Goal: Information Seeking & Learning: Learn about a topic

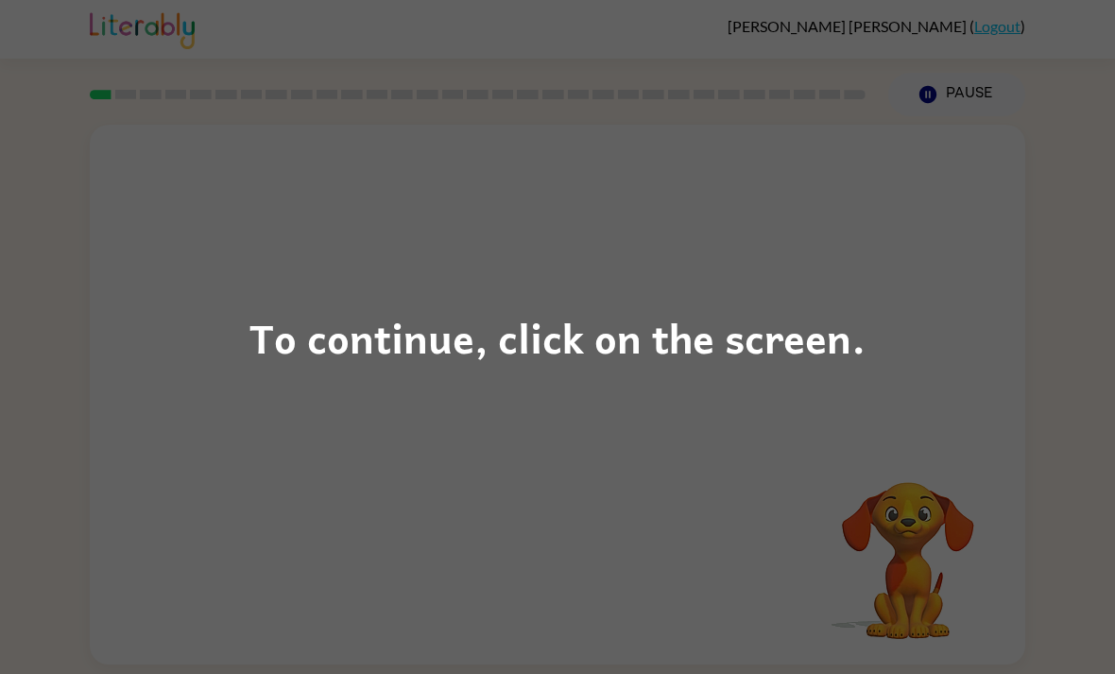
click at [1007, 358] on div "To continue, click on the screen." at bounding box center [557, 337] width 1115 height 674
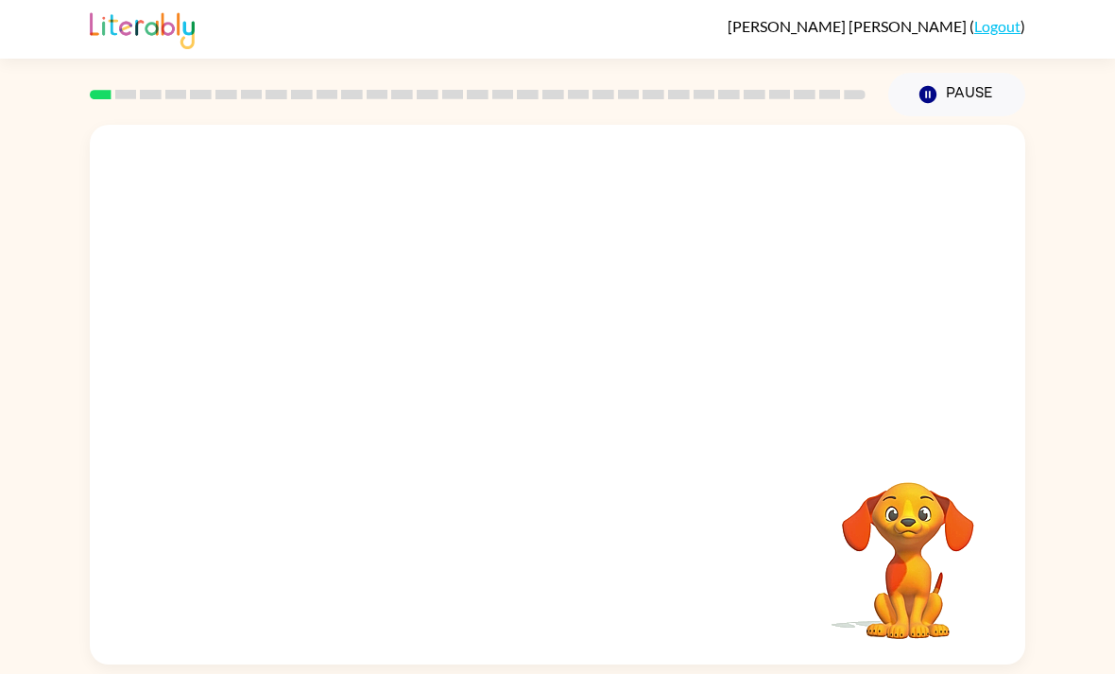
click at [514, 285] on video "Your browser must support playing .mp4 files to use Literably. Please try using…" at bounding box center [557, 283] width 935 height 317
click at [572, 420] on icon "button" at bounding box center [557, 403] width 33 height 33
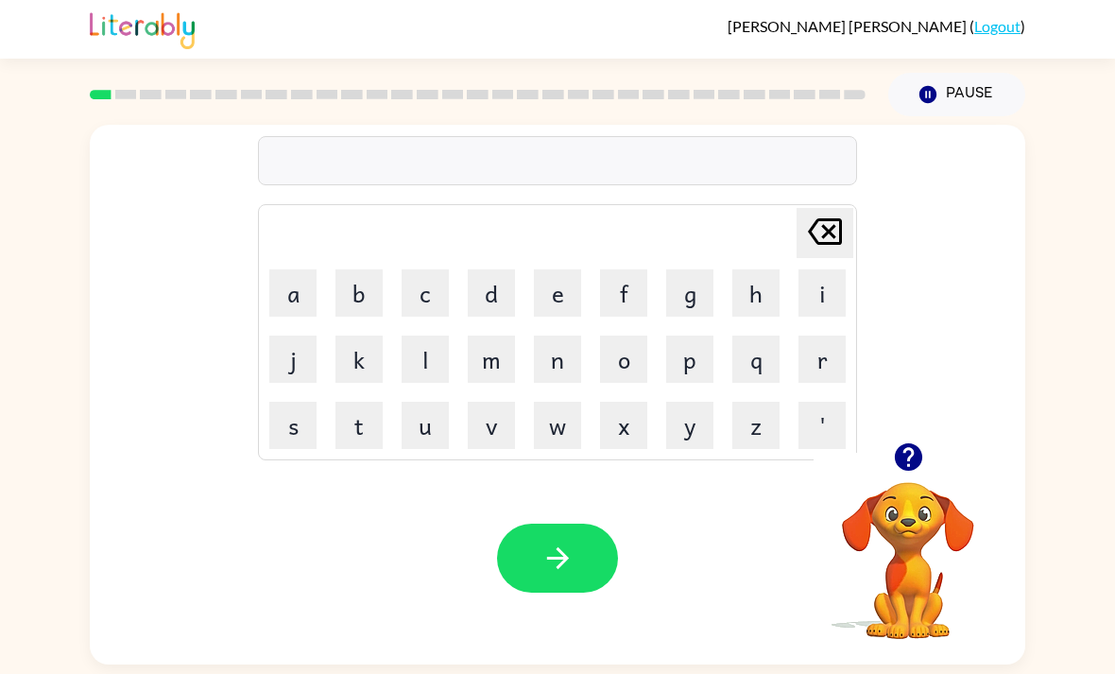
click at [626, 354] on button "o" at bounding box center [623, 358] width 47 height 47
click at [839, 226] on icon at bounding box center [825, 231] width 34 height 26
click at [365, 281] on button "b" at bounding box center [358, 292] width 47 height 47
click at [628, 365] on button "o" at bounding box center [623, 358] width 47 height 47
click at [811, 368] on button "r" at bounding box center [821, 358] width 47 height 47
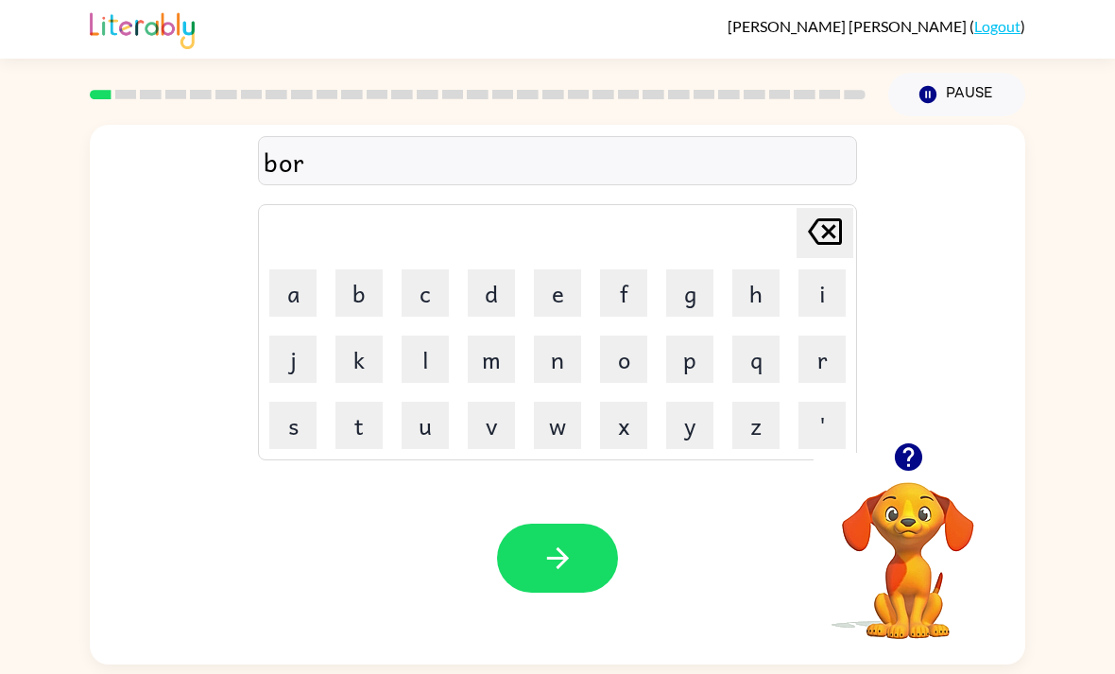
click at [495, 278] on button "d" at bounding box center [491, 292] width 47 height 47
click at [544, 284] on button "e" at bounding box center [557, 292] width 47 height 47
click at [833, 365] on button "r" at bounding box center [821, 358] width 47 height 47
click at [589, 556] on button "button" at bounding box center [557, 557] width 121 height 69
click at [820, 382] on button "r" at bounding box center [821, 358] width 47 height 47
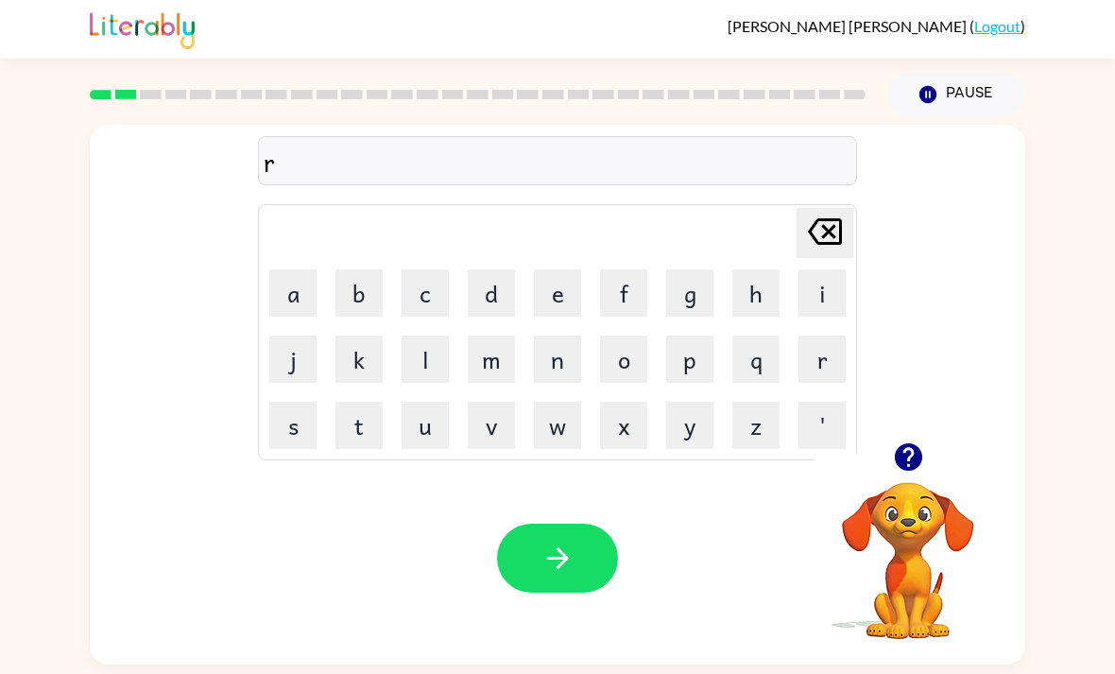
click at [622, 360] on button "o" at bounding box center [623, 358] width 47 height 47
click at [429, 432] on button "u" at bounding box center [424, 424] width 47 height 47
click at [553, 368] on button "n" at bounding box center [557, 358] width 47 height 47
click at [481, 286] on button "d" at bounding box center [491, 292] width 47 height 47
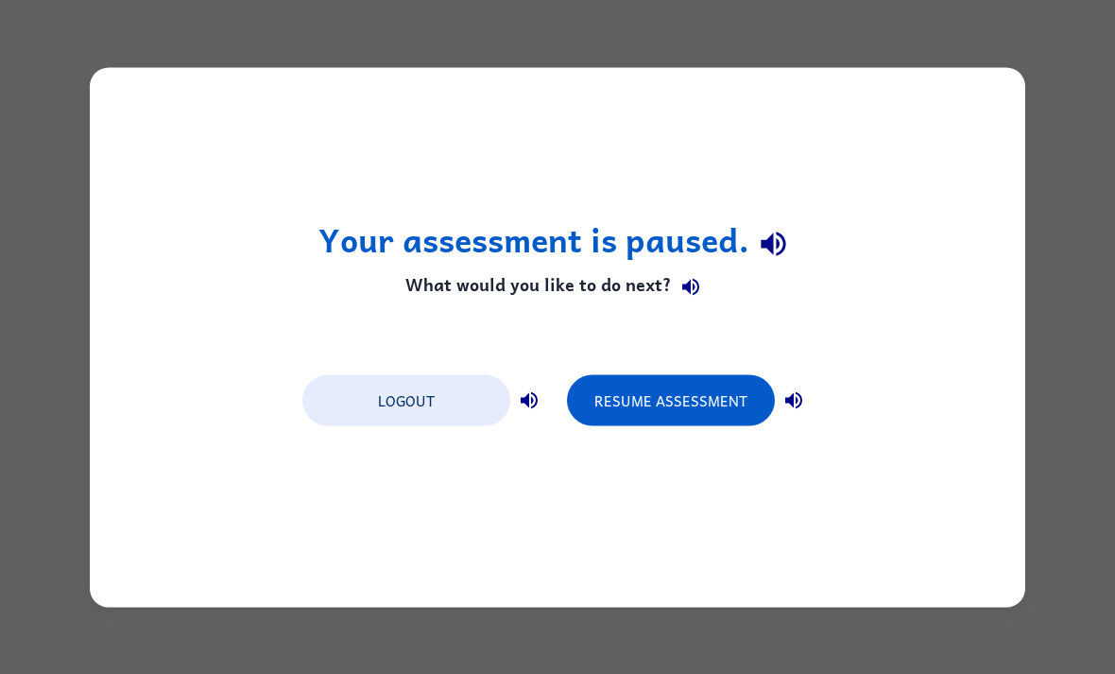
click at [726, 403] on button "Resume Assessment" at bounding box center [671, 399] width 208 height 51
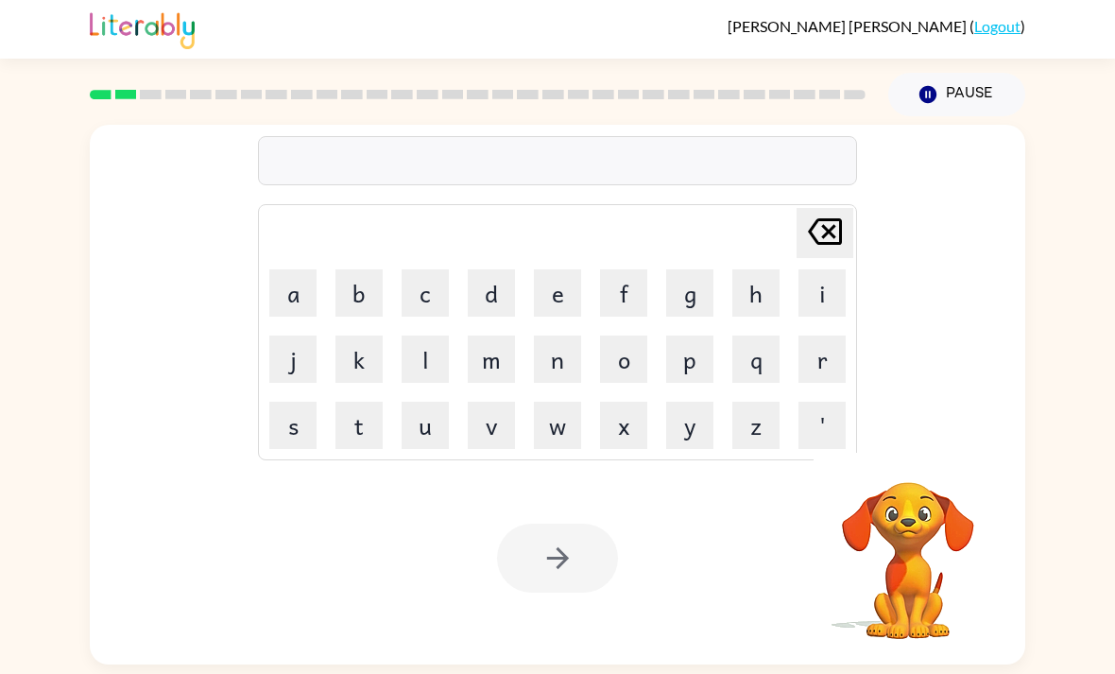
click at [816, 371] on button "r" at bounding box center [821, 358] width 47 height 47
click at [633, 367] on button "o" at bounding box center [623, 358] width 47 height 47
click at [433, 432] on button "u" at bounding box center [424, 424] width 47 height 47
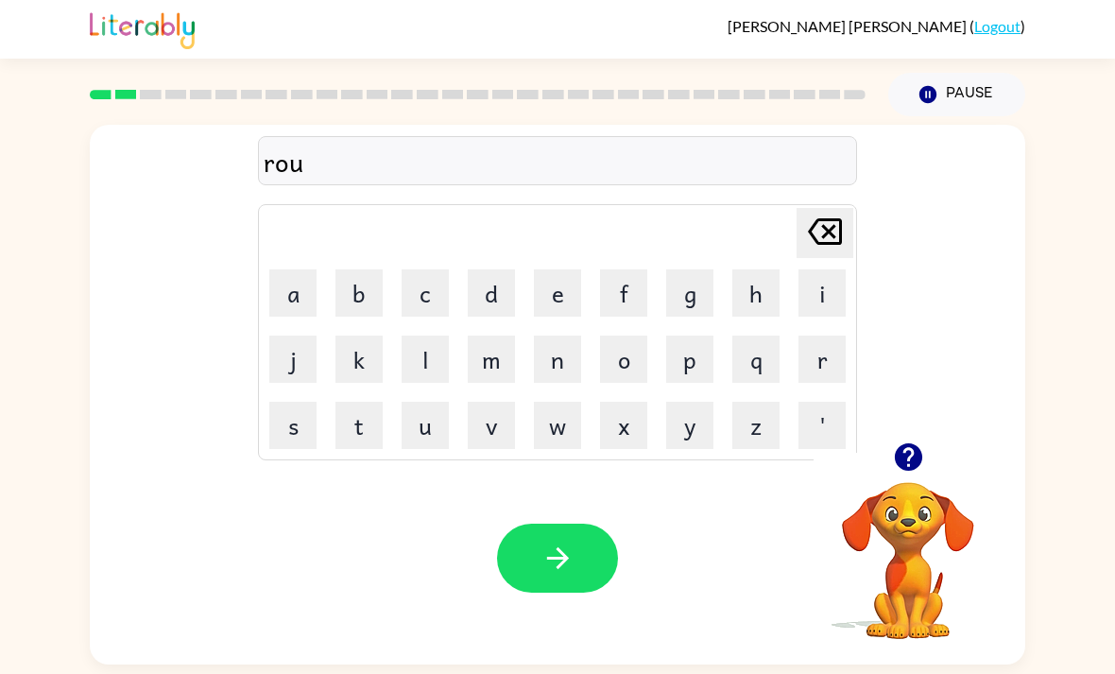
click at [579, 361] on button "n" at bounding box center [557, 358] width 47 height 47
click at [495, 290] on button "d" at bounding box center [491, 292] width 47 height 47
click at [599, 582] on button "button" at bounding box center [557, 557] width 121 height 69
click at [1112, 154] on div "Delete Delete last character input a b c d e f g h i j k l m n o p q r s t u v …" at bounding box center [557, 390] width 1115 height 548
click at [486, 376] on button "m" at bounding box center [491, 358] width 47 height 47
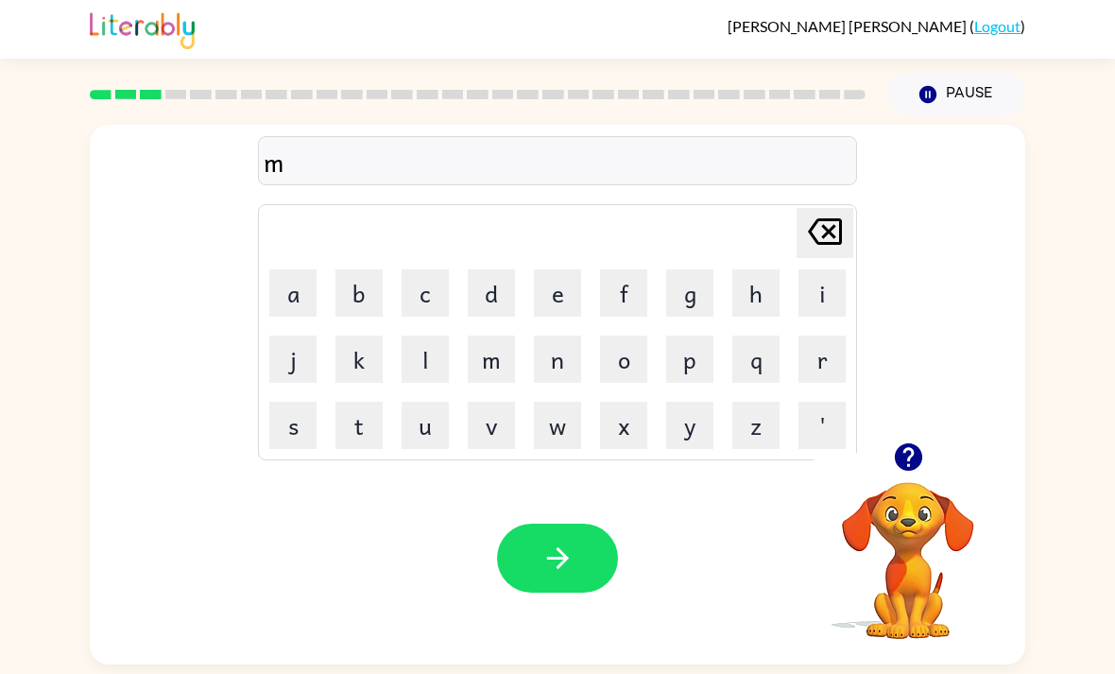
click at [874, 461] on div at bounding box center [907, 457] width 189 height 48
click at [906, 460] on icon "button" at bounding box center [908, 456] width 33 height 33
click at [301, 293] on button "a" at bounding box center [292, 292] width 47 height 47
click at [443, 299] on button "c" at bounding box center [424, 292] width 47 height 47
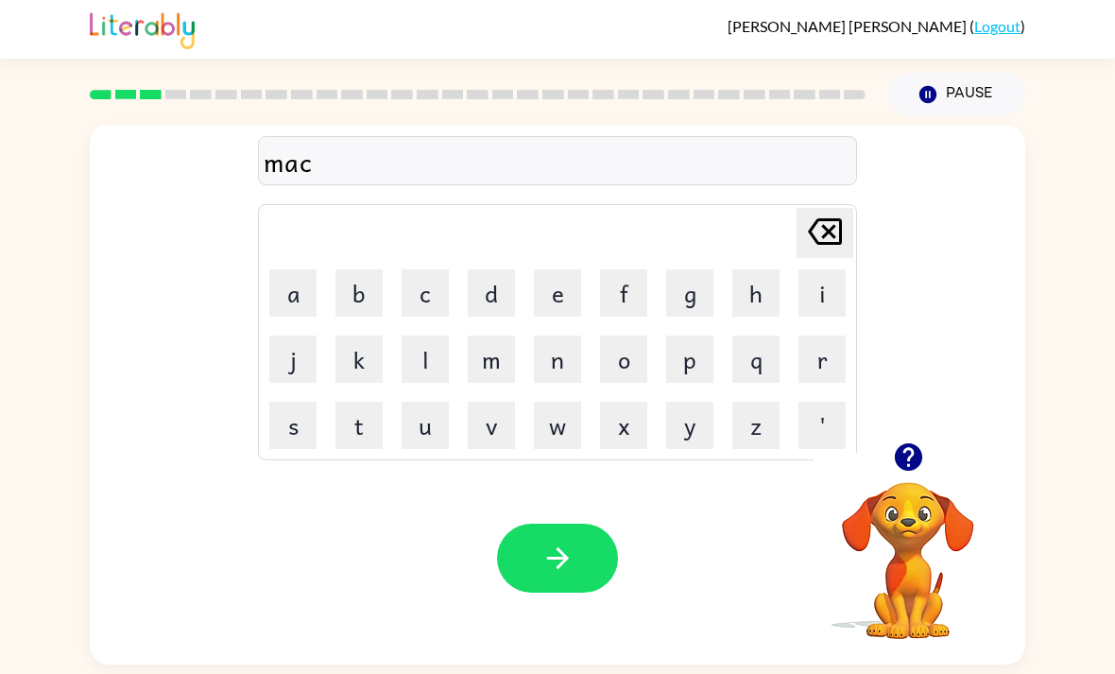
click at [826, 299] on button "i" at bounding box center [821, 292] width 47 height 47
click at [827, 233] on icon at bounding box center [825, 231] width 34 height 26
click at [749, 293] on button "h" at bounding box center [755, 292] width 47 height 47
click at [823, 297] on button "i" at bounding box center [821, 292] width 47 height 47
click at [553, 362] on button "n" at bounding box center [557, 358] width 47 height 47
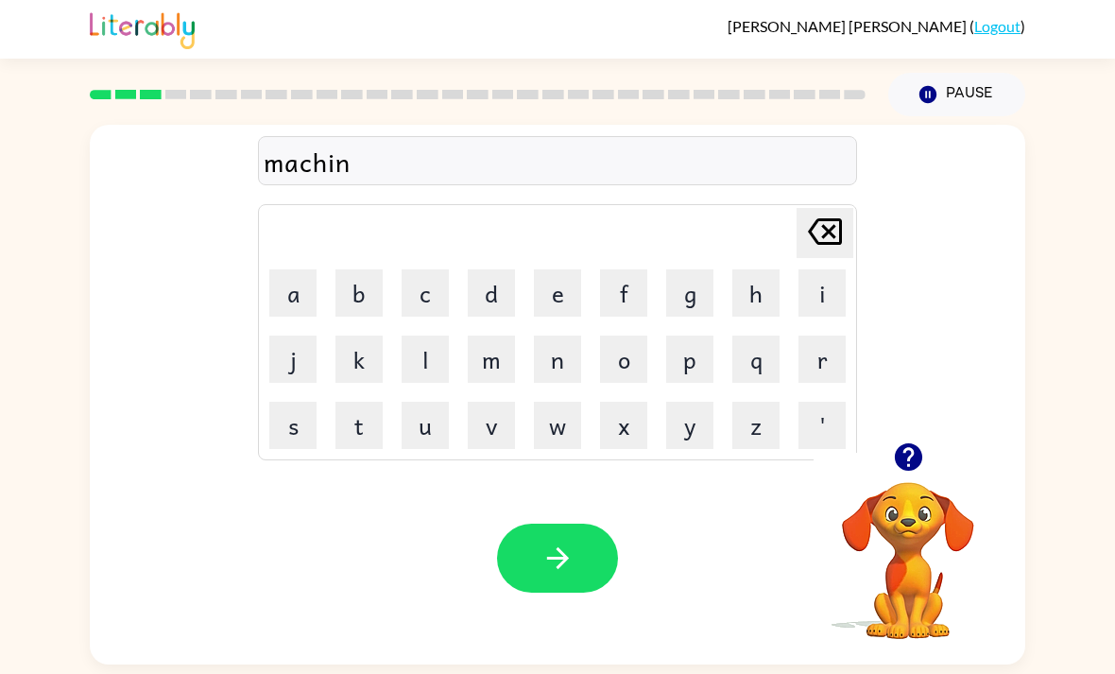
click at [560, 301] on button "e" at bounding box center [557, 292] width 47 height 47
click at [556, 561] on icon "button" at bounding box center [557, 557] width 33 height 33
click at [371, 419] on button "t" at bounding box center [358, 424] width 47 height 47
click at [831, 353] on button "r" at bounding box center [821, 358] width 47 height 47
click at [832, 293] on button "i" at bounding box center [821, 292] width 47 height 47
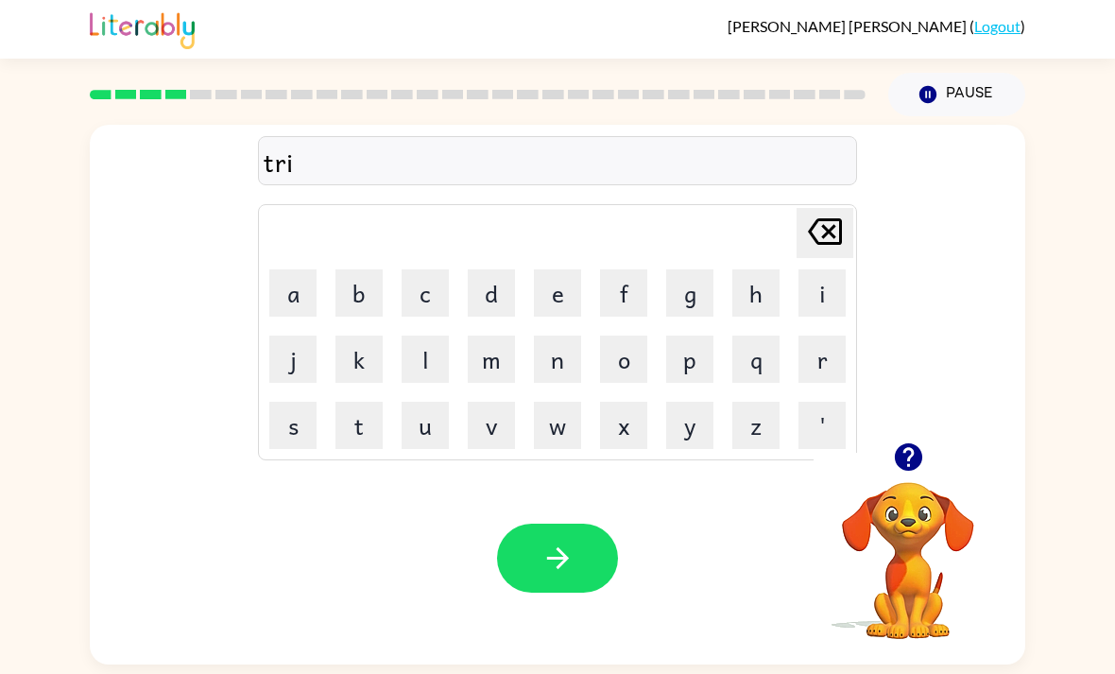
click at [574, 365] on button "n" at bounding box center [557, 358] width 47 height 47
click at [833, 235] on icon "Delete Delete last character input" at bounding box center [824, 231] width 45 height 45
click at [313, 293] on button "a" at bounding box center [292, 292] width 47 height 47
click at [569, 363] on button "n" at bounding box center [557, 358] width 47 height 47
click at [594, 561] on button "button" at bounding box center [557, 557] width 121 height 69
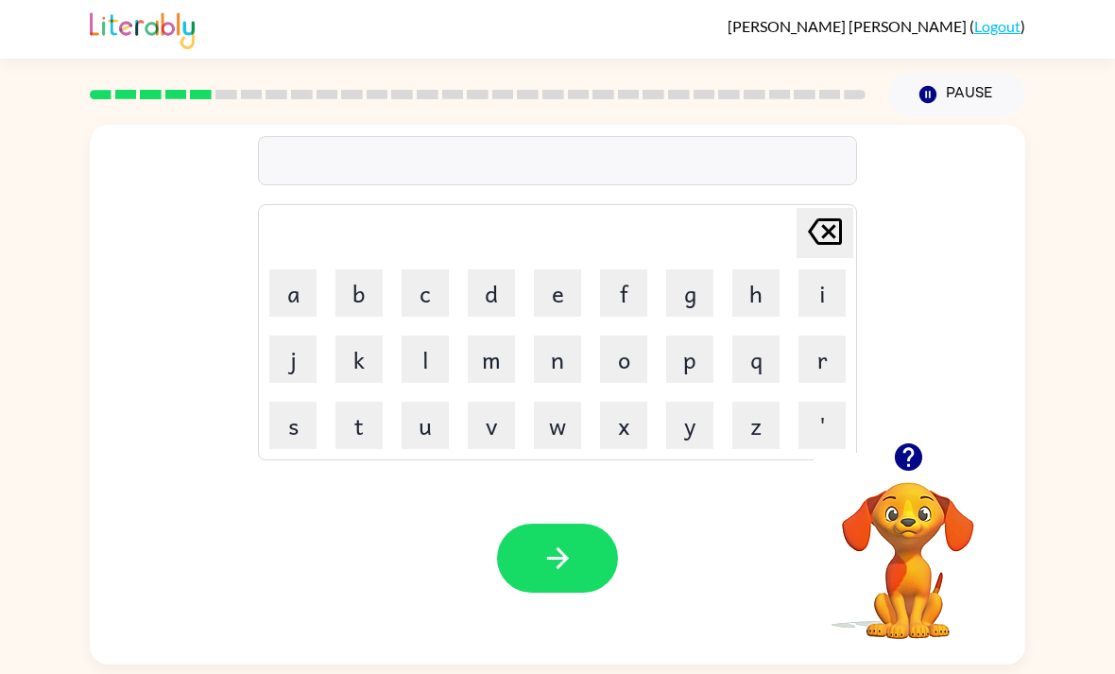
click at [497, 291] on button "d" at bounding box center [491, 292] width 47 height 47
click at [567, 299] on button "e" at bounding box center [557, 292] width 47 height 47
click at [623, 303] on button "f" at bounding box center [623, 292] width 47 height 47
click at [554, 289] on button "e" at bounding box center [557, 292] width 47 height 47
click at [557, 362] on button "n" at bounding box center [557, 358] width 47 height 47
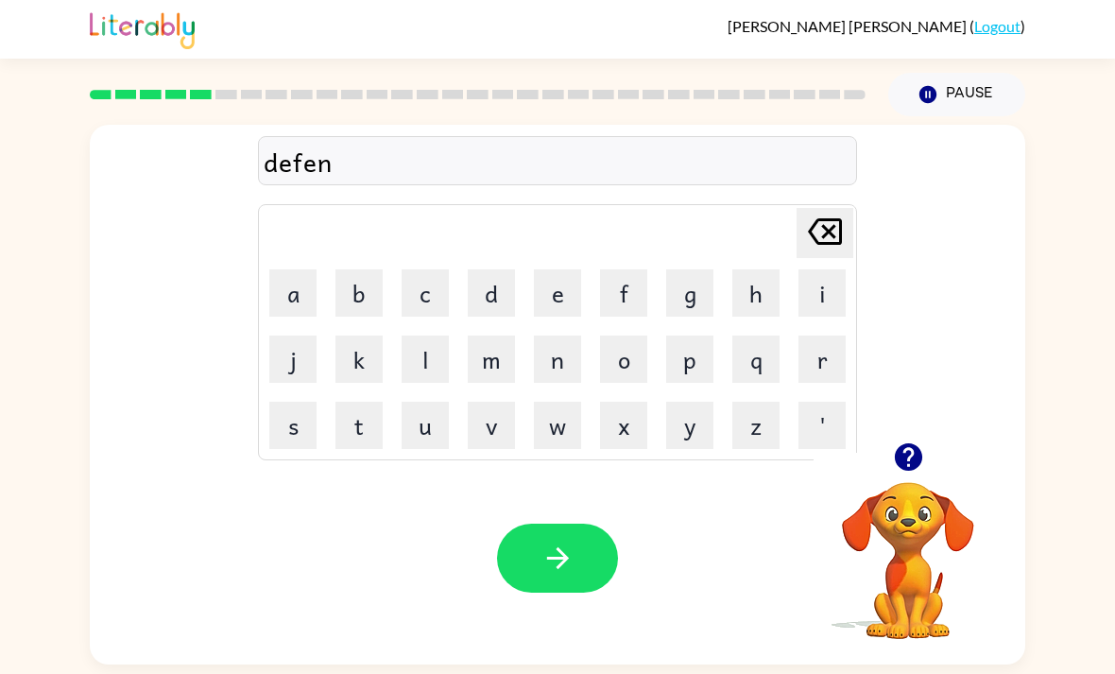
click at [415, 311] on button "c" at bounding box center [424, 292] width 47 height 47
click at [561, 290] on button "e" at bounding box center [557, 292] width 47 height 47
click at [431, 380] on button "l" at bounding box center [424, 358] width 47 height 47
click at [834, 231] on icon at bounding box center [825, 231] width 34 height 26
click at [824, 310] on button "i" at bounding box center [821, 292] width 47 height 47
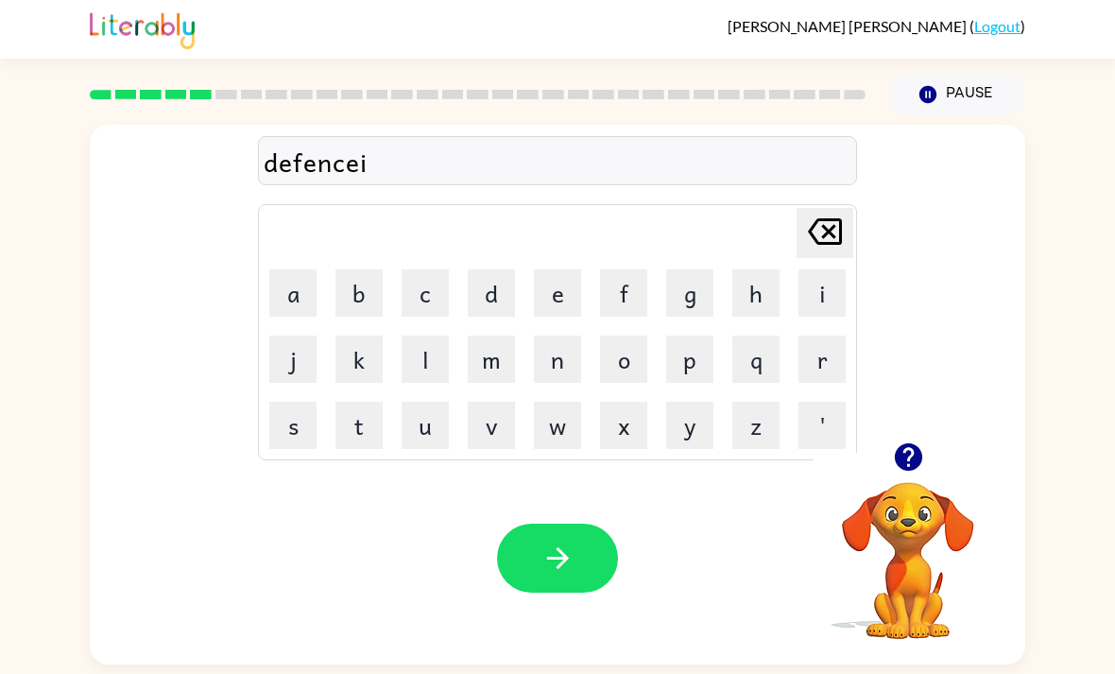
click at [492, 421] on button "v" at bounding box center [491, 424] width 47 height 47
click at [551, 294] on button "e" at bounding box center [557, 292] width 47 height 47
click at [569, 558] on icon "button" at bounding box center [557, 557] width 33 height 33
click at [499, 420] on button "v" at bounding box center [491, 424] width 47 height 47
click at [297, 291] on button "a" at bounding box center [292, 292] width 47 height 47
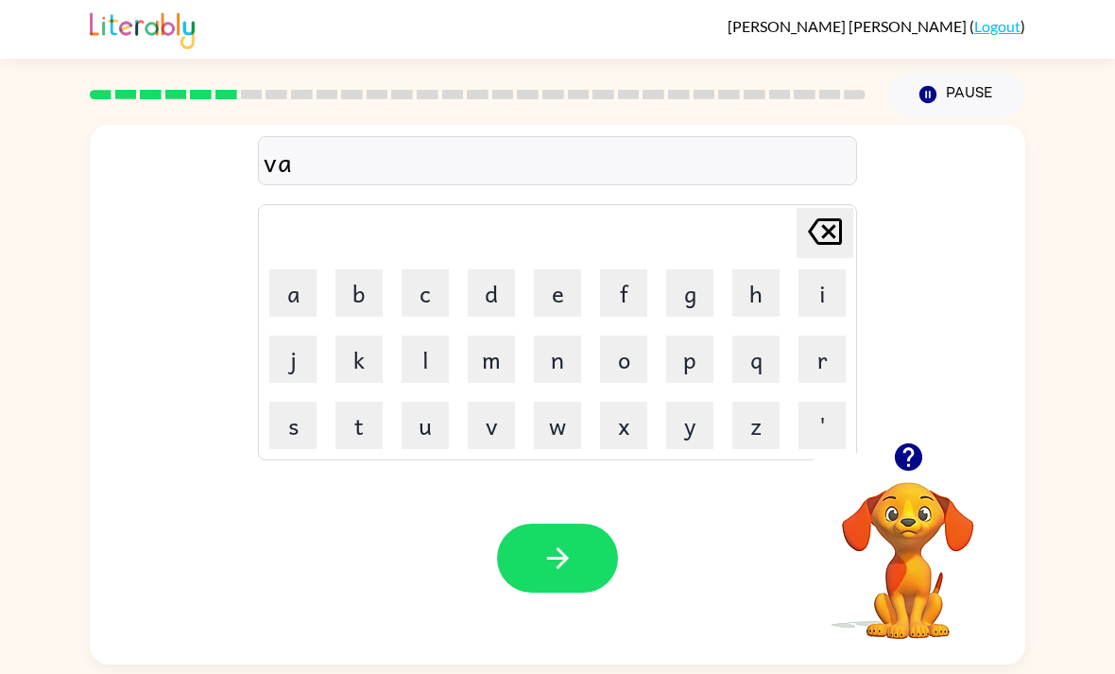
click at [430, 297] on button "c" at bounding box center [424, 292] width 47 height 47
click at [292, 298] on button "a" at bounding box center [292, 292] width 47 height 47
click at [827, 304] on button "i" at bounding box center [821, 292] width 47 height 47
click at [428, 306] on button "c" at bounding box center [424, 292] width 47 height 47
click at [619, 373] on button "o" at bounding box center [623, 358] width 47 height 47
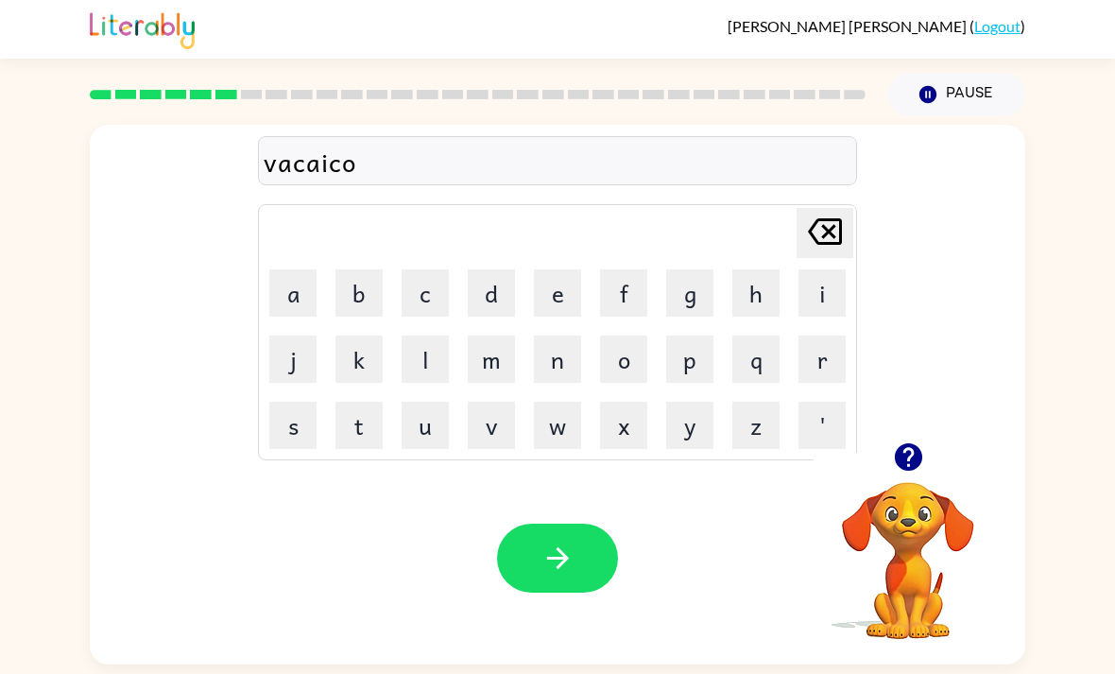
click at [554, 375] on button "n" at bounding box center [557, 358] width 47 height 47
click at [581, 573] on button "button" at bounding box center [557, 557] width 121 height 69
click at [909, 459] on icon "button" at bounding box center [908, 456] width 33 height 33
click at [684, 365] on button "p" at bounding box center [689, 358] width 47 height 47
click at [425, 430] on button "u" at bounding box center [424, 424] width 47 height 47
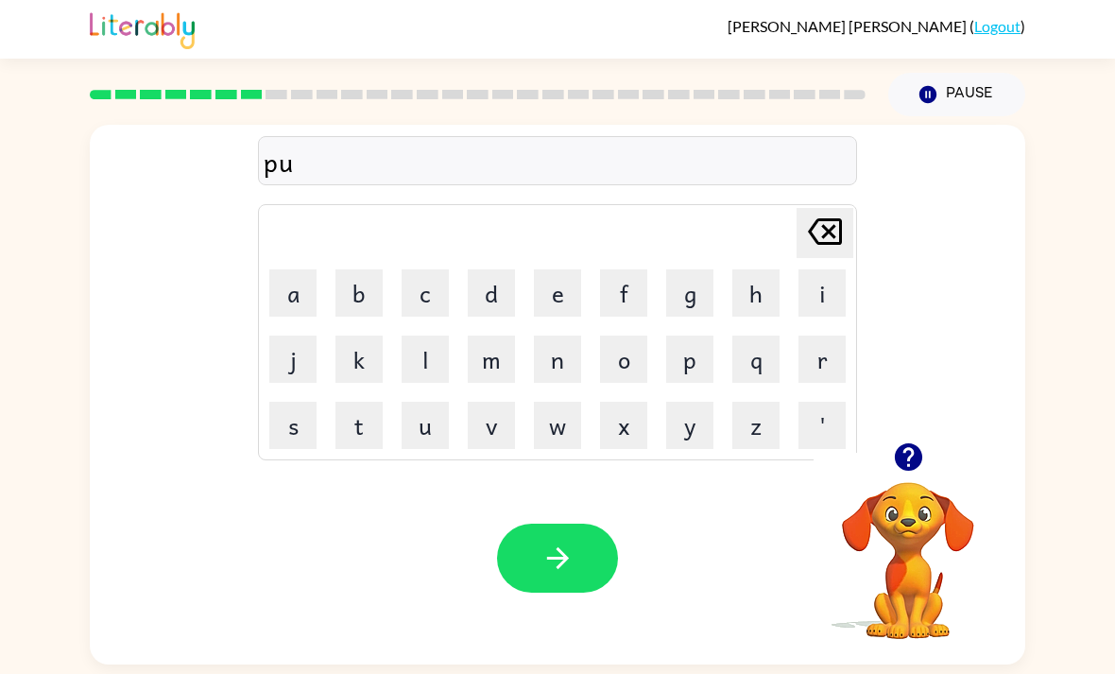
click at [496, 305] on button "d" at bounding box center [491, 292] width 47 height 47
click at [495, 304] on button "d" at bounding box center [491, 292] width 47 height 47
click at [557, 297] on button "e" at bounding box center [557, 292] width 47 height 47
click at [418, 360] on button "l" at bounding box center [424, 358] width 47 height 47
click at [539, 557] on button "button" at bounding box center [557, 557] width 121 height 69
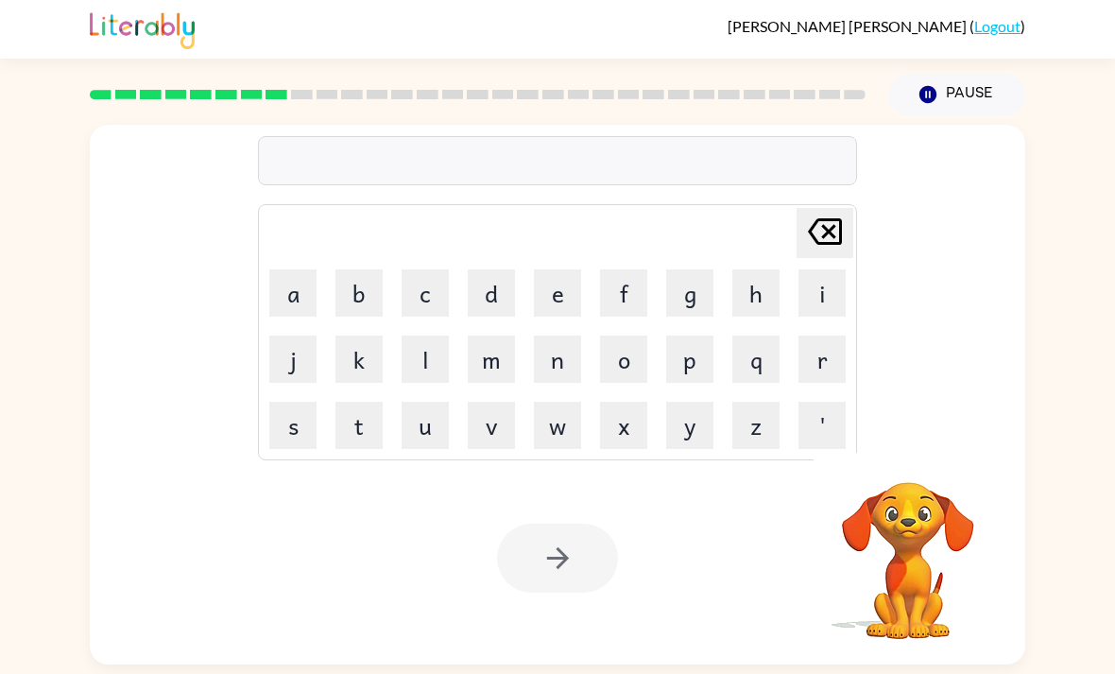
click at [504, 362] on button "m" at bounding box center [491, 358] width 47 height 47
click at [816, 291] on button "i" at bounding box center [821, 292] width 47 height 47
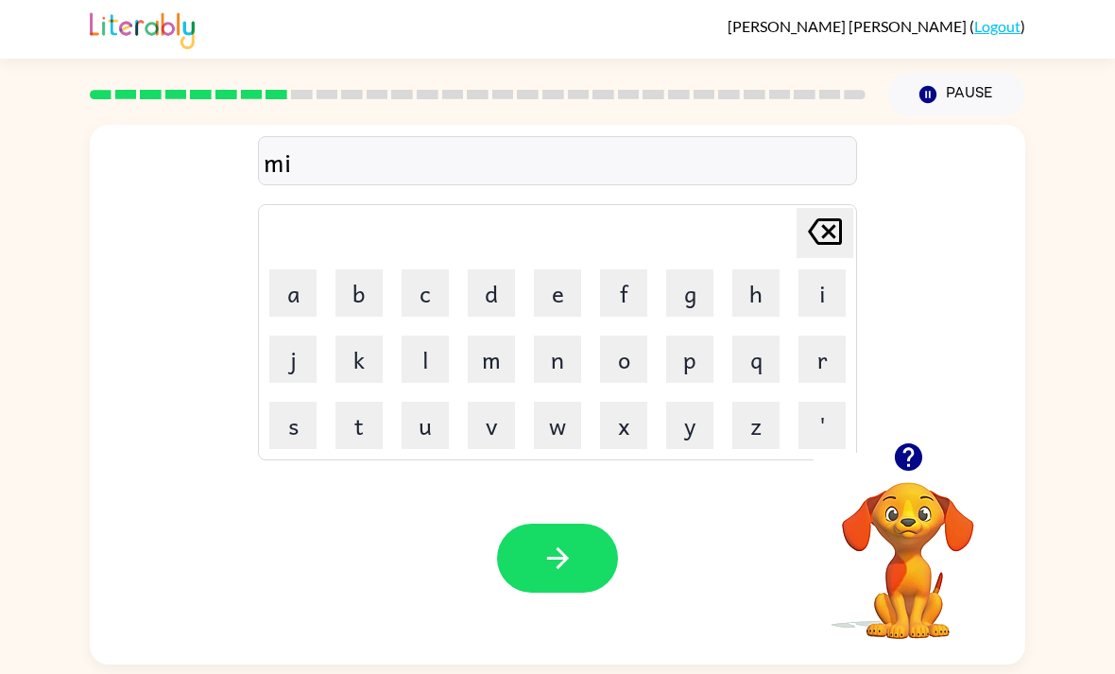
click at [839, 354] on button "r" at bounding box center [821, 358] width 47 height 47
click at [820, 300] on button "i" at bounding box center [821, 292] width 47 height 47
click at [447, 288] on button "c" at bounding box center [424, 292] width 47 height 47
click at [301, 301] on button "a" at bounding box center [292, 292] width 47 height 47
click at [432, 365] on button "l" at bounding box center [424, 358] width 47 height 47
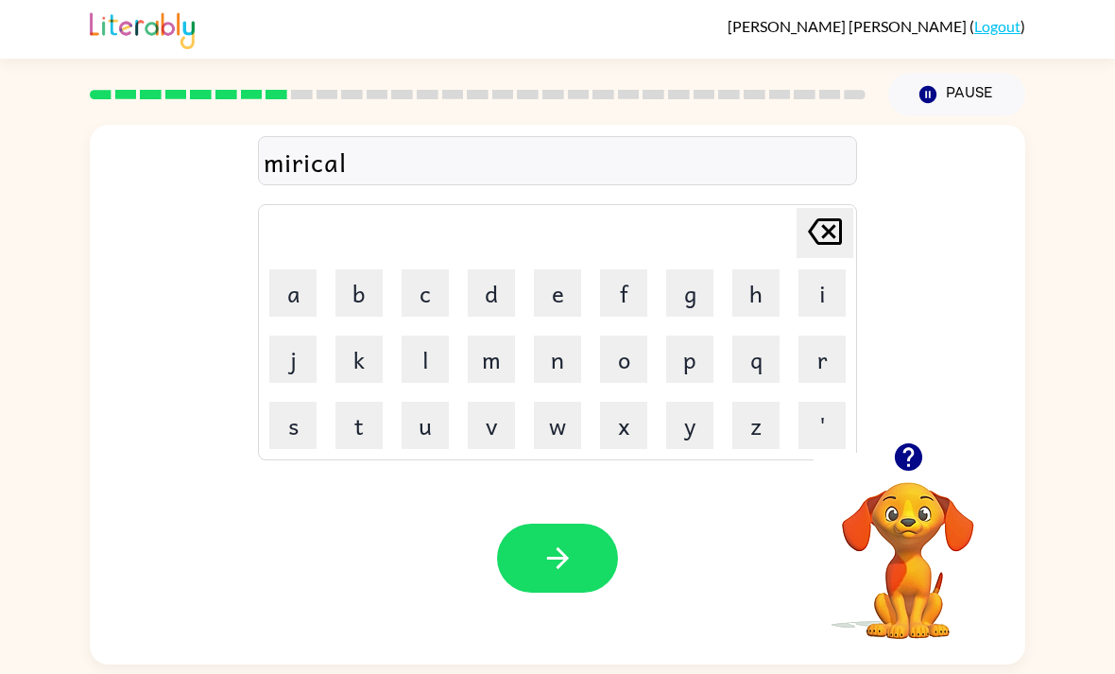
click at [829, 236] on icon at bounding box center [825, 231] width 34 height 26
click at [829, 235] on icon at bounding box center [825, 231] width 34 height 26
click at [834, 239] on icon "Delete Delete last character input" at bounding box center [824, 231] width 45 height 45
click at [834, 238] on icon "Delete Delete last character input" at bounding box center [824, 231] width 45 height 45
click at [830, 253] on icon "Delete Delete last character input" at bounding box center [824, 231] width 45 height 45
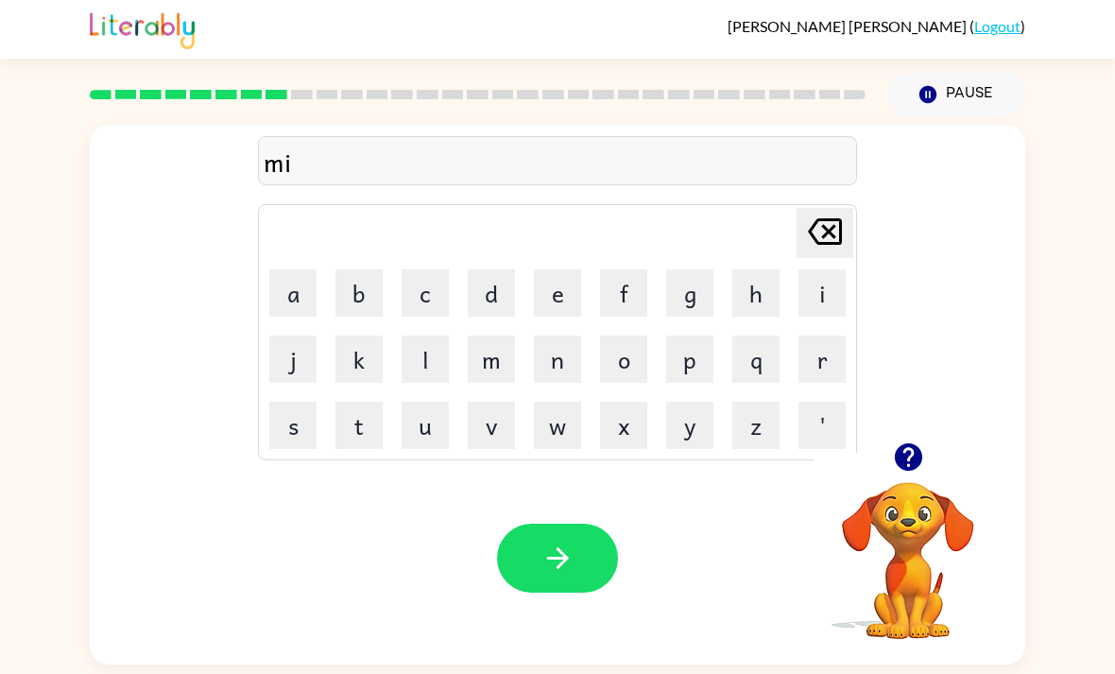
click at [574, 297] on button "e" at bounding box center [557, 292] width 47 height 47
click at [821, 229] on icon "Delete Delete last character input" at bounding box center [824, 231] width 45 height 45
click at [829, 370] on button "r" at bounding box center [821, 358] width 47 height 47
click at [829, 291] on button "i" at bounding box center [821, 292] width 47 height 47
click at [446, 298] on button "c" at bounding box center [424, 292] width 47 height 47
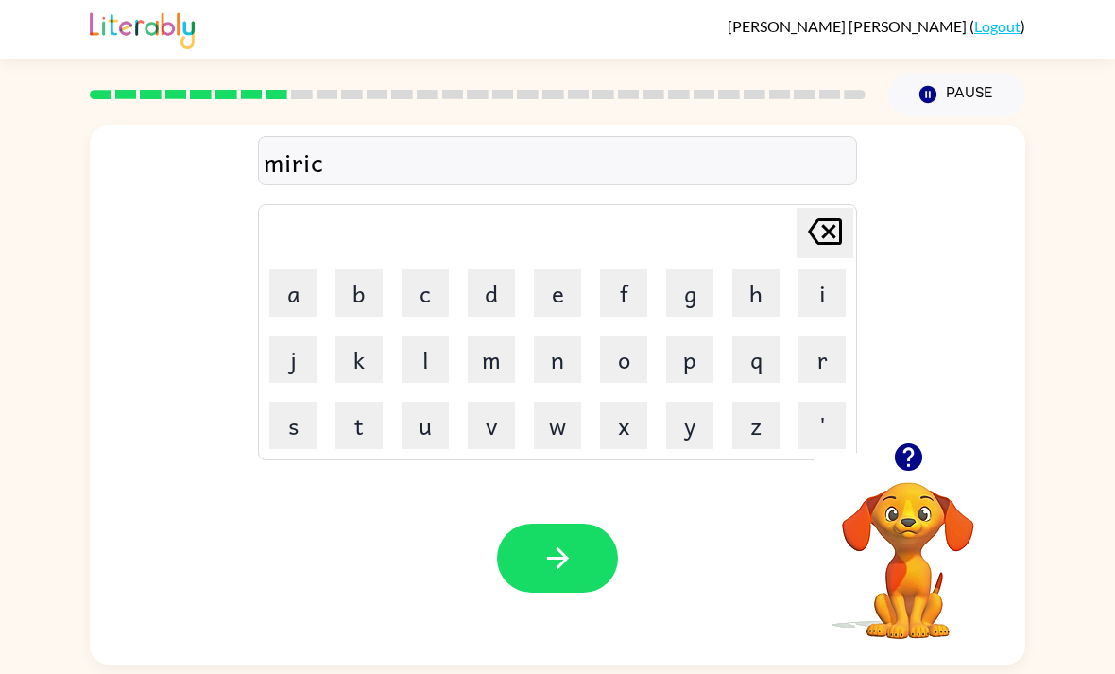
click at [303, 283] on button "a" at bounding box center [292, 292] width 47 height 47
click at [429, 353] on button "l" at bounding box center [424, 358] width 47 height 47
click at [551, 556] on icon "button" at bounding box center [557, 557] width 33 height 33
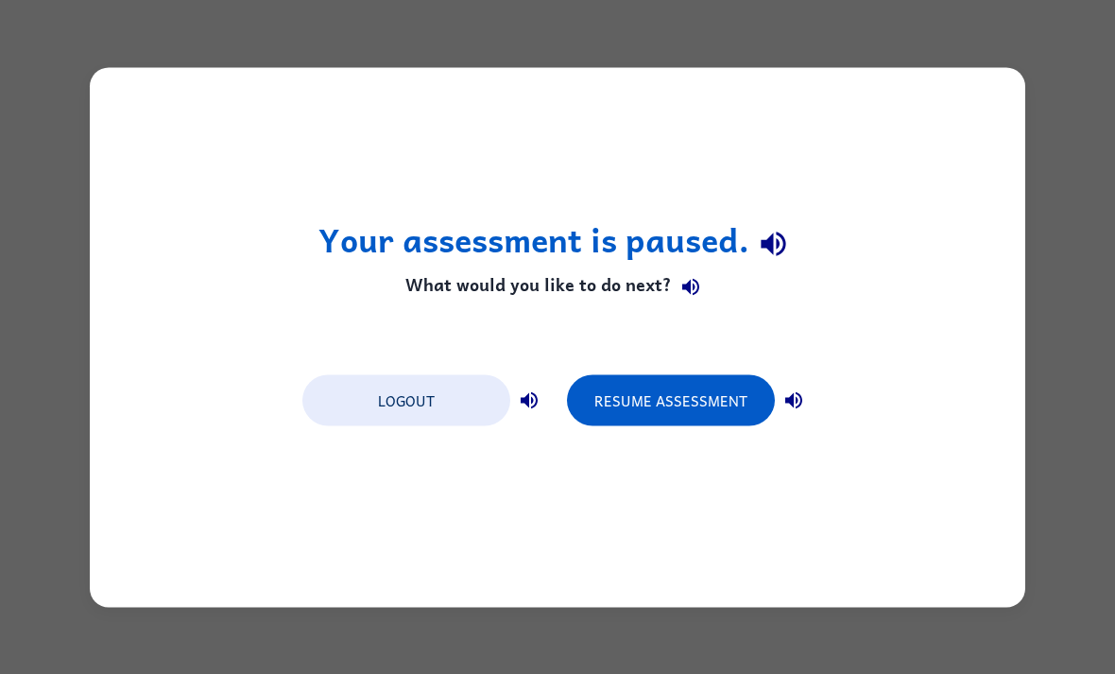
click at [714, 408] on button "Resume Assessment" at bounding box center [671, 399] width 208 height 51
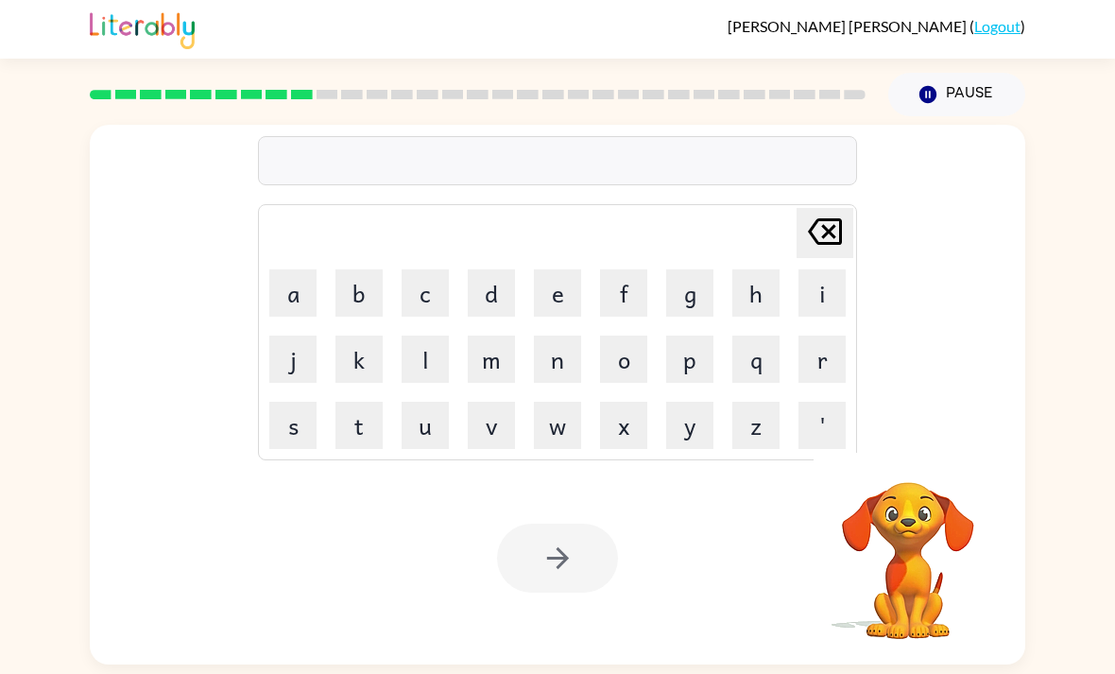
click at [499, 371] on button "m" at bounding box center [491, 358] width 47 height 47
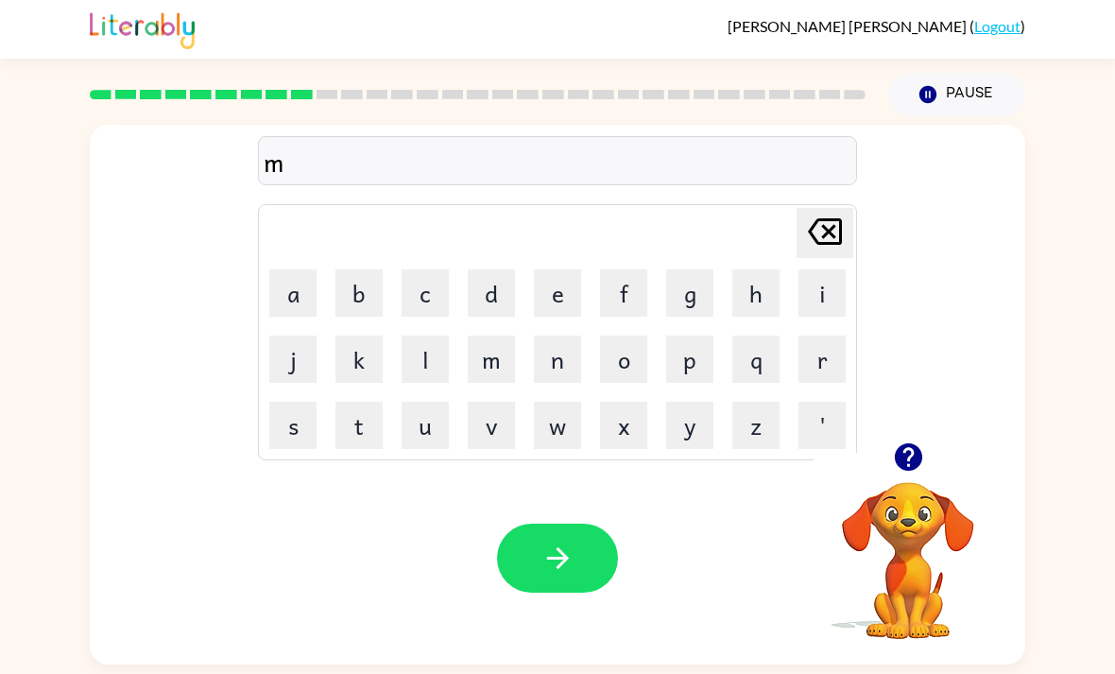
click at [514, 291] on button "d" at bounding box center [491, 292] width 47 height 47
click at [827, 245] on icon "Delete Delete last character input" at bounding box center [824, 231] width 45 height 45
click at [811, 305] on button "i" at bounding box center [821, 292] width 47 height 47
click at [497, 299] on button "d" at bounding box center [491, 292] width 47 height 47
click at [486, 377] on button "m" at bounding box center [491, 358] width 47 height 47
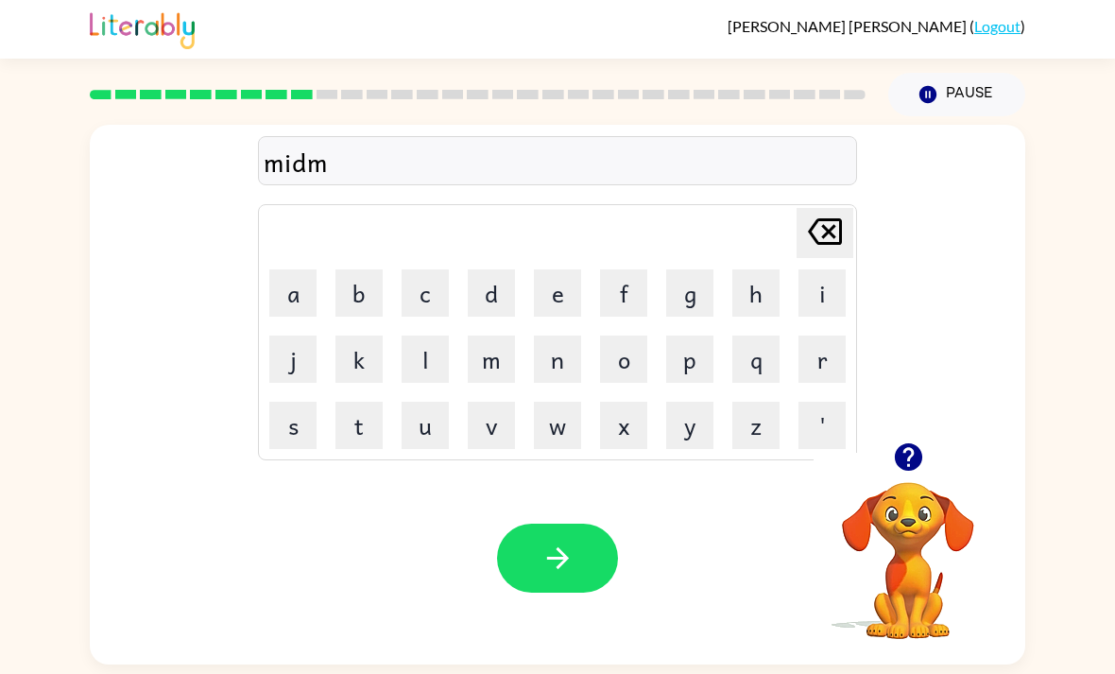
click at [626, 376] on button "o" at bounding box center [623, 358] width 47 height 47
click at [834, 372] on button "r" at bounding box center [821, 358] width 47 height 47
click at [562, 379] on button "n" at bounding box center [557, 358] width 47 height 47
click at [836, 303] on button "i" at bounding box center [821, 292] width 47 height 47
click at [551, 370] on button "n" at bounding box center [557, 358] width 47 height 47
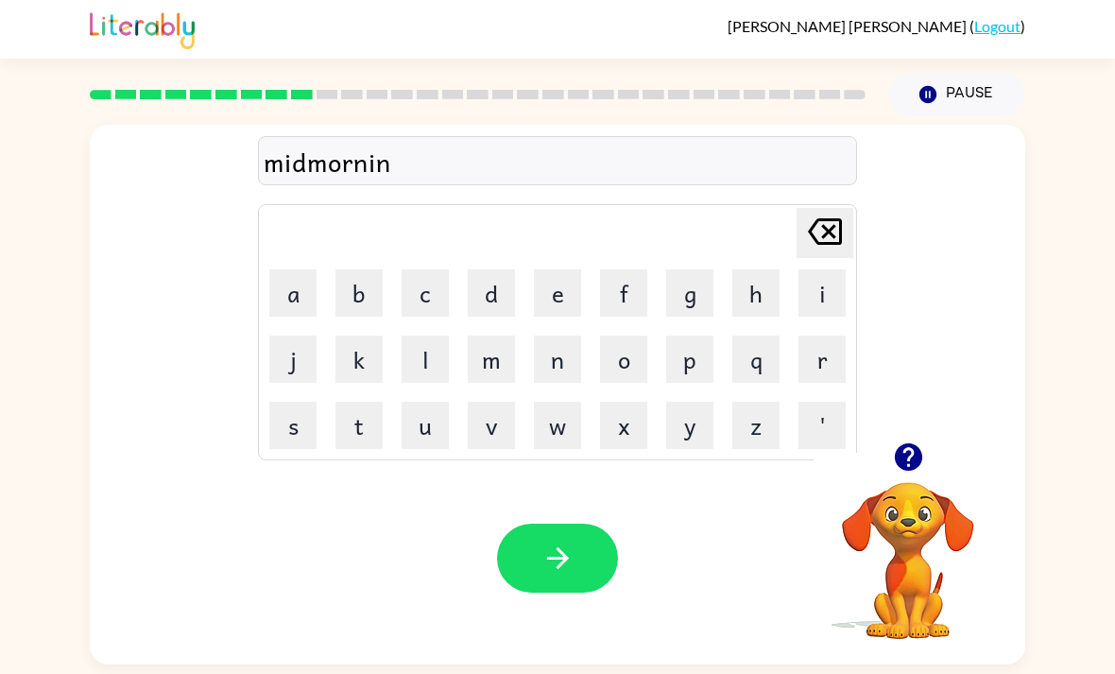
click at [686, 300] on button "g" at bounding box center [689, 292] width 47 height 47
click at [519, 518] on div "Your browser must support playing .mp4 files to use Literably. Please try using…" at bounding box center [557, 558] width 935 height 213
click at [556, 574] on icon "button" at bounding box center [557, 557] width 33 height 33
click at [438, 153] on div at bounding box center [557, 160] width 599 height 49
click at [484, 302] on button "d" at bounding box center [491, 292] width 47 height 47
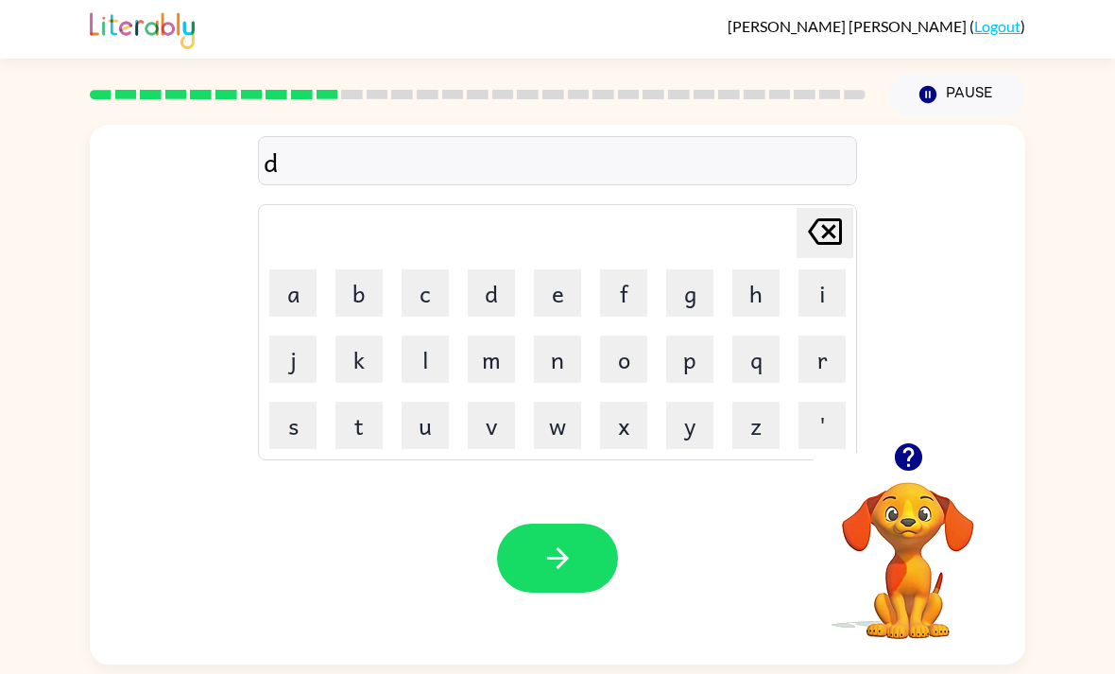
click at [814, 302] on button "i" at bounding box center [821, 292] width 47 height 47
click at [819, 280] on button "i" at bounding box center [821, 292] width 47 height 47
click at [816, 295] on button "i" at bounding box center [821, 292] width 47 height 47
click at [816, 294] on button "i" at bounding box center [821, 292] width 47 height 47
click at [812, 243] on icon at bounding box center [825, 231] width 34 height 26
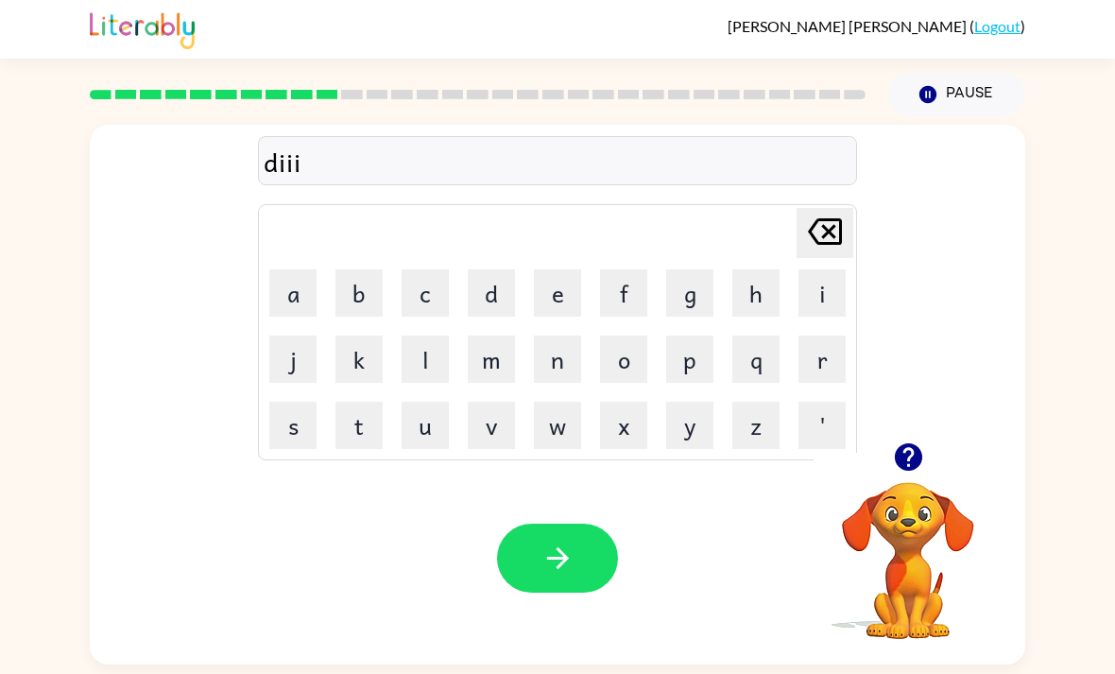
click at [812, 242] on icon at bounding box center [825, 231] width 34 height 26
click at [826, 245] on icon "Delete Delete last character input" at bounding box center [824, 231] width 45 height 45
click at [299, 424] on button "s" at bounding box center [292, 424] width 47 height 47
click at [437, 490] on div "Your browser must support playing .mp4 files to use Literably. Please try using…" at bounding box center [557, 558] width 935 height 213
click at [369, 435] on button "t" at bounding box center [358, 424] width 47 height 47
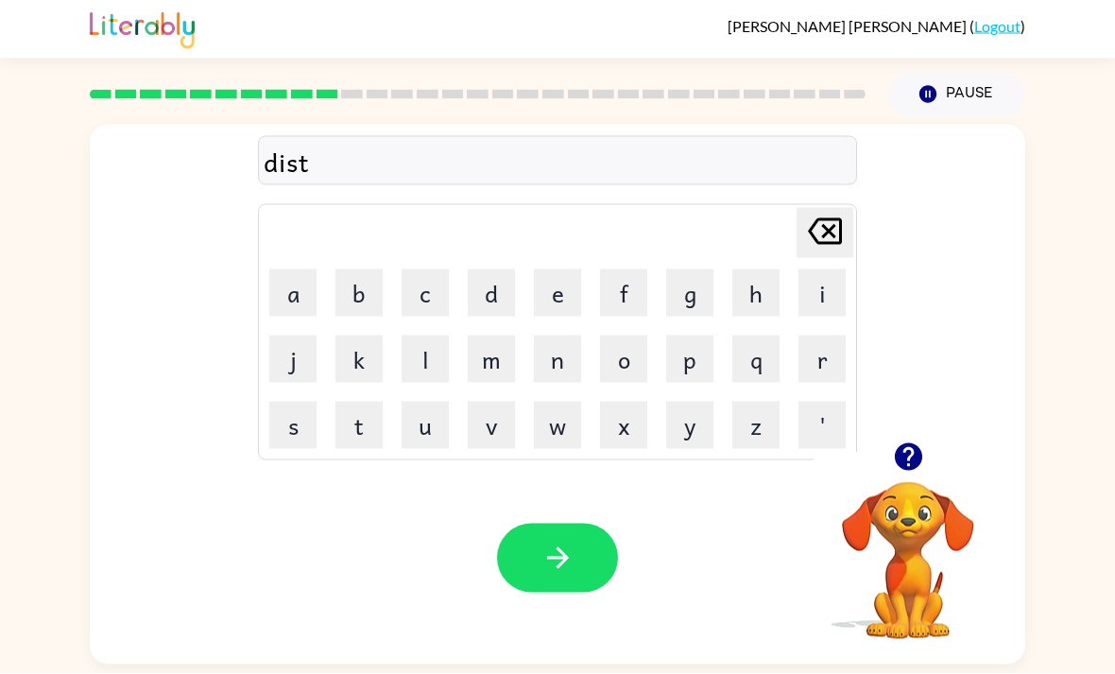
scroll to position [60, 0]
click at [832, 335] on button "r" at bounding box center [821, 358] width 47 height 47
click at [435, 401] on button "u" at bounding box center [424, 424] width 47 height 47
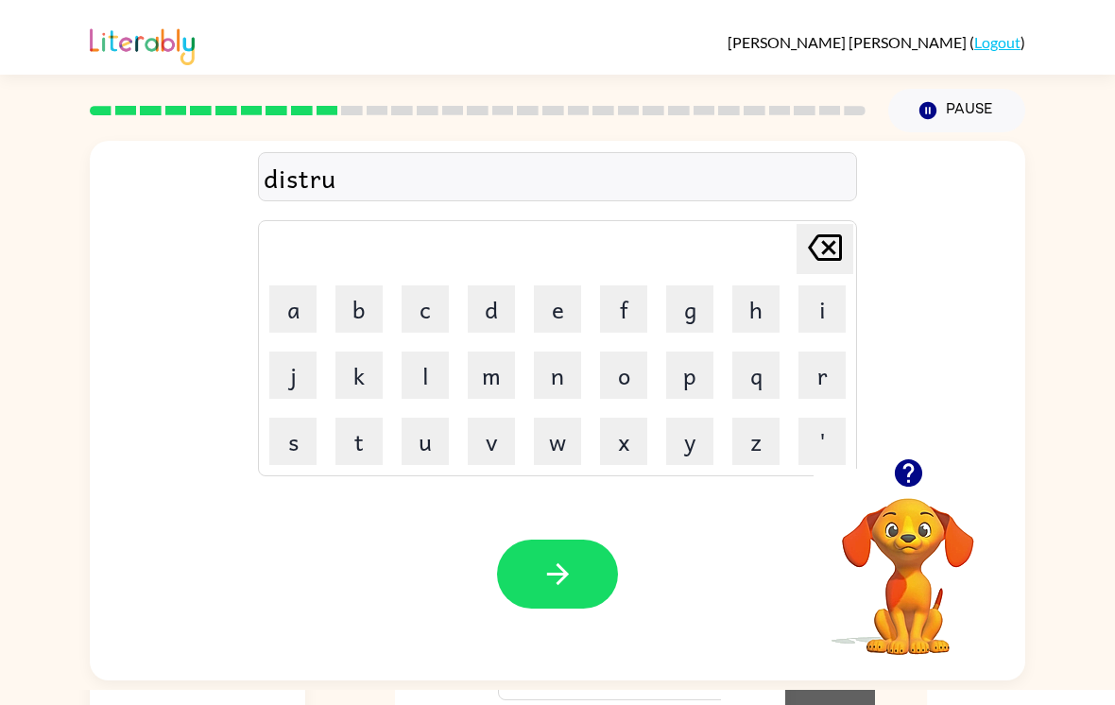
scroll to position [0, 0]
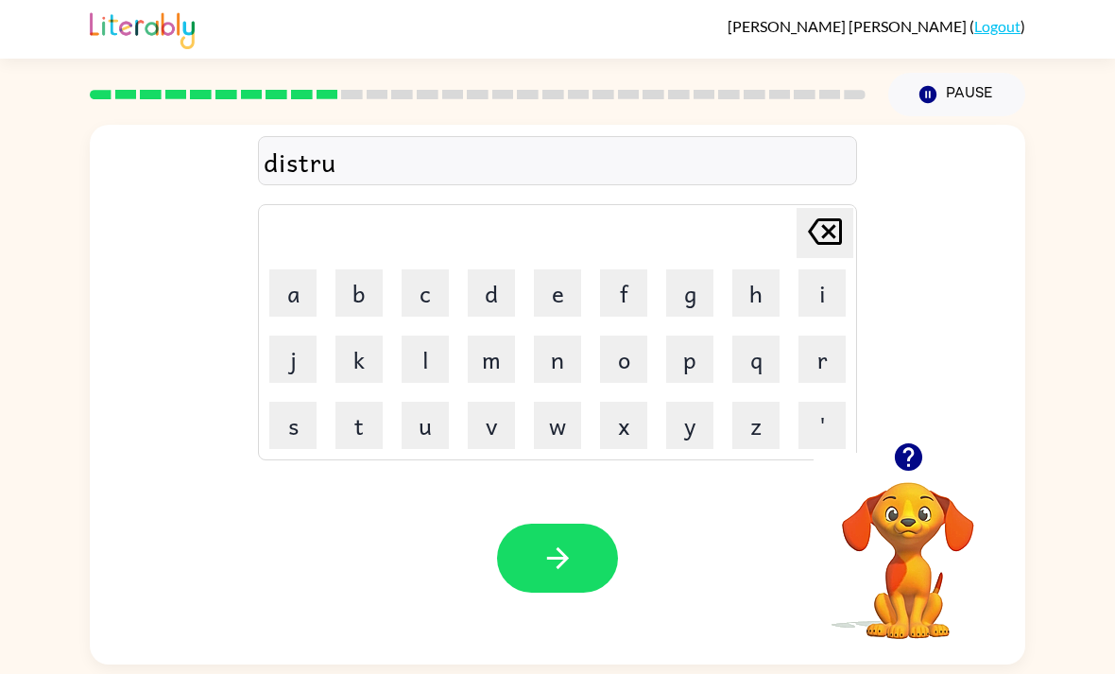
click at [297, 449] on button "s" at bounding box center [292, 424] width 47 height 47
click at [401, 435] on button "u" at bounding box center [424, 424] width 47 height 47
click at [829, 233] on icon at bounding box center [825, 231] width 34 height 26
click at [380, 420] on button "t" at bounding box center [358, 424] width 47 height 47
click at [569, 554] on icon "button" at bounding box center [557, 557] width 33 height 33
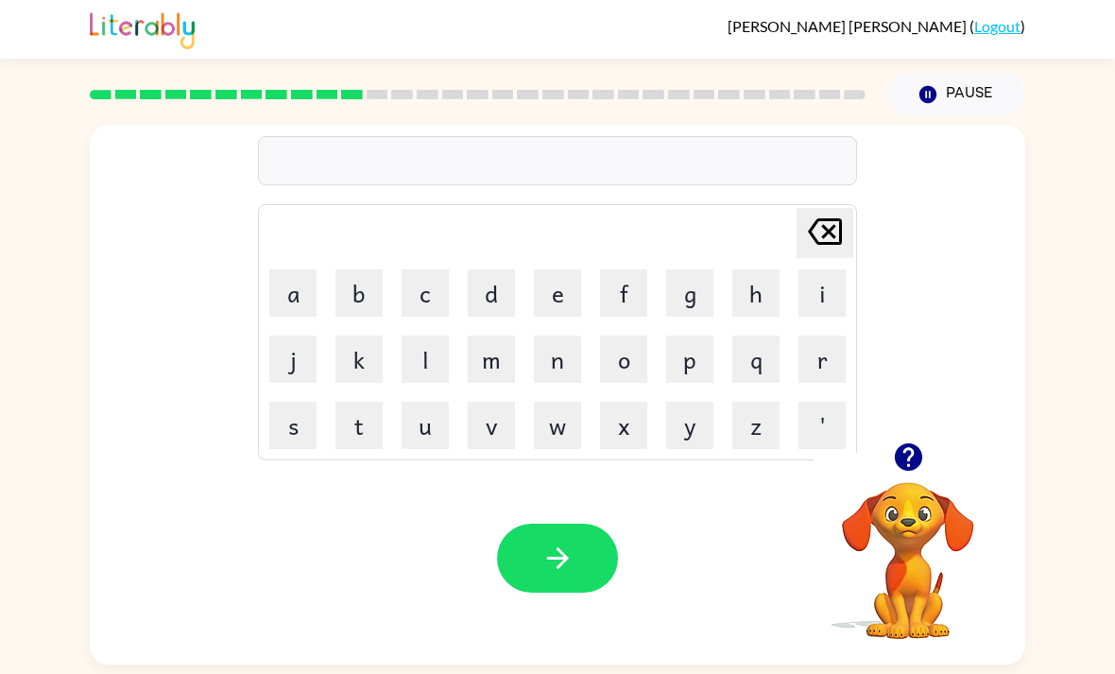
click at [833, 355] on button "r" at bounding box center [821, 358] width 47 height 47
click at [623, 359] on button "o" at bounding box center [623, 358] width 47 height 47
click at [308, 286] on button "a" at bounding box center [292, 292] width 47 height 47
click at [478, 276] on button "d" at bounding box center [491, 292] width 47 height 47
click at [537, 500] on div "Your browser must support playing .mp4 files to use Literably. Please try using…" at bounding box center [557, 558] width 935 height 213
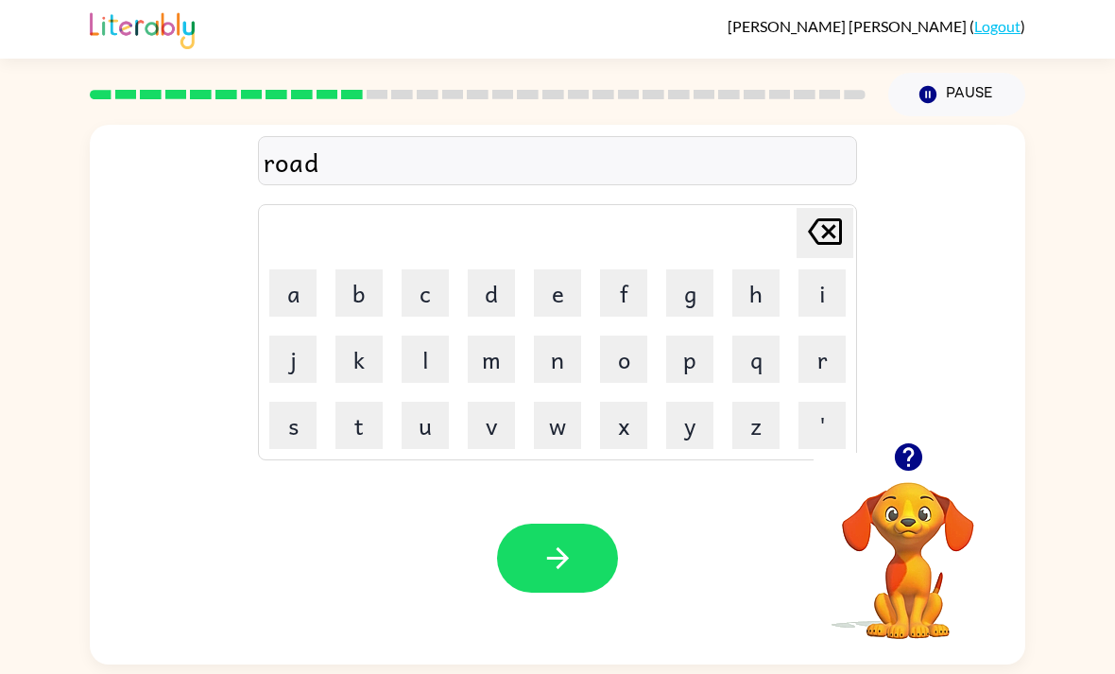
click at [535, 553] on button "button" at bounding box center [557, 557] width 121 height 69
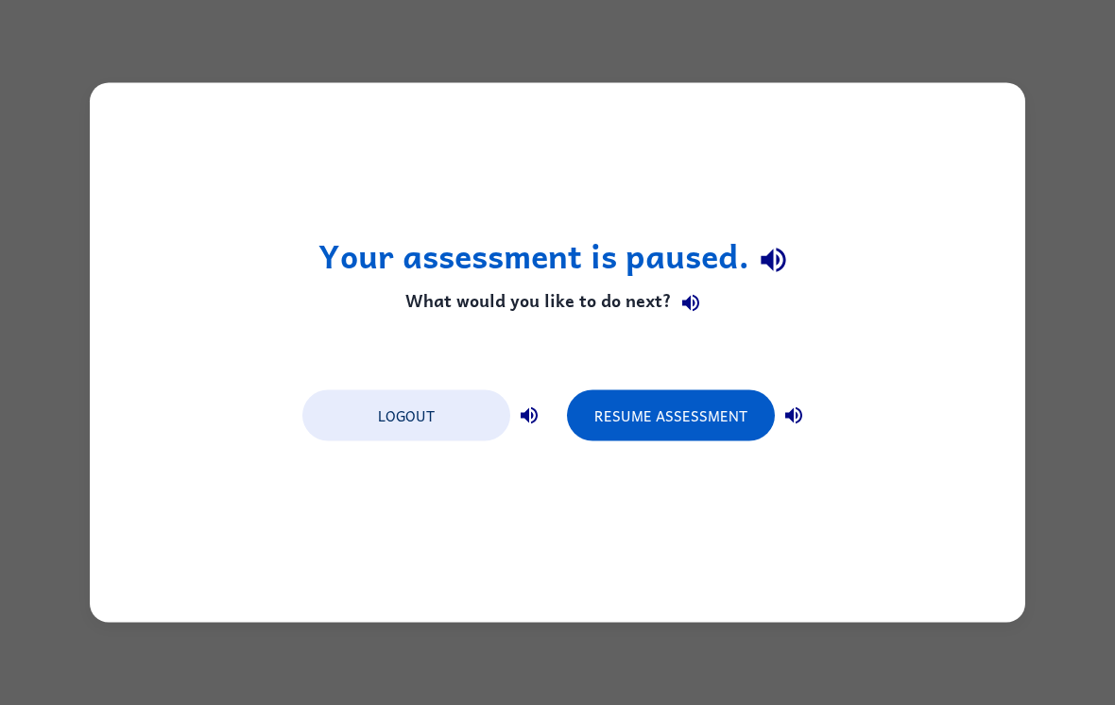
click at [709, 433] on button "Resume Assessment" at bounding box center [671, 415] width 208 height 51
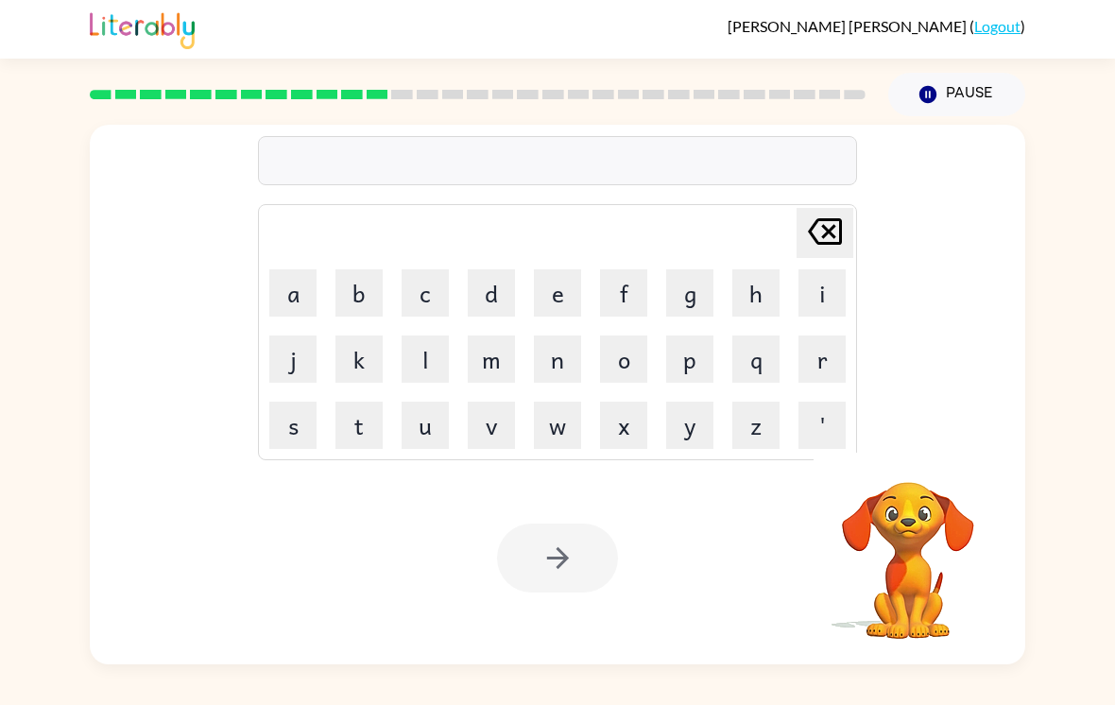
click at [424, 439] on button "u" at bounding box center [424, 424] width 47 height 47
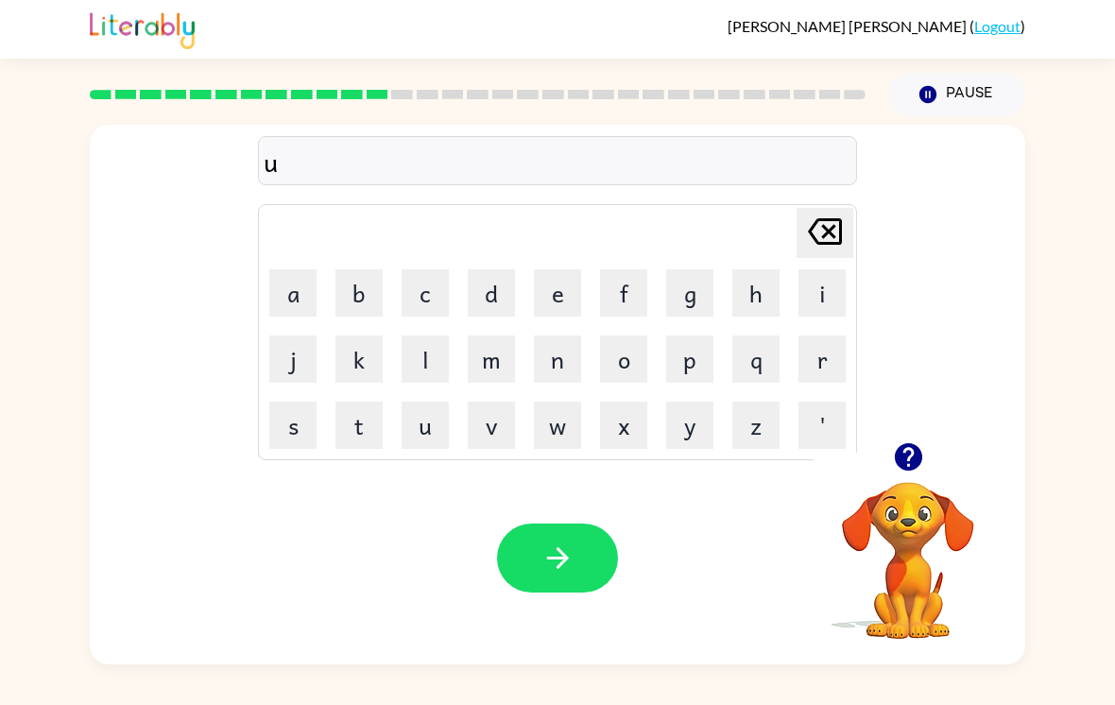
click at [688, 361] on button "p" at bounding box center [689, 358] width 47 height 47
click at [683, 290] on button "g" at bounding box center [689, 292] width 47 height 47
click at [811, 367] on button "r" at bounding box center [821, 358] width 47 height 47
click at [291, 288] on button "a" at bounding box center [292, 292] width 47 height 47
click at [472, 293] on button "d" at bounding box center [491, 292] width 47 height 47
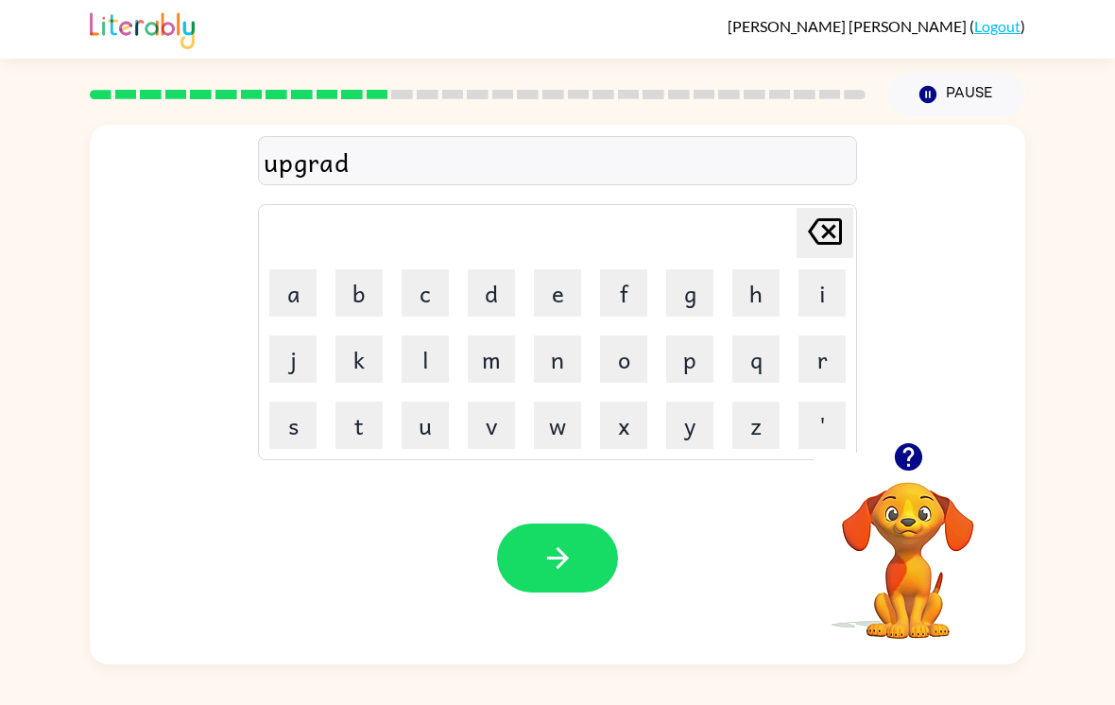
click at [554, 290] on button "e" at bounding box center [557, 292] width 47 height 47
click at [513, 541] on button "button" at bounding box center [557, 557] width 121 height 69
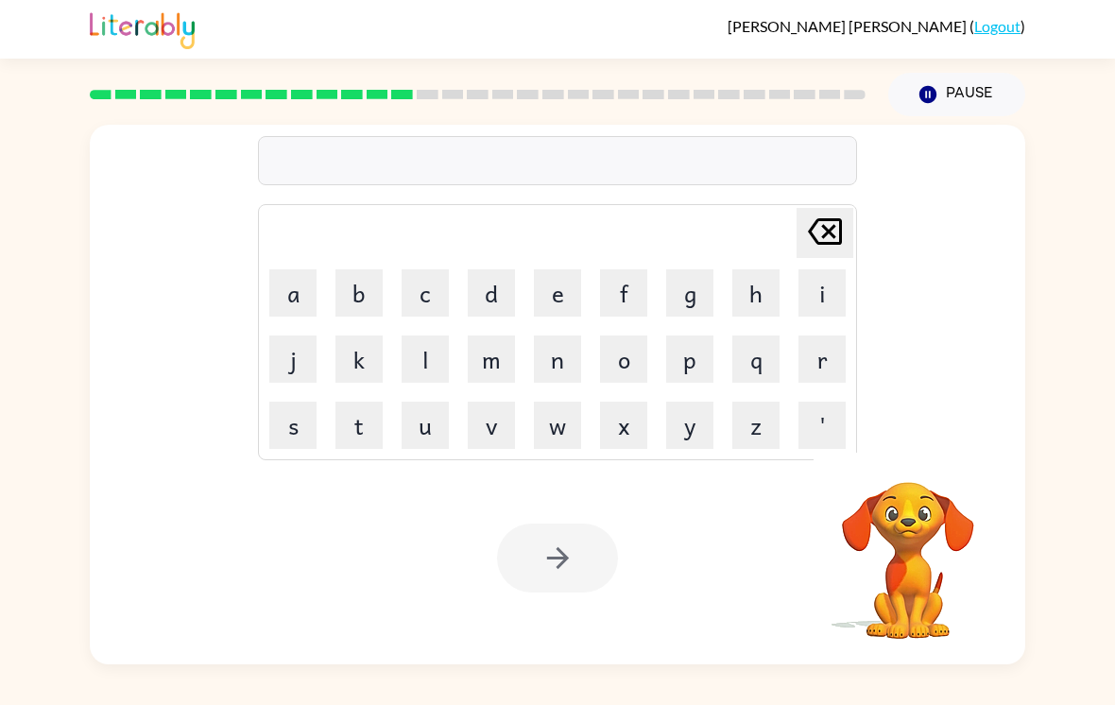
click at [486, 335] on td "m" at bounding box center [491, 359] width 64 height 64
click at [497, 355] on button "m" at bounding box center [491, 358] width 47 height 47
click at [289, 306] on button "a" at bounding box center [292, 292] width 47 height 47
click at [491, 301] on button "d" at bounding box center [491, 292] width 47 height 47
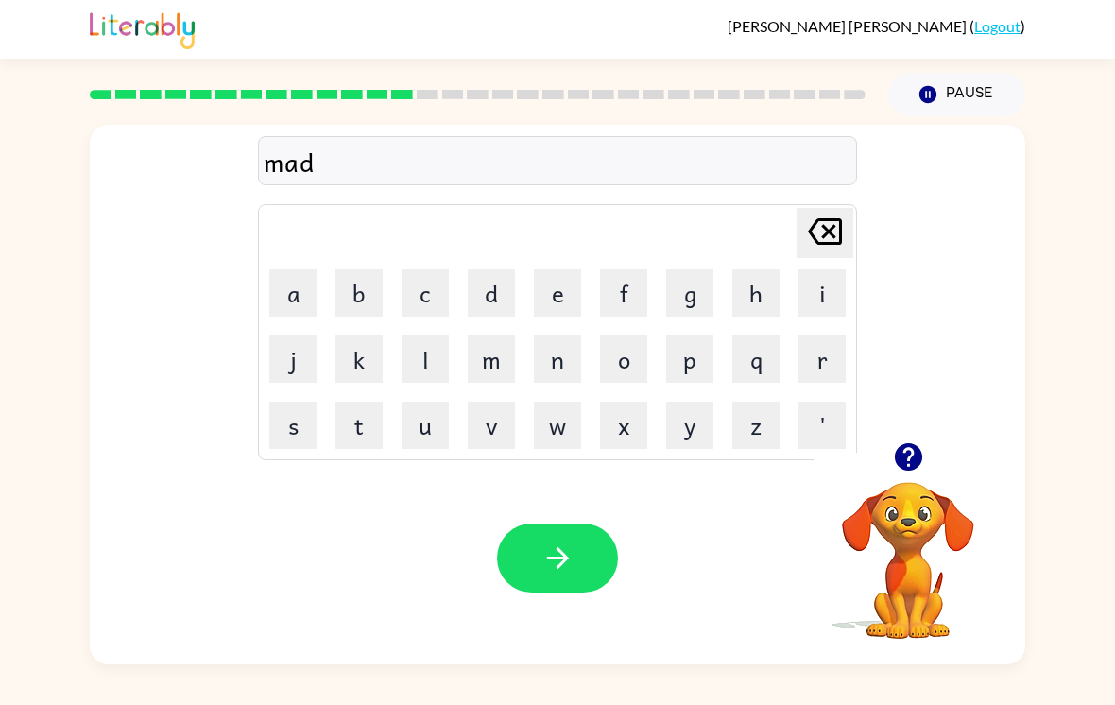
click at [570, 361] on button "n" at bounding box center [557, 358] width 47 height 47
click at [578, 294] on button "e" at bounding box center [557, 292] width 47 height 47
click at [315, 432] on button "s" at bounding box center [292, 424] width 47 height 47
click at [315, 431] on button "s" at bounding box center [292, 424] width 47 height 47
click at [550, 550] on button "button" at bounding box center [557, 557] width 121 height 69
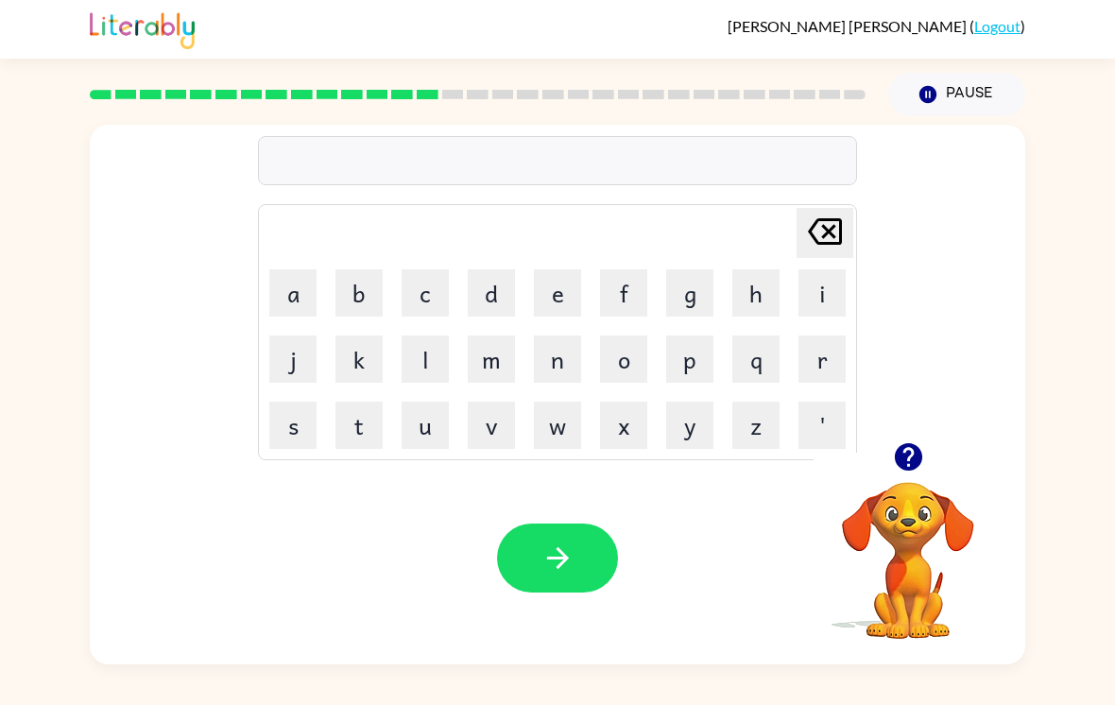
click at [355, 292] on button "b" at bounding box center [358, 292] width 47 height 47
click at [628, 369] on button "o" at bounding box center [623, 358] width 47 height 47
click at [463, 423] on td "v" at bounding box center [491, 425] width 64 height 64
click at [426, 430] on button "u" at bounding box center [424, 424] width 47 height 47
click at [569, 353] on button "n" at bounding box center [557, 358] width 47 height 47
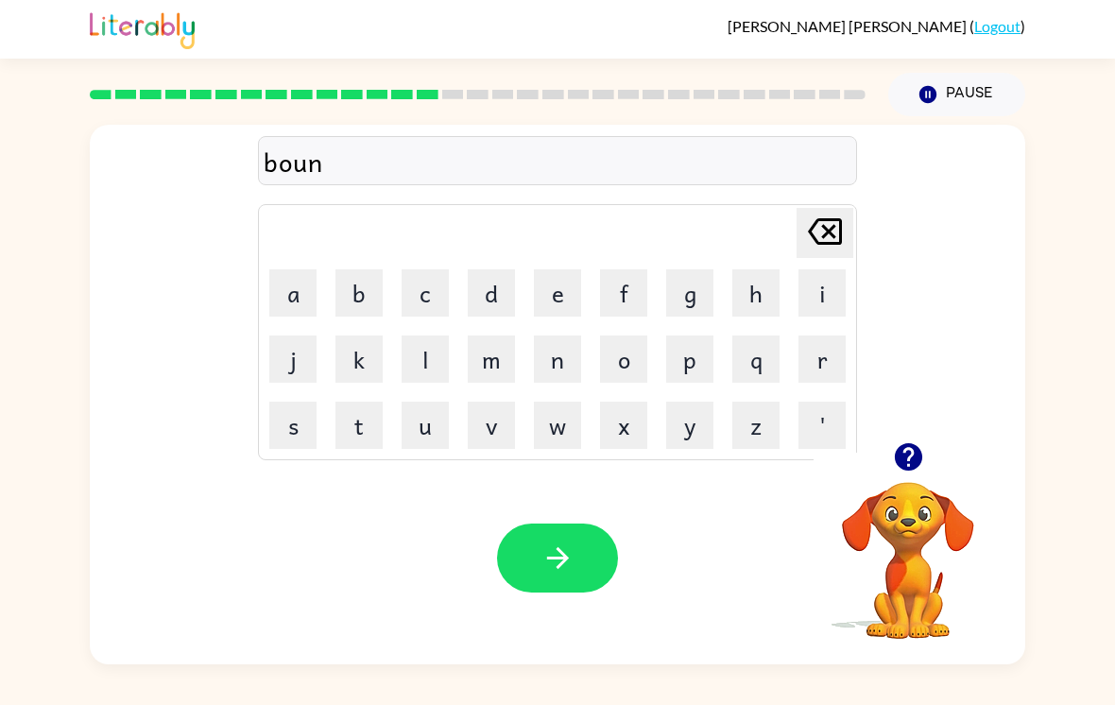
click at [436, 429] on button "u" at bounding box center [424, 424] width 47 height 47
click at [287, 445] on button "s" at bounding box center [292, 424] width 47 height 47
click at [566, 573] on icon "button" at bounding box center [557, 557] width 33 height 33
click at [294, 432] on button "s" at bounding box center [292, 424] width 47 height 47
click at [568, 419] on button "w" at bounding box center [557, 424] width 47 height 47
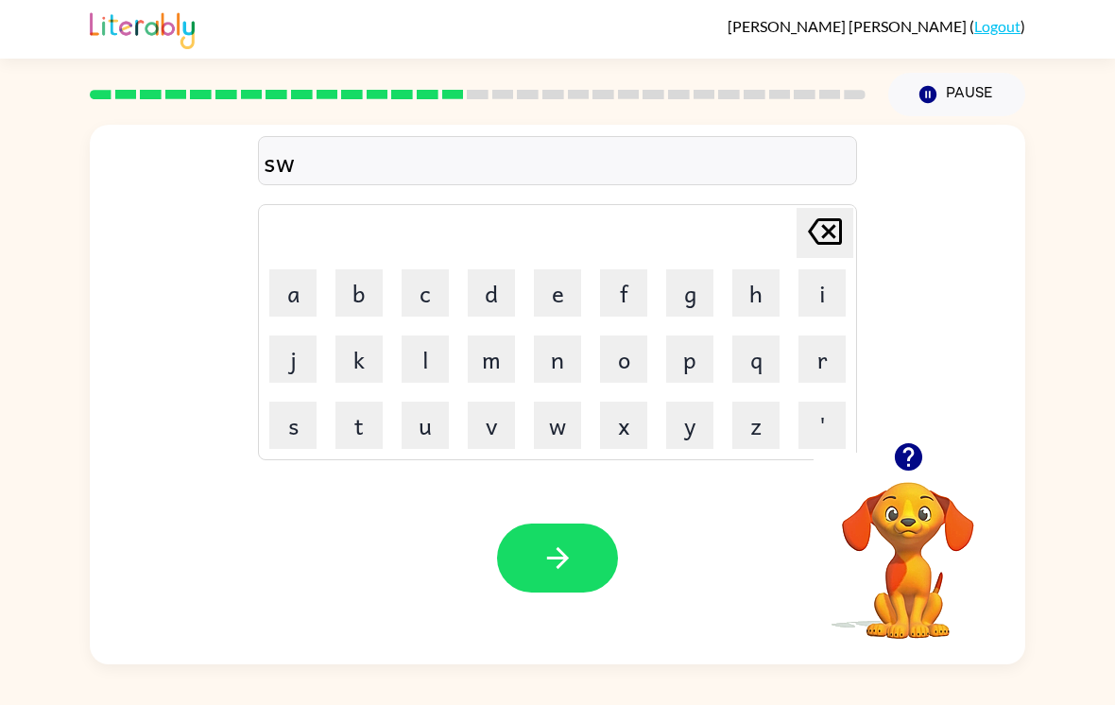
click at [295, 297] on button "a" at bounding box center [292, 292] width 47 height 47
click at [825, 370] on button "r" at bounding box center [821, 358] width 47 height 47
click at [498, 376] on button "m" at bounding box center [491, 358] width 47 height 47
click at [535, 545] on button "button" at bounding box center [557, 557] width 121 height 69
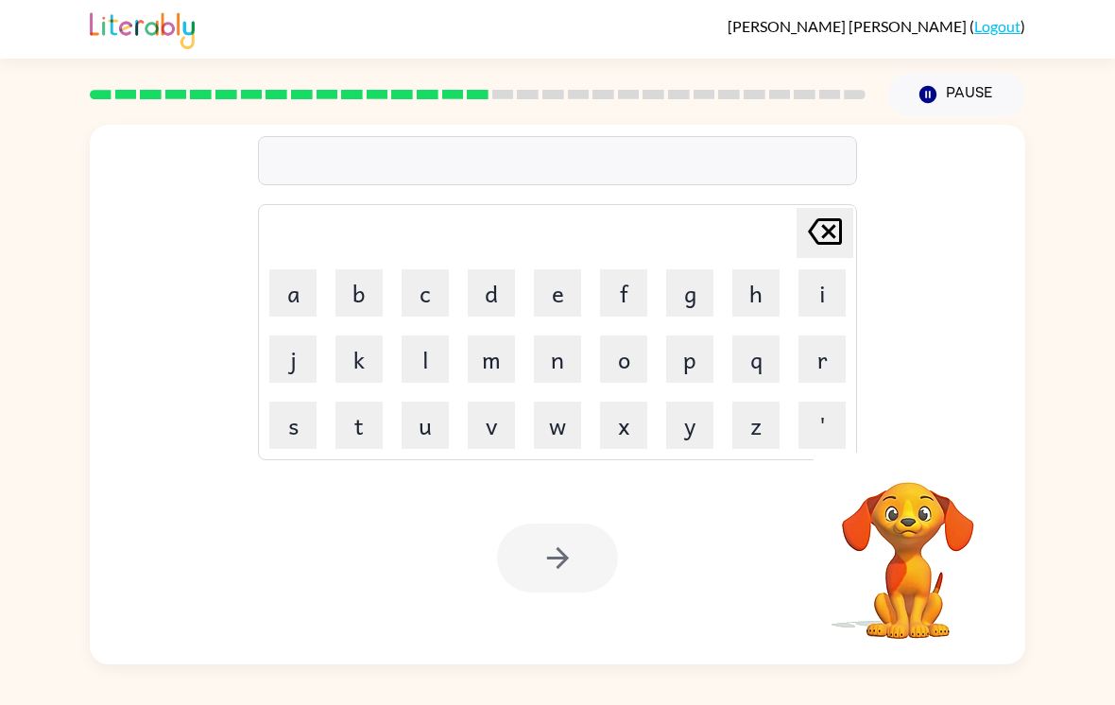
click at [831, 361] on button "r" at bounding box center [821, 358] width 47 height 47
click at [284, 283] on button "a" at bounding box center [292, 292] width 47 height 47
click at [498, 359] on button "m" at bounding box center [491, 358] width 47 height 47
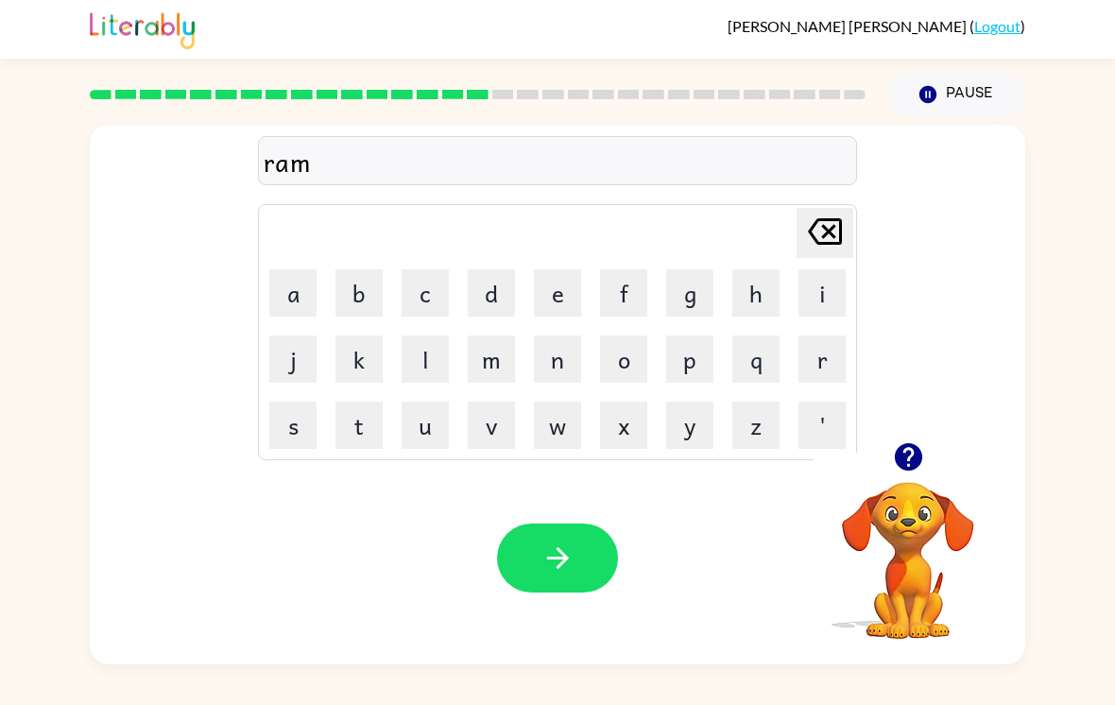
click at [577, 577] on button "button" at bounding box center [557, 557] width 121 height 69
click at [368, 297] on button "b" at bounding box center [358, 292] width 47 height 47
click at [827, 361] on button "r" at bounding box center [821, 358] width 47 height 47
click at [829, 299] on button "i" at bounding box center [821, 292] width 47 height 47
click at [495, 364] on button "m" at bounding box center [491, 358] width 47 height 47
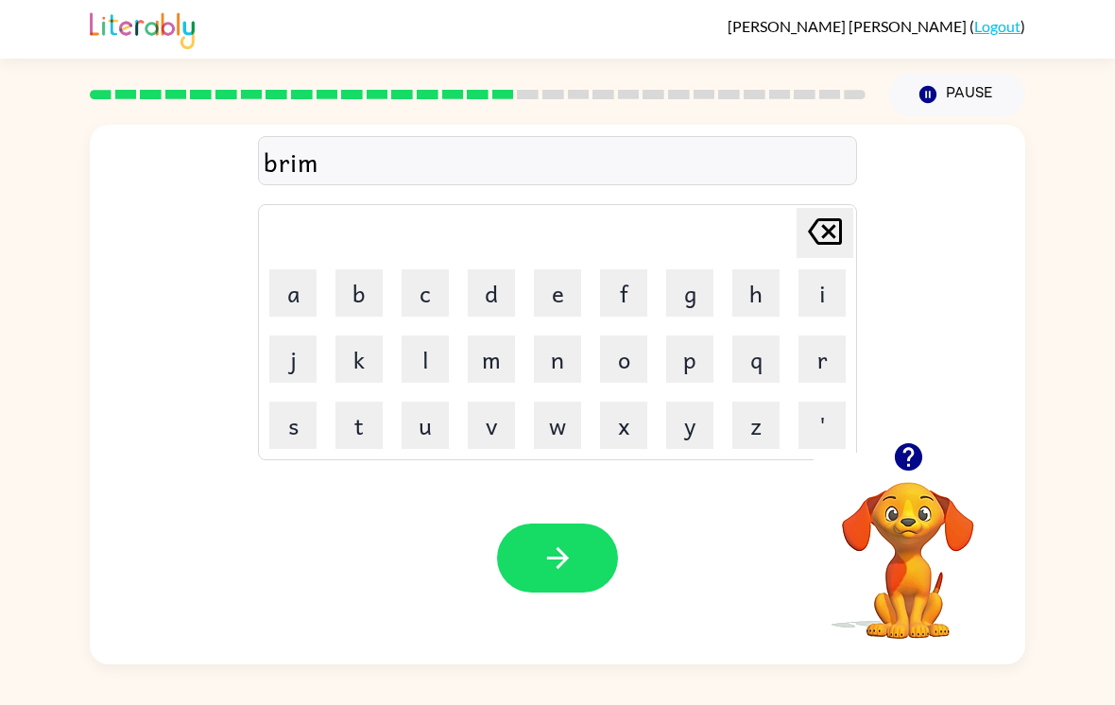
click at [842, 292] on button "i" at bounding box center [821, 292] width 47 height 47
click at [565, 364] on button "n" at bounding box center [557, 358] width 47 height 47
click at [695, 291] on button "g" at bounding box center [689, 292] width 47 height 47
click at [574, 579] on button "button" at bounding box center [557, 557] width 121 height 69
click at [806, 372] on button "r" at bounding box center [821, 358] width 47 height 47
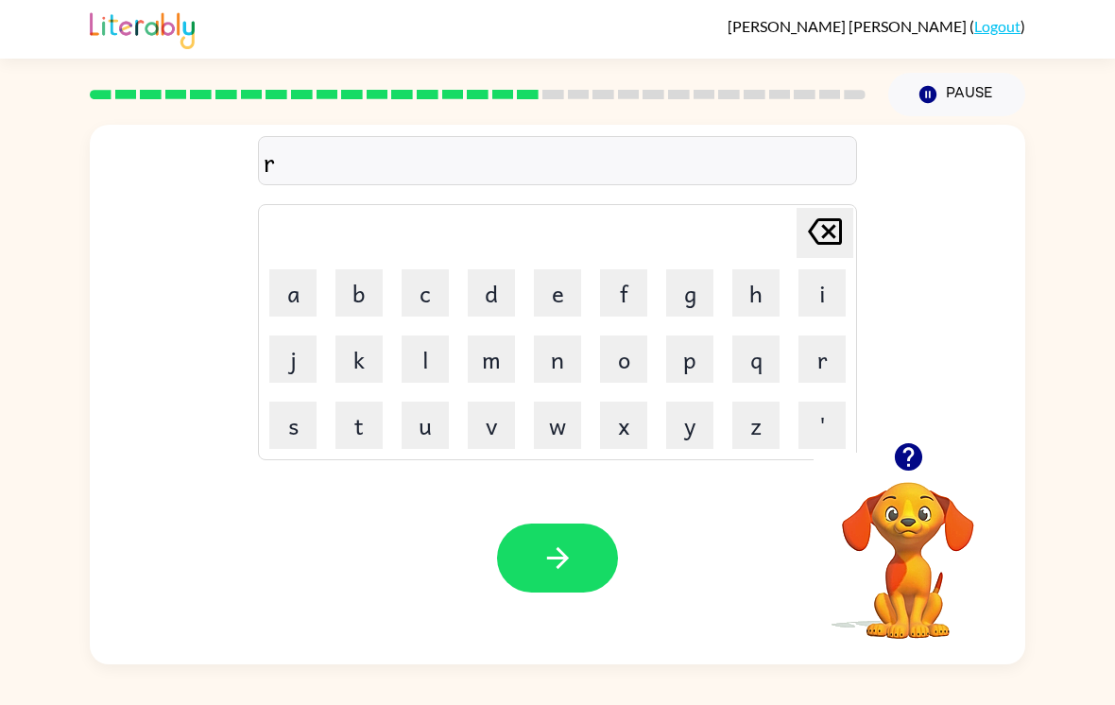
click at [823, 295] on button "i" at bounding box center [821, 292] width 47 height 47
click at [300, 431] on button "s" at bounding box center [292, 424] width 47 height 47
click at [331, 371] on td "k" at bounding box center [359, 359] width 64 height 64
click at [355, 371] on button "k" at bounding box center [358, 358] width 47 height 47
click at [564, 316] on button "e" at bounding box center [557, 292] width 47 height 47
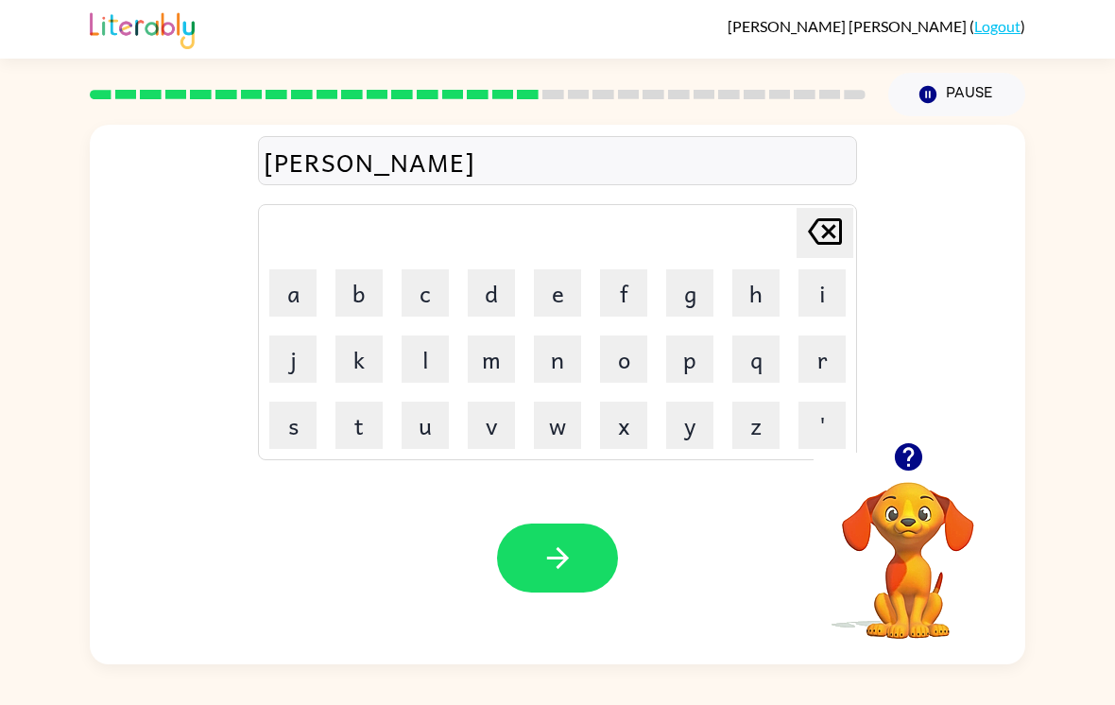
click at [640, 375] on button "o" at bounding box center [623, 358] width 47 height 47
click at [828, 254] on icon "Delete Delete last character input" at bounding box center [824, 231] width 45 height 45
click at [1014, 391] on div "riske Delete Delete last character input a b c d e f g h i j k l m n o p q r s …" at bounding box center [557, 283] width 935 height 317
click at [1013, 275] on div "riske Delete Delete last character input a b c d e f g h i j k l m n o p q r s …" at bounding box center [557, 283] width 935 height 317
click at [304, 428] on button "s" at bounding box center [292, 424] width 47 height 47
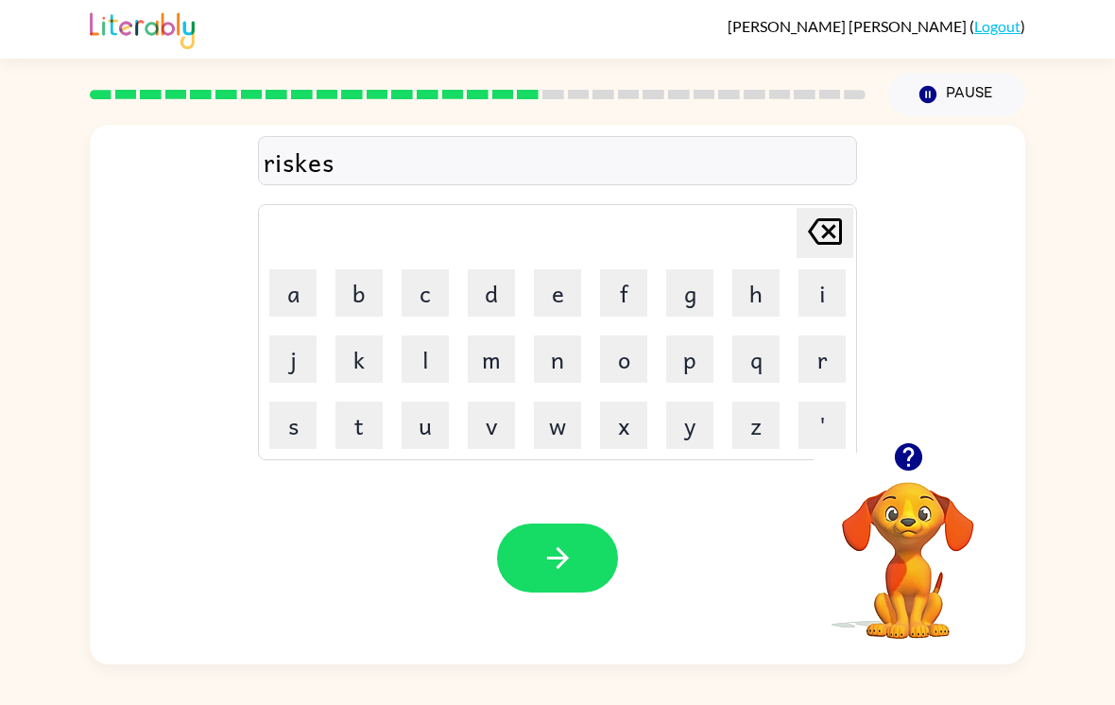
click at [381, 431] on button "t" at bounding box center [358, 424] width 47 height 47
click at [552, 572] on icon "button" at bounding box center [557, 557] width 33 height 33
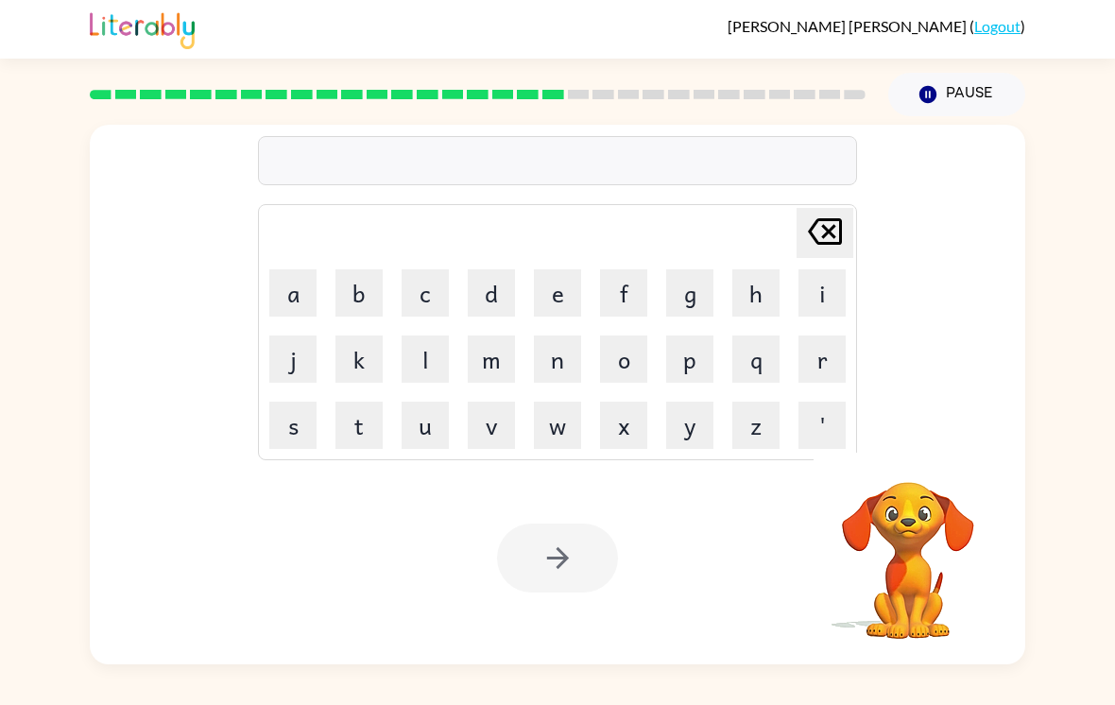
click at [292, 314] on button "a" at bounding box center [292, 292] width 47 height 47
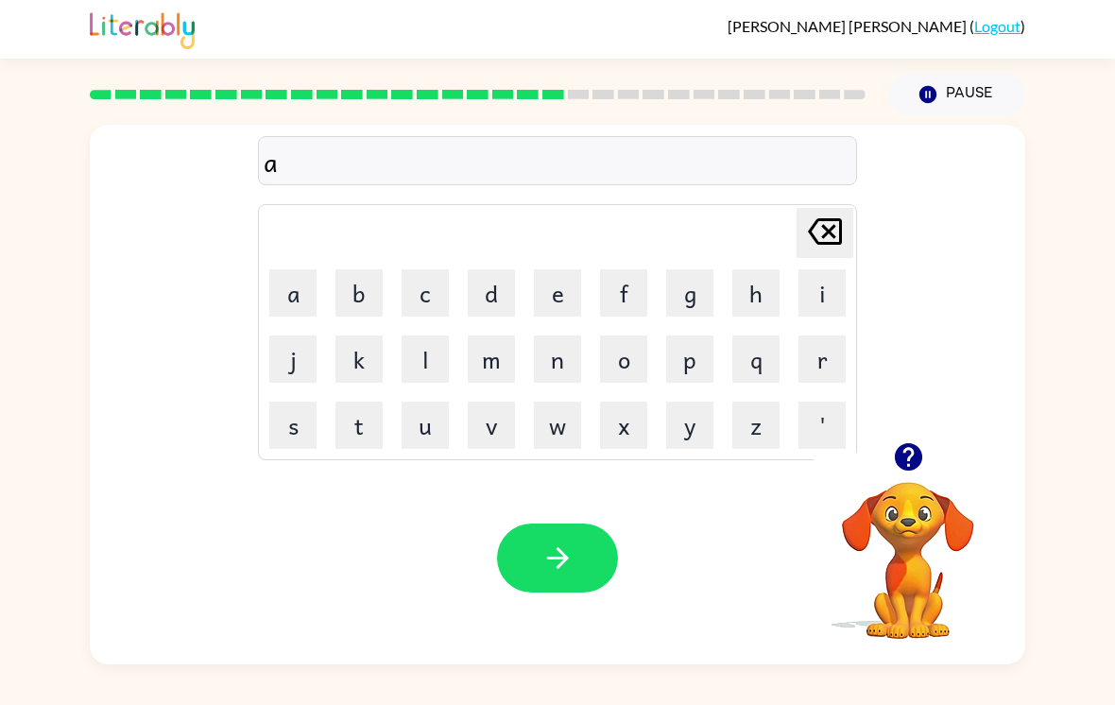
click at [818, 364] on button "r" at bounding box center [821, 358] width 47 height 47
click at [430, 307] on button "c" at bounding box center [424, 292] width 47 height 47
click at [766, 299] on button "h" at bounding box center [755, 292] width 47 height 47
click at [557, 448] on button "w" at bounding box center [557, 424] width 47 height 47
click at [299, 289] on button "a" at bounding box center [292, 292] width 47 height 47
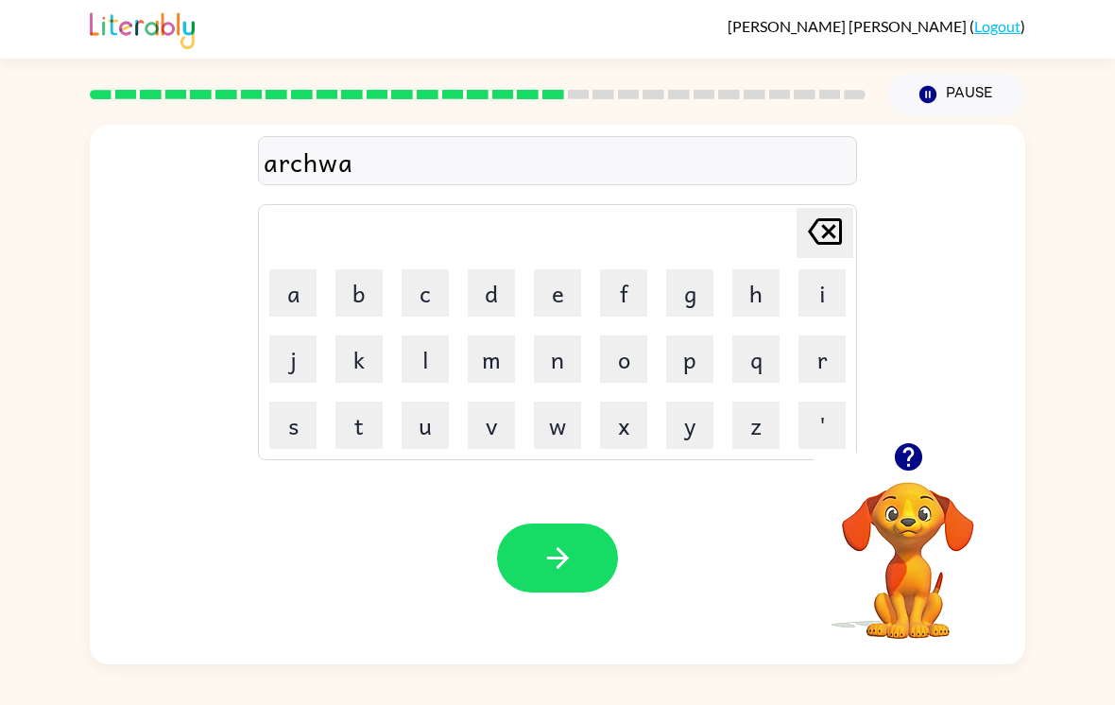
click at [685, 435] on button "y" at bounding box center [689, 424] width 47 height 47
click at [542, 592] on button "button" at bounding box center [557, 557] width 121 height 69
click at [637, 279] on button "f" at bounding box center [623, 292] width 47 height 47
click at [619, 353] on button "o" at bounding box center [623, 358] width 47 height 47
click at [557, 435] on button "w" at bounding box center [557, 424] width 47 height 47
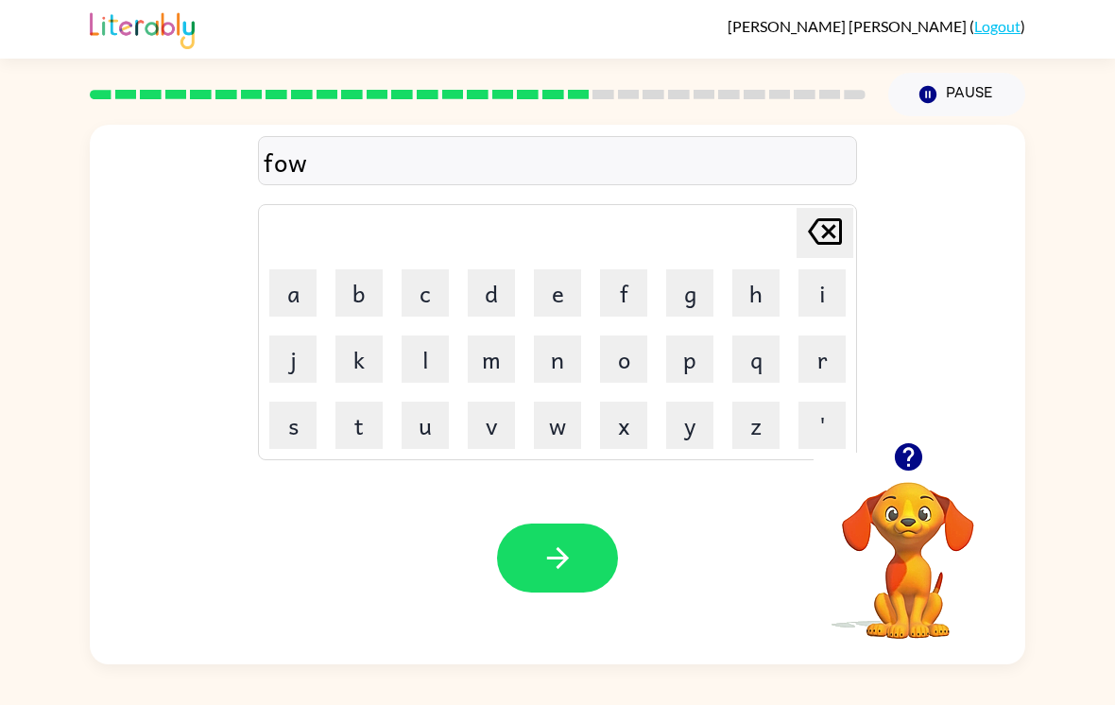
click at [639, 356] on button "o" at bounding box center [623, 358] width 47 height 47
click at [833, 232] on icon at bounding box center [825, 231] width 34 height 26
click at [832, 232] on icon at bounding box center [825, 231] width 34 height 26
click at [437, 370] on button "l" at bounding box center [424, 358] width 47 height 47
click at [646, 355] on button "o" at bounding box center [623, 358] width 47 height 47
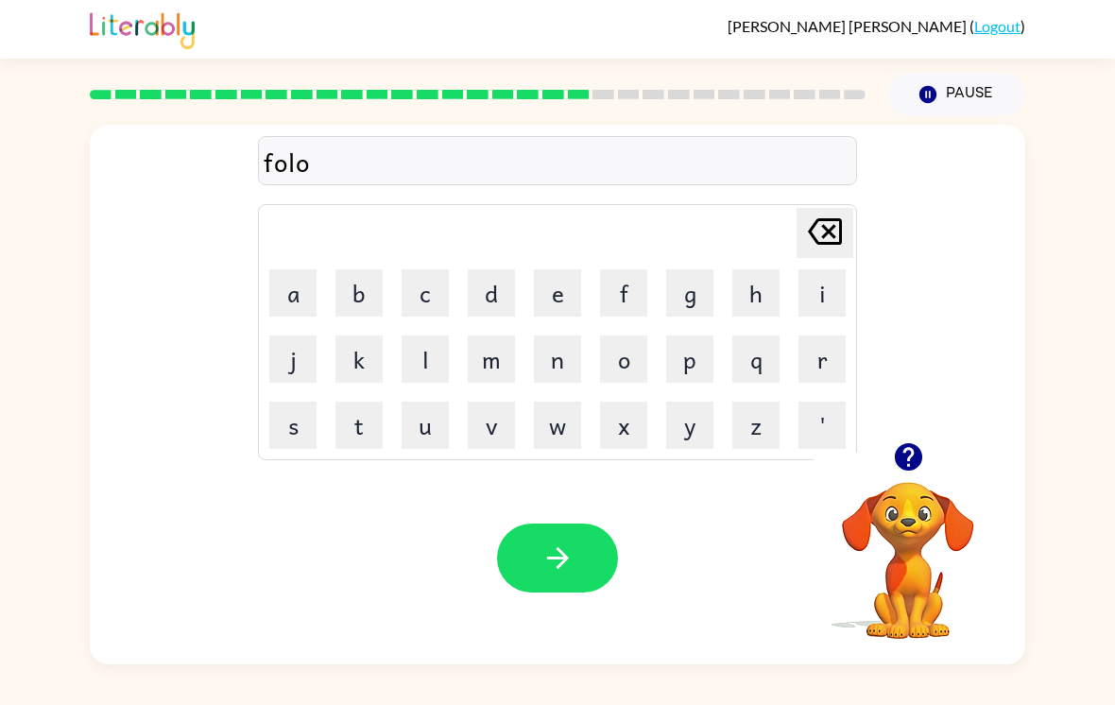
click at [553, 425] on button "w" at bounding box center [557, 424] width 47 height 47
click at [831, 236] on icon "Delete Delete last character input" at bounding box center [824, 231] width 45 height 45
click at [829, 220] on icon "Delete Delete last character input" at bounding box center [824, 231] width 45 height 45
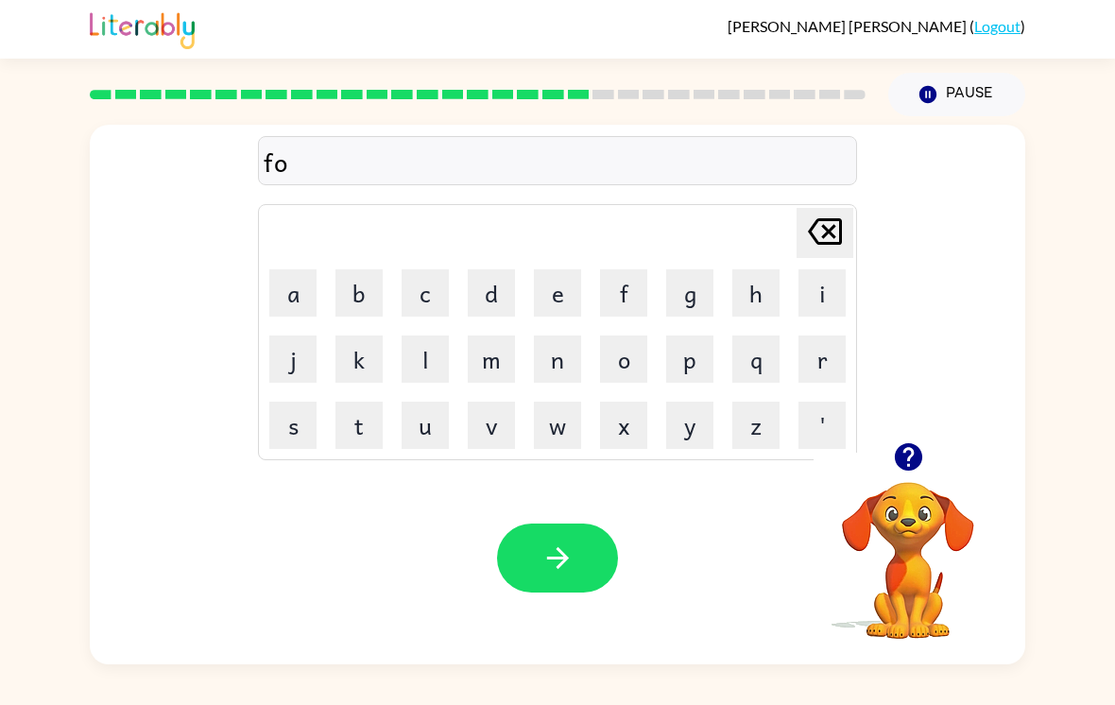
click at [821, 226] on icon "Delete Delete last character input" at bounding box center [824, 231] width 45 height 45
click at [286, 271] on button "a" at bounding box center [292, 292] width 47 height 47
click at [445, 335] on button "l" at bounding box center [424, 358] width 47 height 47
click at [611, 363] on button "o" at bounding box center [623, 358] width 47 height 47
click at [567, 417] on button "w" at bounding box center [557, 424] width 47 height 47
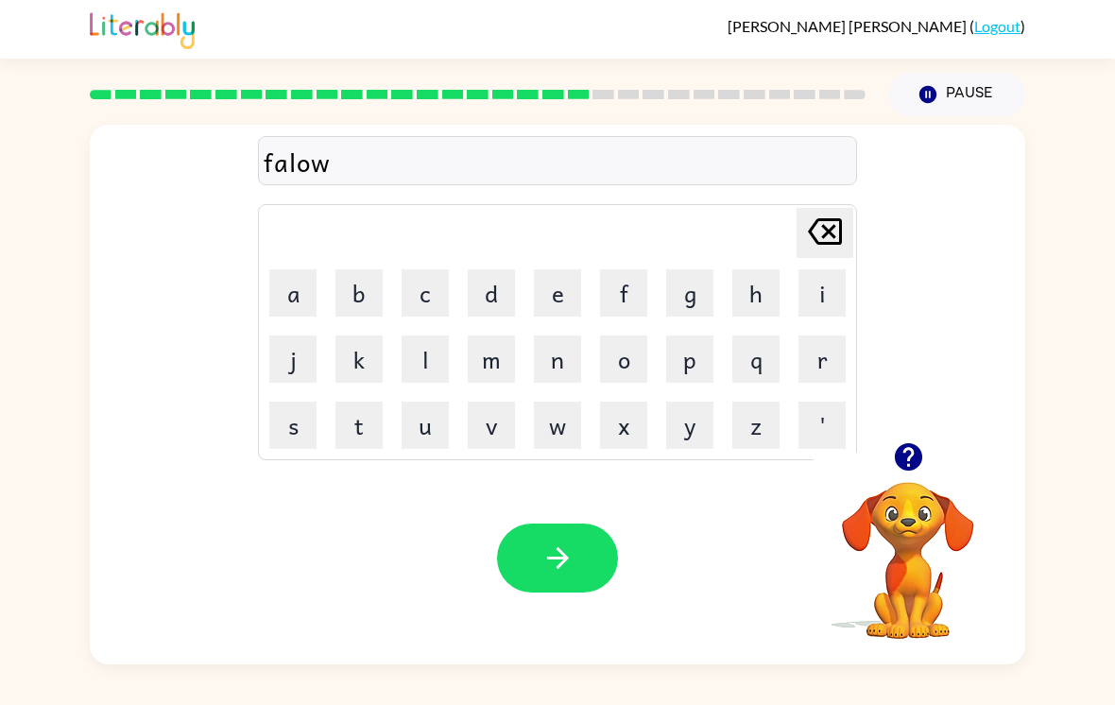
click at [778, 222] on td "Delete Delete last character input" at bounding box center [557, 233] width 593 height 52
click at [779, 231] on td "Delete Delete last character input" at bounding box center [557, 233] width 593 height 52
click at [825, 209] on icon "Delete Delete last character input" at bounding box center [824, 231] width 45 height 45
click at [821, 218] on icon at bounding box center [825, 231] width 34 height 26
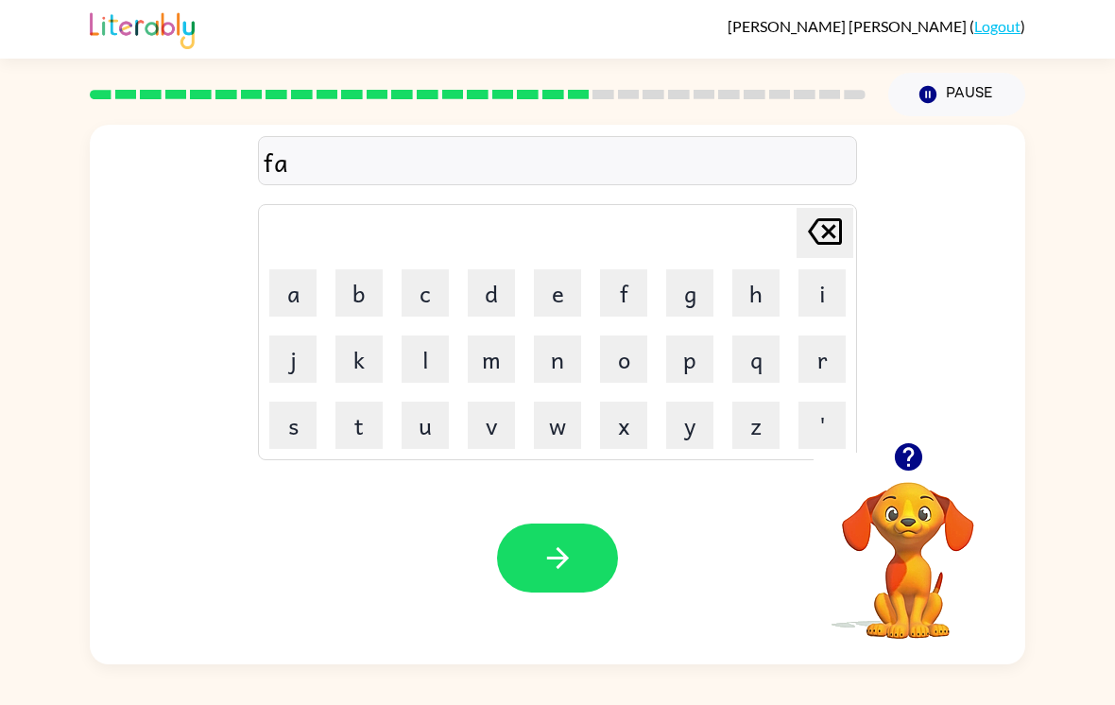
click at [418, 356] on button "l" at bounding box center [424, 358] width 47 height 47
click at [617, 363] on button "o" at bounding box center [623, 358] width 47 height 47
click at [556, 418] on button "w" at bounding box center [557, 424] width 47 height 47
click at [554, 533] on button "button" at bounding box center [557, 557] width 121 height 69
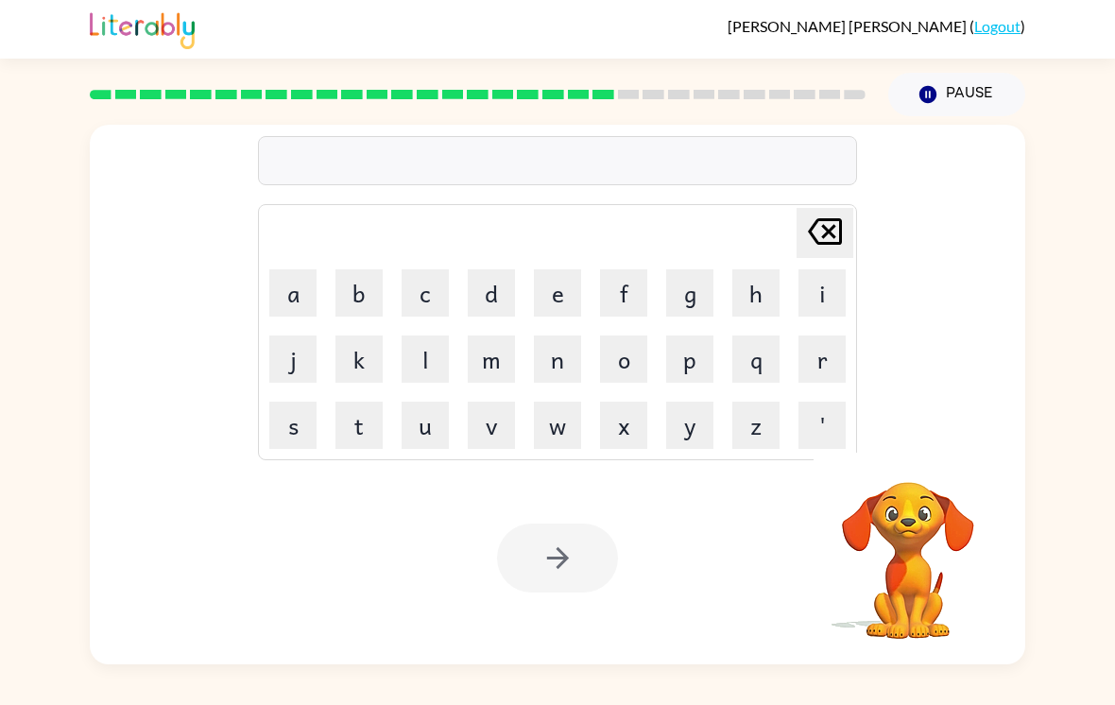
click at [431, 278] on button "c" at bounding box center [424, 292] width 47 height 47
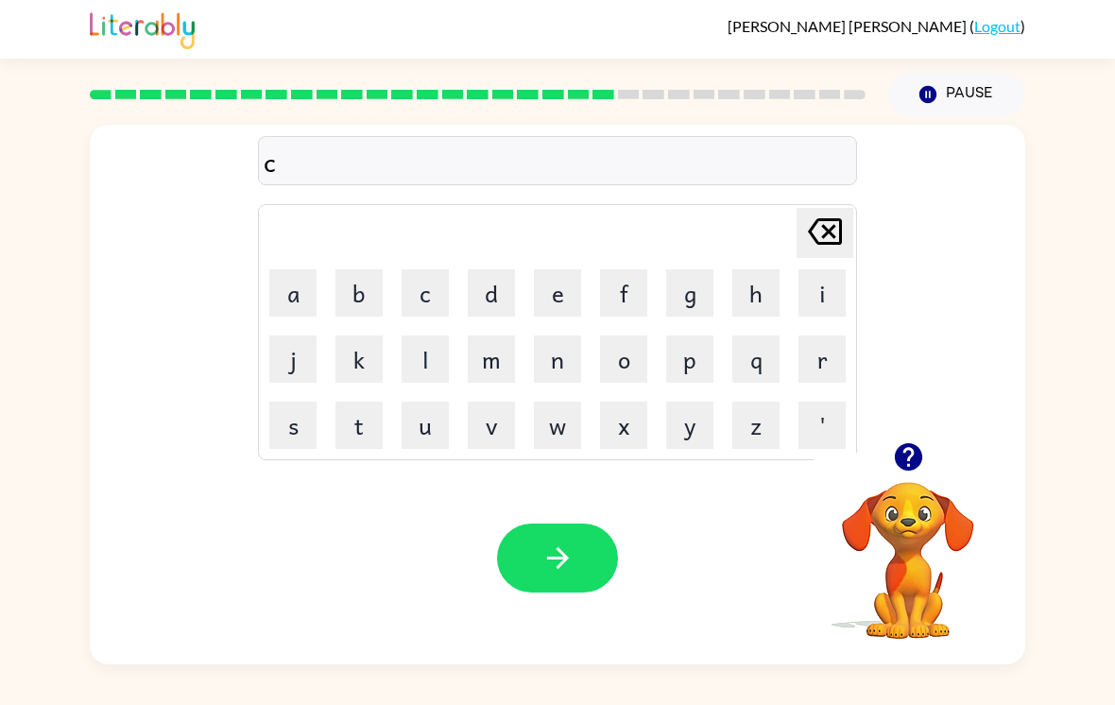
click at [580, 269] on button "e" at bounding box center [557, 292] width 47 height 47
click at [572, 343] on button "n" at bounding box center [557, 358] width 47 height 47
click at [382, 417] on button "t" at bounding box center [358, 424] width 47 height 47
click at [814, 281] on button "i" at bounding box center [821, 292] width 47 height 47
click at [691, 352] on button "p" at bounding box center [689, 358] width 47 height 47
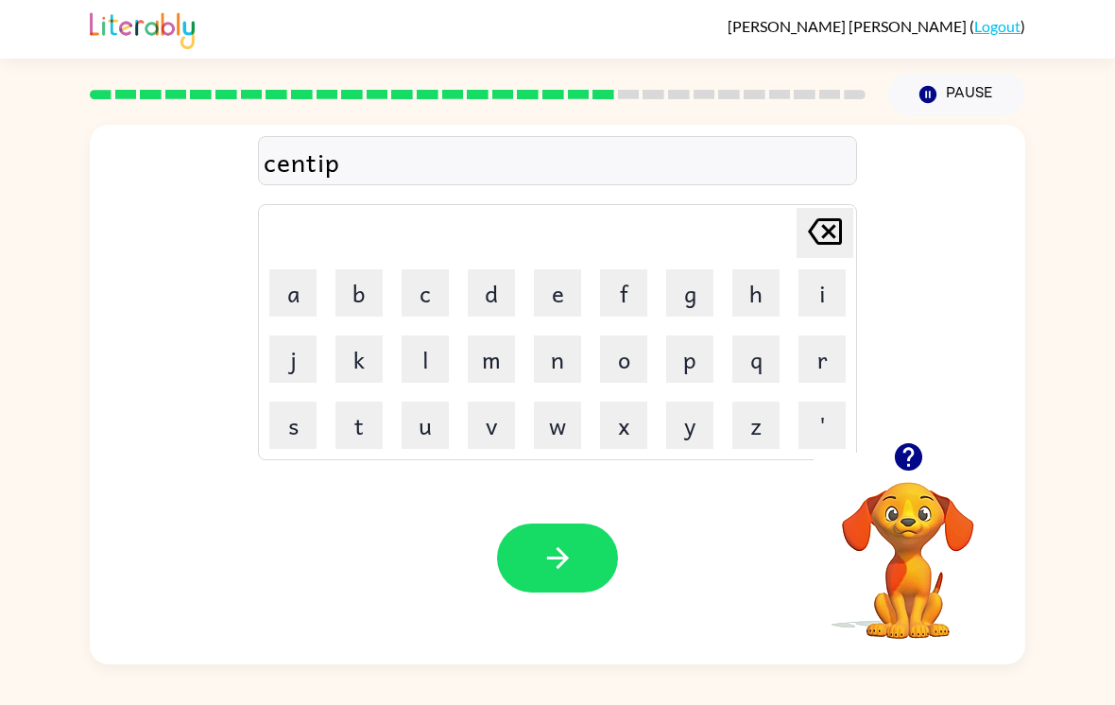
click at [571, 276] on button "e" at bounding box center [557, 292] width 47 height 47
click at [278, 297] on button "a" at bounding box center [292, 292] width 47 height 47
click at [493, 284] on button "d" at bounding box center [491, 292] width 47 height 47
click at [533, 512] on div "Your browser must support playing .mp4 files to use Literably. Please try using…" at bounding box center [557, 558] width 935 height 213
click at [559, 547] on icon "button" at bounding box center [557, 558] width 22 height 22
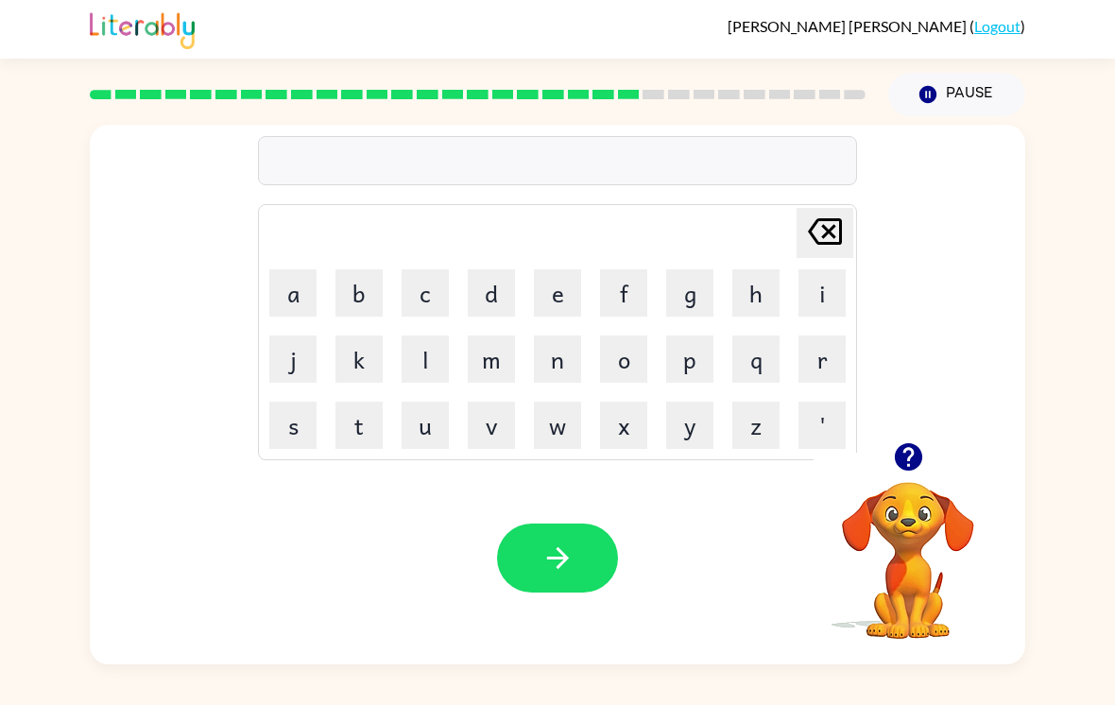
click at [292, 401] on button "s" at bounding box center [292, 424] width 47 height 47
click at [423, 431] on button "u" at bounding box center [424, 424] width 47 height 47
click at [315, 428] on button "s" at bounding box center [292, 424] width 47 height 47
click at [367, 437] on button "t" at bounding box center [358, 424] width 47 height 47
click at [316, 269] on button "a" at bounding box center [292, 292] width 47 height 47
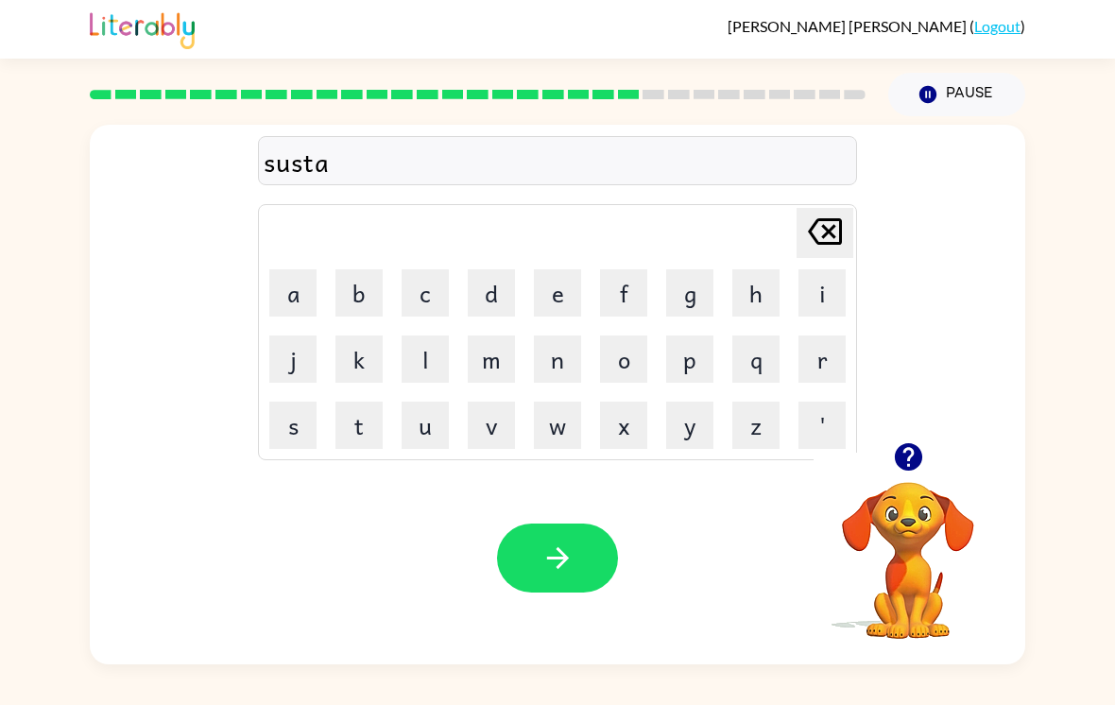
click at [826, 279] on button "i" at bounding box center [821, 292] width 47 height 47
click at [572, 351] on button "n" at bounding box center [557, 358] width 47 height 47
click at [571, 499] on div "Your browser must support playing .mp4 files to use Literably. Please try using…" at bounding box center [557, 558] width 935 height 213
click at [536, 551] on button "button" at bounding box center [557, 557] width 121 height 69
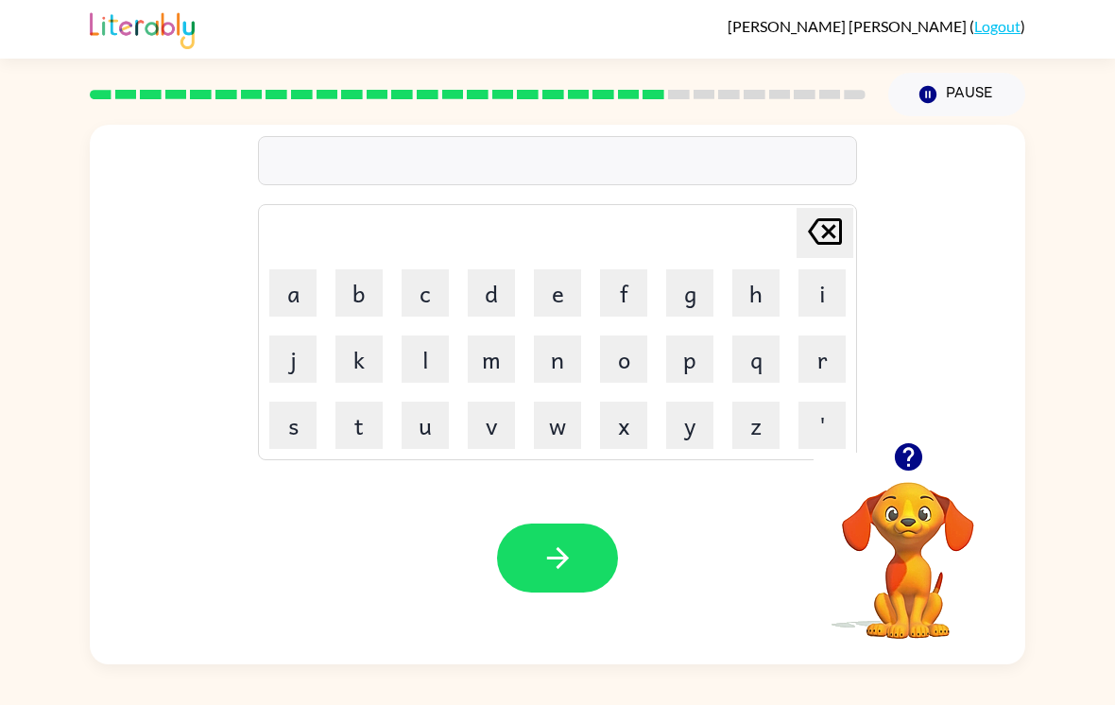
click at [575, 401] on button "w" at bounding box center [557, 424] width 47 height 47
click at [514, 401] on button "v" at bounding box center [491, 424] width 47 height 47
click at [839, 209] on icon "Delete Delete last character input" at bounding box center [824, 231] width 45 height 45
click at [850, 212] on button "Delete Delete last character input" at bounding box center [824, 233] width 57 height 50
click at [623, 288] on button "f" at bounding box center [623, 292] width 47 height 47
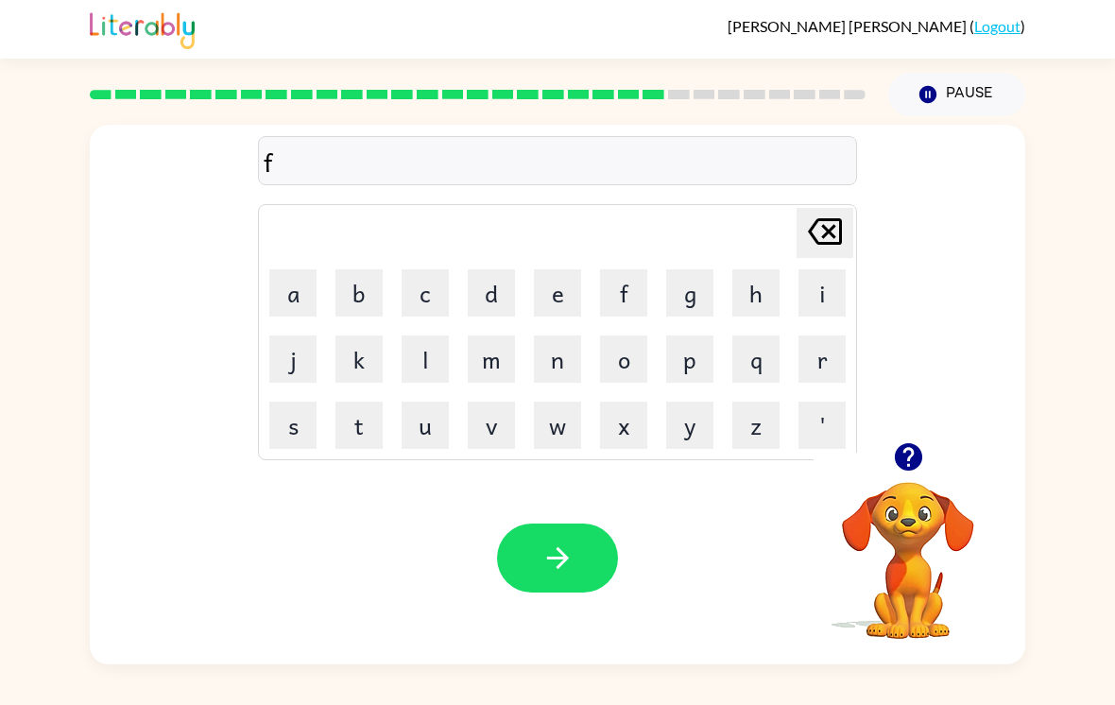
click at [622, 345] on button "o" at bounding box center [623, 358] width 47 height 47
click at [665, 455] on div "Your browser must support playing .mp4 files to use Literably. Please try using…" at bounding box center [557, 558] width 935 height 213
click at [821, 336] on button "r" at bounding box center [821, 358] width 47 height 47
click at [555, 401] on button "w" at bounding box center [557, 424] width 47 height 47
click at [283, 269] on button "a" at bounding box center [292, 292] width 47 height 47
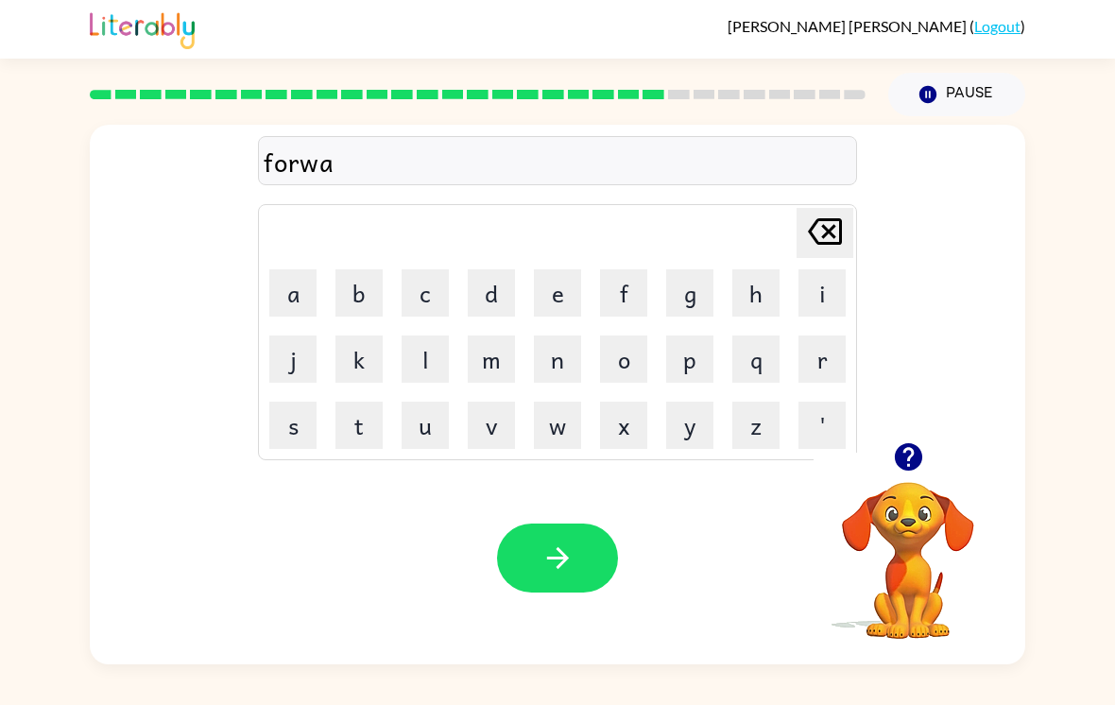
click at [834, 336] on button "r" at bounding box center [821, 358] width 47 height 47
click at [503, 269] on button "d" at bounding box center [491, 292] width 47 height 47
click at [541, 523] on button "button" at bounding box center [557, 557] width 121 height 69
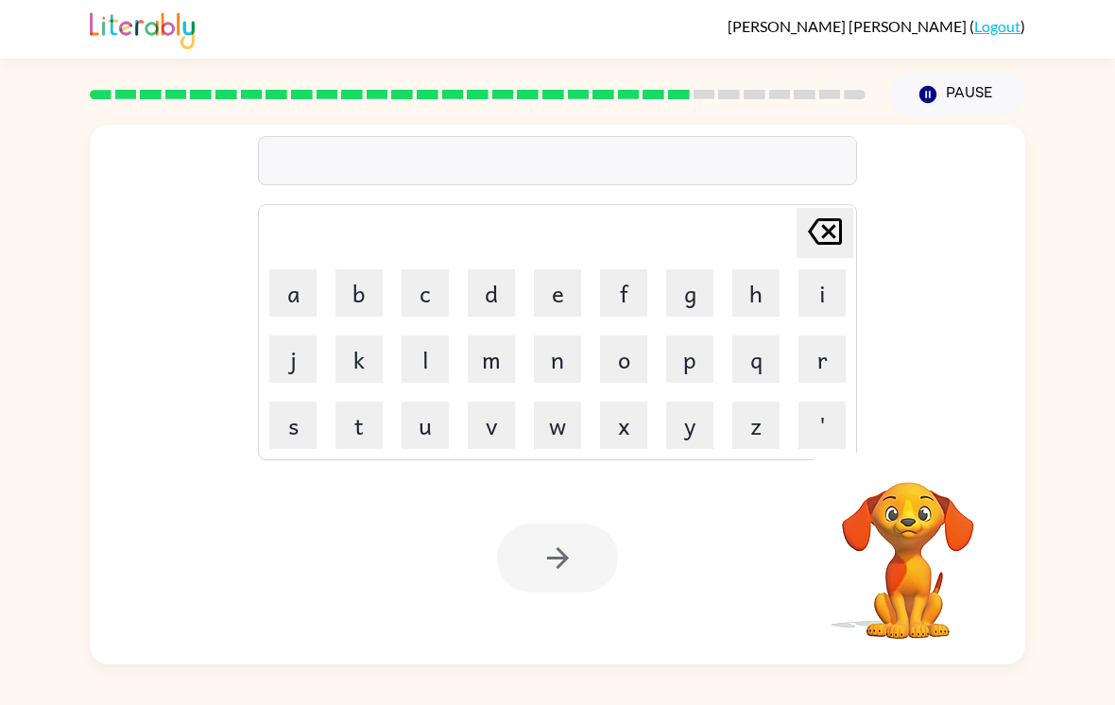
click at [823, 335] on button "r" at bounding box center [821, 358] width 47 height 47
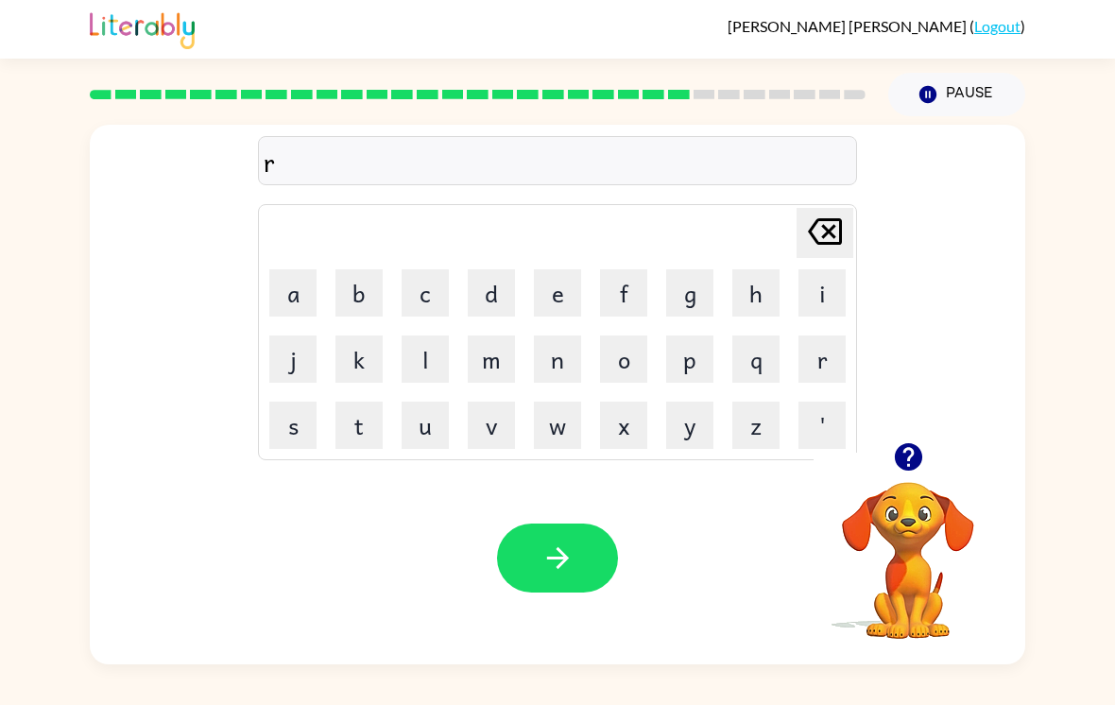
click at [556, 269] on button "e" at bounding box center [557, 292] width 47 height 47
click at [419, 335] on button "l" at bounding box center [424, 358] width 47 height 47
click at [286, 269] on button "a" at bounding box center [292, 292] width 47 height 47
click at [370, 406] on button "t" at bounding box center [358, 424] width 47 height 47
click at [556, 271] on button "e" at bounding box center [557, 292] width 47 height 47
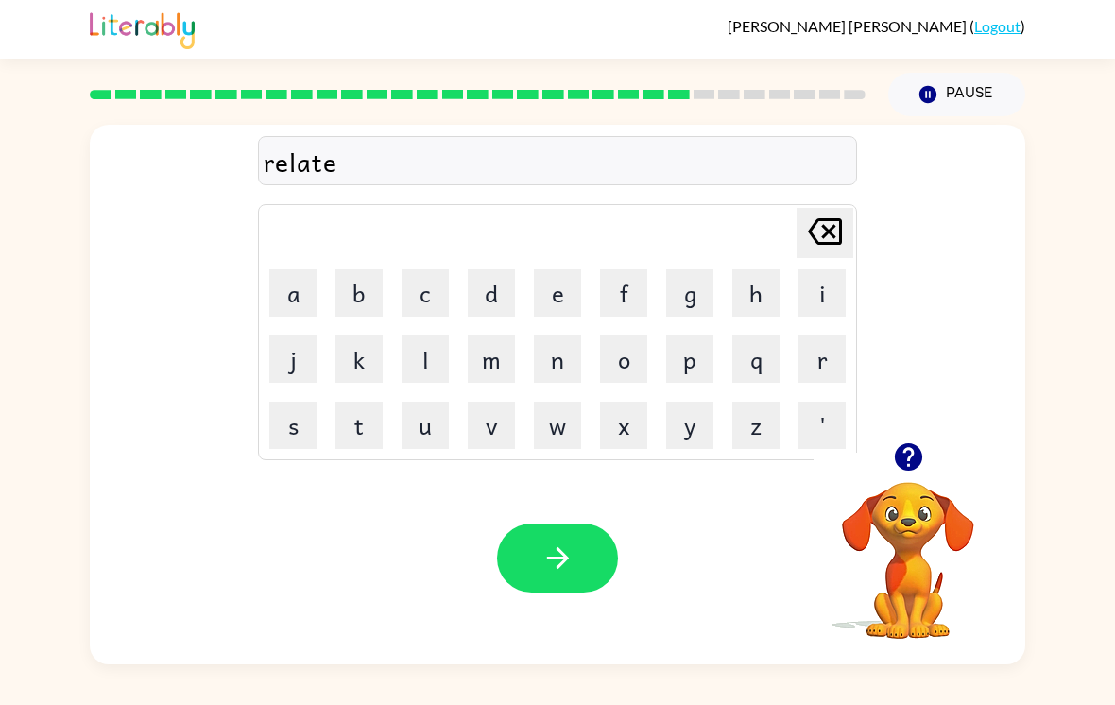
click at [495, 270] on button "d" at bounding box center [491, 292] width 47 height 47
click at [557, 542] on icon "button" at bounding box center [557, 557] width 33 height 33
click at [905, 448] on icon "button" at bounding box center [907, 456] width 27 height 27
click at [694, 269] on button "g" at bounding box center [689, 292] width 47 height 47
click at [632, 335] on button "o" at bounding box center [623, 358] width 47 height 47
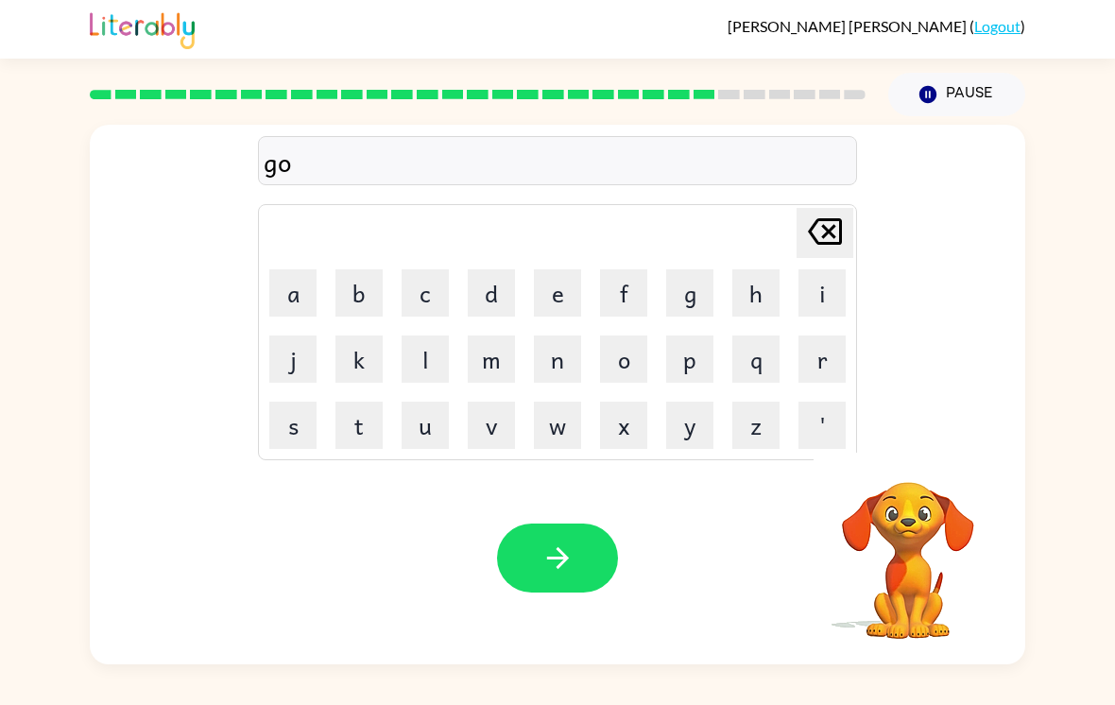
click at [359, 270] on button "b" at bounding box center [358, 292] width 47 height 47
click at [433, 335] on button "l" at bounding box center [424, 358] width 47 height 47
click at [564, 273] on button "e" at bounding box center [557, 292] width 47 height 47
click at [561, 345] on button "n" at bounding box center [557, 358] width 47 height 47
click at [566, 523] on button "button" at bounding box center [557, 557] width 121 height 69
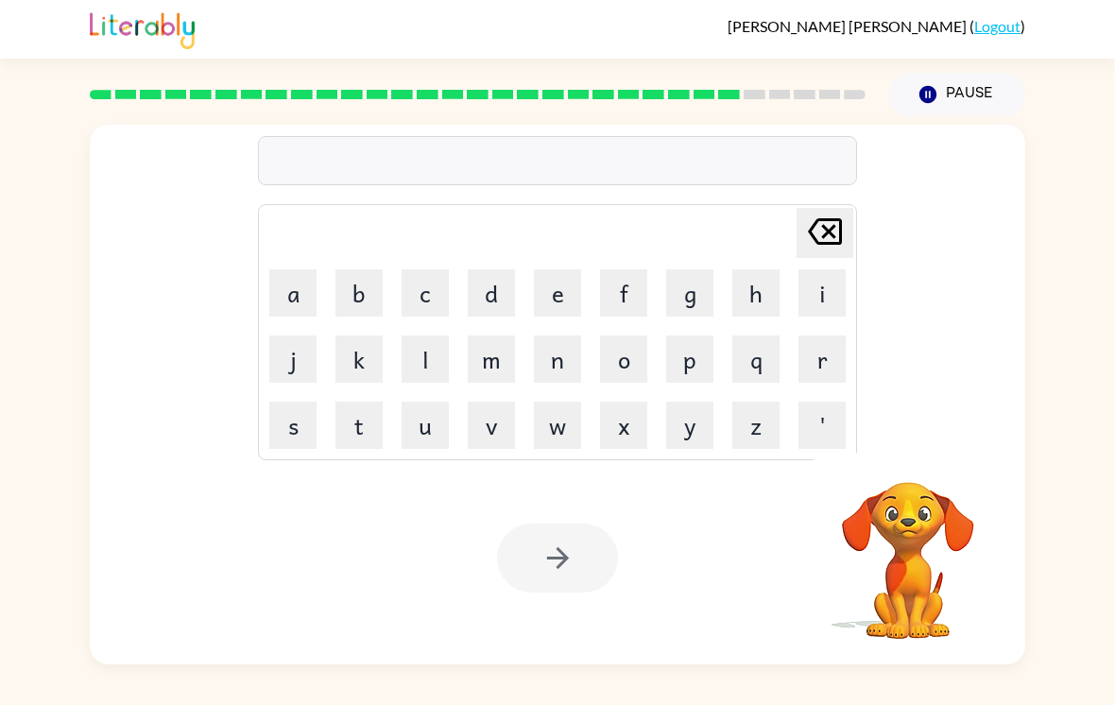
click at [432, 335] on button "l" at bounding box center [424, 358] width 47 height 47
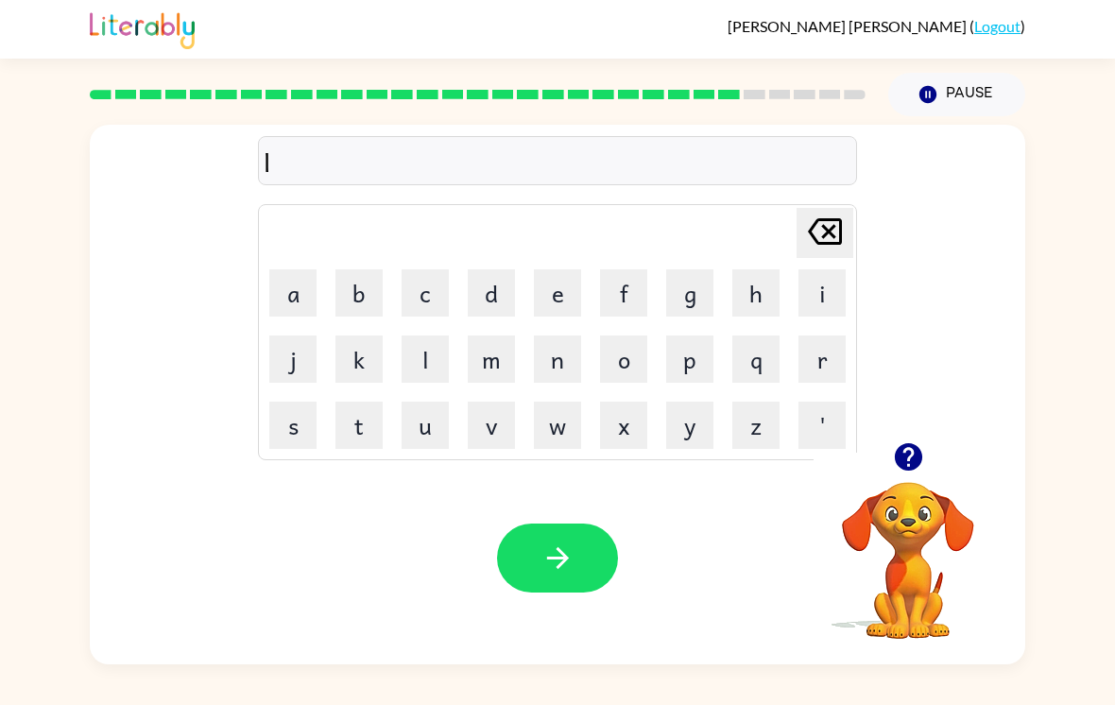
click at [503, 335] on button "m" at bounding box center [491, 358] width 47 height 47
click at [831, 218] on icon at bounding box center [825, 231] width 34 height 26
click at [410, 401] on button "u" at bounding box center [424, 424] width 47 height 47
click at [486, 337] on button "m" at bounding box center [491, 358] width 47 height 47
click at [368, 269] on button "b" at bounding box center [358, 292] width 47 height 47
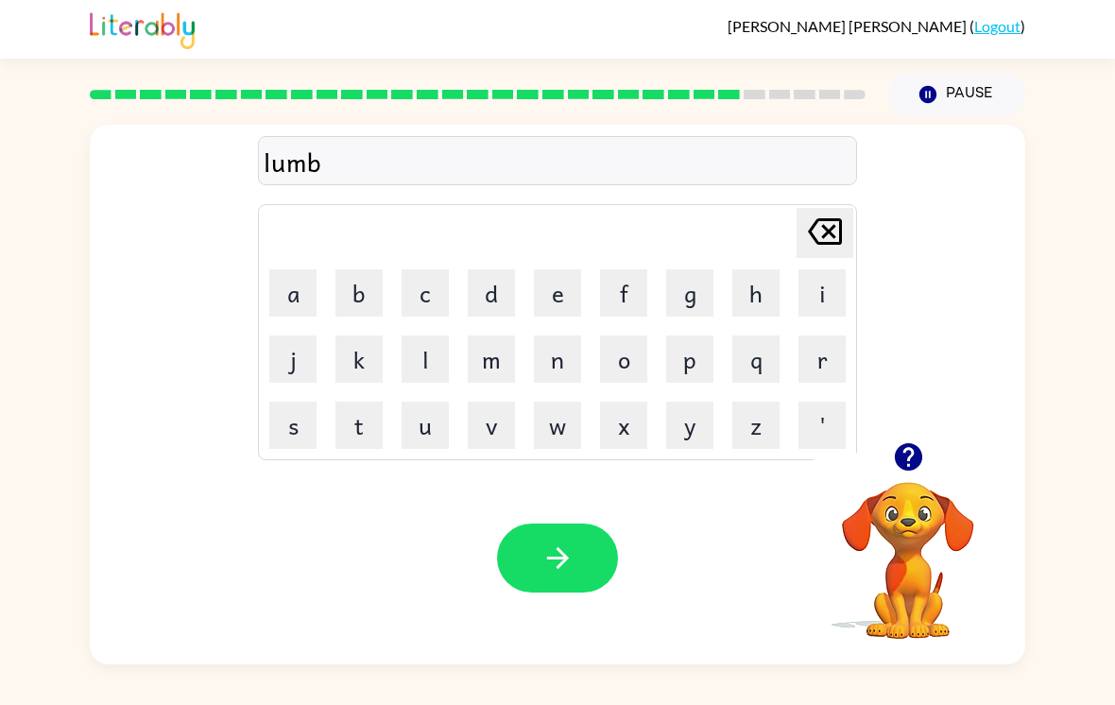
click at [292, 410] on button "s" at bounding box center [292, 424] width 47 height 47
click at [839, 218] on icon at bounding box center [825, 231] width 34 height 26
click at [565, 269] on button "e" at bounding box center [557, 292] width 47 height 47
click at [819, 209] on icon "Delete Delete last character input" at bounding box center [824, 231] width 45 height 45
click at [552, 269] on button "e" at bounding box center [557, 292] width 47 height 47
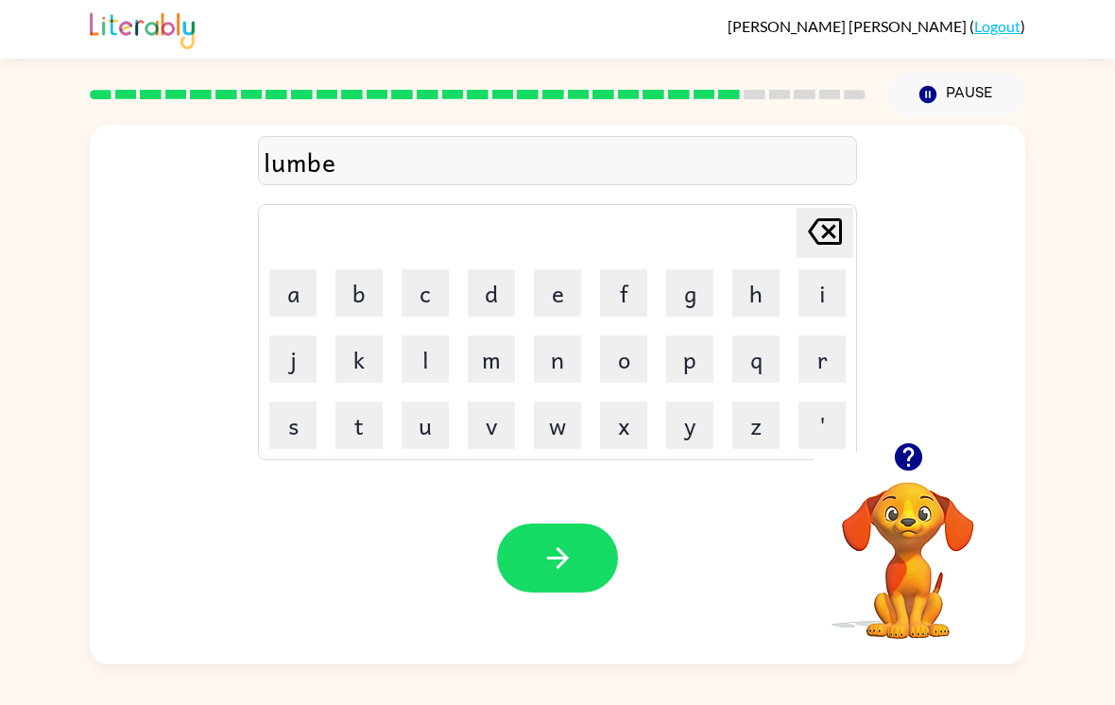
click at [834, 339] on button "r" at bounding box center [821, 358] width 47 height 47
click at [301, 339] on button "j" at bounding box center [292, 358] width 47 height 47
click at [280, 261] on td "a" at bounding box center [293, 293] width 64 height 64
click at [304, 269] on button "a" at bounding box center [292, 292] width 47 height 47
click at [444, 269] on button "c" at bounding box center [424, 292] width 47 height 47
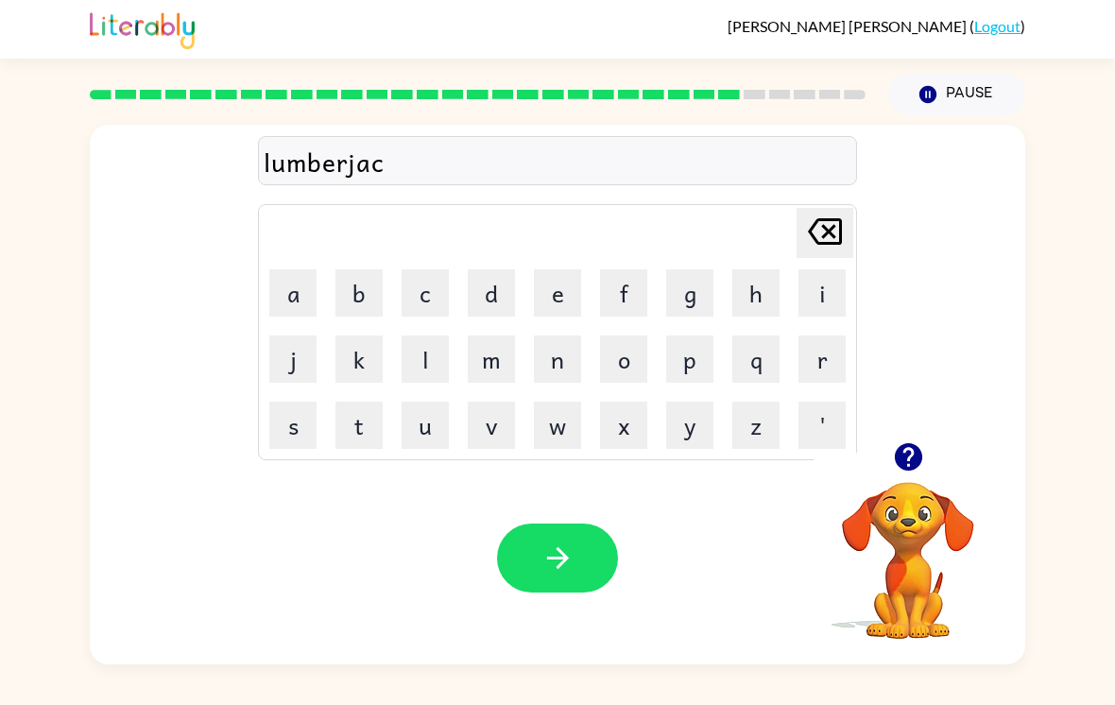
click at [350, 350] on button "k" at bounding box center [358, 358] width 47 height 47
click at [561, 560] on button "button" at bounding box center [557, 557] width 121 height 69
click at [674, 346] on button "p" at bounding box center [689, 358] width 47 height 47
click at [826, 269] on button "i" at bounding box center [821, 292] width 47 height 47
click at [799, 340] on button "r" at bounding box center [821, 358] width 47 height 47
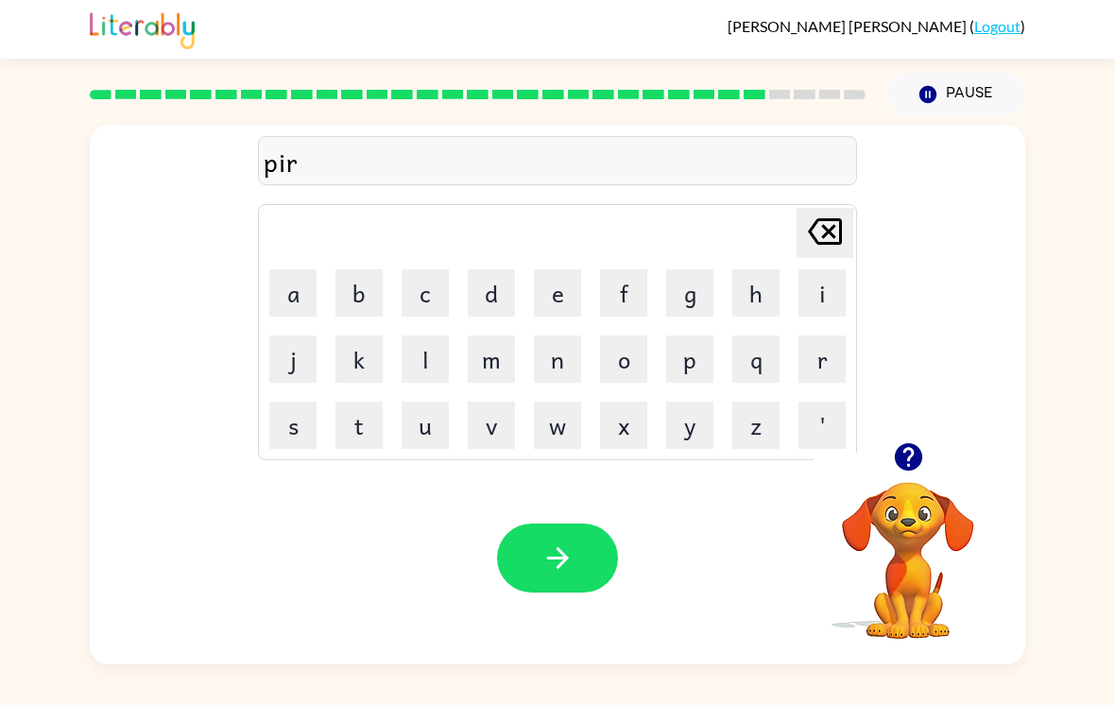
click at [421, 279] on button "c" at bounding box center [424, 292] width 47 height 47
click at [535, 274] on button "e" at bounding box center [557, 292] width 47 height 47
click at [548, 546] on icon "button" at bounding box center [557, 557] width 33 height 33
click at [358, 409] on button "t" at bounding box center [358, 424] width 47 height 47
click at [755, 269] on button "h" at bounding box center [755, 292] width 47 height 47
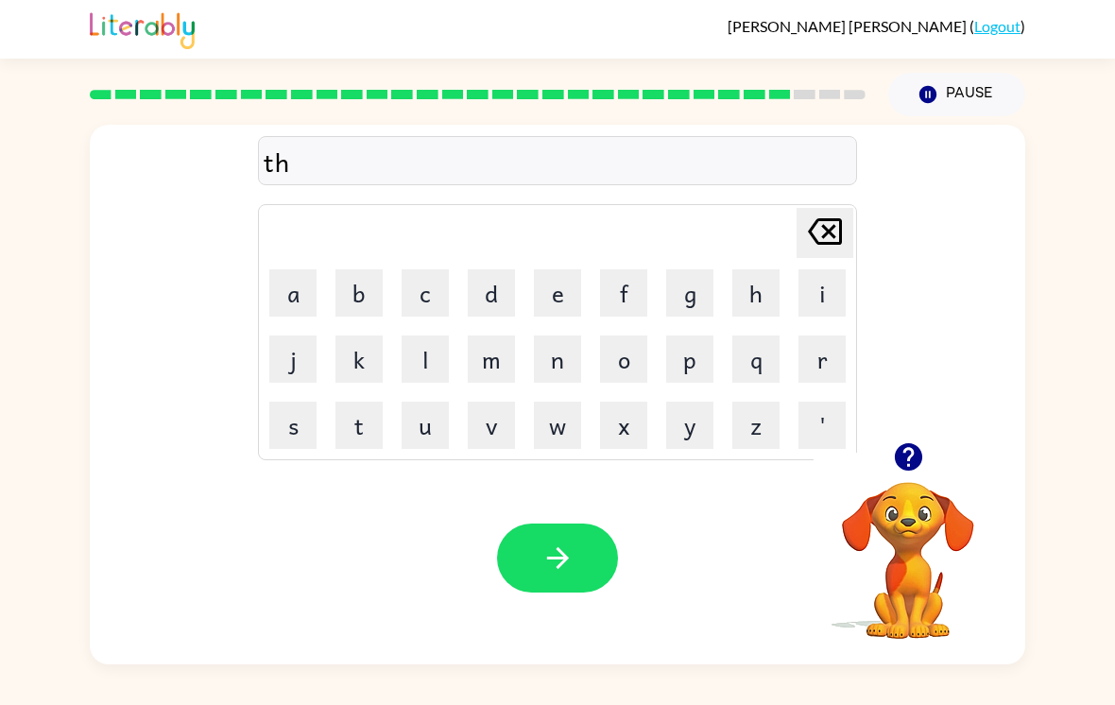
click at [820, 276] on button "i" at bounding box center [821, 292] width 47 height 47
click at [565, 335] on button "n" at bounding box center [557, 358] width 47 height 47
click at [525, 588] on div "Your browser must support playing .mp4 files to use Literably. Please try using…" at bounding box center [557, 558] width 935 height 213
click at [559, 523] on button "button" at bounding box center [557, 557] width 121 height 69
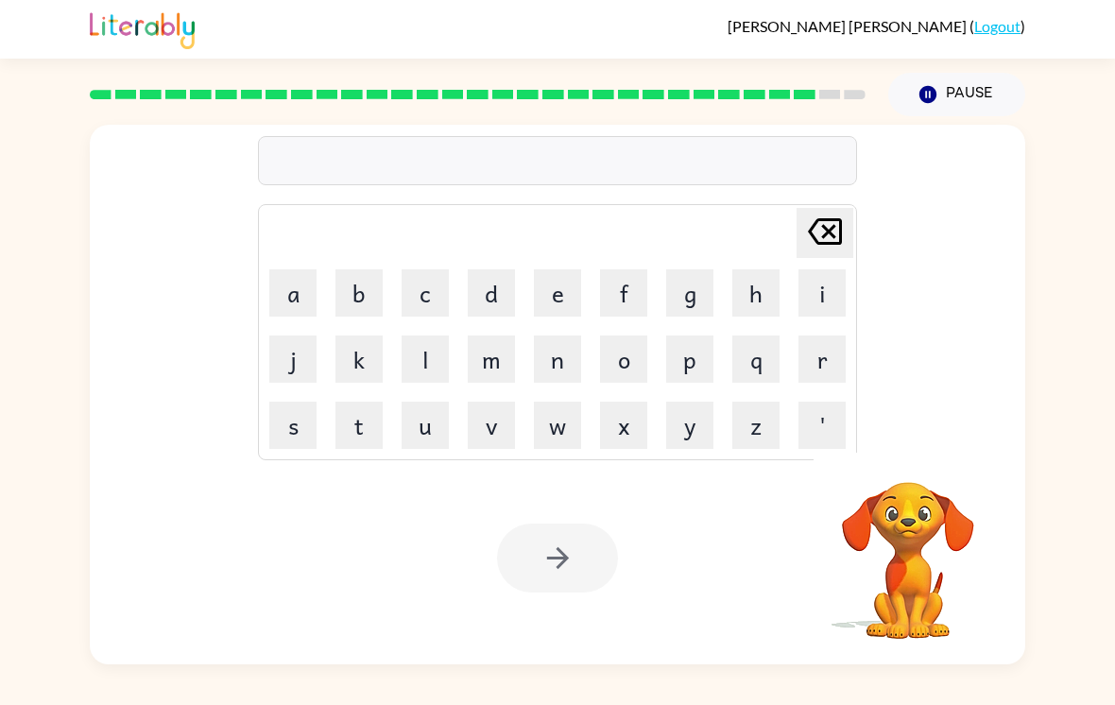
click at [306, 402] on button "s" at bounding box center [292, 424] width 47 height 47
click at [829, 282] on button "i" at bounding box center [821, 292] width 47 height 47
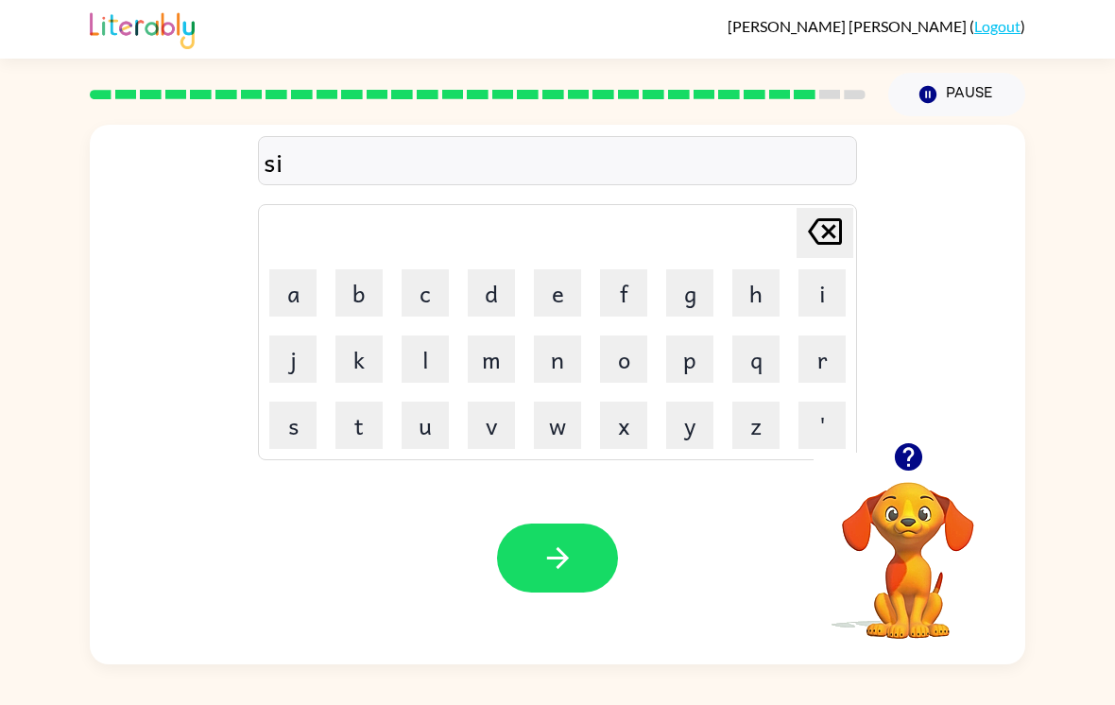
click at [434, 344] on button "l" at bounding box center [424, 358] width 47 height 47
click at [507, 407] on button "v" at bounding box center [491, 424] width 47 height 47
click at [557, 277] on button "e" at bounding box center [557, 292] width 47 height 47
click at [817, 340] on button "r" at bounding box center [821, 358] width 47 height 47
click at [559, 403] on button "w" at bounding box center [557, 424] width 47 height 47
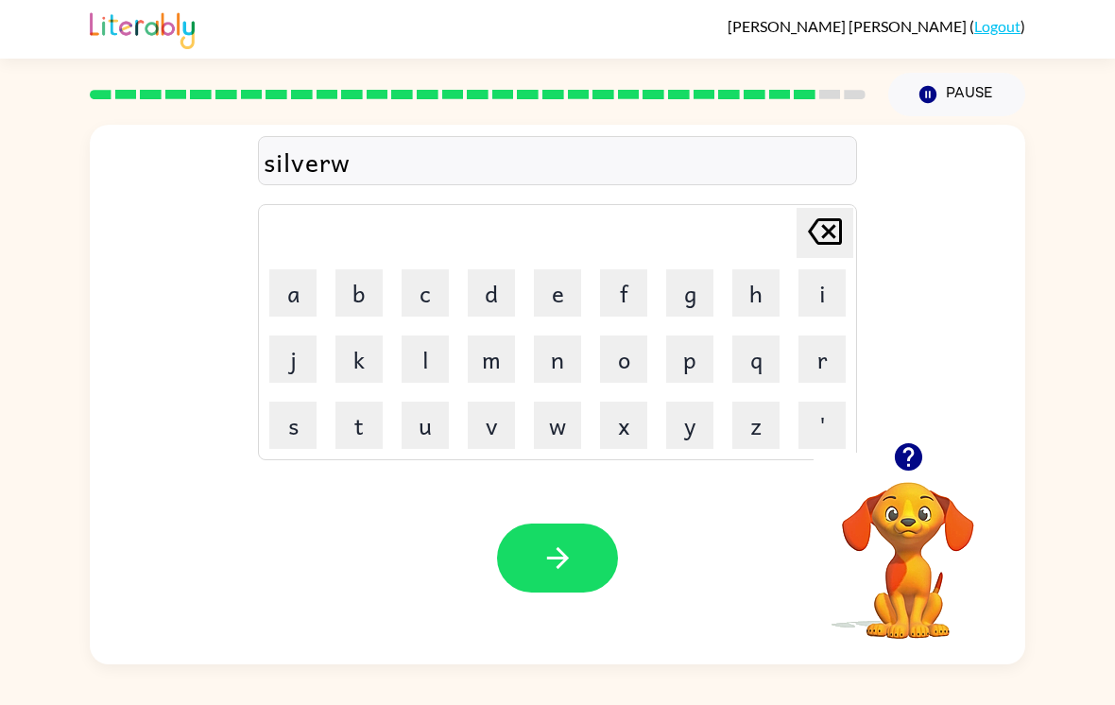
click at [825, 401] on button "'" at bounding box center [821, 424] width 47 height 47
click at [583, 538] on button "button" at bounding box center [557, 557] width 121 height 69
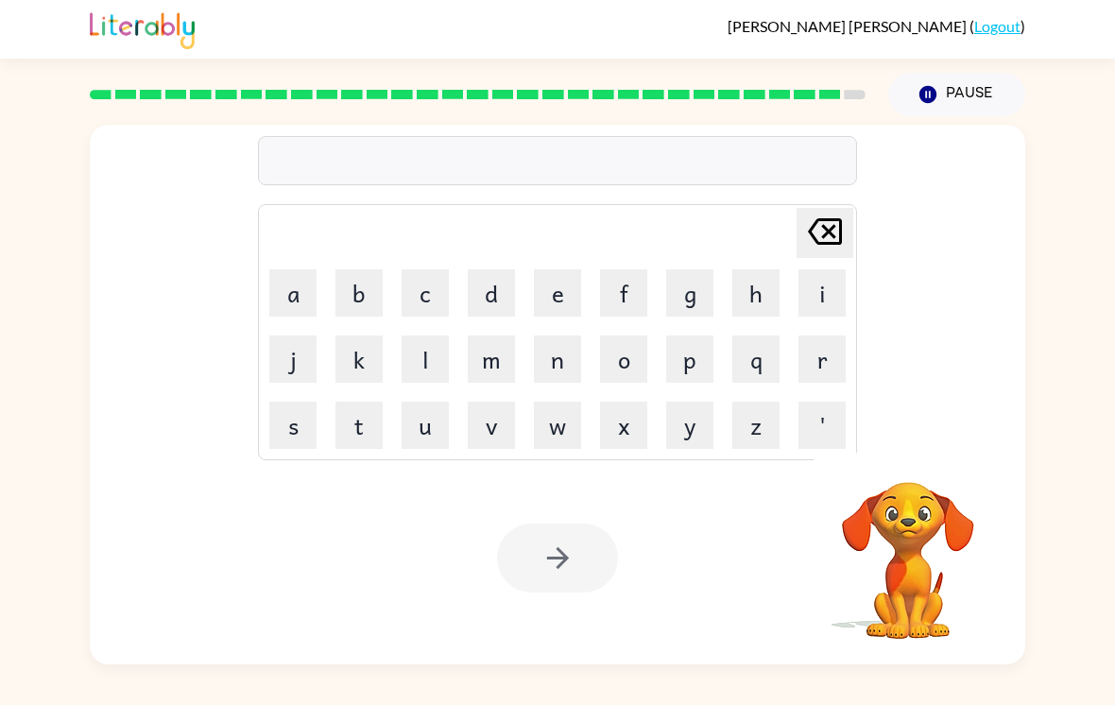
click at [440, 401] on button "u" at bounding box center [424, 424] width 47 height 47
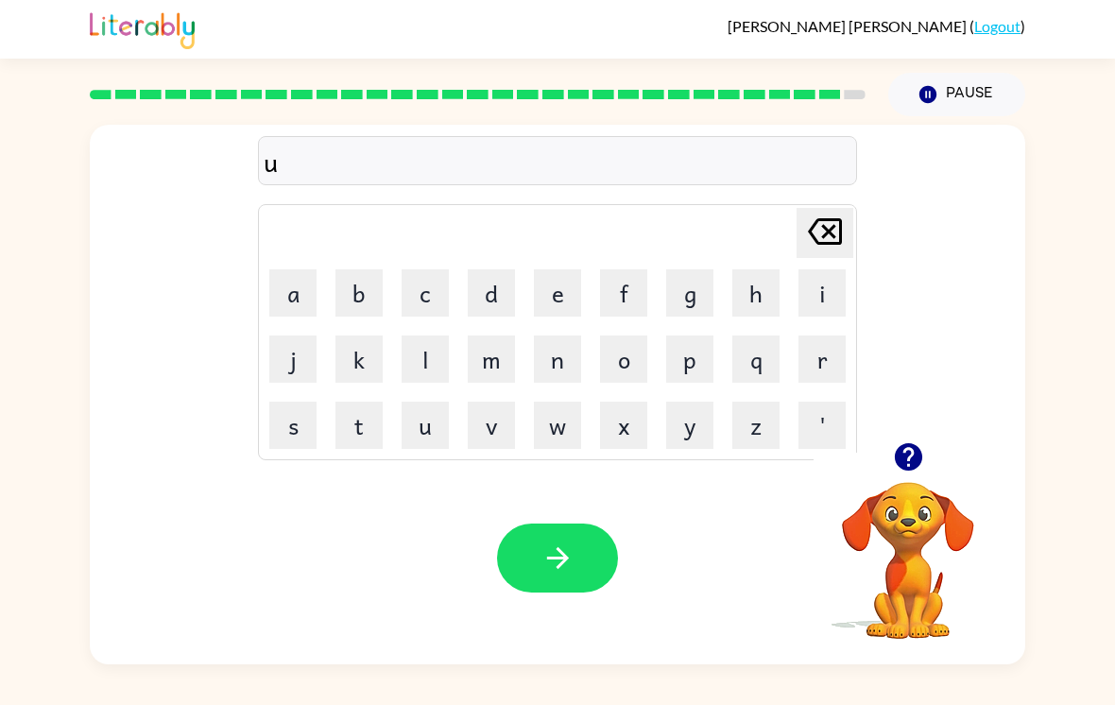
click at [552, 327] on td "n" at bounding box center [557, 359] width 64 height 64
click at [570, 335] on button "n" at bounding box center [557, 358] width 47 height 47
click at [776, 269] on button "h" at bounding box center [755, 292] width 47 height 47
click at [834, 218] on icon at bounding box center [825, 231] width 34 height 26
click at [813, 269] on button "i" at bounding box center [821, 292] width 47 height 47
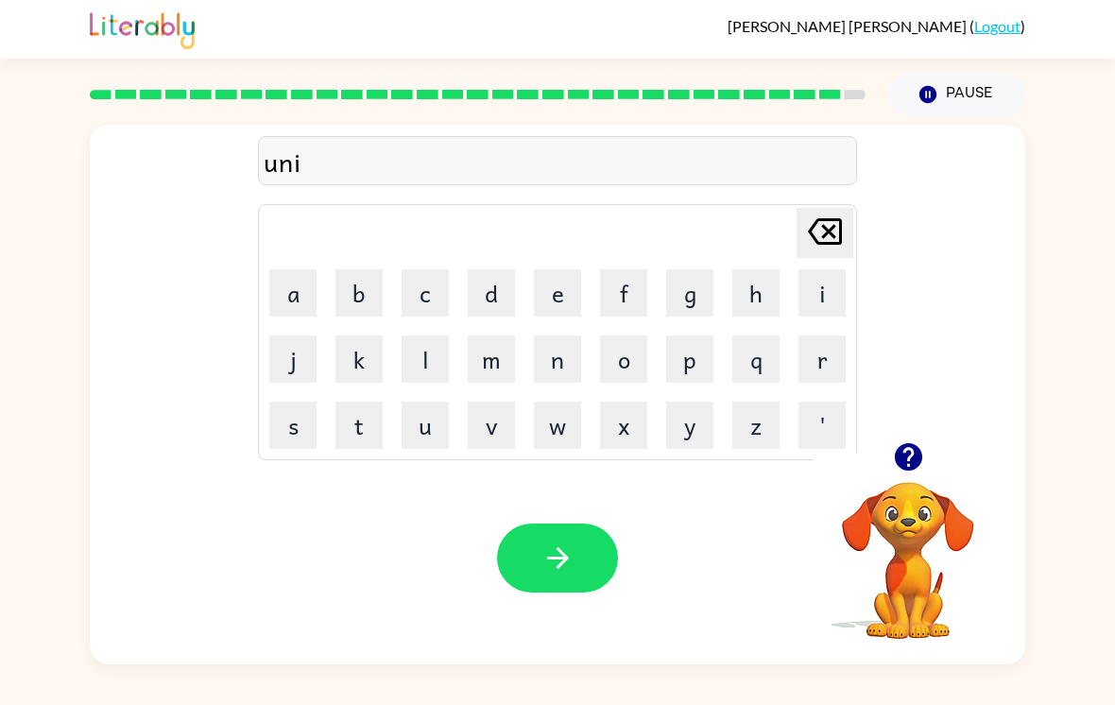
click at [443, 269] on button "c" at bounding box center [424, 292] width 47 height 47
click at [612, 355] on button "o" at bounding box center [623, 358] width 47 height 47
click at [914, 443] on icon "button" at bounding box center [907, 456] width 27 height 27
click at [829, 218] on icon at bounding box center [825, 231] width 34 height 26
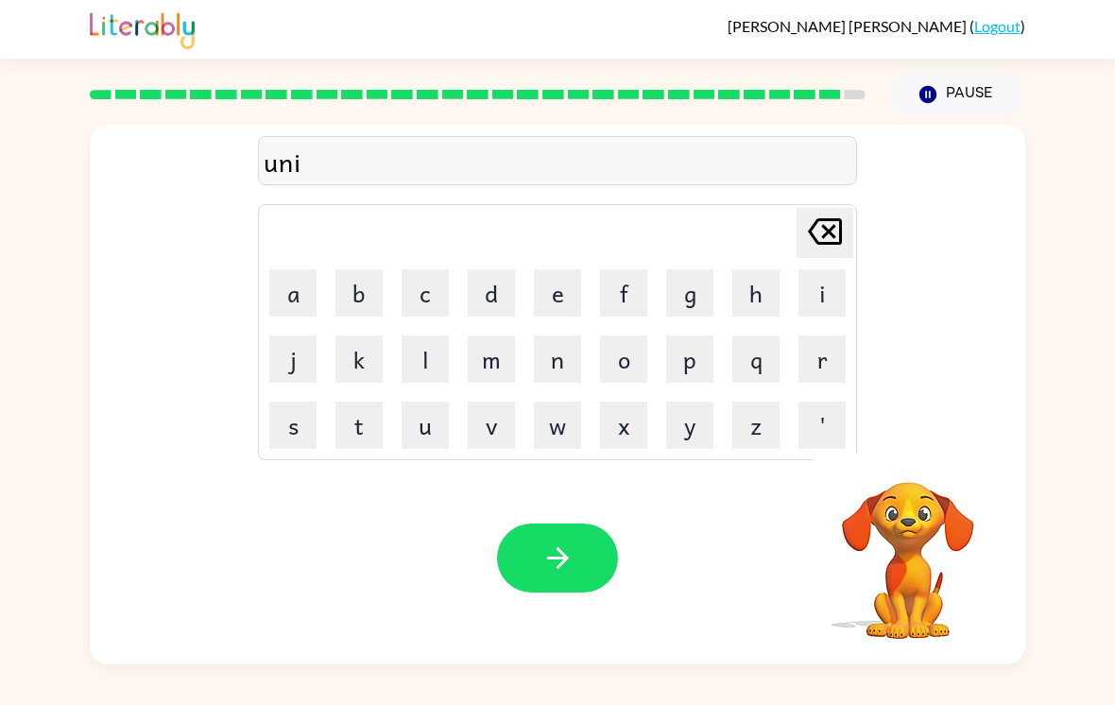
click at [828, 213] on icon "Delete Delete last character input" at bounding box center [824, 231] width 45 height 45
click at [303, 269] on button "a" at bounding box center [292, 292] width 47 height 47
click at [625, 272] on button "f" at bounding box center [623, 292] width 47 height 47
click at [816, 336] on button "r" at bounding box center [821, 358] width 47 height 47
click at [301, 269] on button "a" at bounding box center [292, 292] width 47 height 47
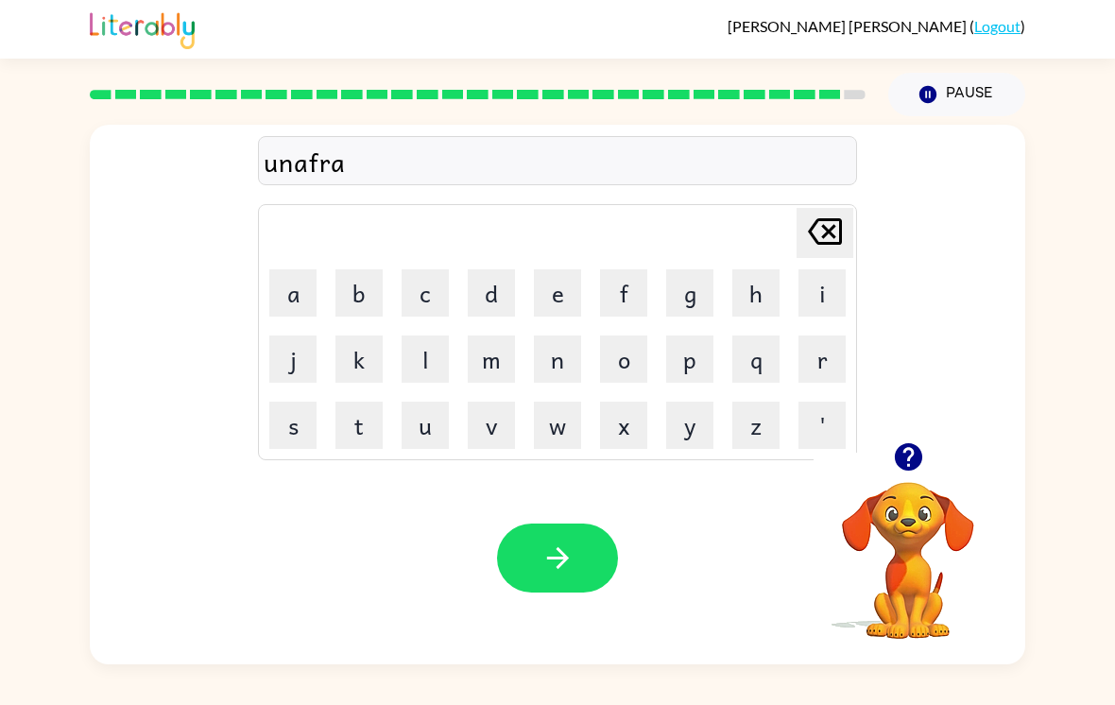
click at [829, 275] on button "i" at bounding box center [821, 292] width 47 height 47
click at [493, 274] on button "d" at bounding box center [491, 292] width 47 height 47
click at [564, 568] on button "button" at bounding box center [557, 557] width 121 height 69
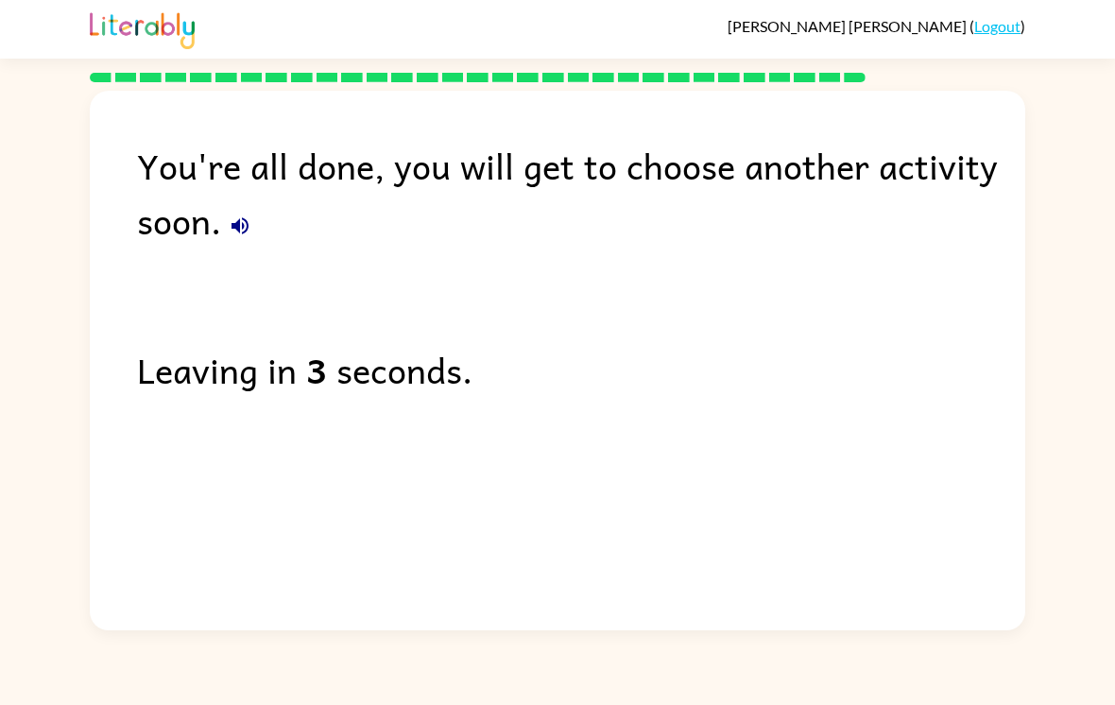
click at [235, 214] on icon "button" at bounding box center [240, 225] width 23 height 23
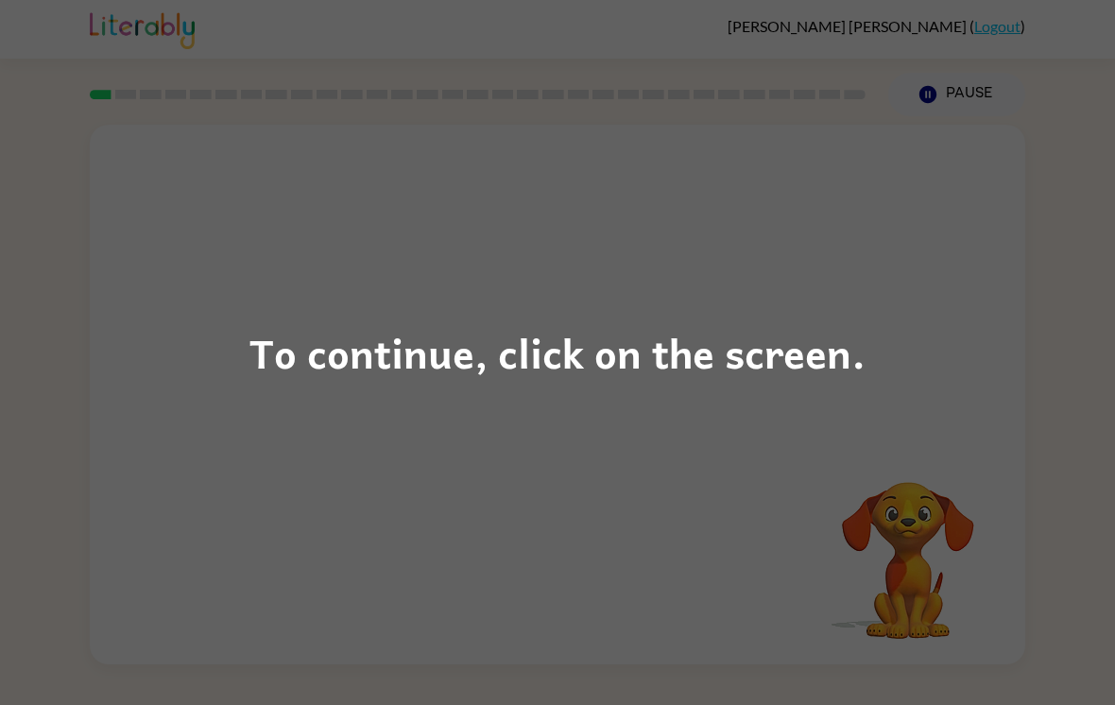
click at [938, 474] on div "To continue, click on the screen." at bounding box center [557, 352] width 1115 height 705
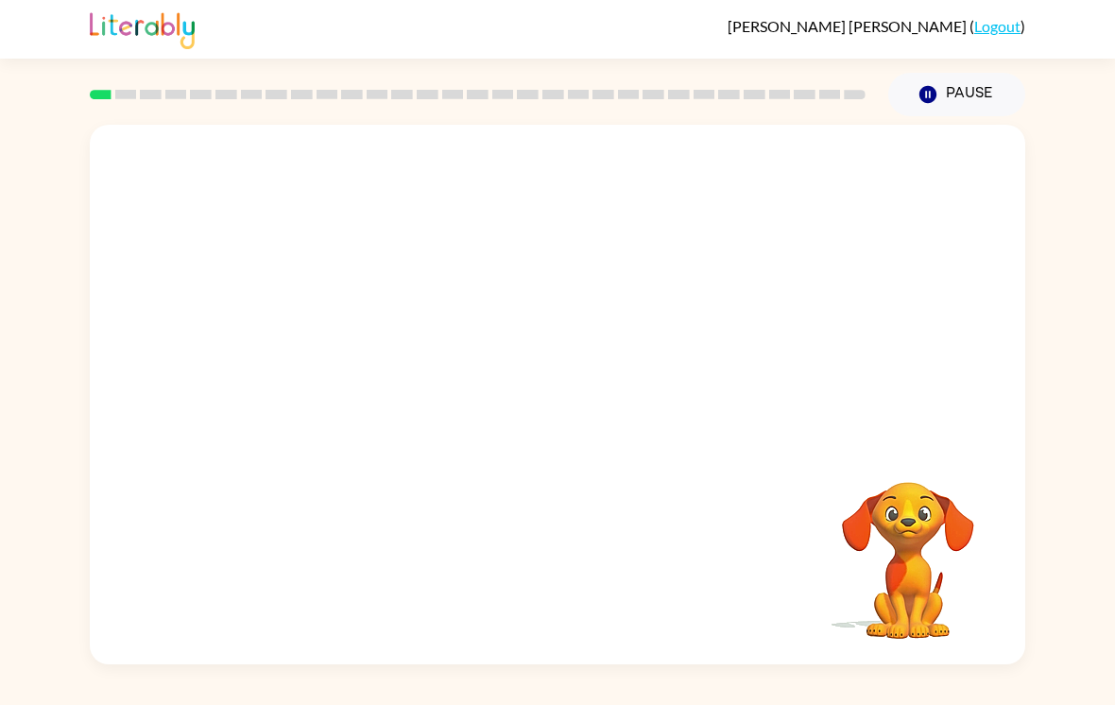
click at [328, 354] on video "Your browser must support playing .mp4 files to use Literably. Please try using…" at bounding box center [557, 283] width 935 height 317
click at [328, 353] on video "Your browser must support playing .mp4 files to use Literably. Please try using…" at bounding box center [557, 283] width 935 height 317
click at [327, 354] on video "Your browser must support playing .mp4 files to use Literably. Please try using…" at bounding box center [557, 283] width 935 height 317
click at [324, 367] on video "Your browser must support playing .mp4 files to use Literably. Please try using…" at bounding box center [557, 283] width 935 height 317
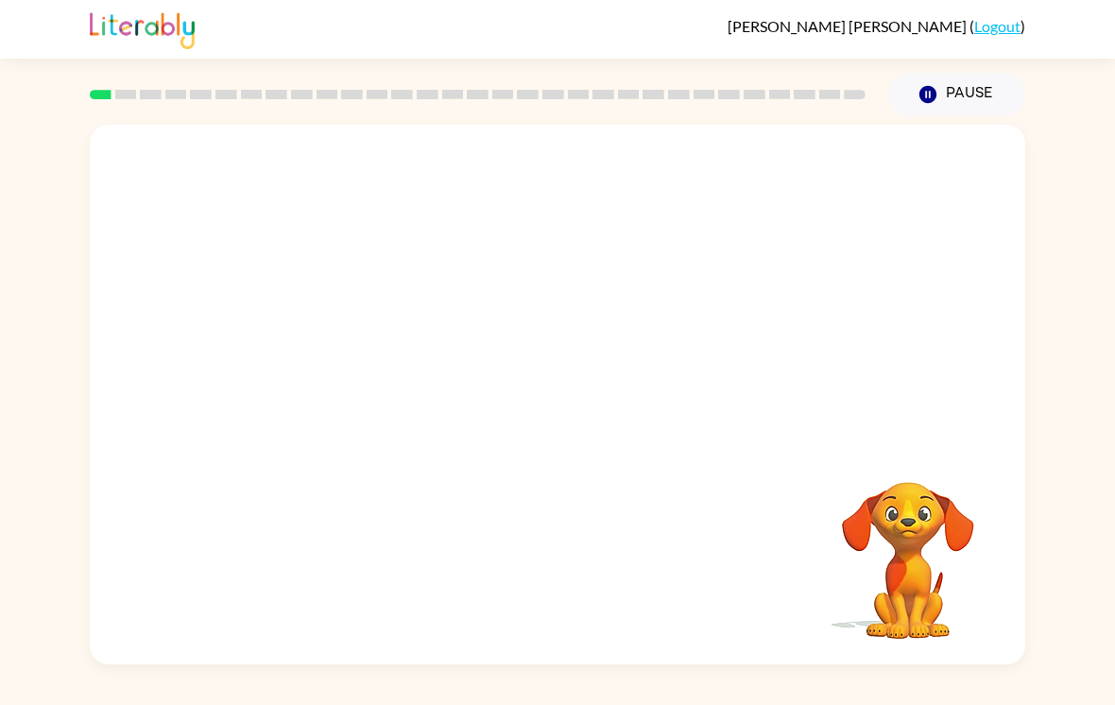
click at [314, 356] on video "Your browser must support playing .mp4 files to use Literably. Please try using…" at bounding box center [557, 283] width 935 height 317
click at [330, 363] on video "Your browser must support playing .mp4 files to use Literably. Please try using…" at bounding box center [557, 283] width 935 height 317
click at [330, 369] on video "Your browser must support playing .mp4 files to use Literably. Please try using…" at bounding box center [557, 283] width 935 height 317
click at [321, 373] on video "Your browser must support playing .mp4 files to use Literably. Please try using…" at bounding box center [557, 283] width 935 height 317
click at [335, 362] on video "Your browser must support playing .mp4 files to use Literably. Please try using…" at bounding box center [557, 283] width 935 height 317
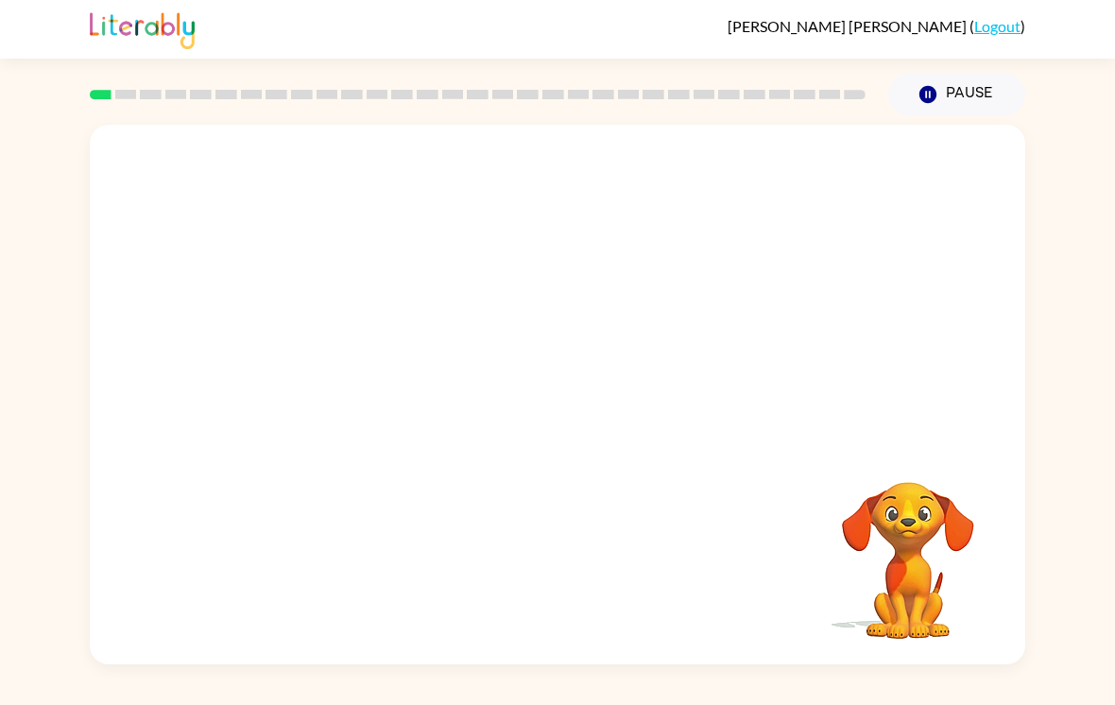
click at [329, 355] on video "Your browser must support playing .mp4 files to use Literably. Please try using…" at bounding box center [557, 283] width 935 height 317
click at [324, 353] on video "Your browser must support playing .mp4 files to use Literably. Please try using…" at bounding box center [557, 283] width 935 height 317
click at [324, 352] on video "Your browser must support playing .mp4 files to use Literably. Please try using…" at bounding box center [557, 283] width 935 height 317
click at [321, 361] on video "Your browser must support playing .mp4 files to use Literably. Please try using…" at bounding box center [557, 283] width 935 height 317
click at [316, 360] on video "Your browser must support playing .mp4 files to use Literably. Please try using…" at bounding box center [557, 283] width 935 height 317
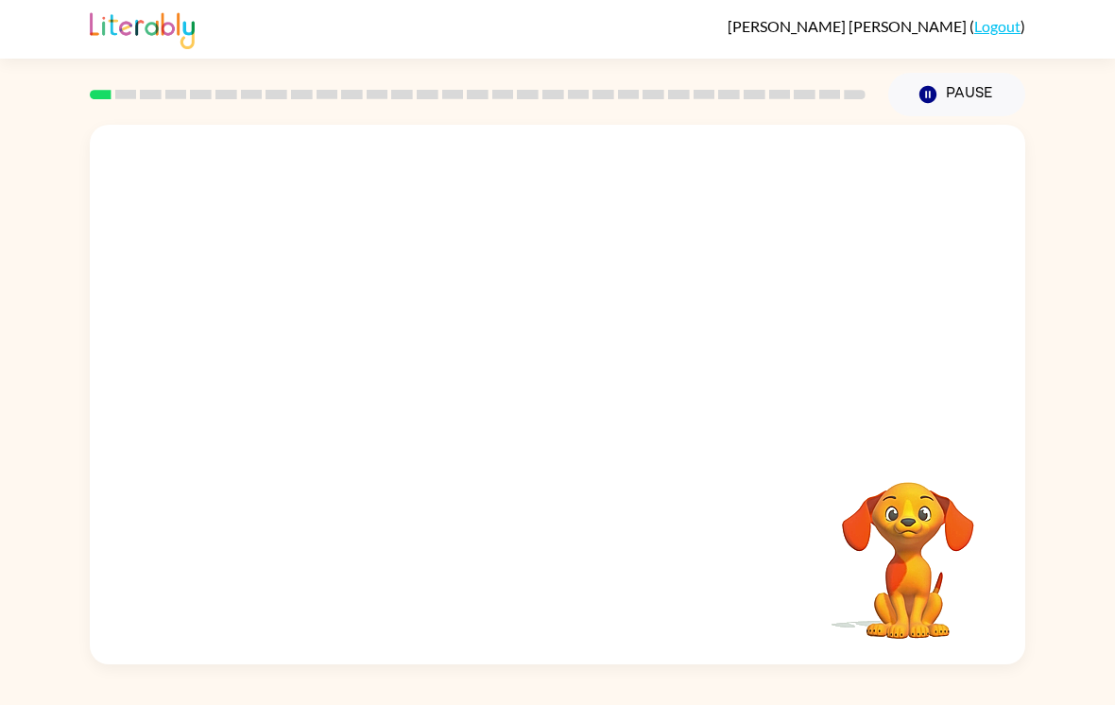
click at [307, 365] on video "Your browser must support playing .mp4 files to use Literably. Please try using…" at bounding box center [557, 283] width 935 height 317
click at [298, 371] on video "Your browser must support playing .mp4 files to use Literably. Please try using…" at bounding box center [557, 283] width 935 height 317
click at [297, 371] on video "Your browser must support playing .mp4 files to use Literably. Please try using…" at bounding box center [557, 283] width 935 height 317
click at [310, 367] on video "Your browser must support playing .mp4 files to use Literably. Please try using…" at bounding box center [557, 283] width 935 height 317
click at [309, 367] on video "Your browser must support playing .mp4 files to use Literably. Please try using…" at bounding box center [557, 283] width 935 height 317
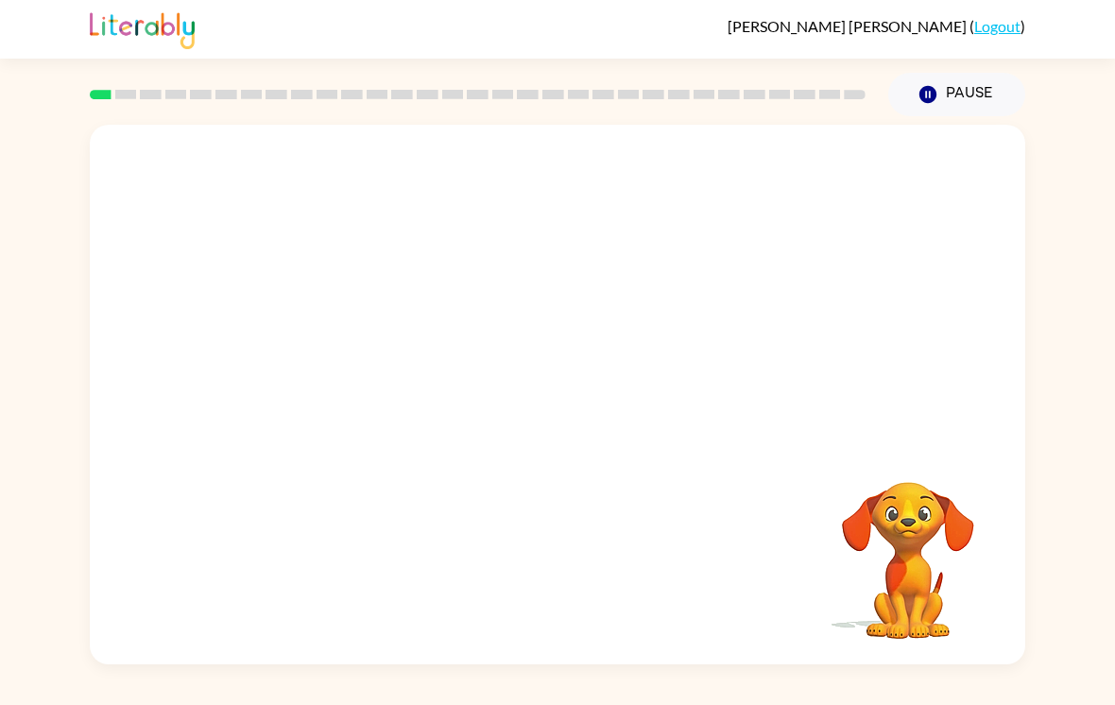
click at [300, 357] on video "Your browser must support playing .mp4 files to use Literably. Please try using…" at bounding box center [557, 283] width 935 height 317
click at [300, 356] on video "Your browser must support playing .mp4 files to use Literably. Please try using…" at bounding box center [557, 283] width 935 height 317
click at [316, 355] on video "Your browser must support playing .mp4 files to use Literably. Please try using…" at bounding box center [557, 283] width 935 height 317
click at [316, 401] on video "Your browser must support playing .mp4 files to use Literably. Please try using…" at bounding box center [557, 283] width 935 height 317
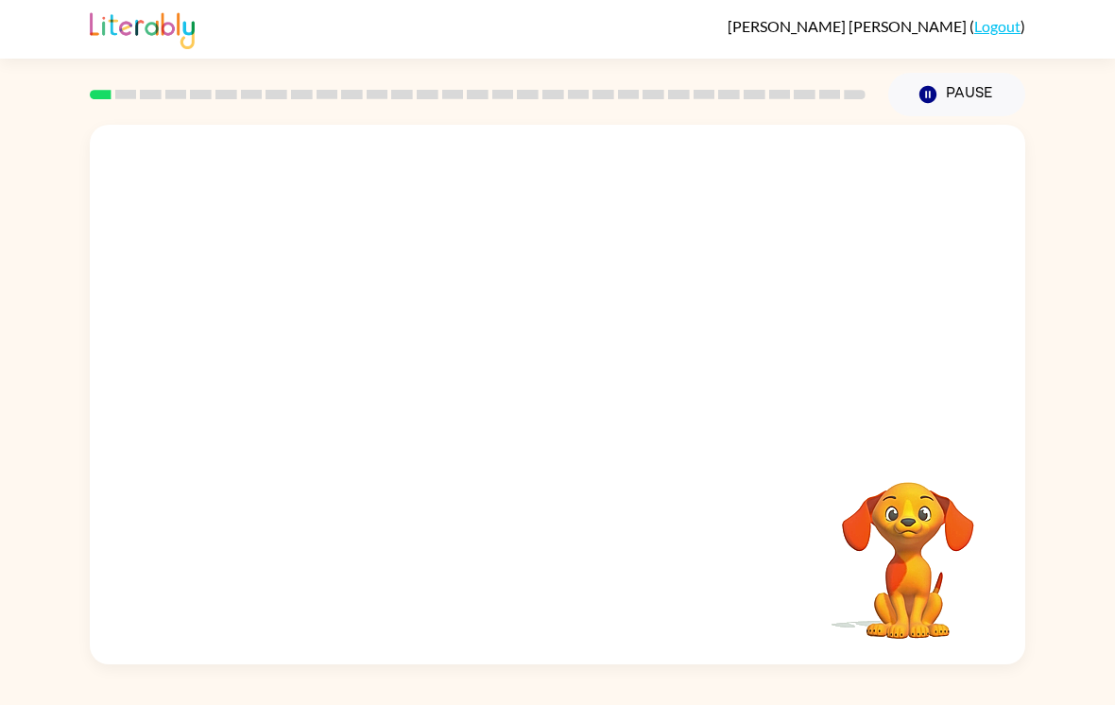
click at [342, 401] on video "Your browser must support playing .mp4 files to use Literably. Please try using…" at bounding box center [557, 283] width 935 height 317
click at [333, 374] on video "Your browser must support playing .mp4 files to use Literably. Please try using…" at bounding box center [557, 283] width 935 height 317
click at [333, 379] on video "Your browser must support playing .mp4 files to use Literably. Please try using…" at bounding box center [557, 283] width 935 height 317
click at [333, 383] on video "Your browser must support playing .mp4 files to use Literably. Please try using…" at bounding box center [557, 283] width 935 height 317
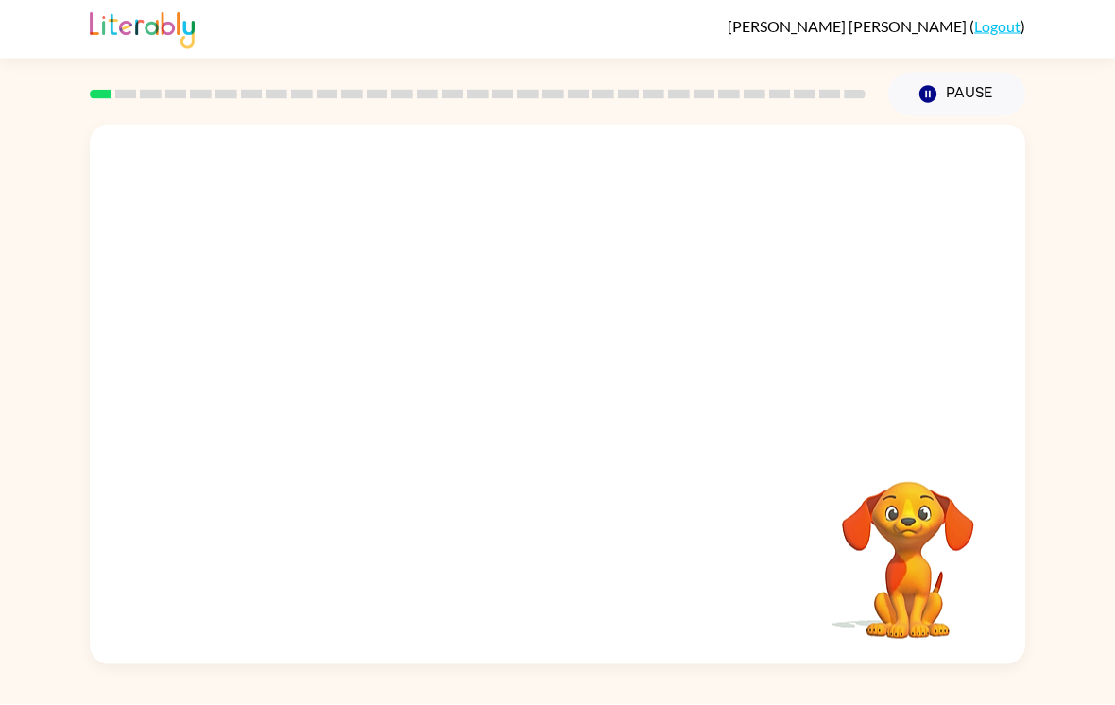
click at [333, 382] on video "Your browser must support playing .mp4 files to use Literably. Please try using…" at bounding box center [557, 283] width 935 height 317
click at [352, 335] on video "Your browser must support playing .mp4 files to use Literably. Please try using…" at bounding box center [557, 283] width 935 height 317
click at [342, 369] on video "Your browser must support playing .mp4 files to use Literably. Please try using…" at bounding box center [557, 283] width 935 height 317
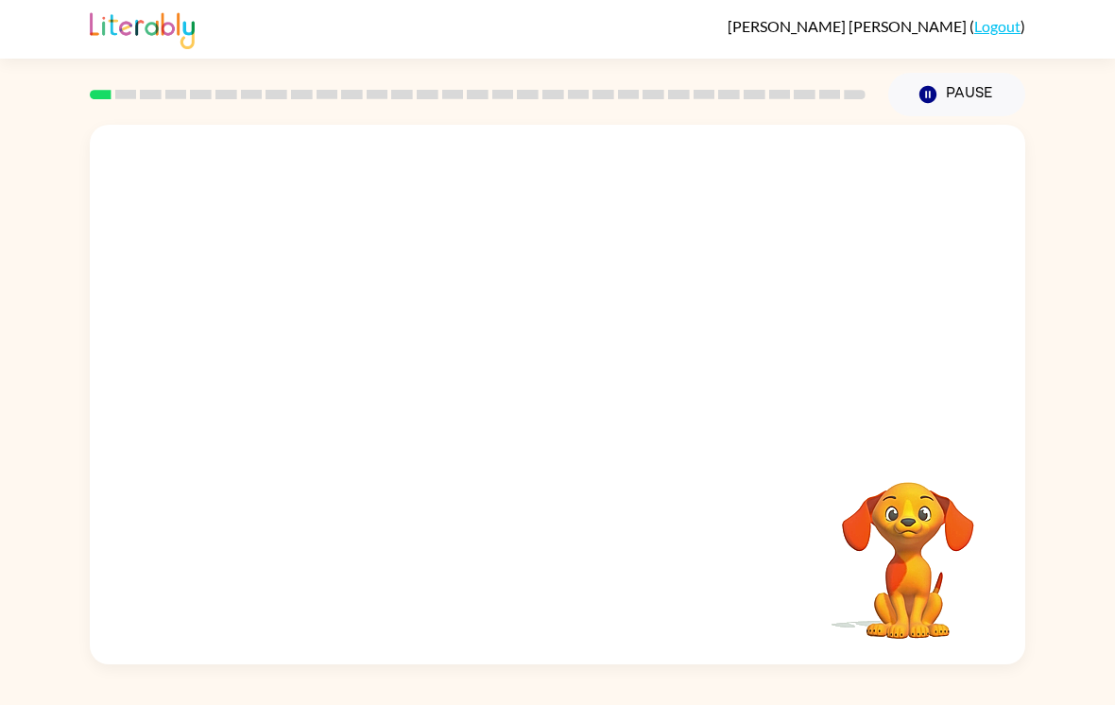
click at [307, 382] on video "Your browser must support playing .mp4 files to use Literably. Please try using…" at bounding box center [557, 283] width 935 height 317
click at [342, 318] on video "Your browser must support playing .mp4 files to use Literably. Please try using…" at bounding box center [557, 283] width 935 height 317
click at [331, 293] on video "Your browser must support playing .mp4 files to use Literably. Please try using…" at bounding box center [557, 283] width 935 height 317
click at [331, 292] on video "Your browser must support playing .mp4 files to use Literably. Please try using…" at bounding box center [557, 283] width 935 height 317
click at [564, 420] on icon "button" at bounding box center [557, 403] width 33 height 33
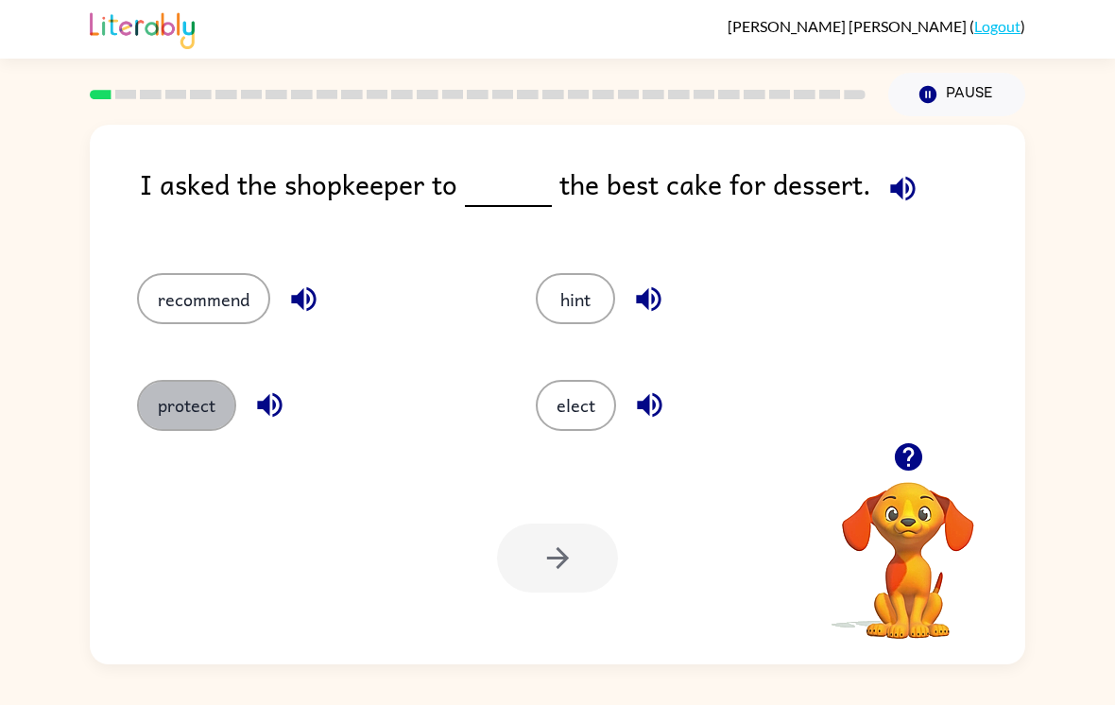
click at [222, 398] on button "protect" at bounding box center [186, 405] width 99 height 51
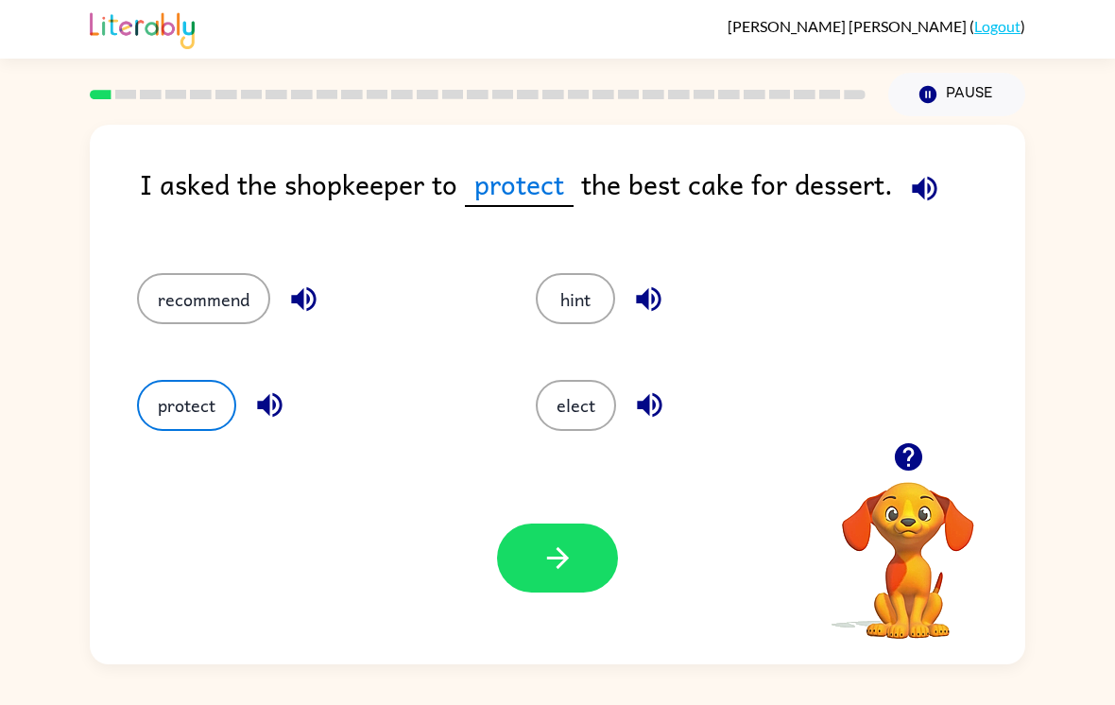
click at [537, 577] on button "button" at bounding box center [557, 557] width 121 height 69
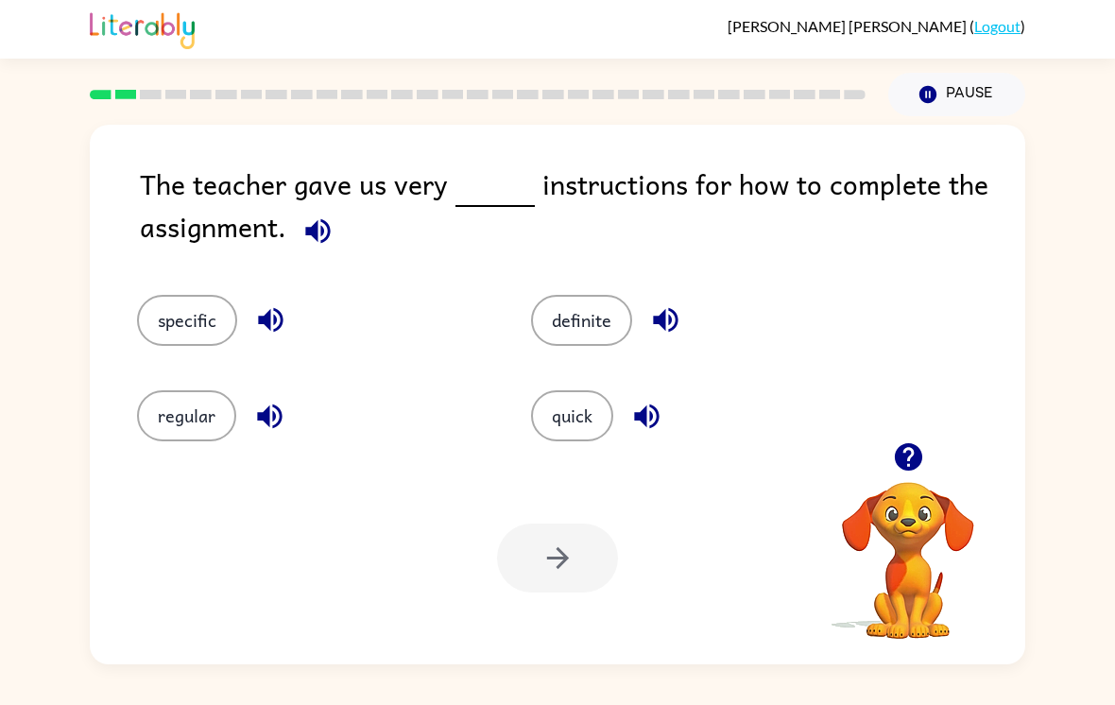
click at [199, 339] on button "specific" at bounding box center [187, 320] width 100 height 51
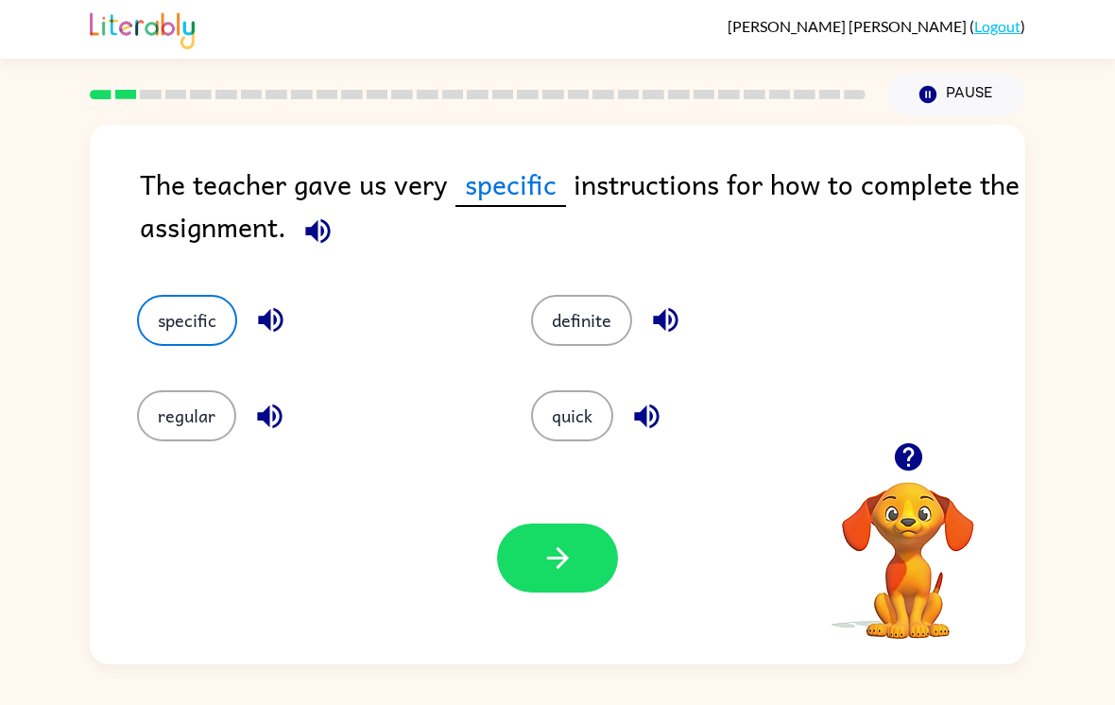
click at [516, 571] on button "button" at bounding box center [557, 557] width 121 height 69
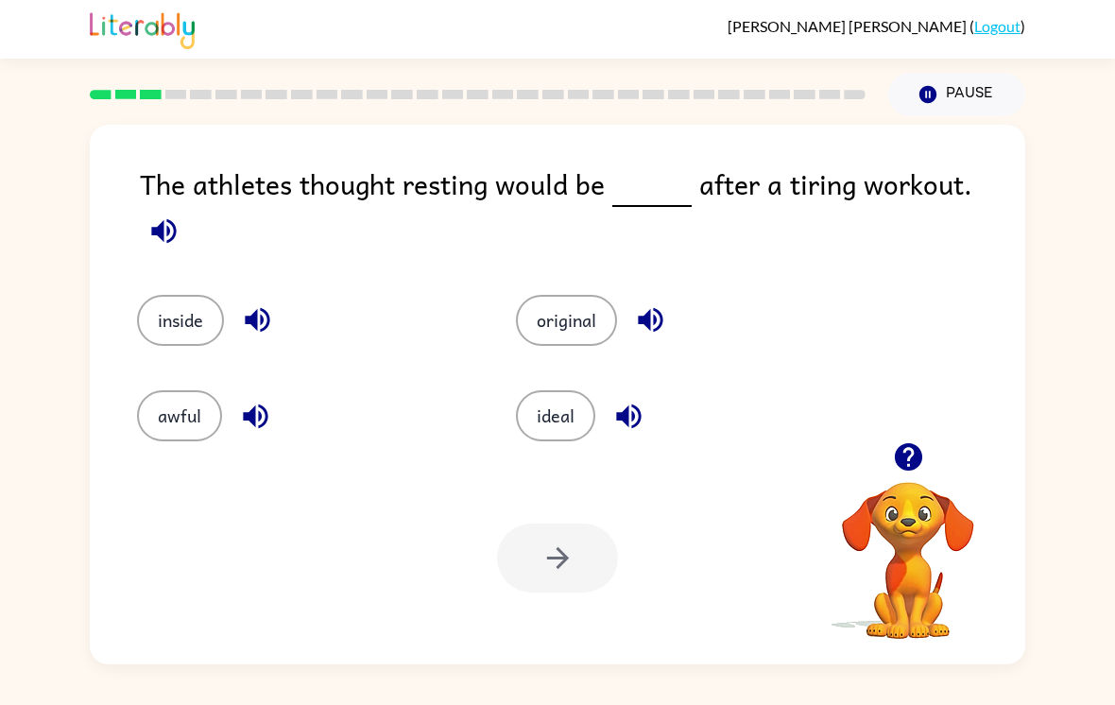
click at [573, 397] on button "ideal" at bounding box center [555, 415] width 79 height 51
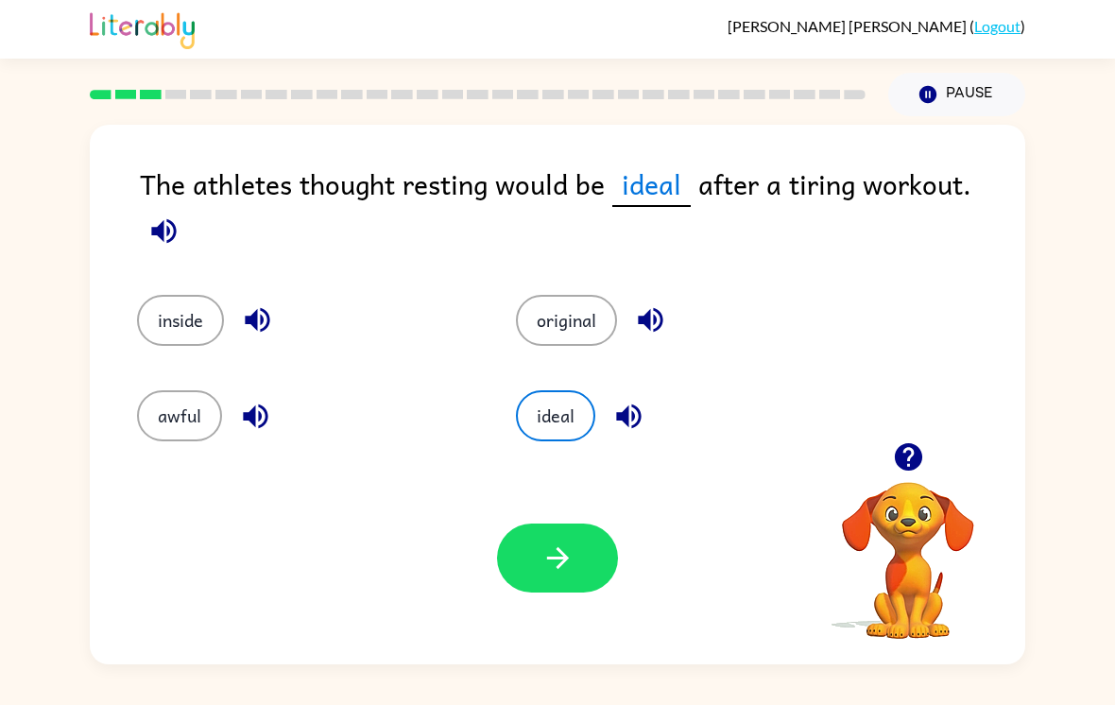
click at [553, 564] on icon "button" at bounding box center [557, 557] width 33 height 33
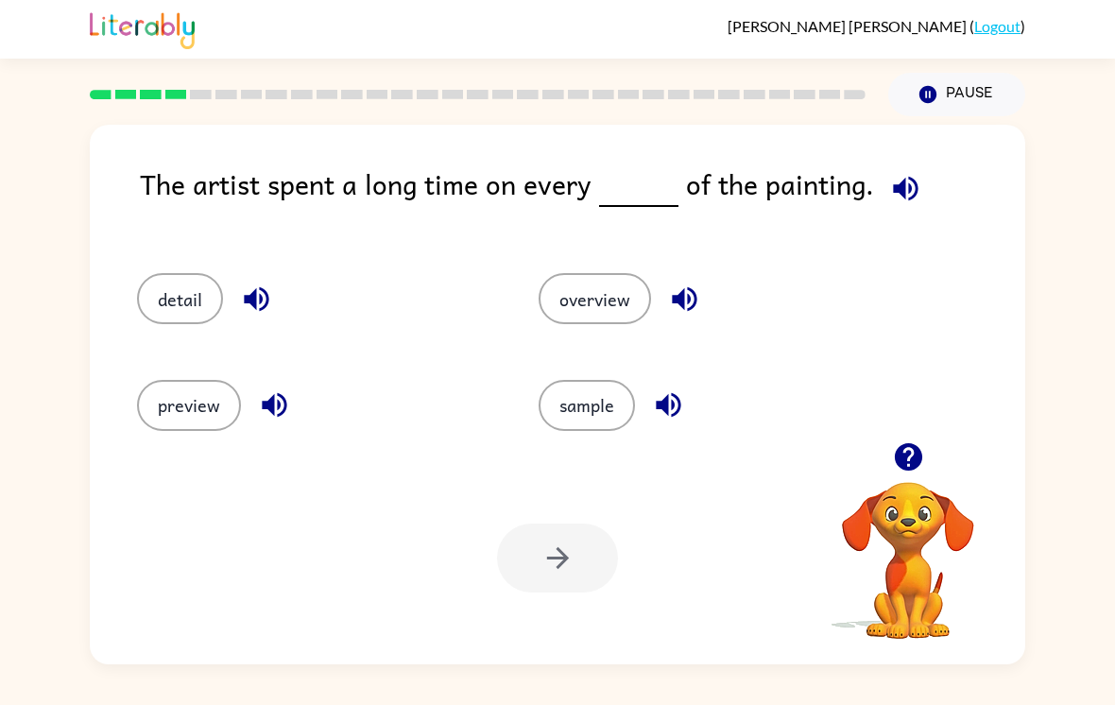
click at [198, 292] on button "detail" at bounding box center [180, 298] width 86 height 51
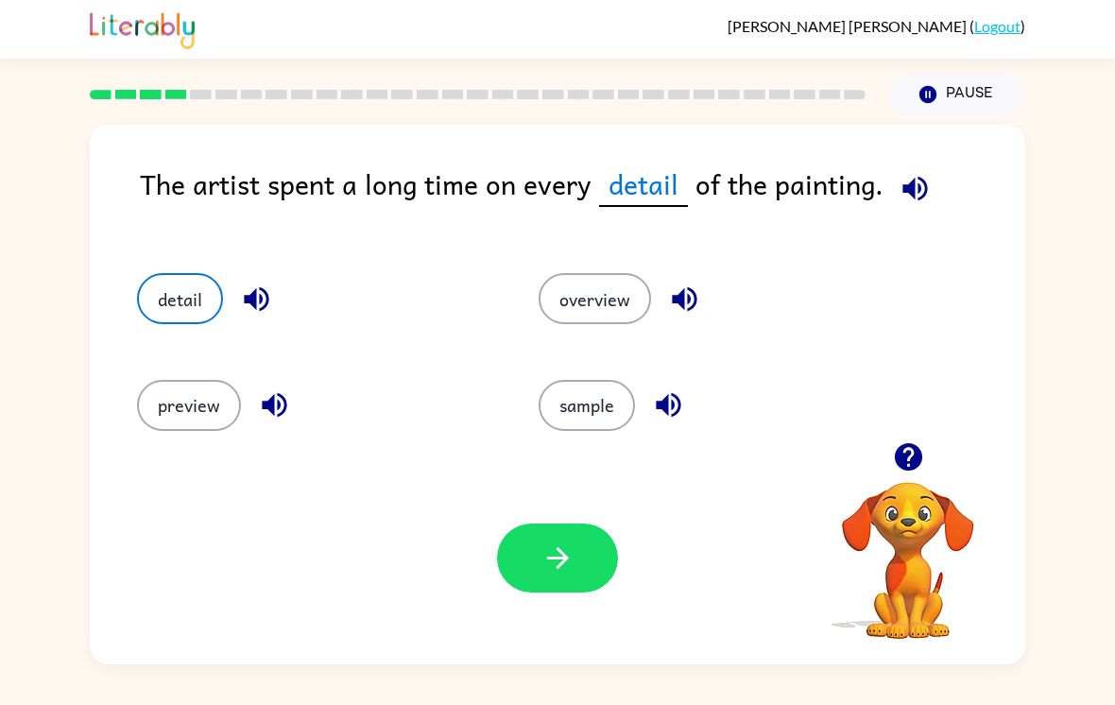
click at [590, 581] on button "button" at bounding box center [557, 557] width 121 height 69
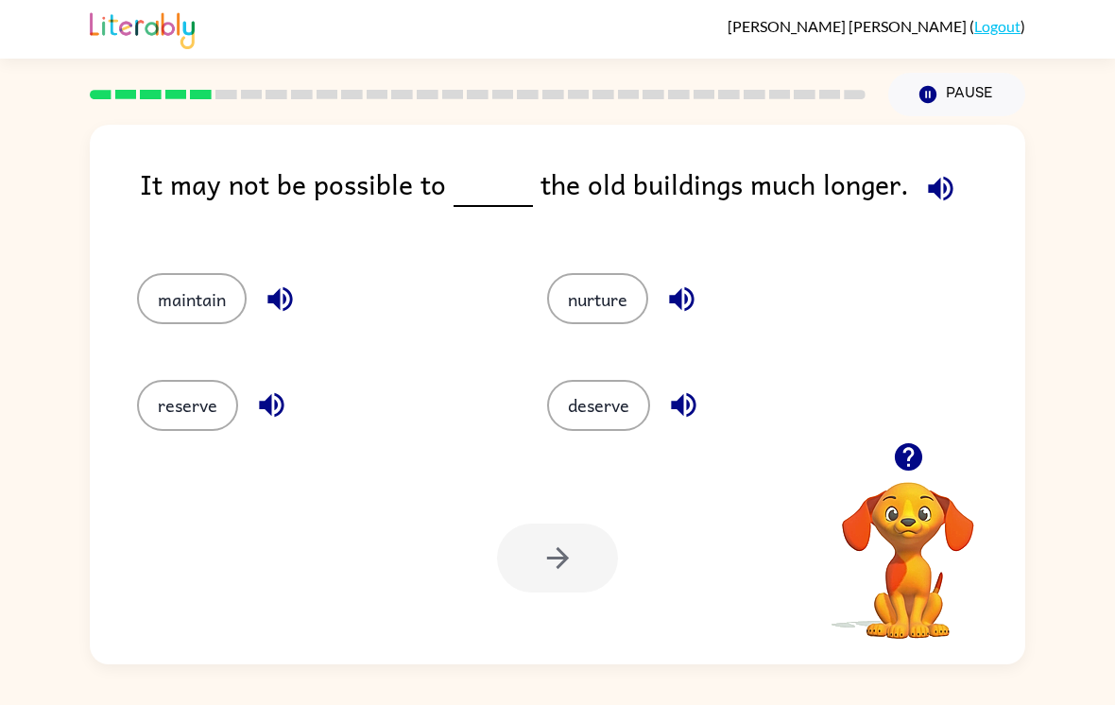
click at [214, 307] on button "maintain" at bounding box center [192, 298] width 110 height 51
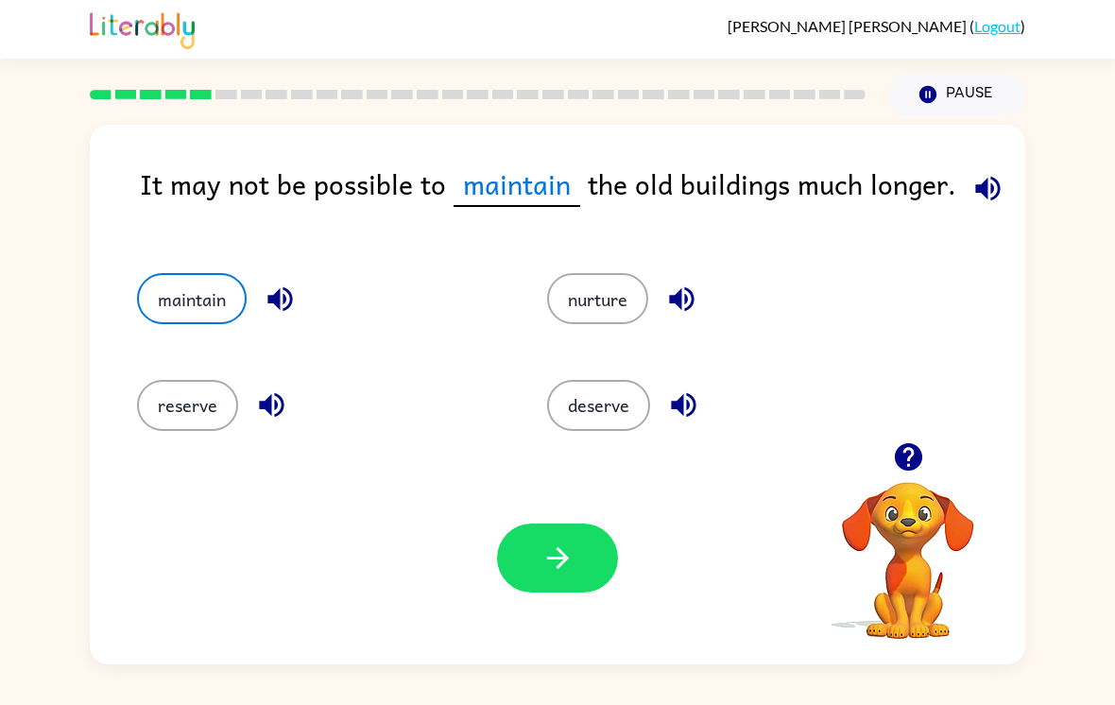
click at [548, 560] on icon "button" at bounding box center [557, 557] width 33 height 33
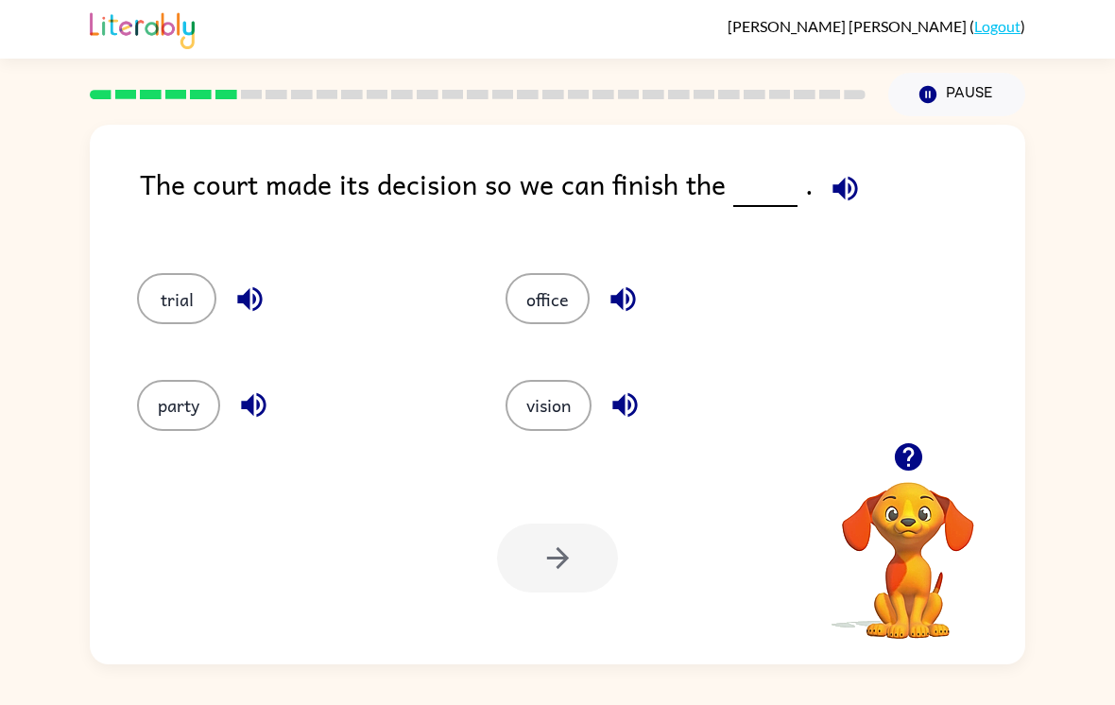
click at [187, 272] on div "trial" at bounding box center [285, 290] width 368 height 106
click at [173, 302] on button "trial" at bounding box center [176, 298] width 79 height 51
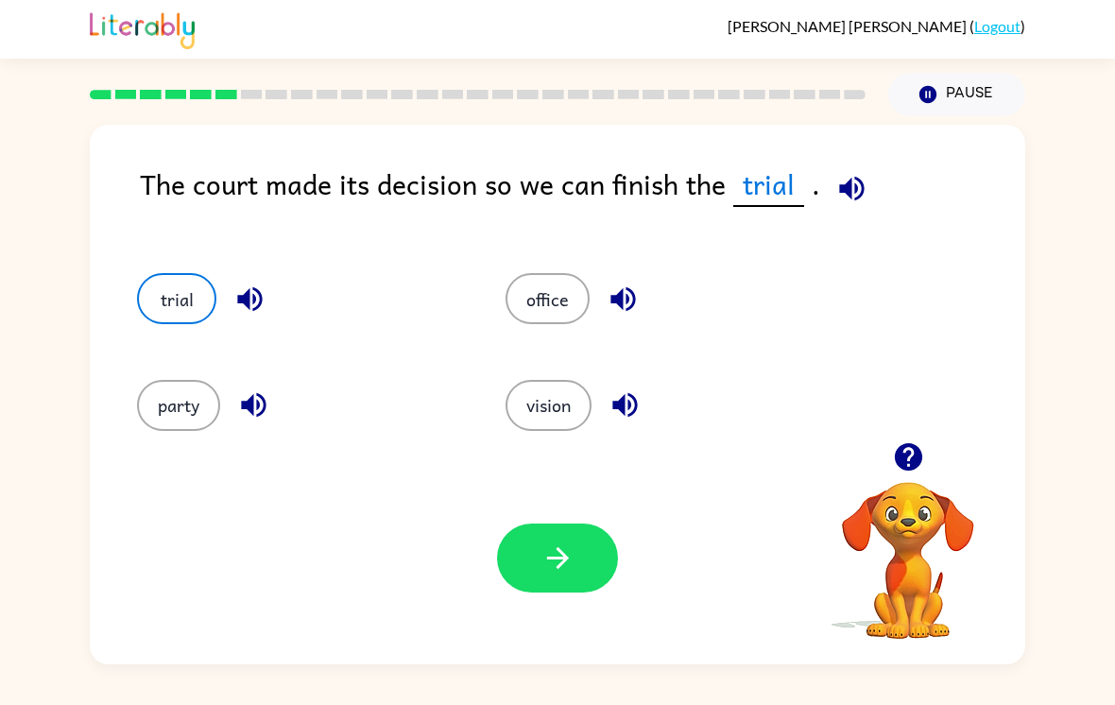
click at [547, 565] on icon "button" at bounding box center [557, 557] width 33 height 33
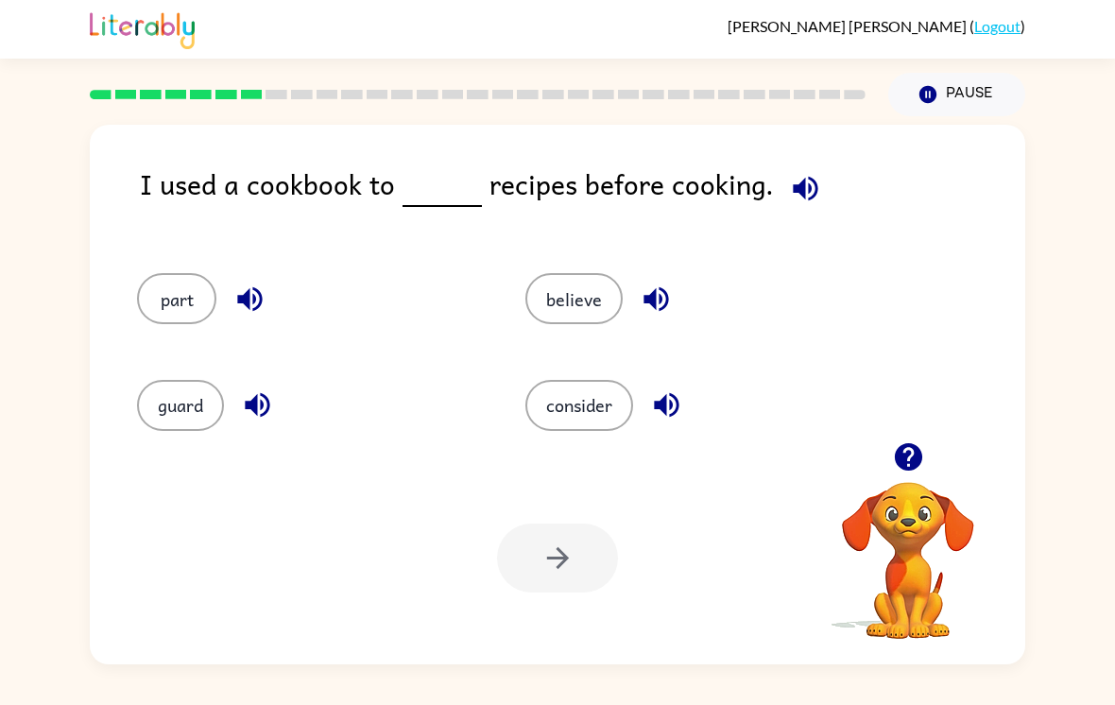
click at [598, 396] on button "consider" at bounding box center [579, 405] width 108 height 51
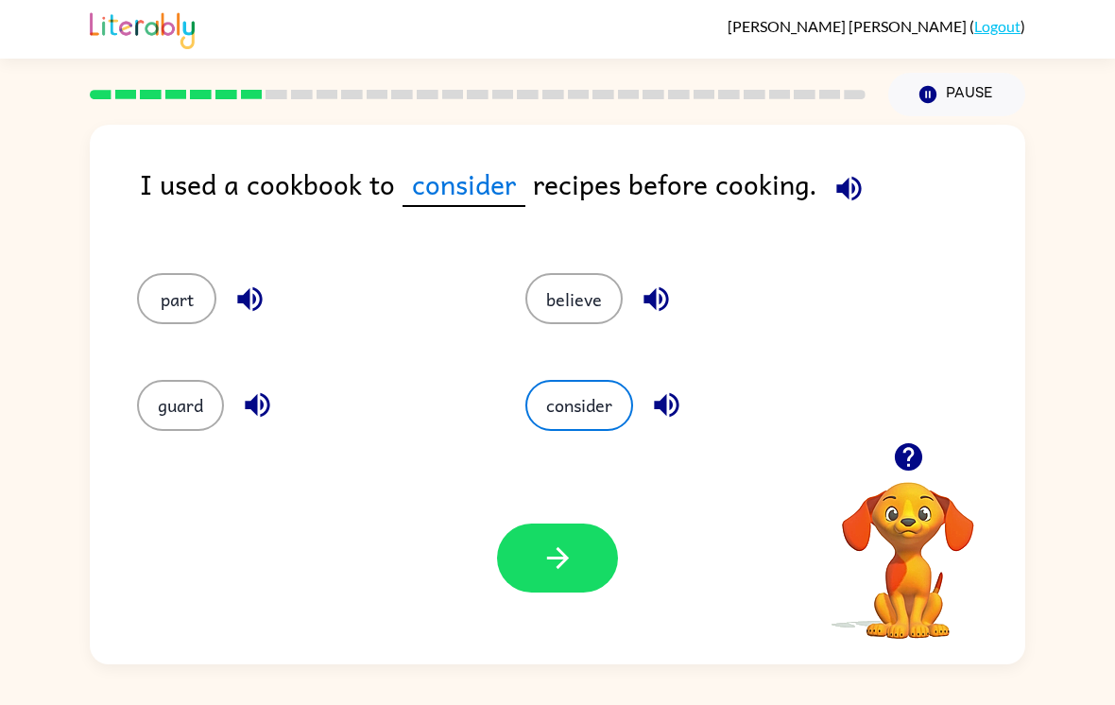
click at [520, 554] on button "button" at bounding box center [557, 557] width 121 height 69
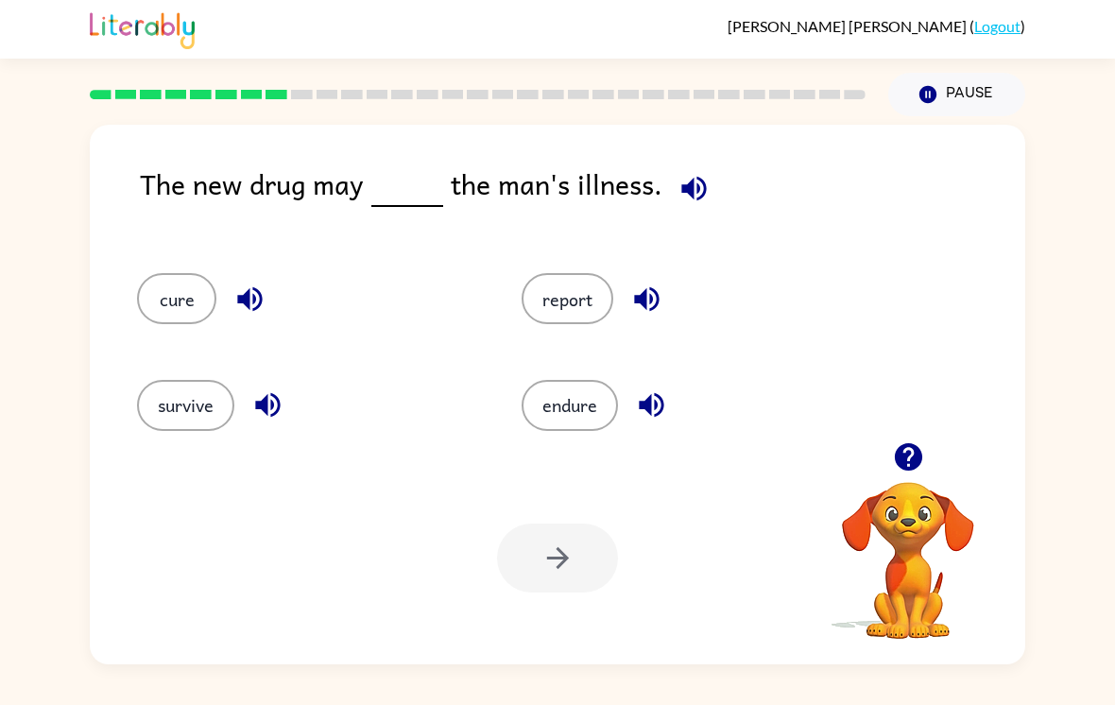
click at [182, 285] on button "cure" at bounding box center [176, 298] width 79 height 51
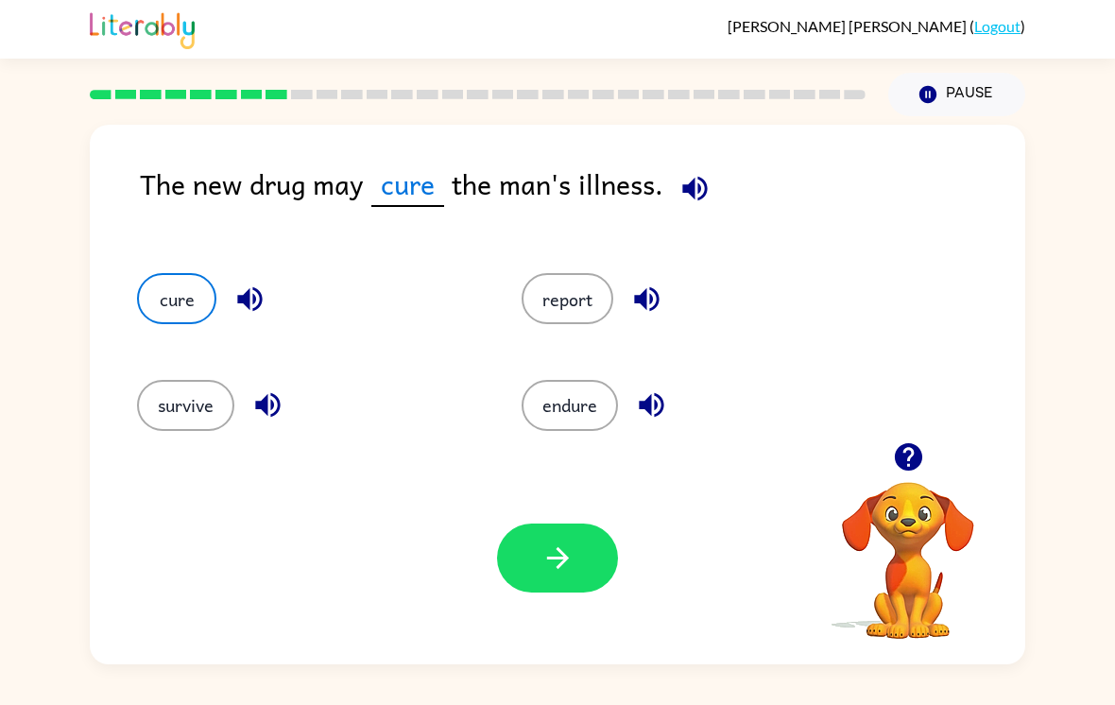
click at [565, 565] on icon "button" at bounding box center [557, 558] width 22 height 22
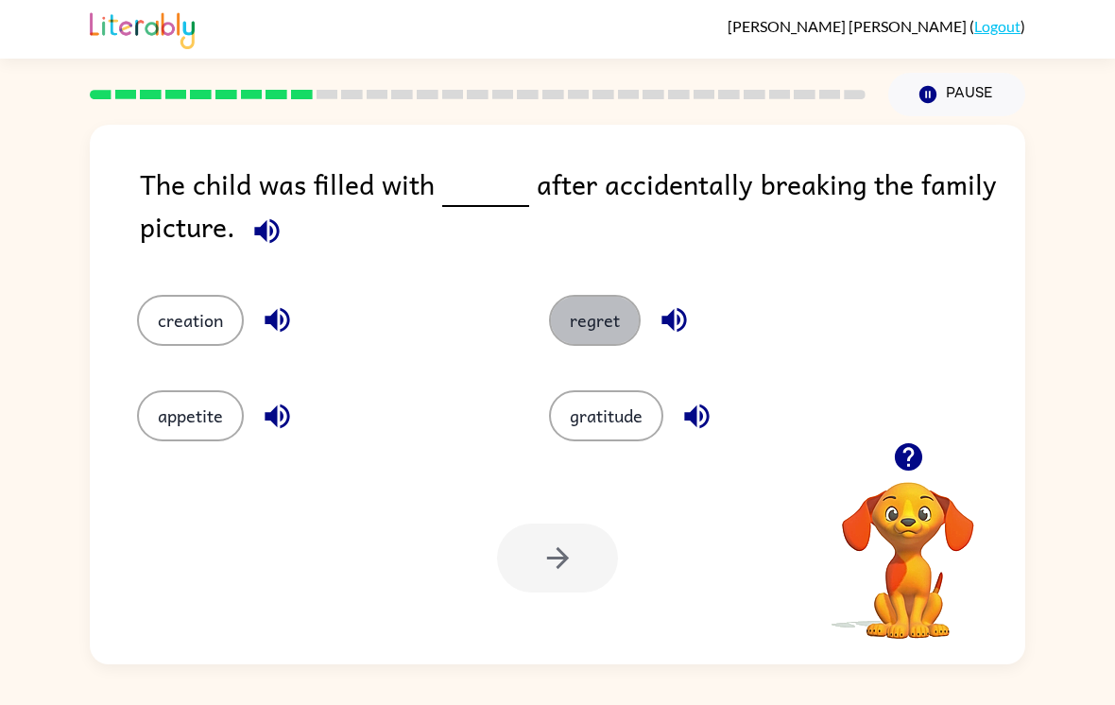
click at [595, 346] on button "regret" at bounding box center [595, 320] width 92 height 51
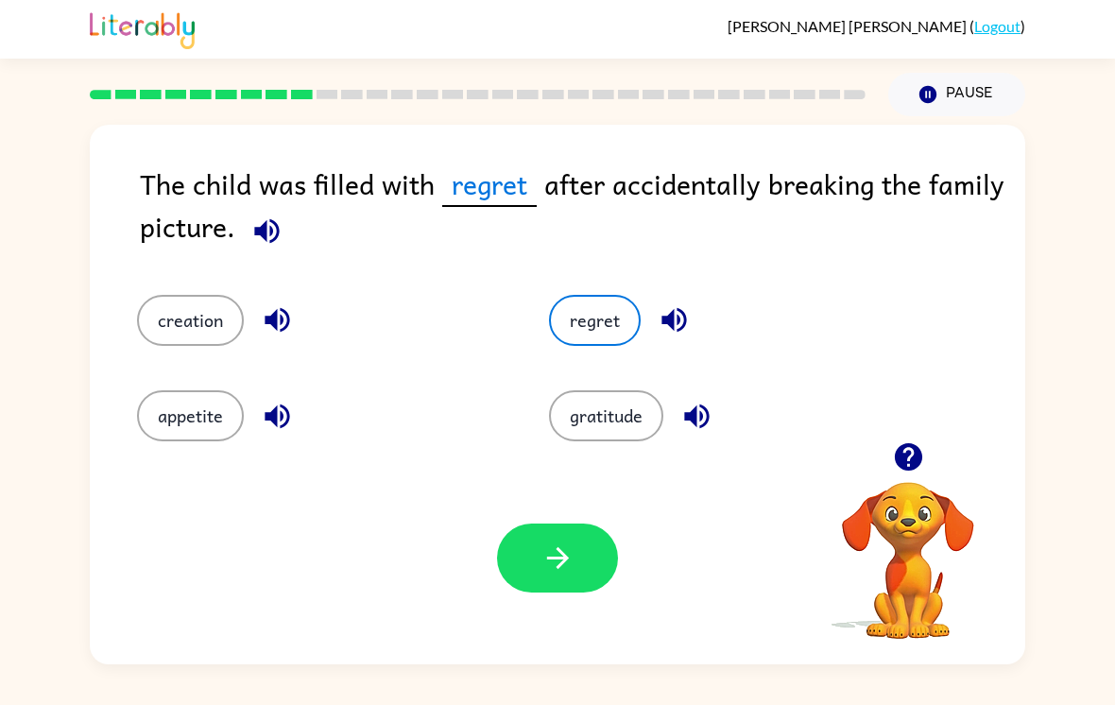
click at [573, 588] on button "button" at bounding box center [557, 557] width 121 height 69
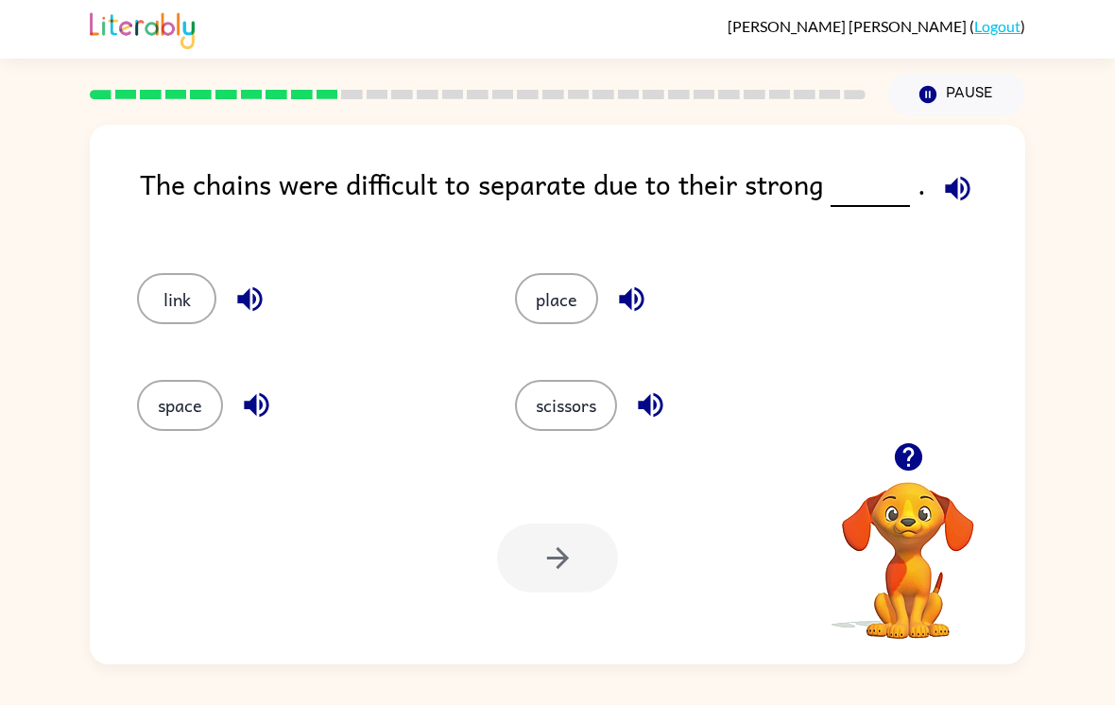
click at [183, 301] on button "link" at bounding box center [176, 298] width 79 height 51
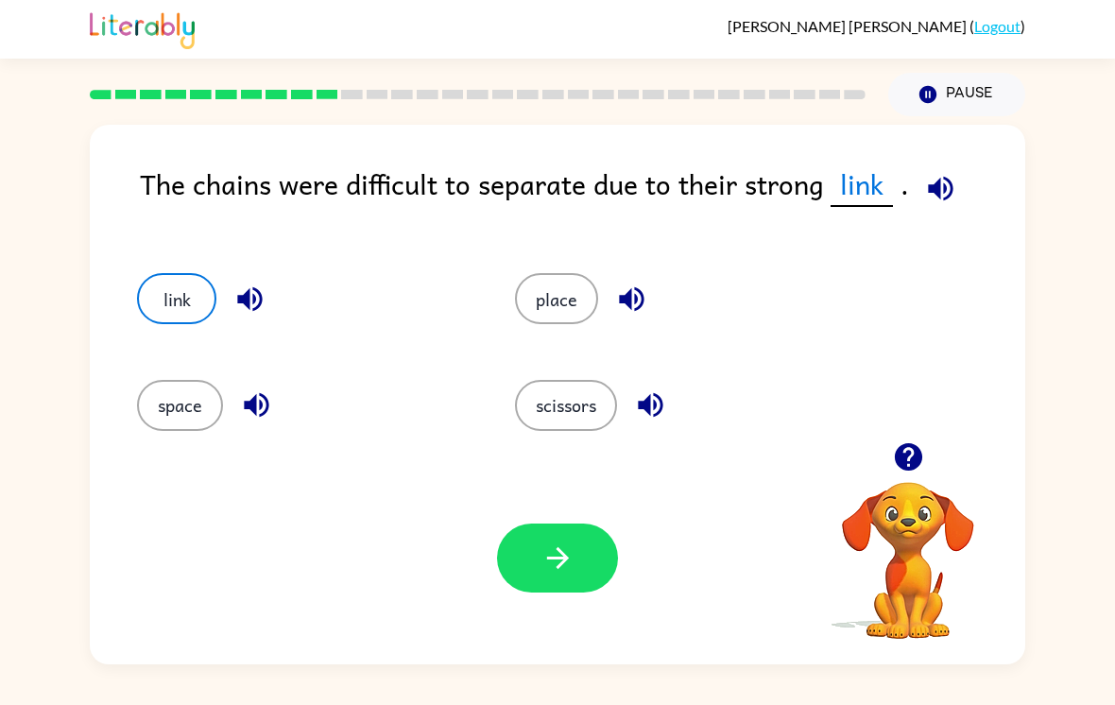
click at [545, 589] on button "button" at bounding box center [557, 557] width 121 height 69
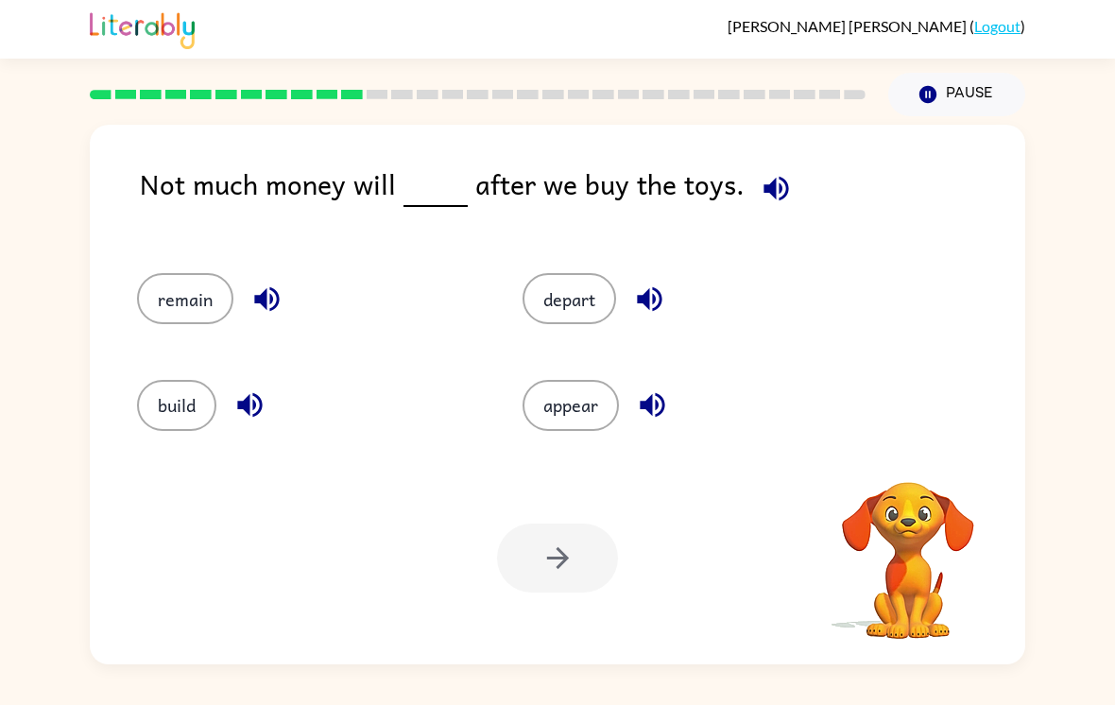
click at [179, 321] on button "remain" at bounding box center [185, 298] width 96 height 51
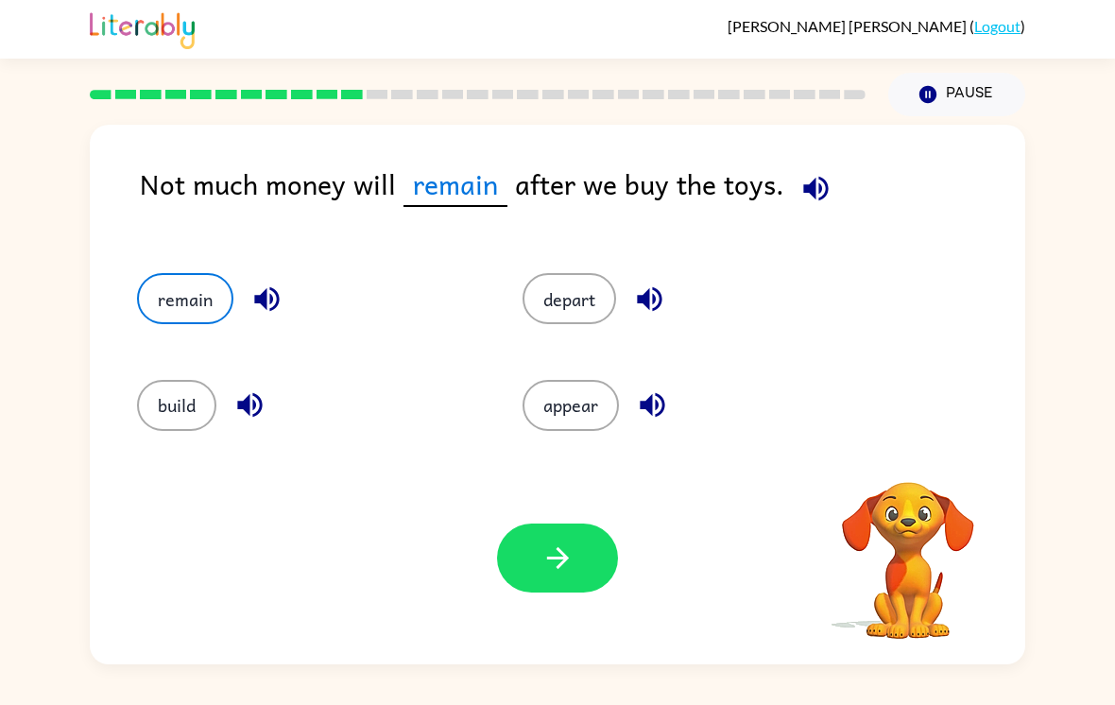
click at [589, 611] on div "Your browser must support playing .mp4 files to use Literably. Please try using…" at bounding box center [557, 558] width 935 height 213
click at [585, 585] on button "button" at bounding box center [557, 557] width 121 height 69
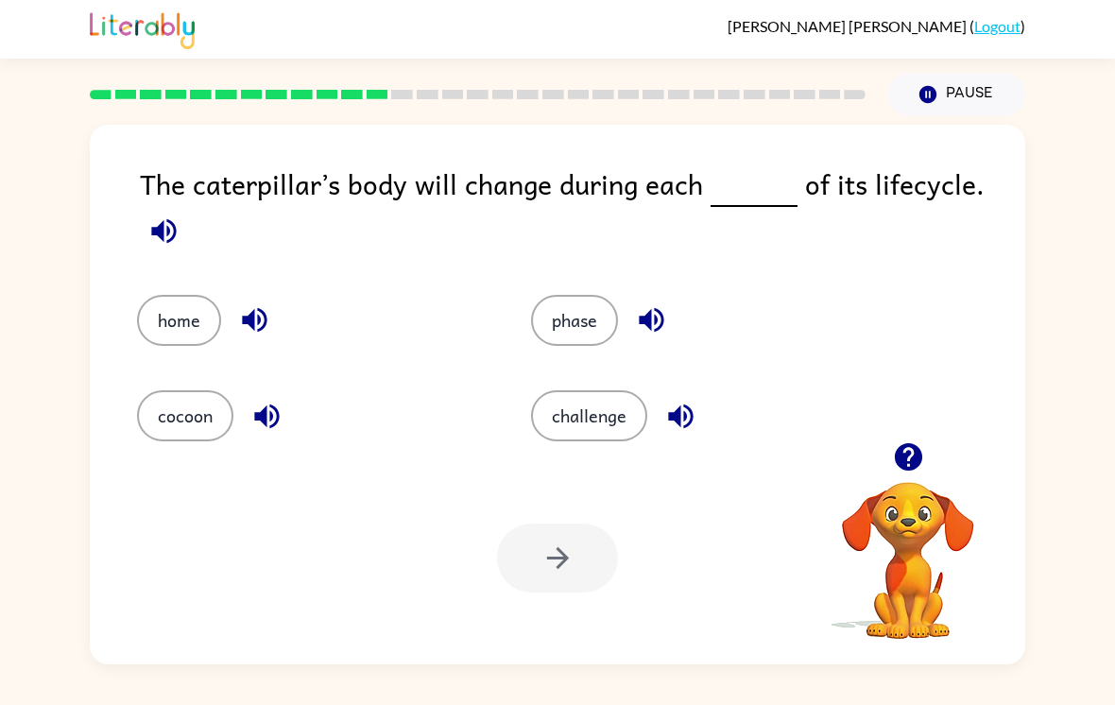
click at [596, 329] on button "phase" at bounding box center [574, 320] width 87 height 51
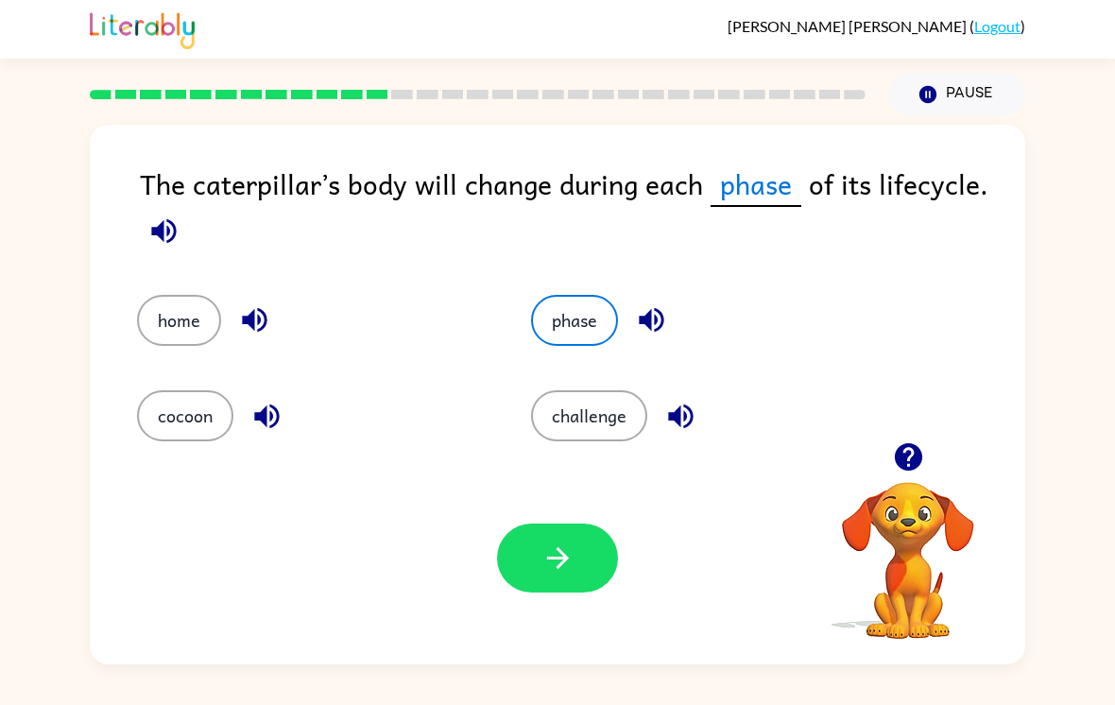
click at [586, 558] on button "button" at bounding box center [557, 557] width 121 height 69
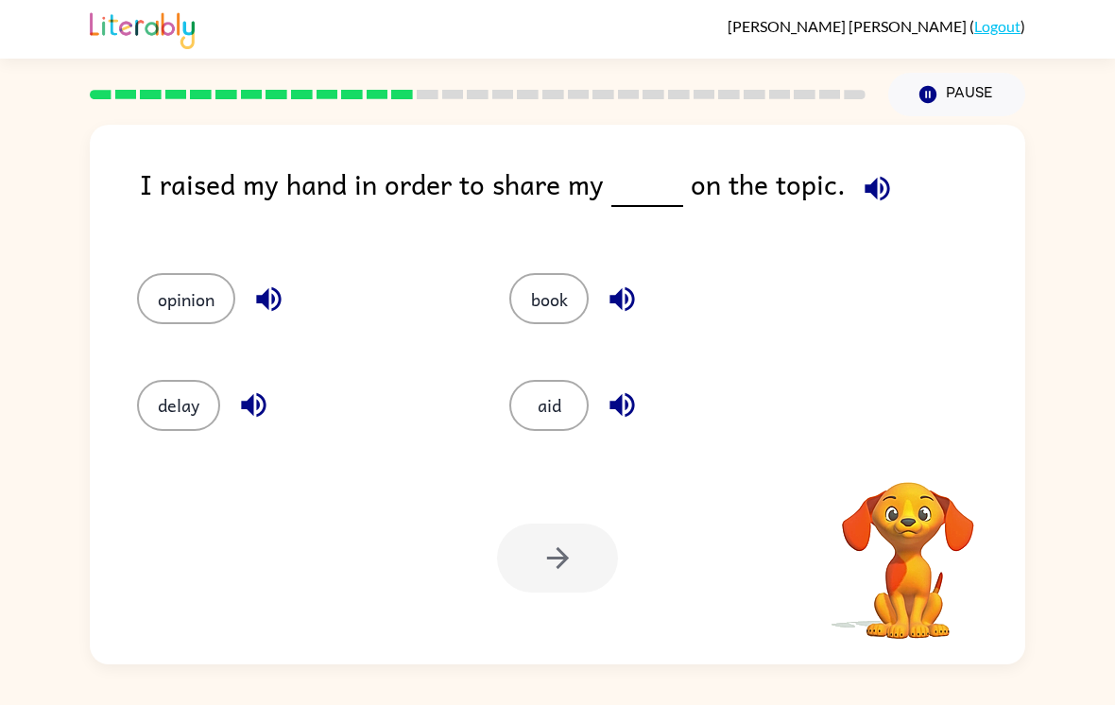
click at [204, 304] on button "opinion" at bounding box center [186, 298] width 98 height 51
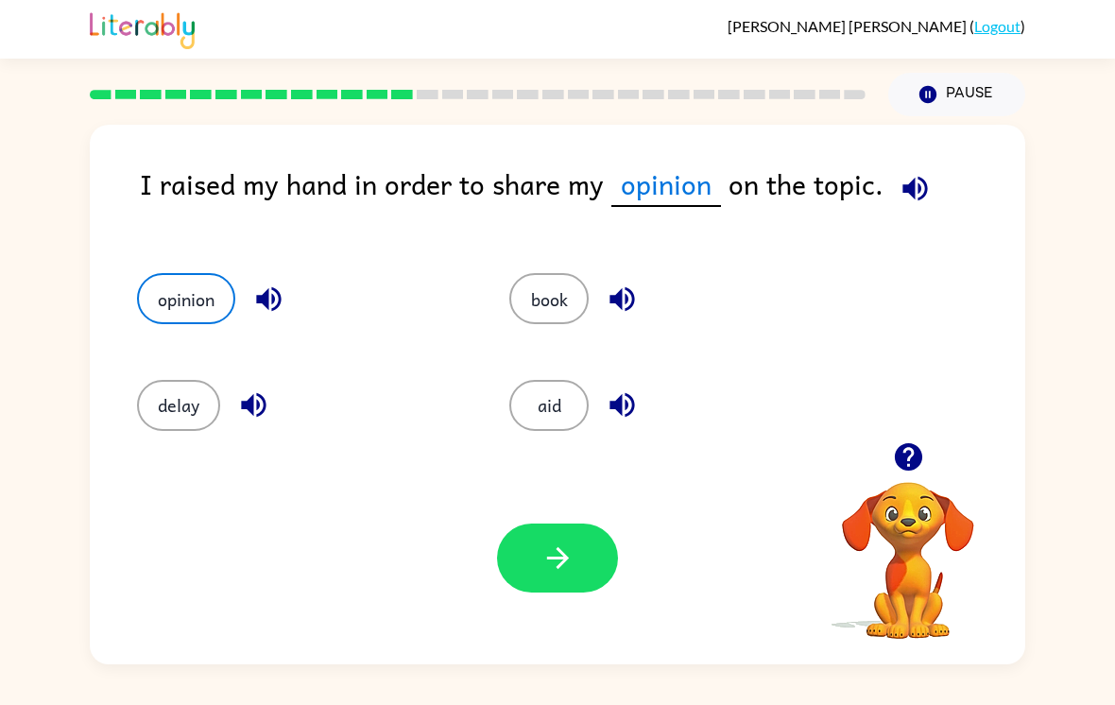
click at [555, 553] on icon "button" at bounding box center [557, 557] width 33 height 33
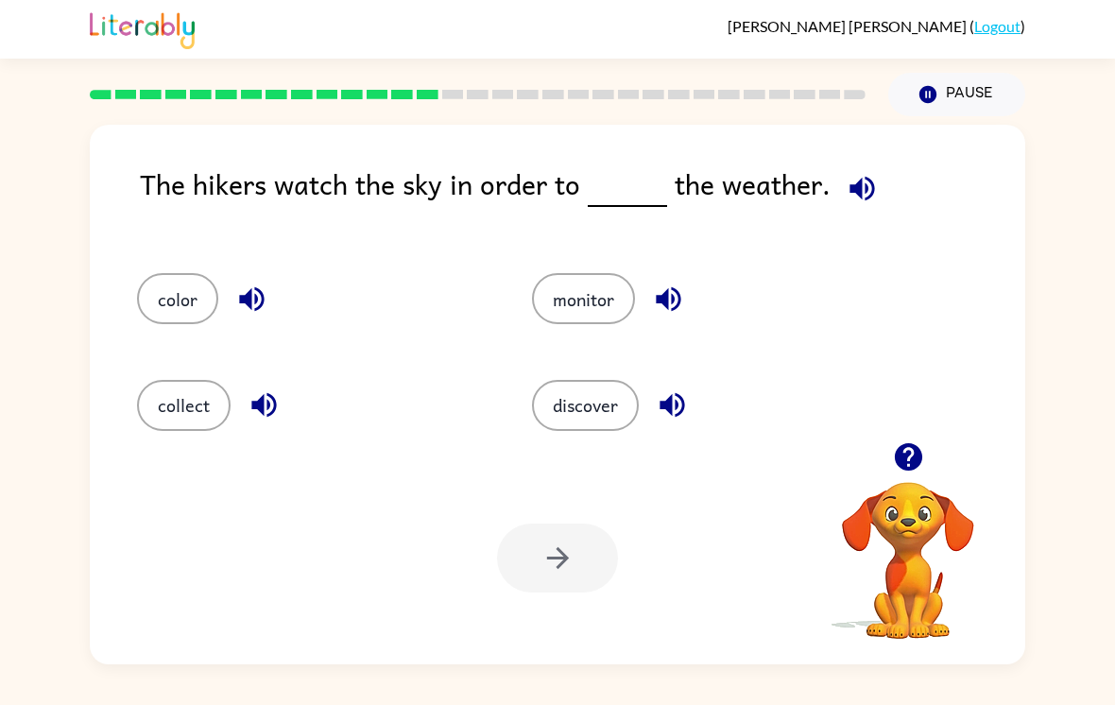
click at [595, 404] on button "discover" at bounding box center [585, 405] width 107 height 51
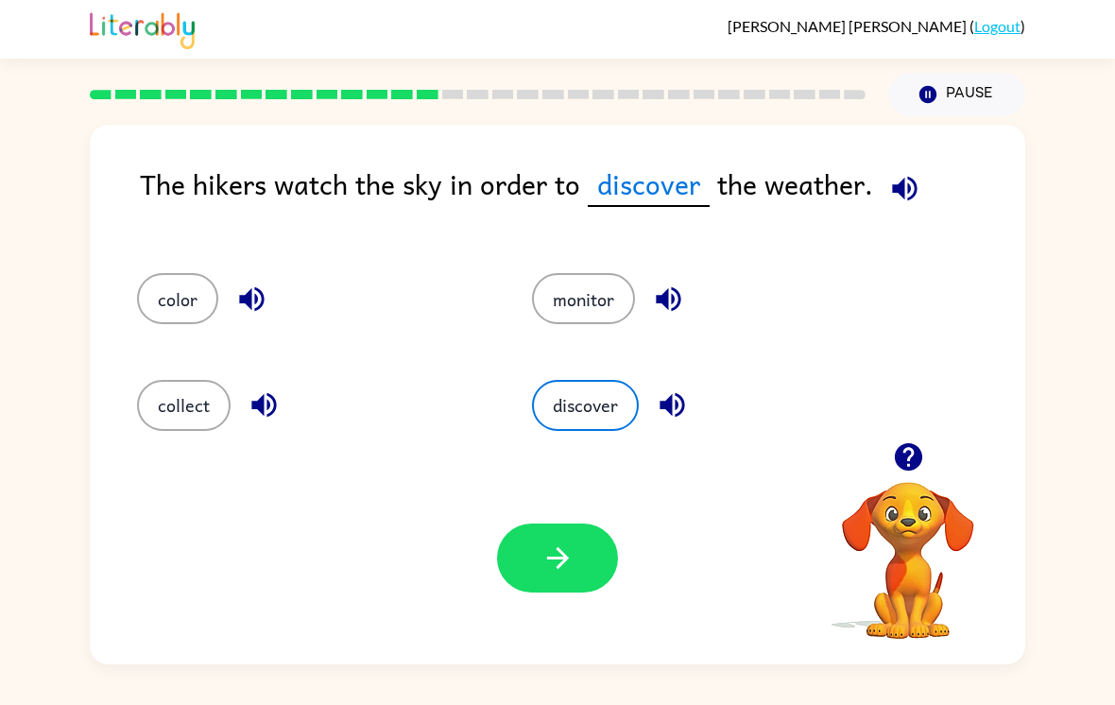
click at [581, 561] on button "button" at bounding box center [557, 557] width 121 height 69
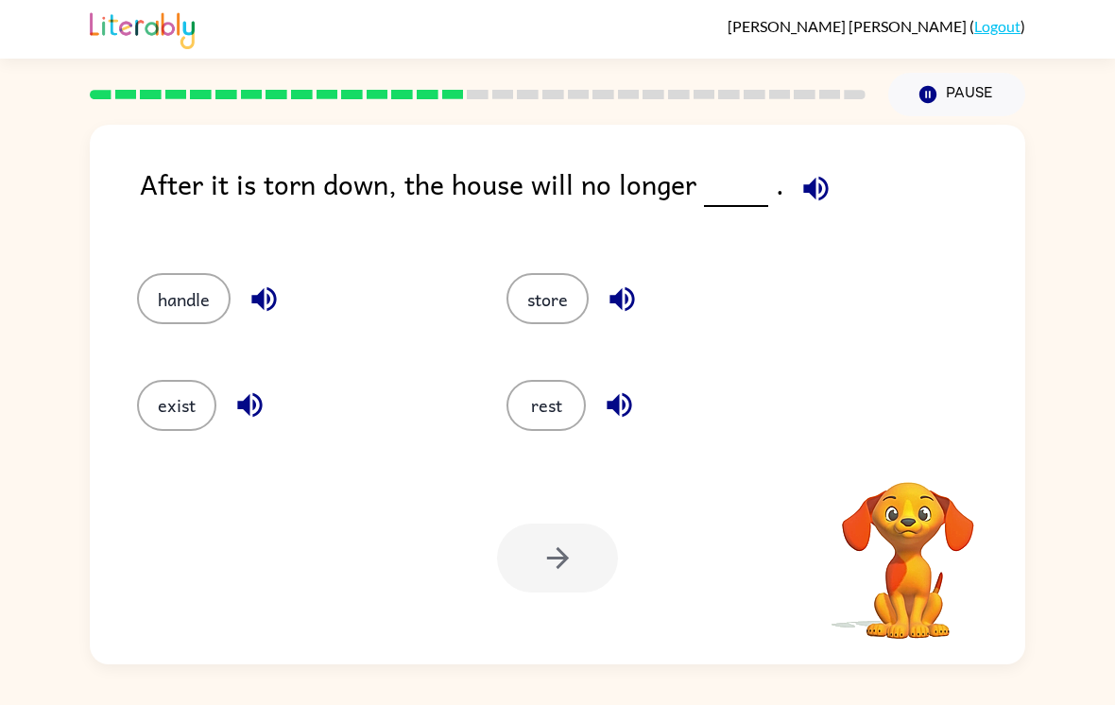
click at [186, 405] on button "exist" at bounding box center [176, 405] width 79 height 51
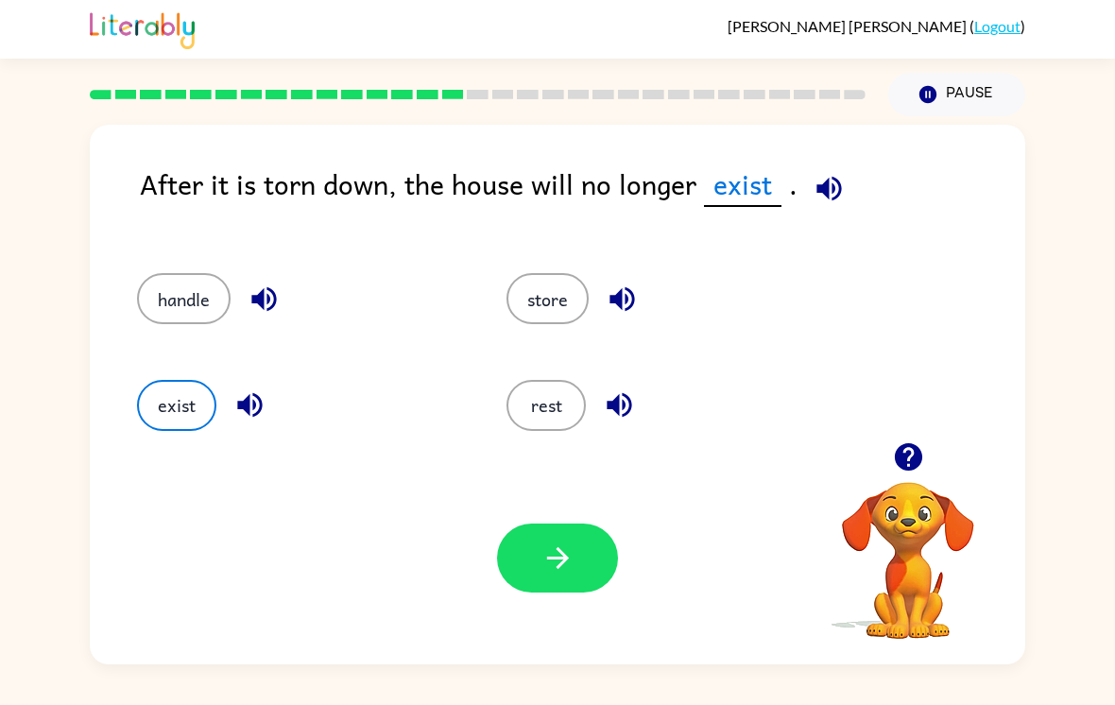
click at [591, 562] on button "button" at bounding box center [557, 557] width 121 height 69
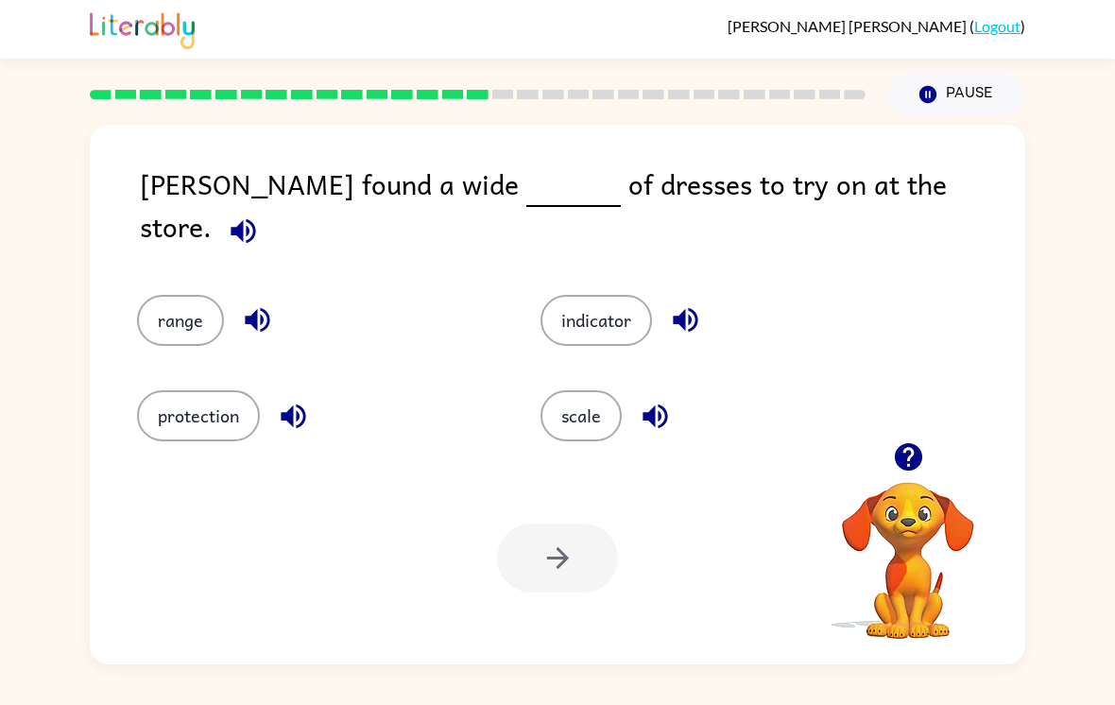
click at [617, 535] on div at bounding box center [557, 557] width 121 height 69
click at [579, 576] on div at bounding box center [557, 557] width 121 height 69
click at [179, 295] on button "range" at bounding box center [180, 320] width 87 height 51
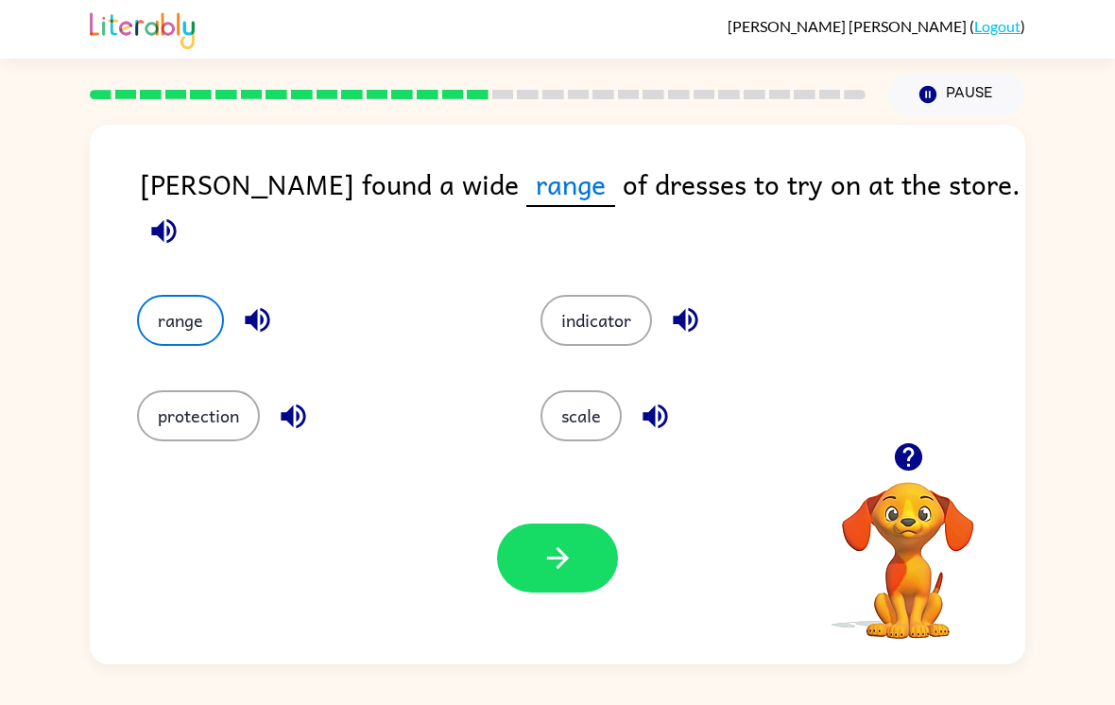
click at [573, 574] on icon "button" at bounding box center [557, 557] width 33 height 33
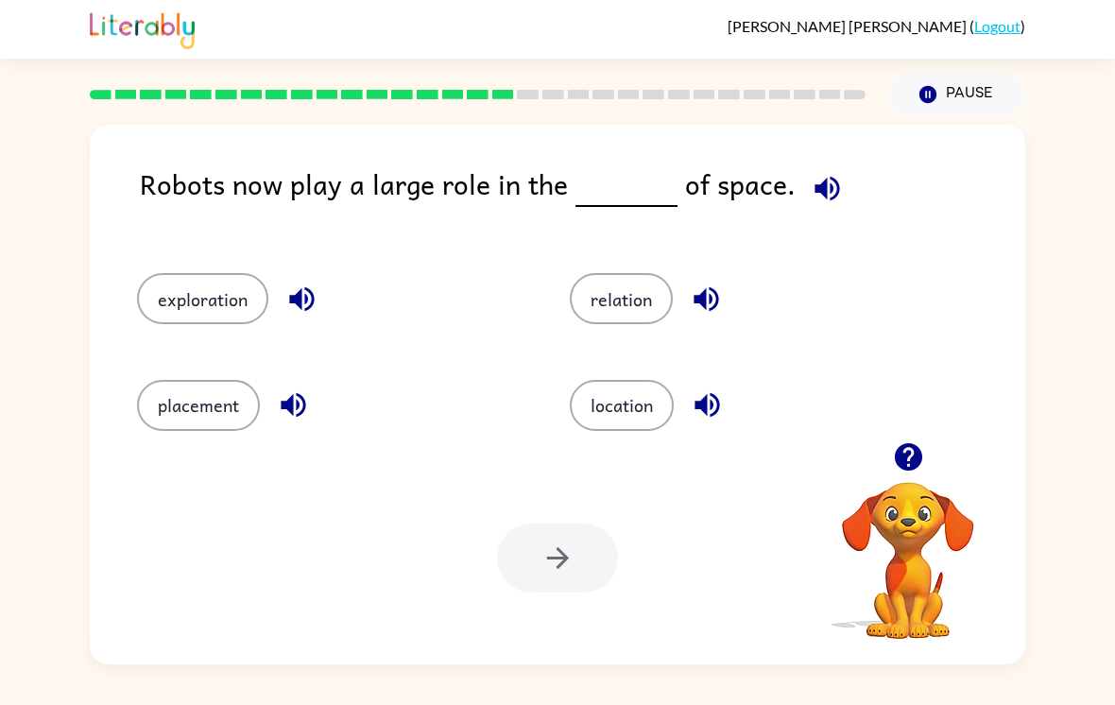
click at [199, 318] on button "exploration" at bounding box center [202, 298] width 131 height 51
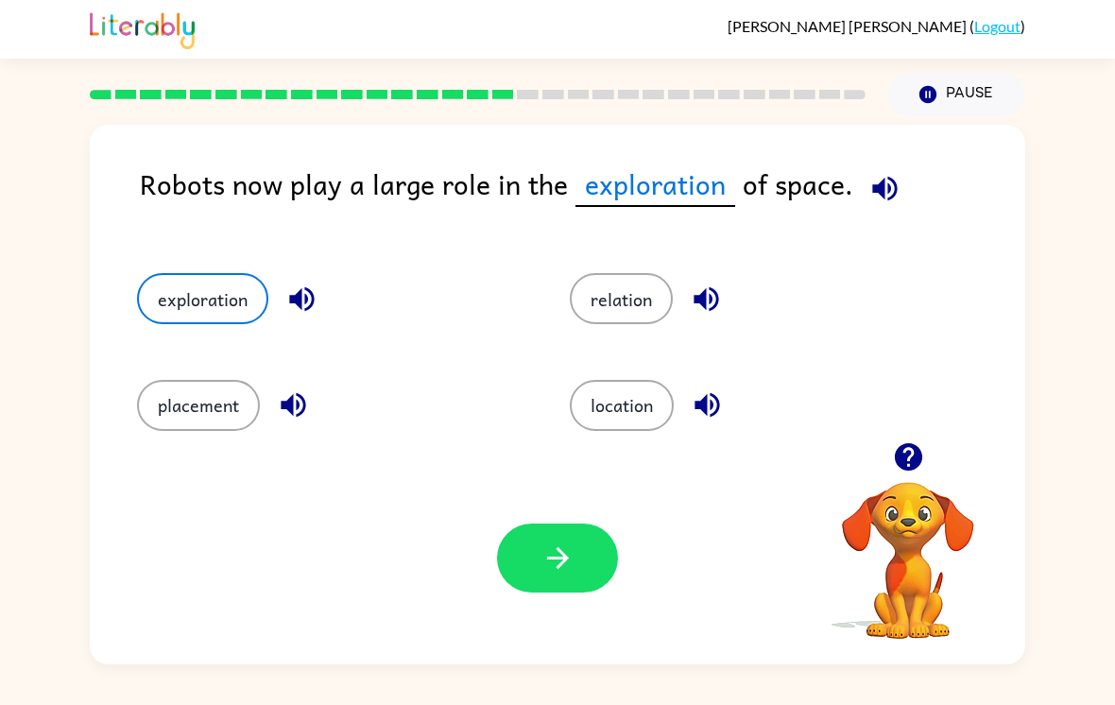
click at [575, 591] on button "button" at bounding box center [557, 557] width 121 height 69
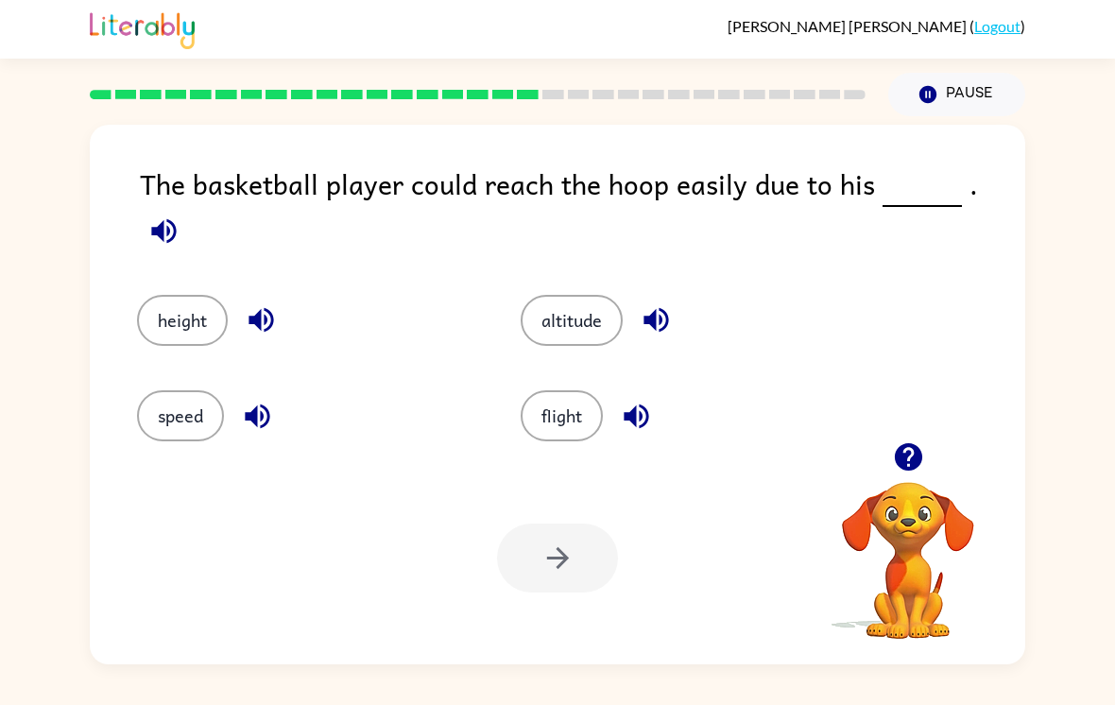
click at [183, 306] on button "height" at bounding box center [182, 320] width 91 height 51
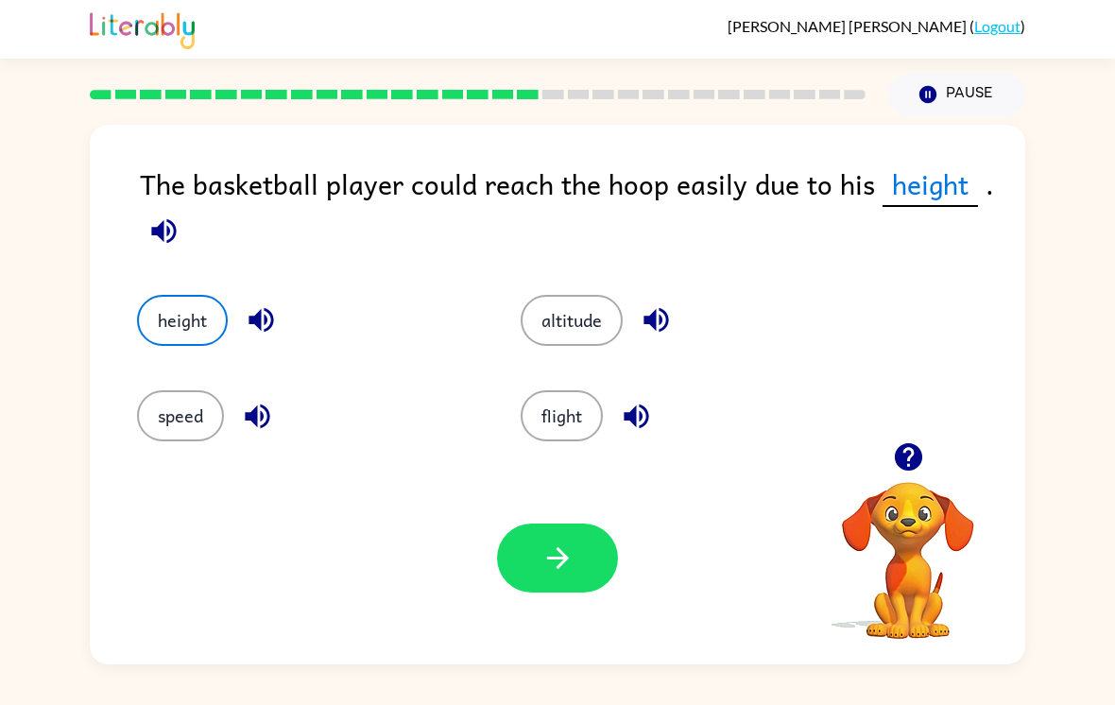
click at [573, 592] on button "button" at bounding box center [557, 557] width 121 height 69
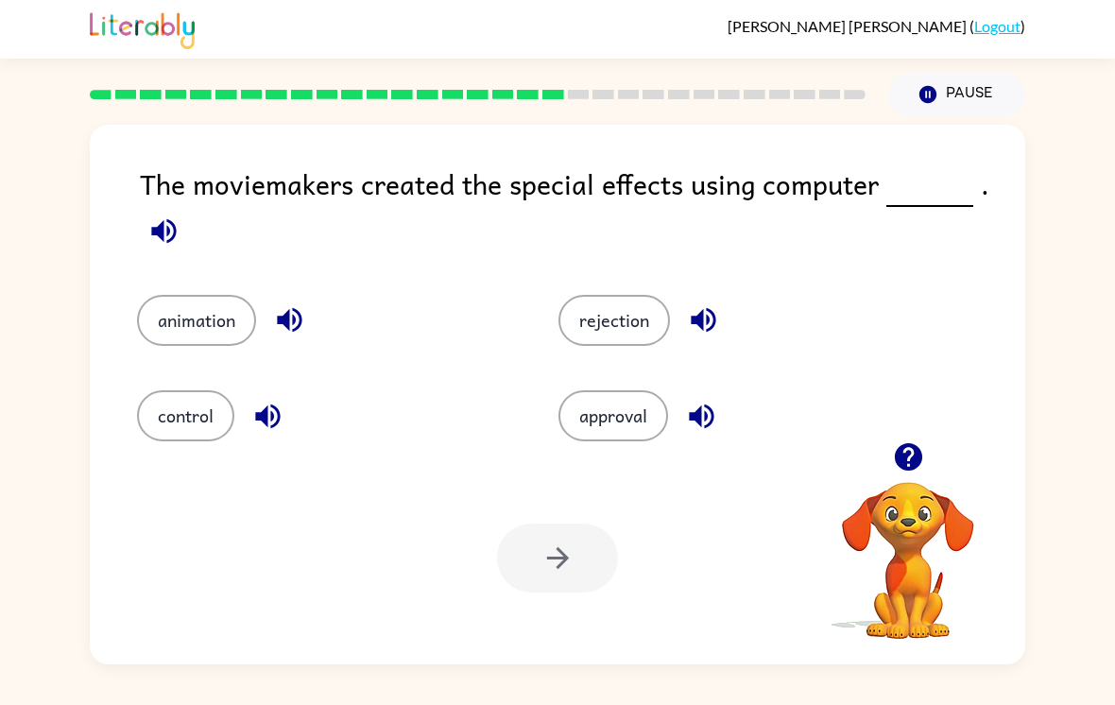
click at [174, 421] on button "control" at bounding box center [185, 415] width 97 height 51
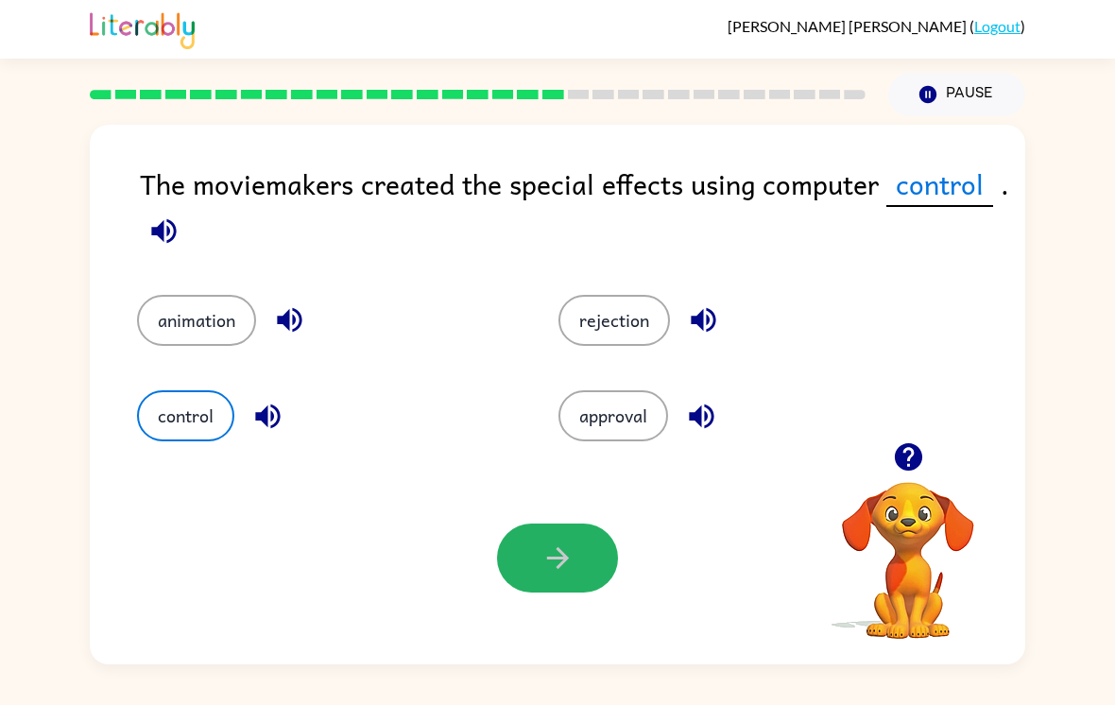
click at [579, 586] on button "button" at bounding box center [557, 557] width 121 height 69
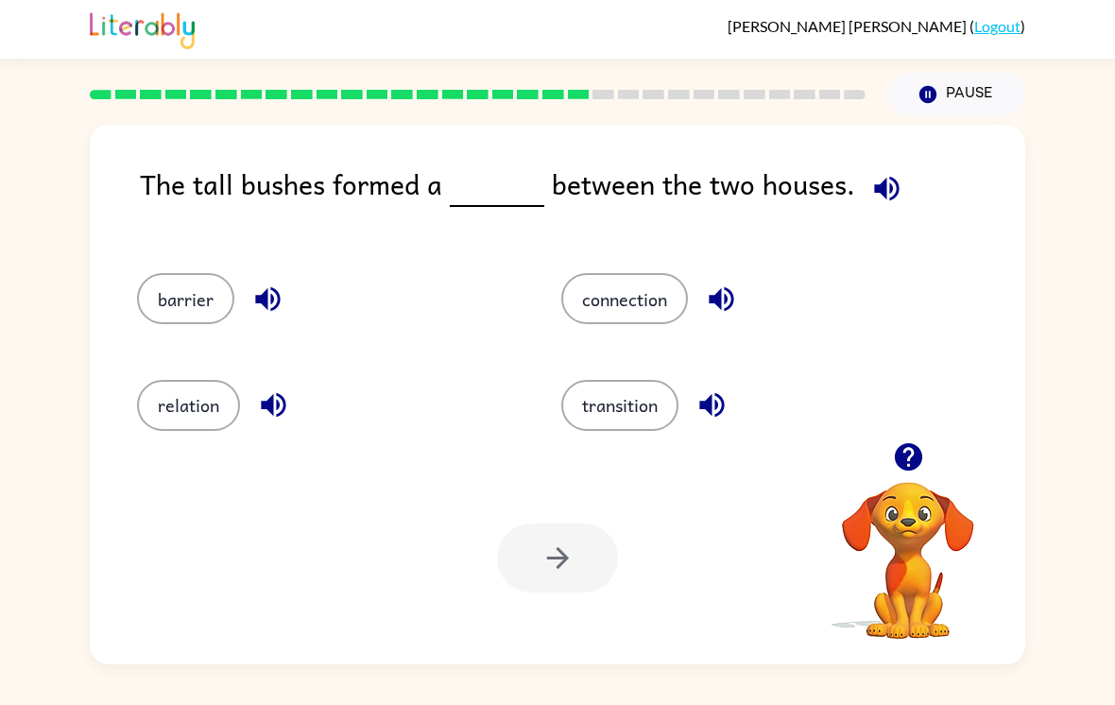
click at [165, 286] on button "barrier" at bounding box center [185, 298] width 97 height 51
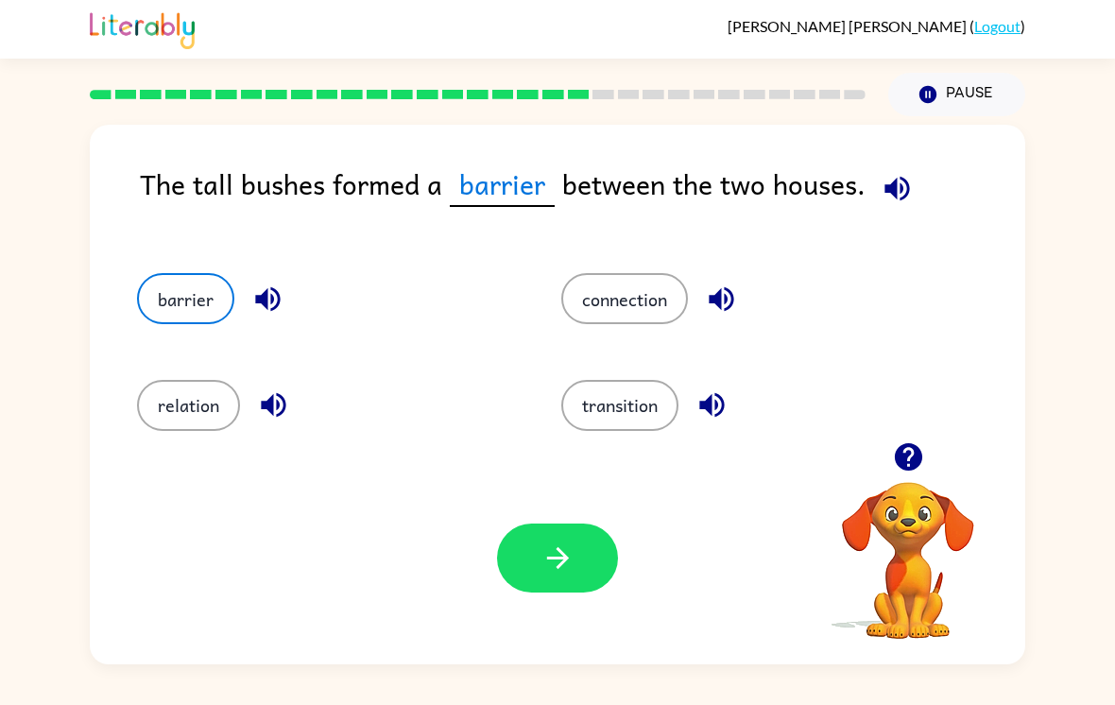
click at [585, 558] on button "button" at bounding box center [557, 557] width 121 height 69
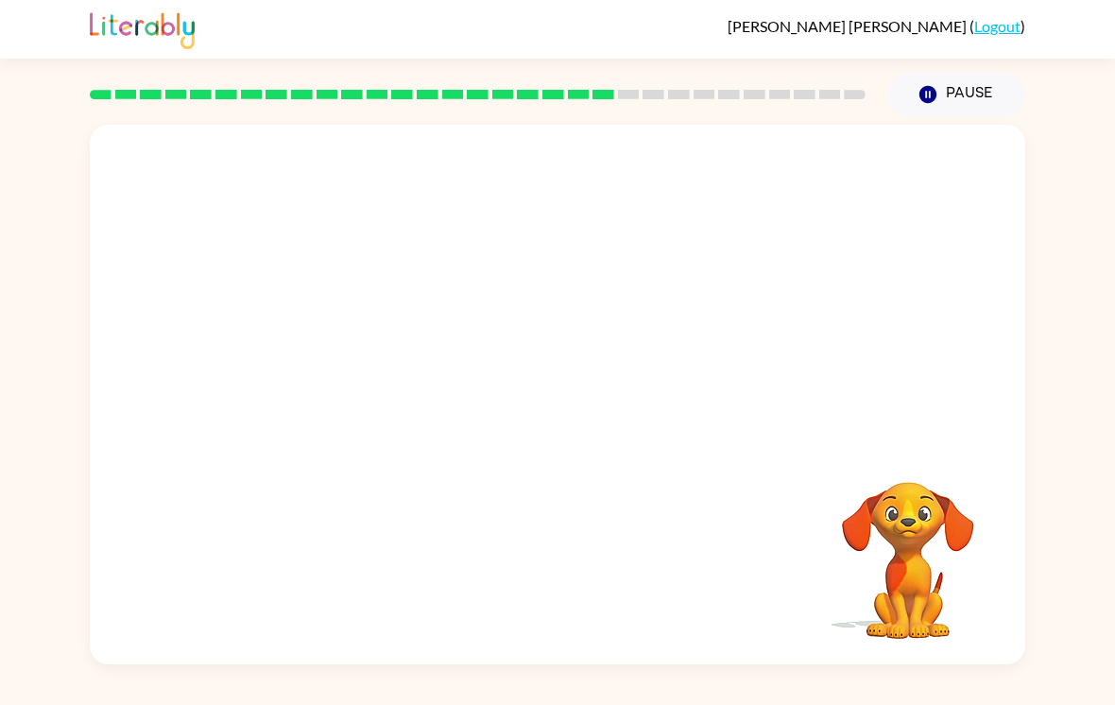
click at [396, 323] on video "Your browser must support playing .mp4 files to use Literably. Please try using…" at bounding box center [557, 283] width 935 height 317
click at [382, 326] on video "Your browser must support playing .mp4 files to use Literably. Please try using…" at bounding box center [557, 283] width 935 height 317
click at [397, 406] on video "Your browser must support playing .mp4 files to use Literably. Please try using…" at bounding box center [557, 283] width 935 height 317
click at [386, 425] on video "Your browser must support playing .mp4 files to use Literably. Please try using…" at bounding box center [557, 283] width 935 height 317
click at [385, 425] on video "Your browser must support playing .mp4 files to use Literably. Please try using…" at bounding box center [557, 283] width 935 height 317
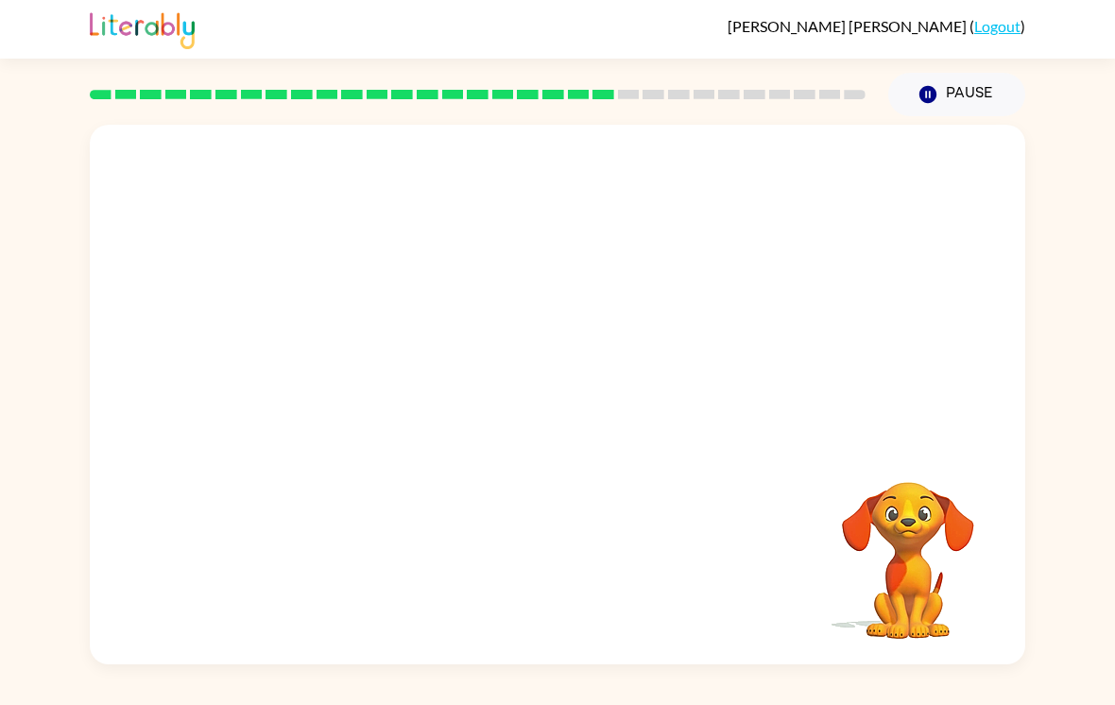
click at [392, 442] on video "Your browser must support playing .mp4 files to use Literably. Please try using…" at bounding box center [557, 283] width 935 height 317
click at [401, 442] on video "Your browser must support playing .mp4 files to use Literably. Please try using…" at bounding box center [557, 283] width 935 height 317
click at [411, 393] on video "Your browser must support playing .mp4 files to use Literably. Please try using…" at bounding box center [557, 283] width 935 height 317
click at [385, 398] on video "Your browser must support playing .mp4 files to use Literably. Please try using…" at bounding box center [557, 283] width 935 height 317
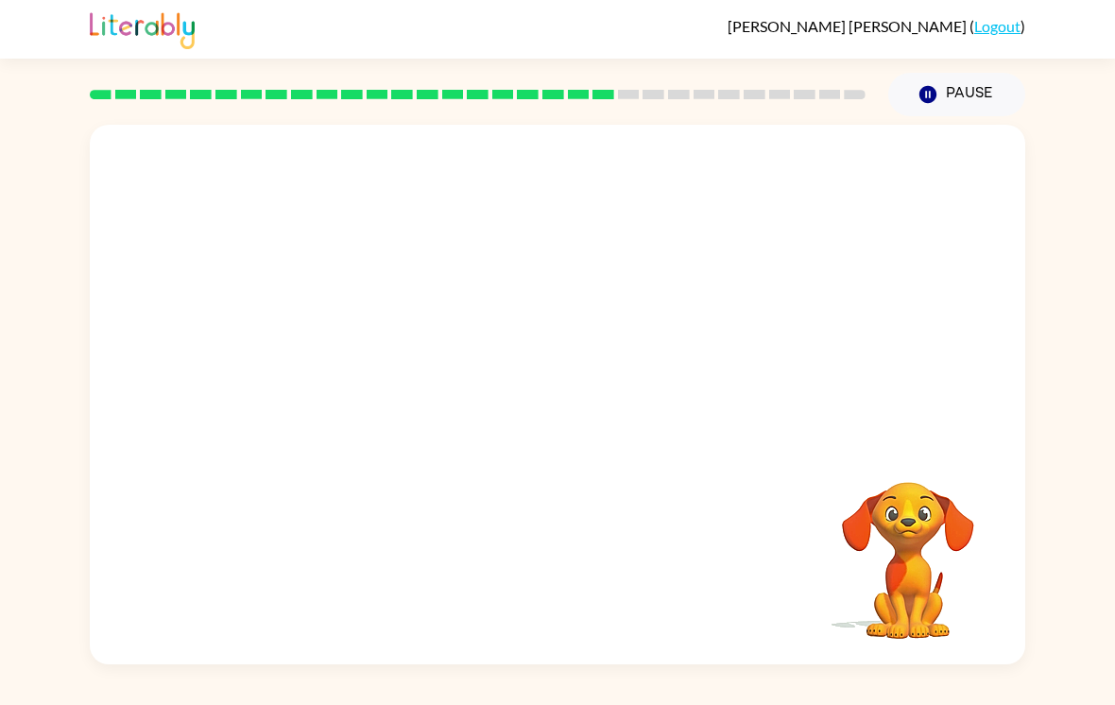
click at [347, 435] on video "Your browser must support playing .mp4 files to use Literably. Please try using…" at bounding box center [557, 283] width 935 height 317
click at [372, 389] on video "Your browser must support playing .mp4 files to use Literably. Please try using…" at bounding box center [557, 283] width 935 height 317
click at [410, 374] on video "Your browser must support playing .mp4 files to use Literably. Please try using…" at bounding box center [557, 283] width 935 height 317
click at [393, 417] on video "Your browser must support playing .mp4 files to use Literably. Please try using…" at bounding box center [557, 283] width 935 height 317
click at [390, 388] on video "Your browser must support playing .mp4 files to use Literably. Please try using…" at bounding box center [557, 283] width 935 height 317
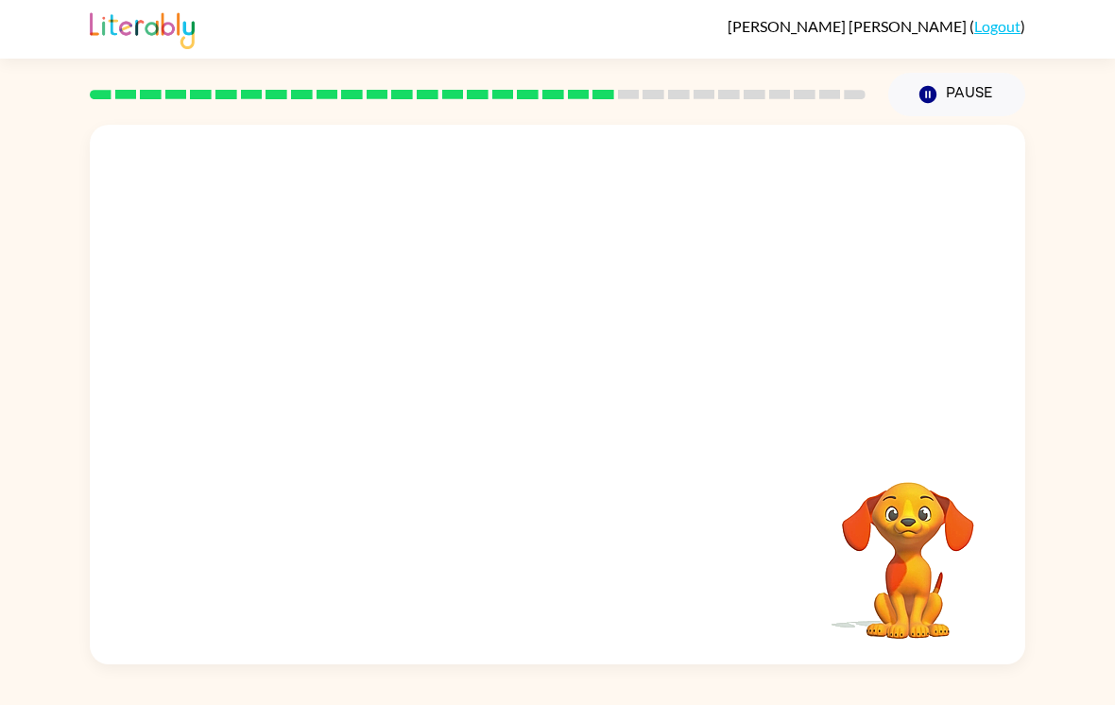
click at [390, 388] on video "Your browser must support playing .mp4 files to use Literably. Please try using…" at bounding box center [557, 283] width 935 height 317
click at [406, 404] on video "Your browser must support playing .mp4 files to use Literably. Please try using…" at bounding box center [557, 283] width 935 height 317
click at [406, 403] on video "Your browser must support playing .mp4 files to use Literably. Please try using…" at bounding box center [557, 283] width 935 height 317
click at [380, 432] on video "Your browser must support playing .mp4 files to use Literably. Please try using…" at bounding box center [557, 283] width 935 height 317
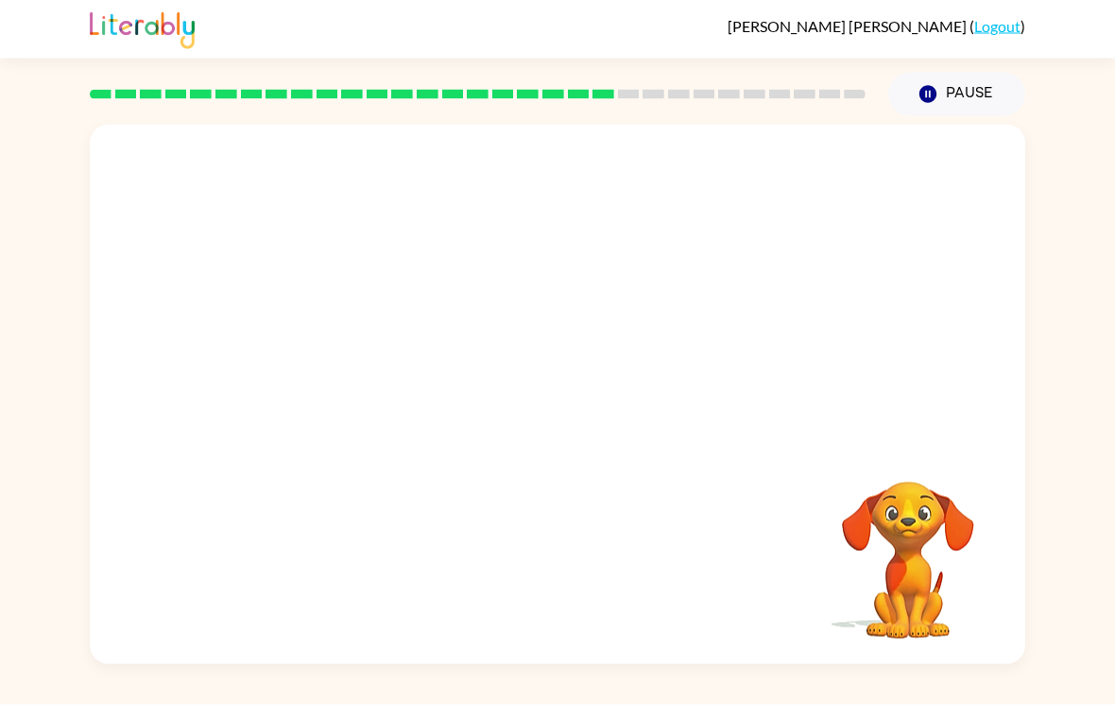
click at [376, 419] on video "Your browser must support playing .mp4 files to use Literably. Please try using…" at bounding box center [557, 283] width 935 height 317
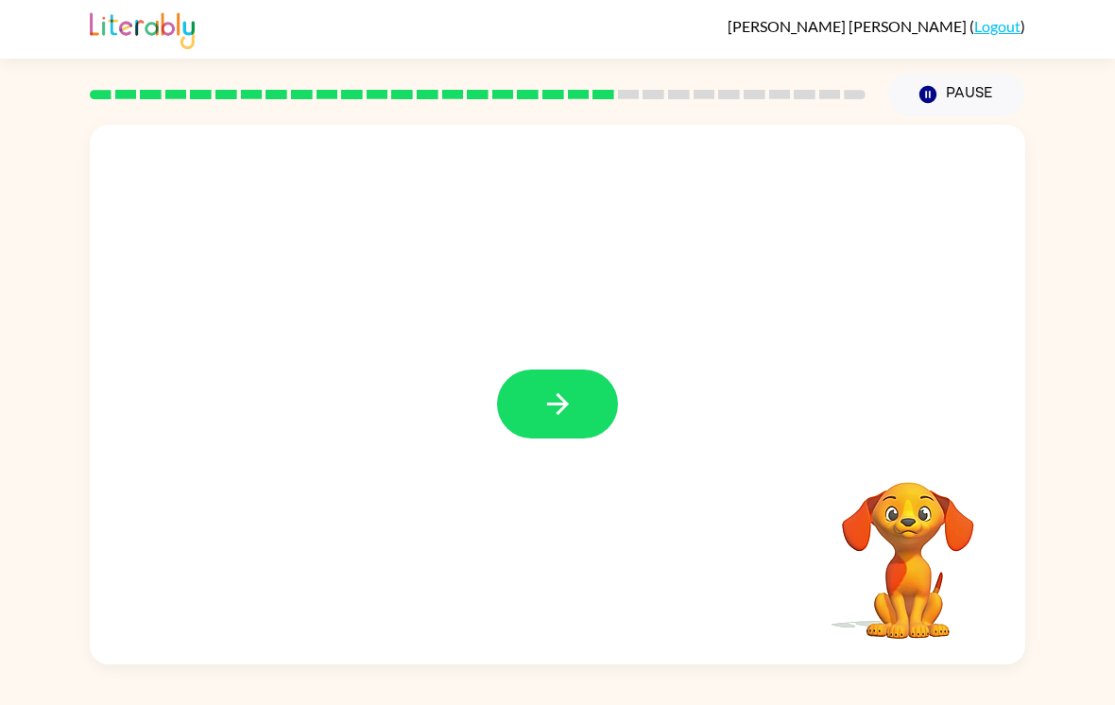
click at [546, 393] on icon "button" at bounding box center [557, 403] width 33 height 33
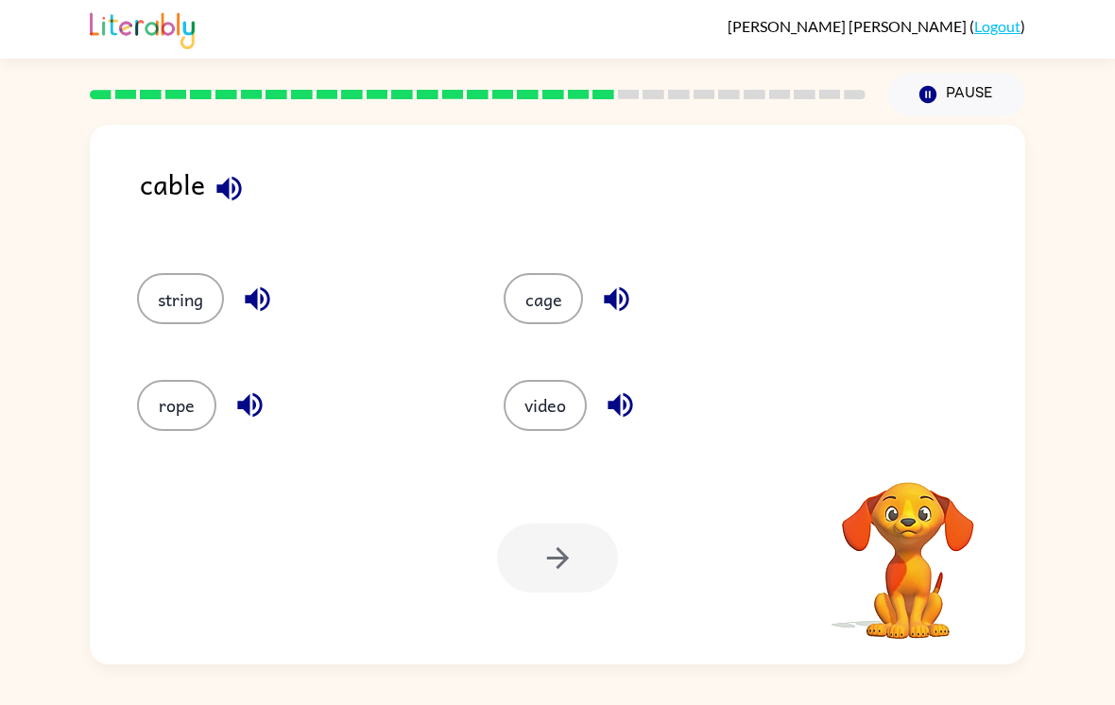
click at [187, 273] on button "string" at bounding box center [180, 298] width 87 height 51
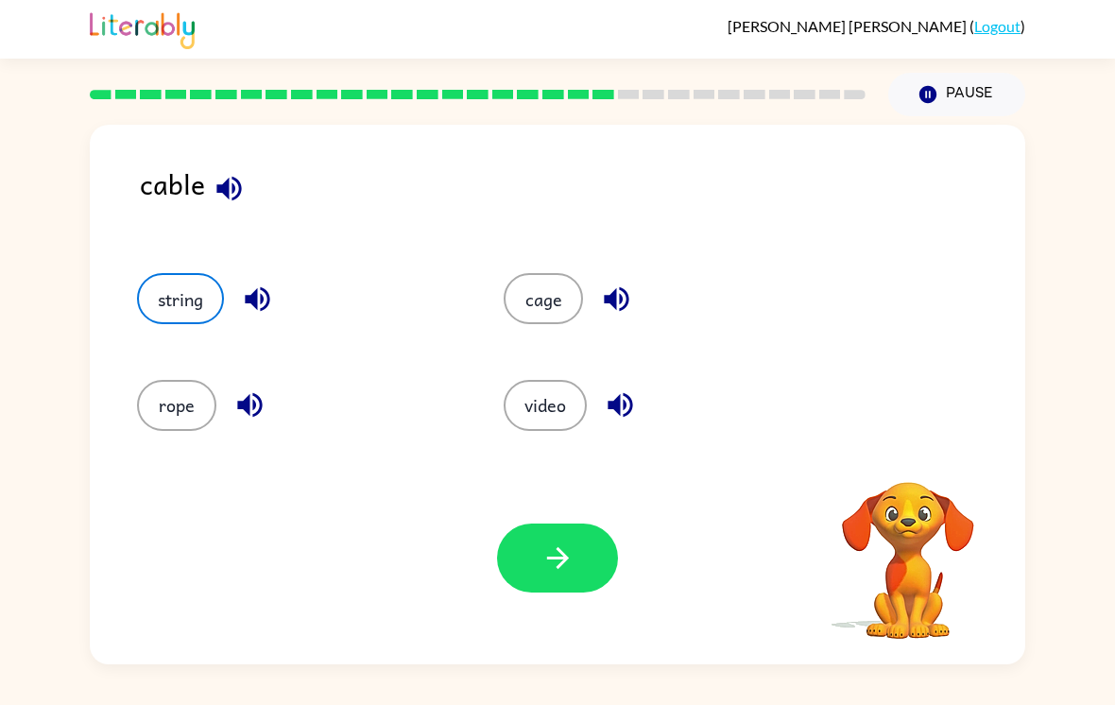
click at [567, 541] on icon "button" at bounding box center [557, 557] width 33 height 33
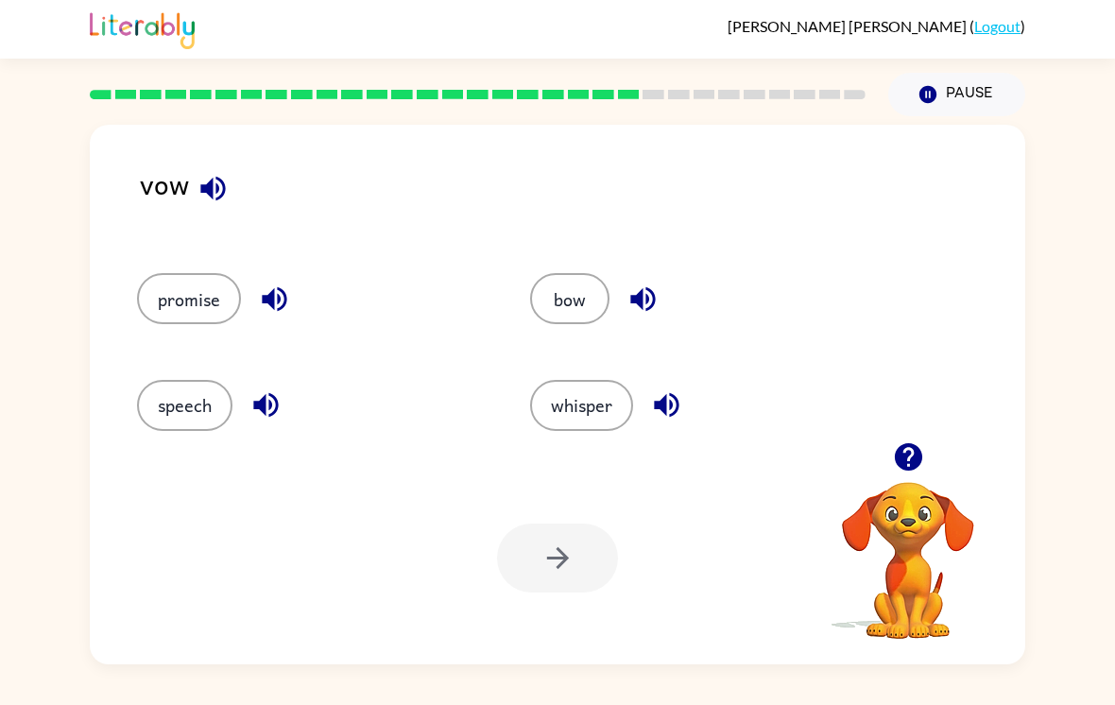
click at [211, 287] on button "promise" at bounding box center [189, 298] width 104 height 51
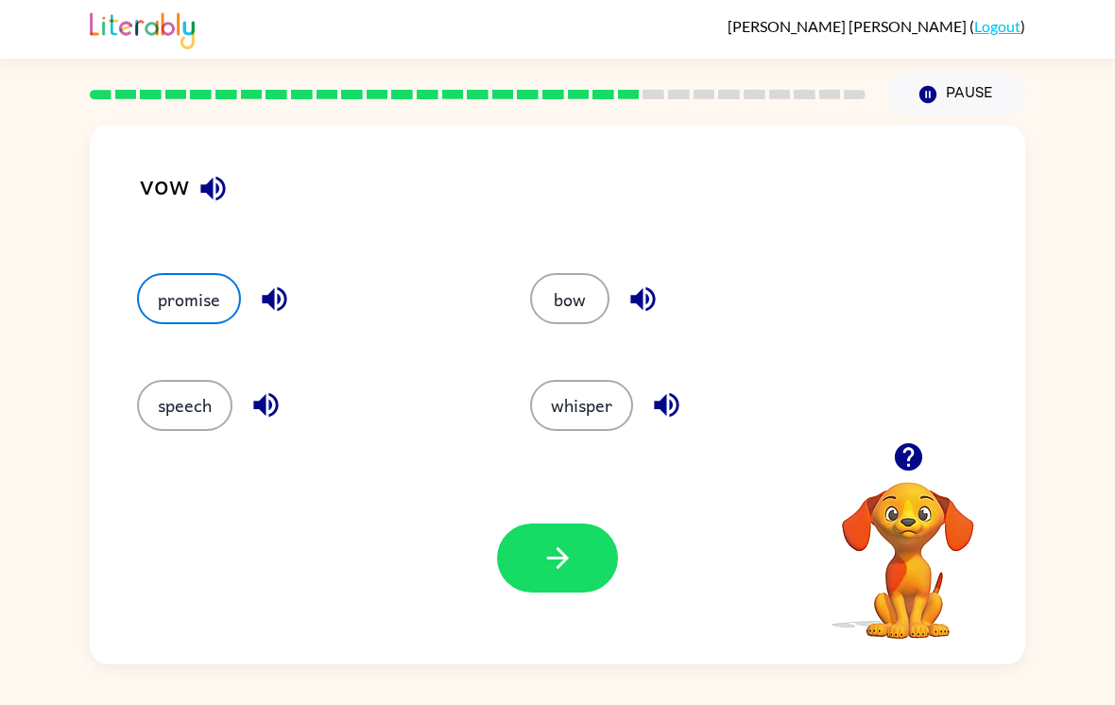
click at [579, 555] on button "button" at bounding box center [557, 557] width 121 height 69
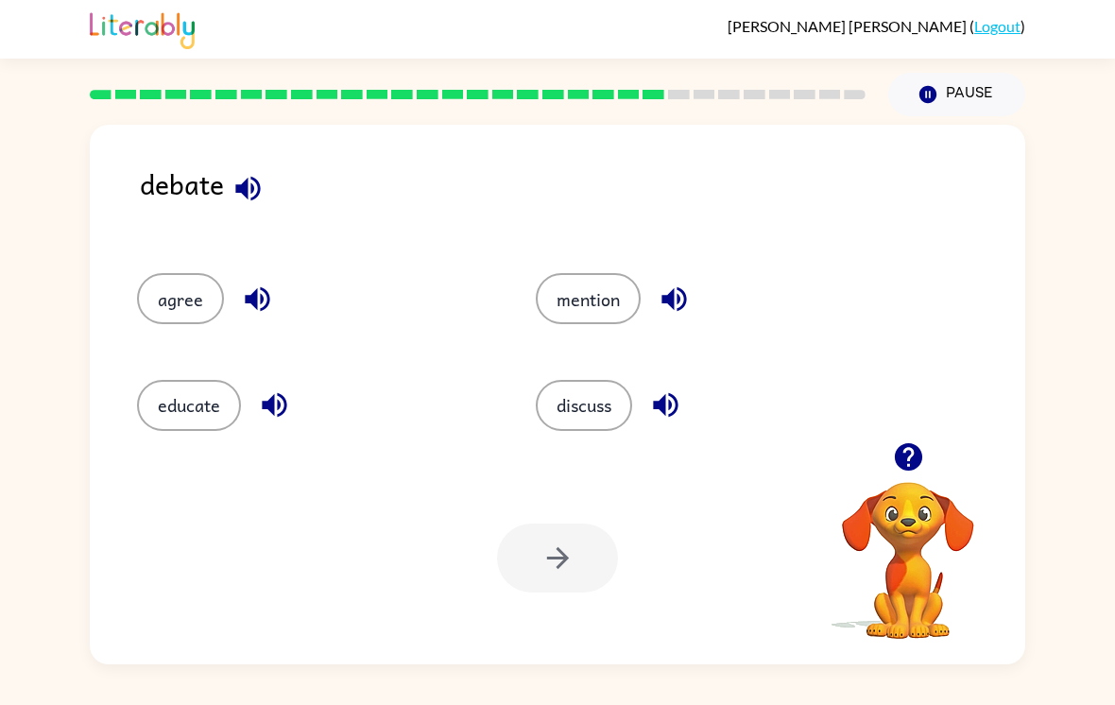
click at [612, 400] on button "discuss" at bounding box center [584, 405] width 96 height 51
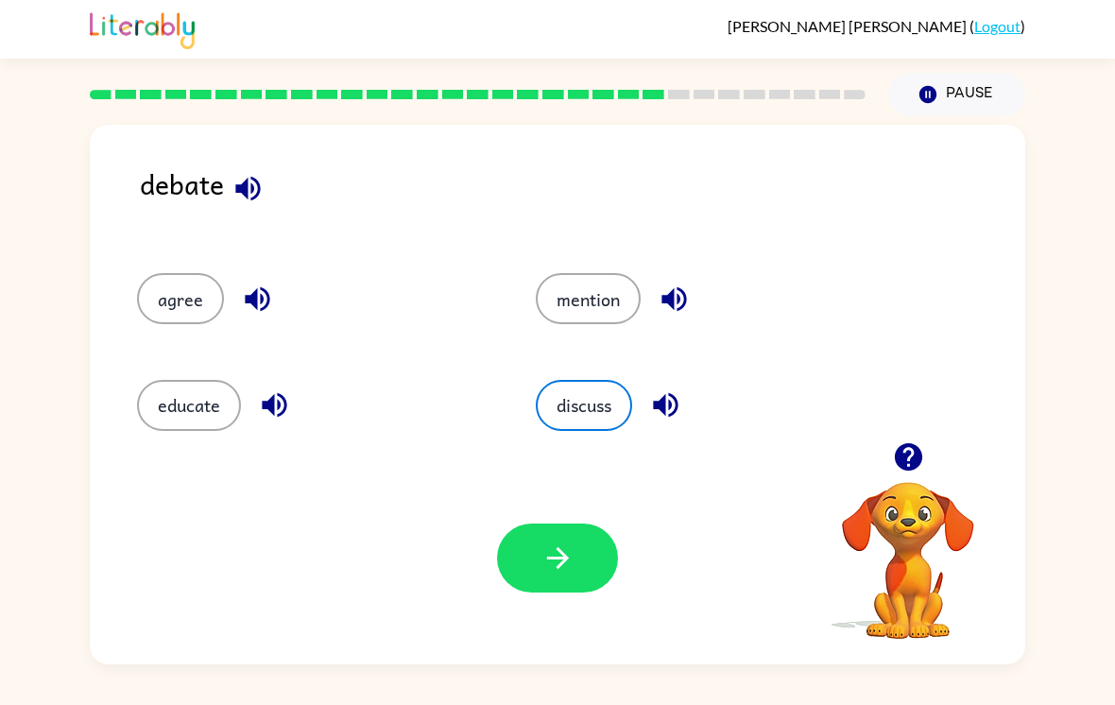
click at [503, 617] on div "Your browser must support playing .mp4 files to use Literably. Please try using…" at bounding box center [557, 558] width 935 height 213
click at [525, 554] on button "button" at bounding box center [557, 557] width 121 height 69
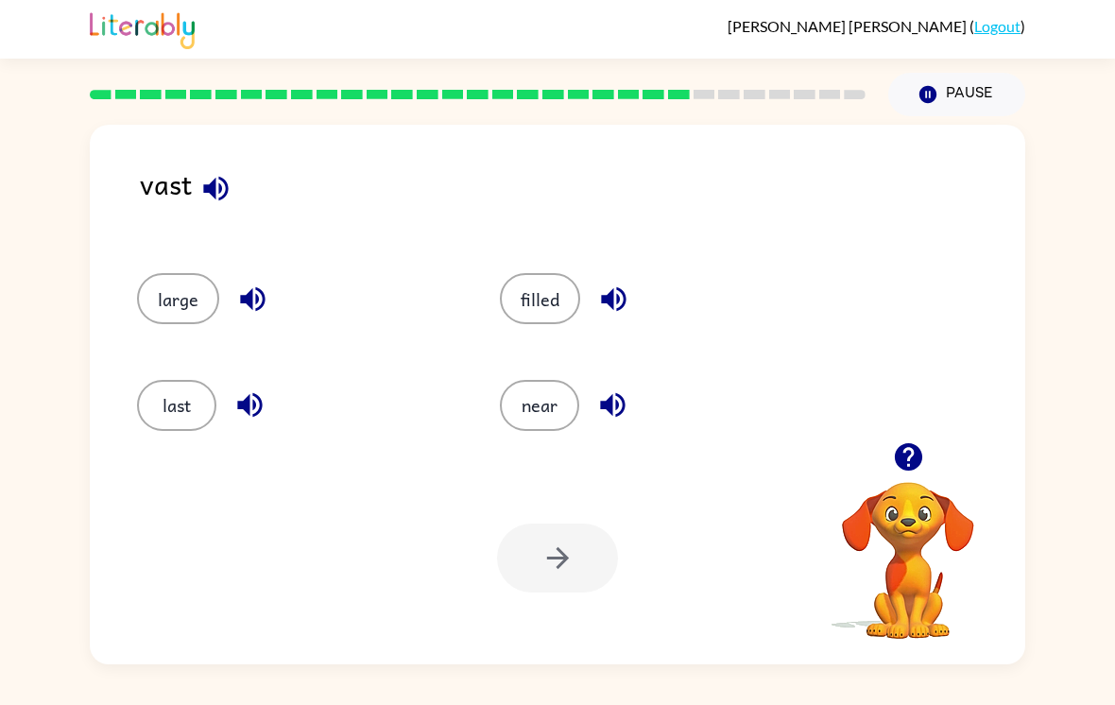
click at [186, 306] on button "large" at bounding box center [178, 298] width 82 height 51
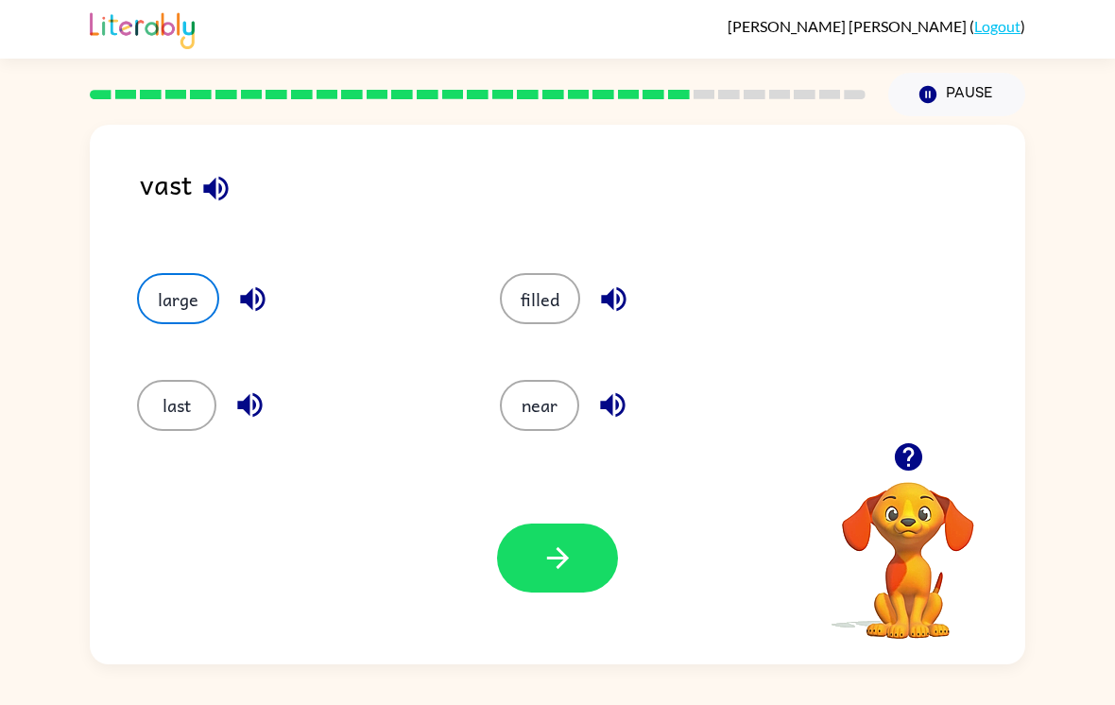
click at [572, 531] on button "button" at bounding box center [557, 557] width 121 height 69
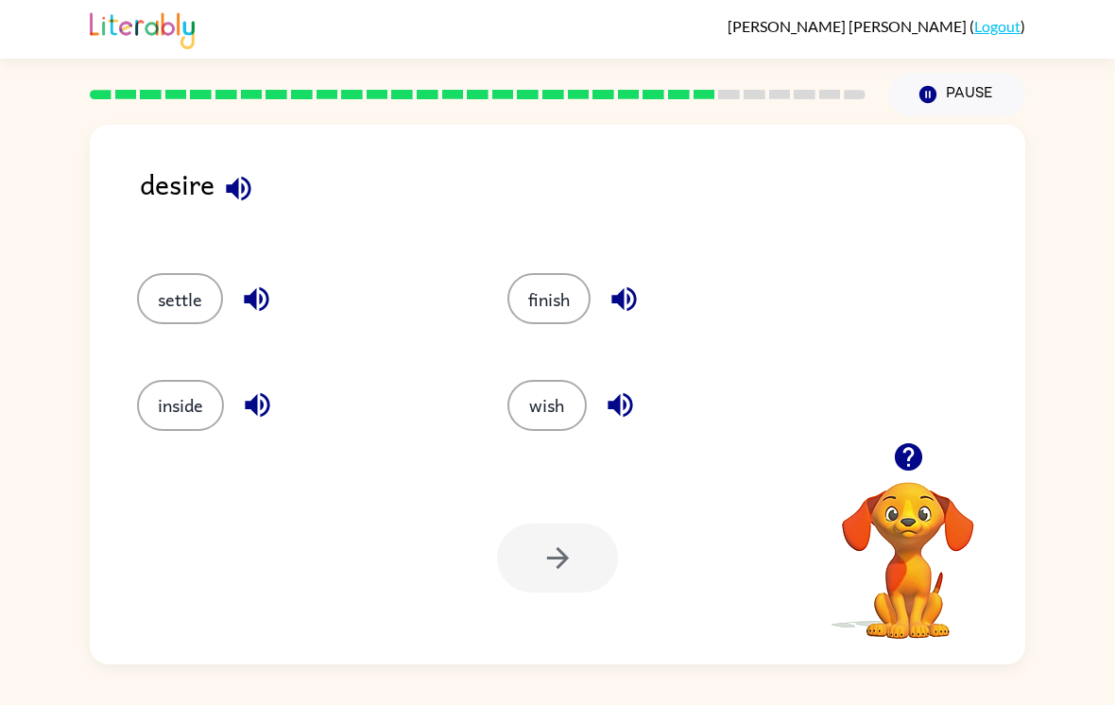
click at [562, 401] on button "wish" at bounding box center [546, 405] width 79 height 51
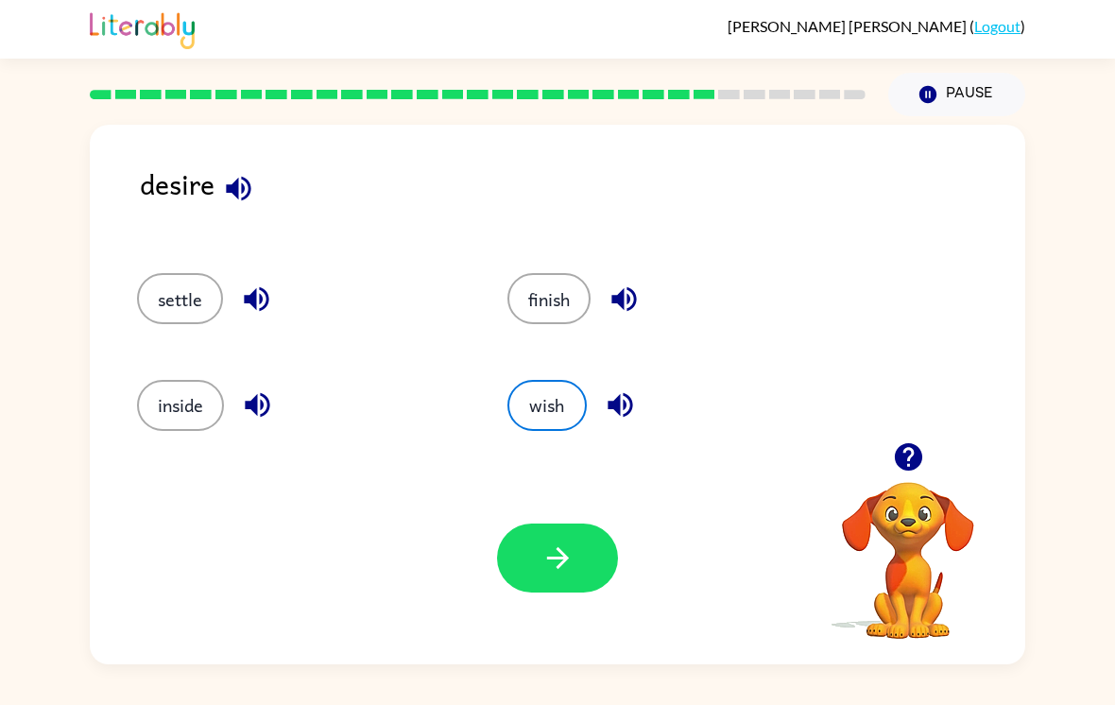
click at [567, 547] on icon "button" at bounding box center [557, 557] width 33 height 33
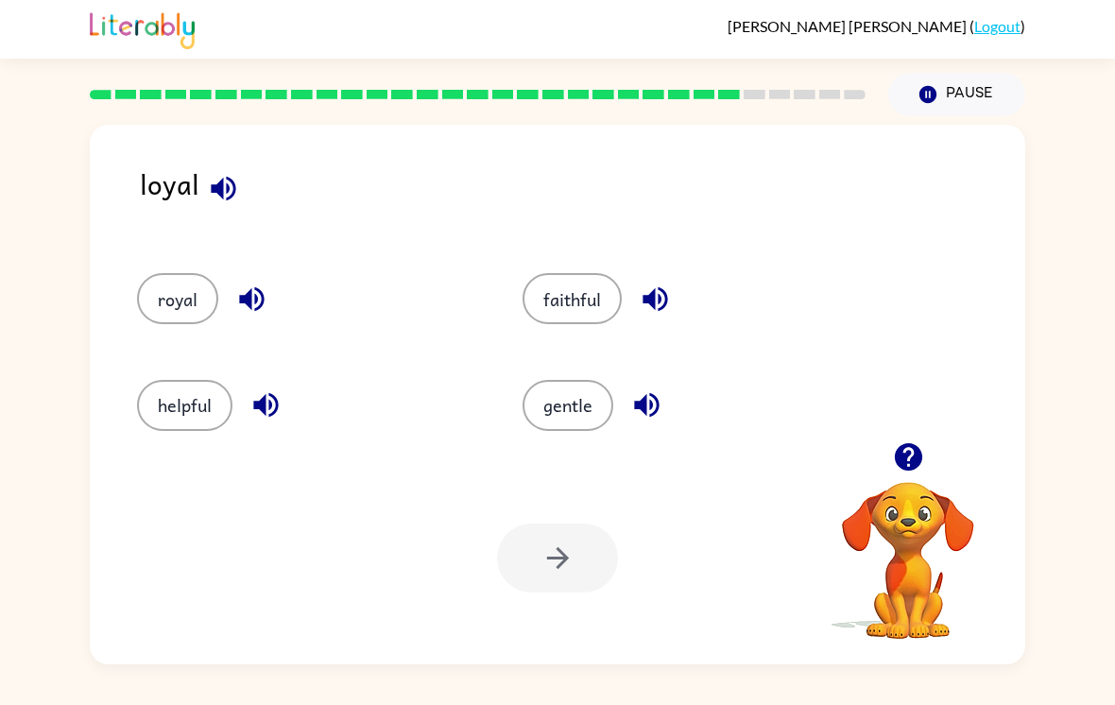
click at [218, 389] on button "helpful" at bounding box center [184, 405] width 95 height 51
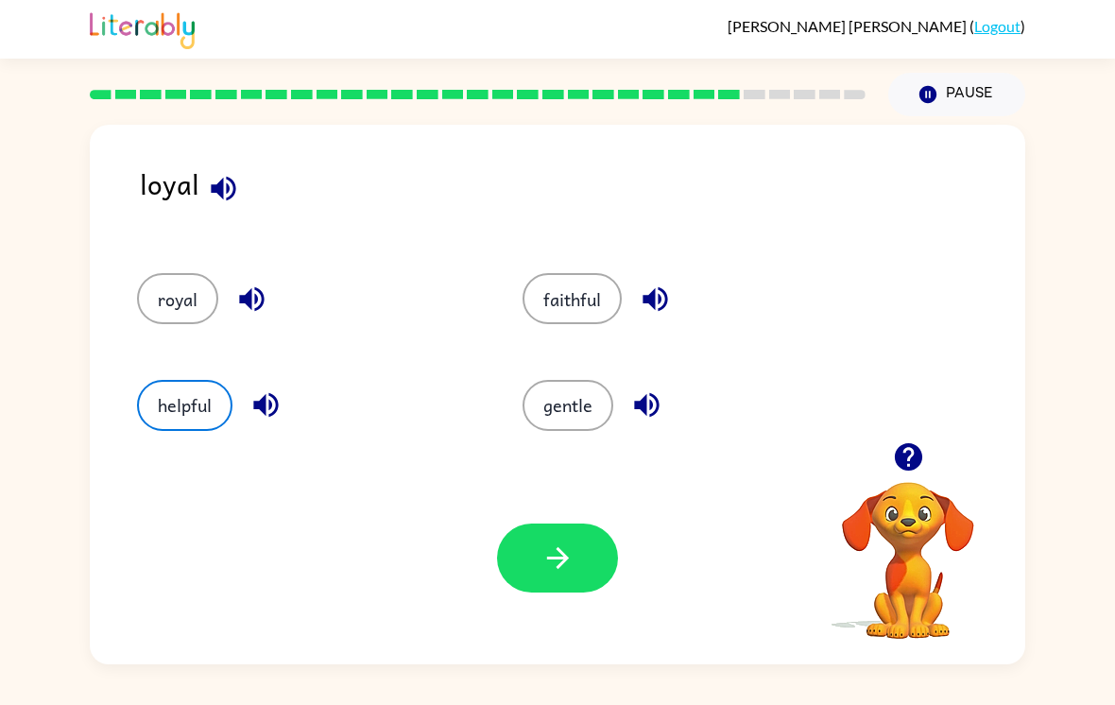
click at [589, 287] on button "faithful" at bounding box center [571, 298] width 99 height 51
click at [562, 564] on icon "button" at bounding box center [557, 557] width 33 height 33
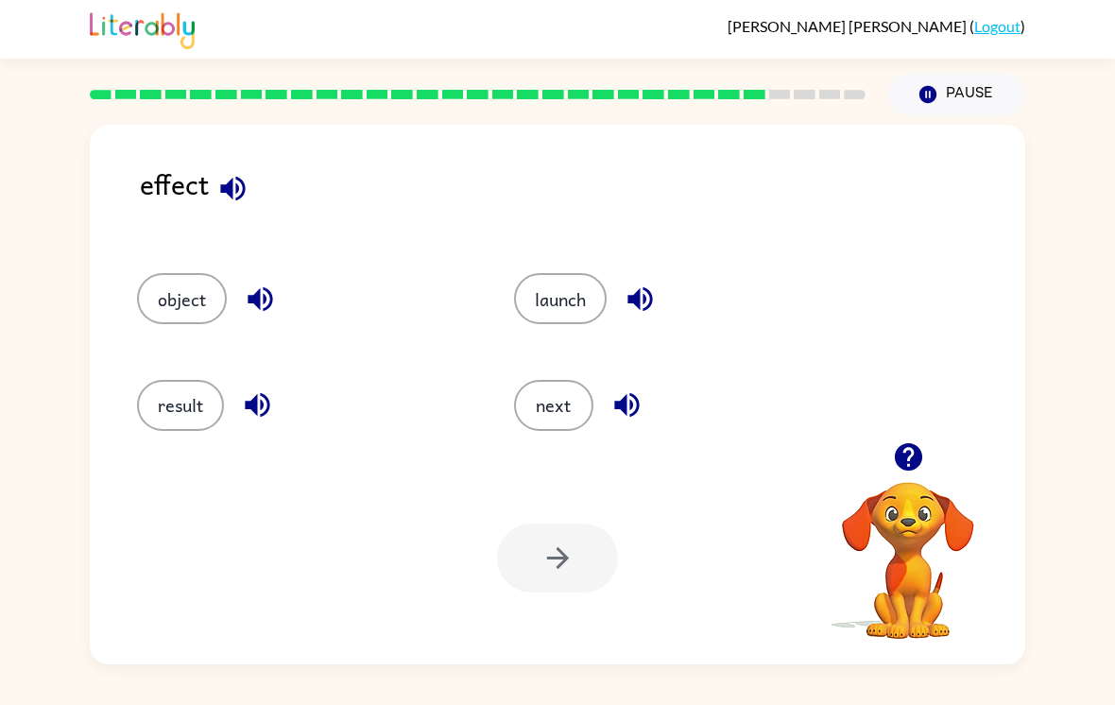
click at [221, 284] on button "object" at bounding box center [182, 298] width 90 height 51
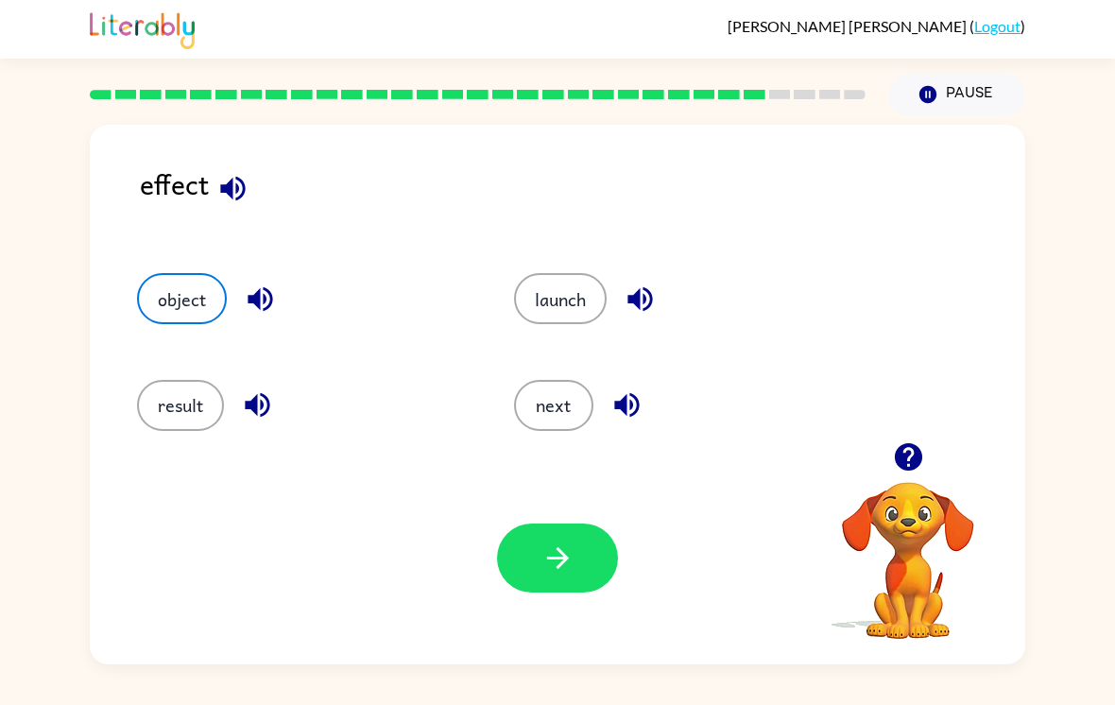
click at [571, 541] on icon "button" at bounding box center [557, 557] width 33 height 33
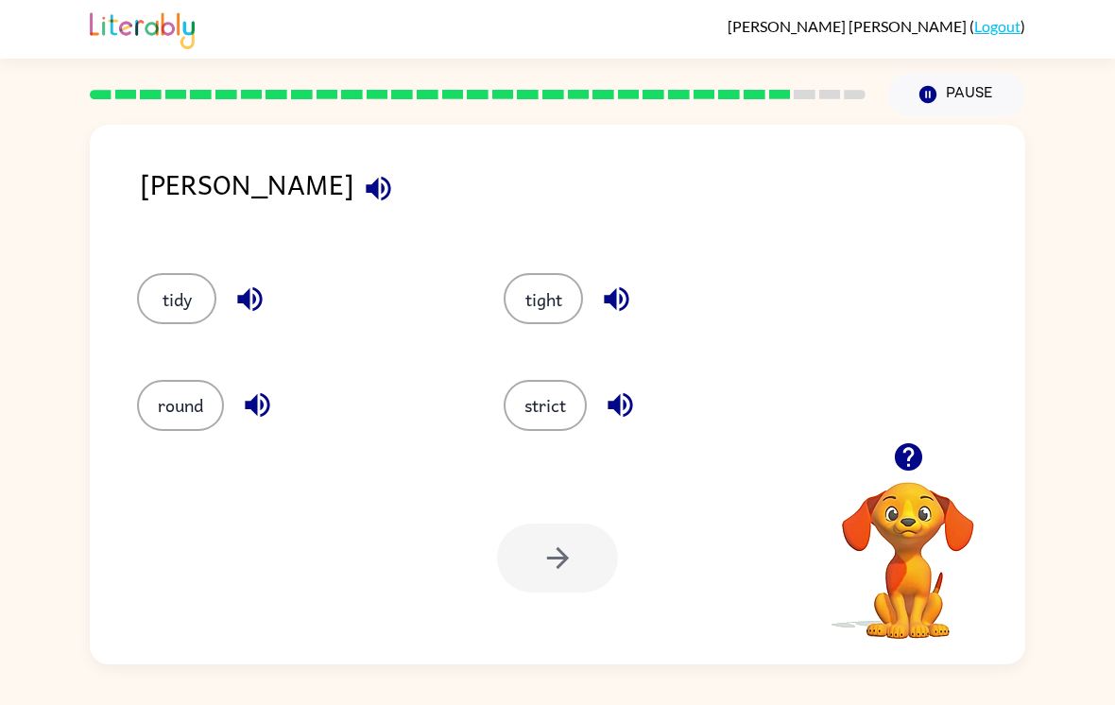
click at [553, 418] on button "strict" at bounding box center [544, 405] width 83 height 51
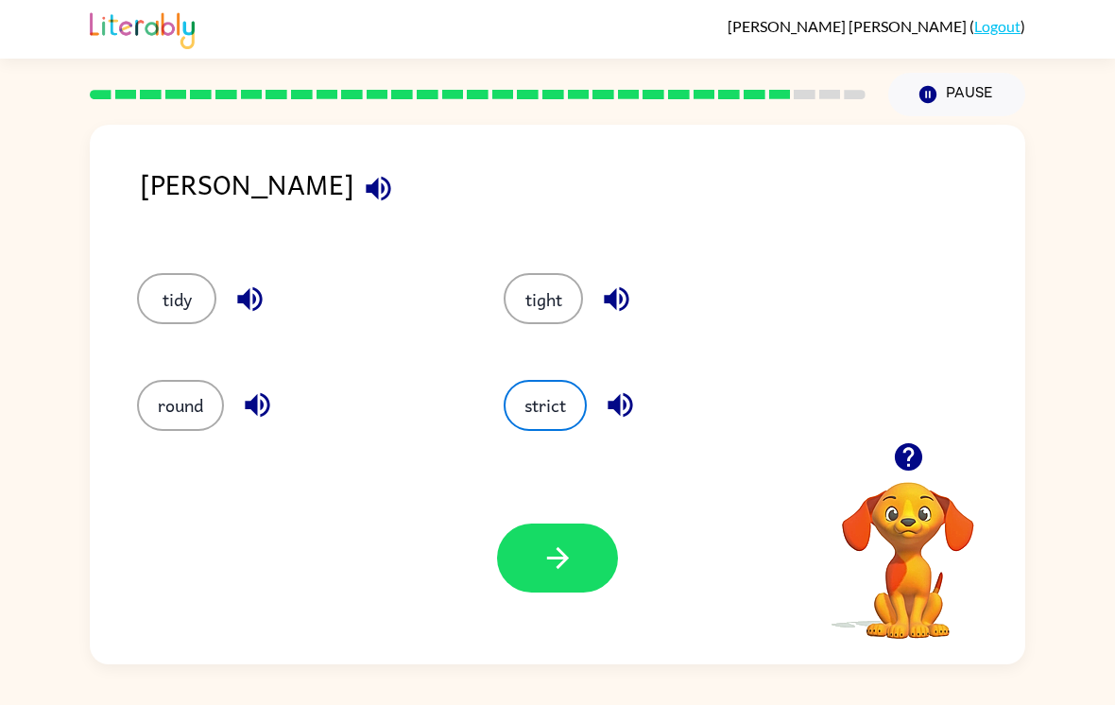
click at [551, 557] on icon "button" at bounding box center [557, 557] width 33 height 33
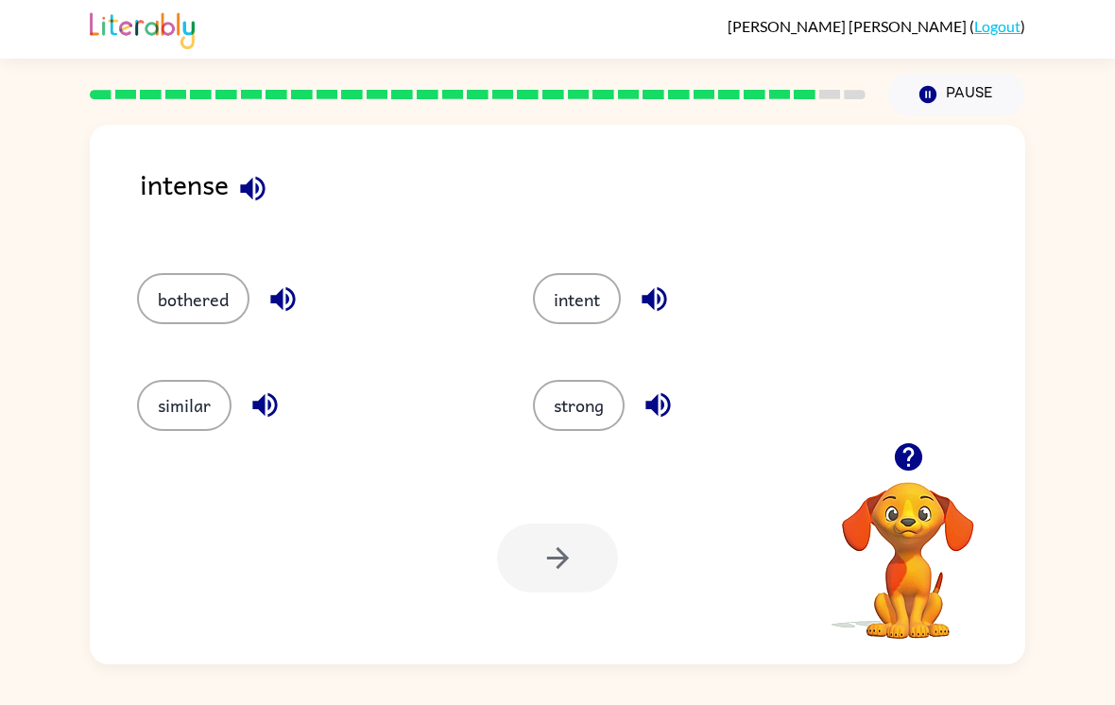
click at [604, 407] on button "strong" at bounding box center [579, 405] width 92 height 51
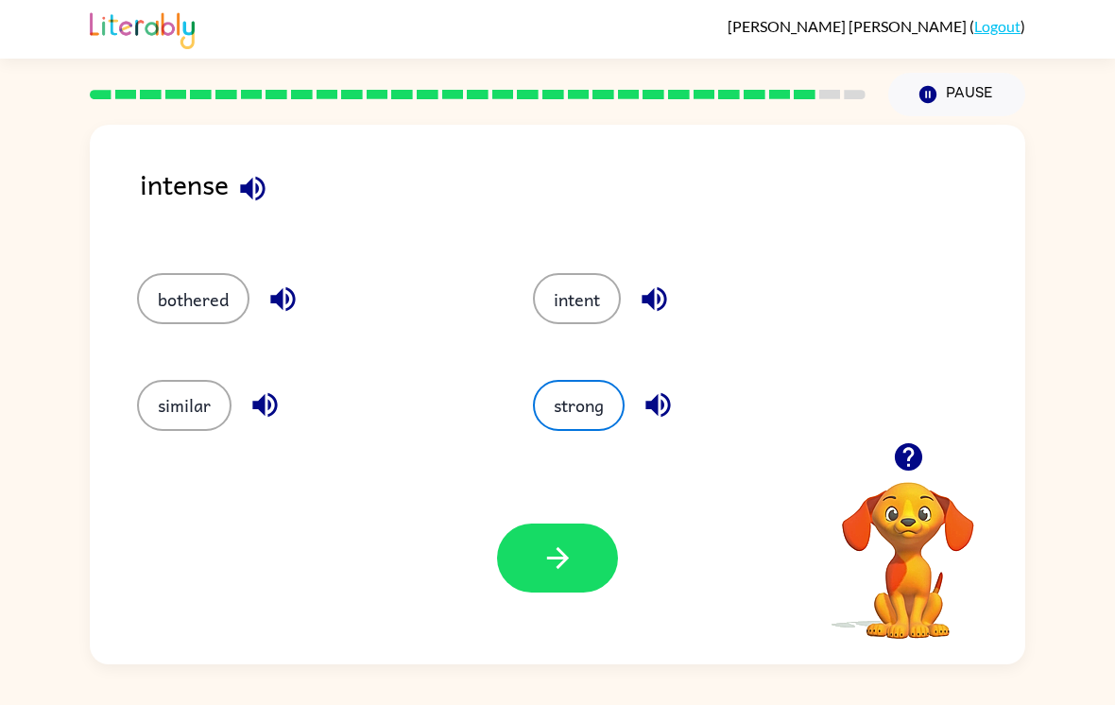
click at [571, 547] on icon "button" at bounding box center [557, 557] width 33 height 33
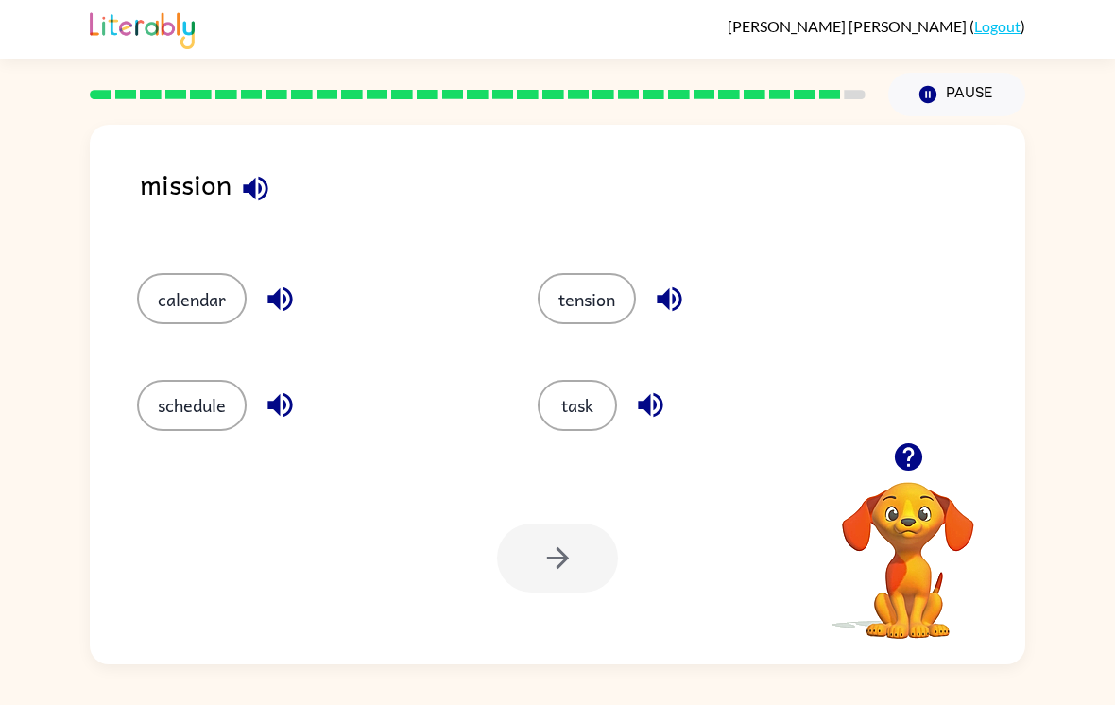
click at [583, 396] on button "task" at bounding box center [576, 405] width 79 height 51
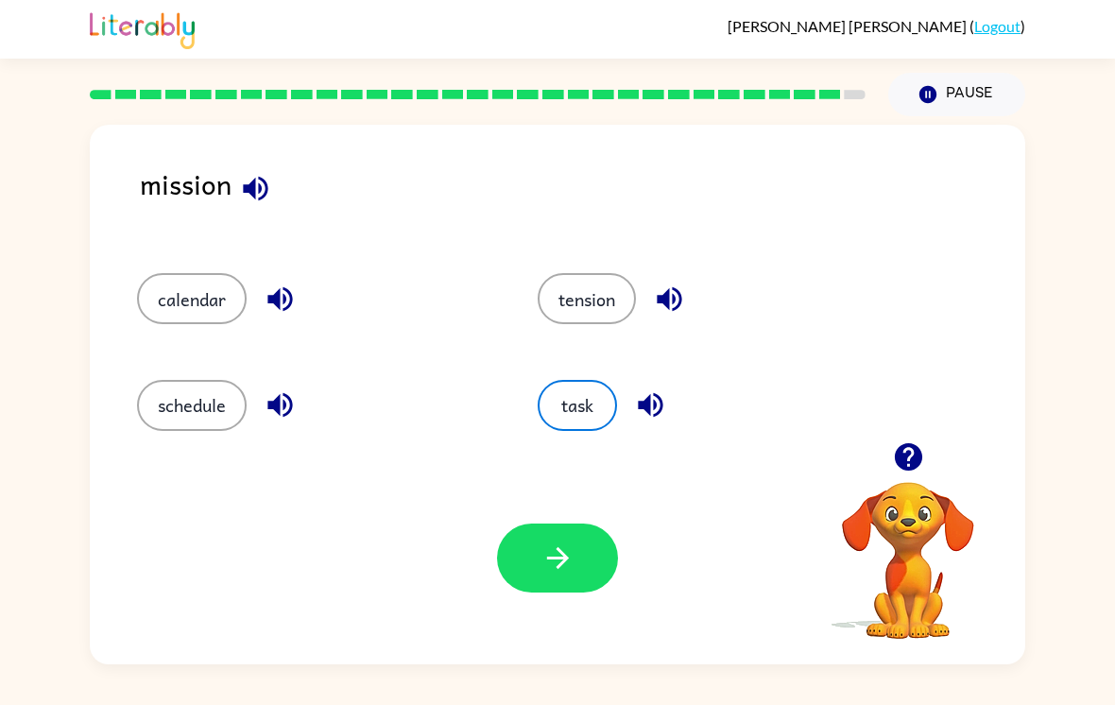
click at [569, 527] on button "button" at bounding box center [557, 557] width 121 height 69
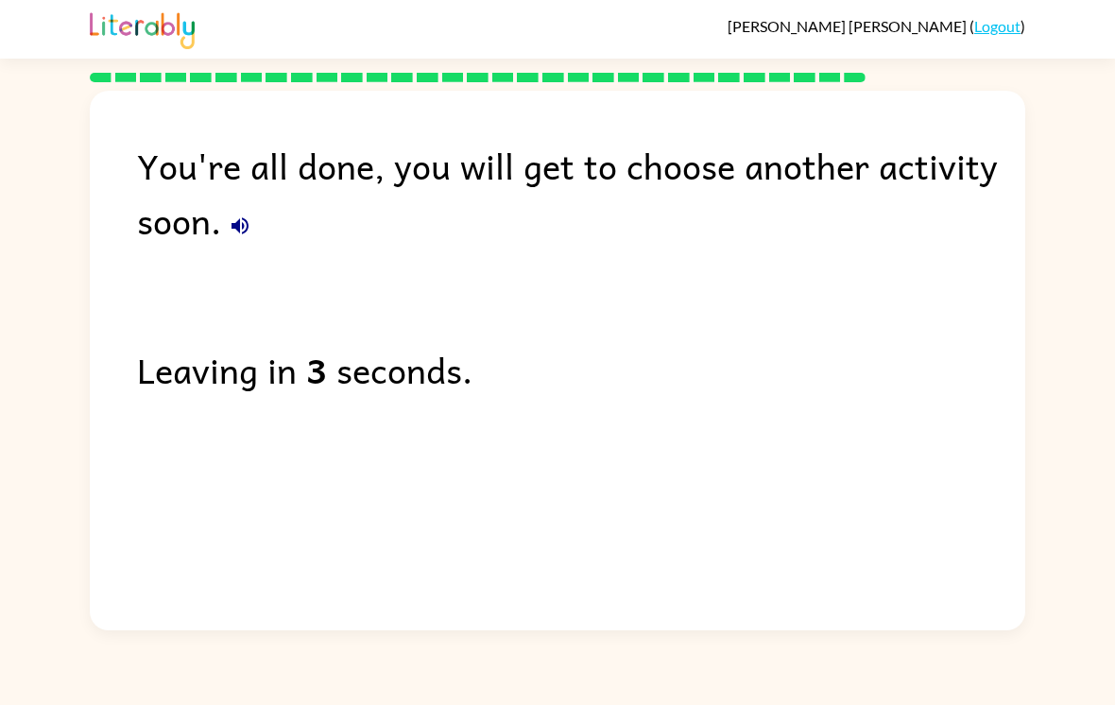
click at [253, 207] on button "button" at bounding box center [240, 226] width 38 height 38
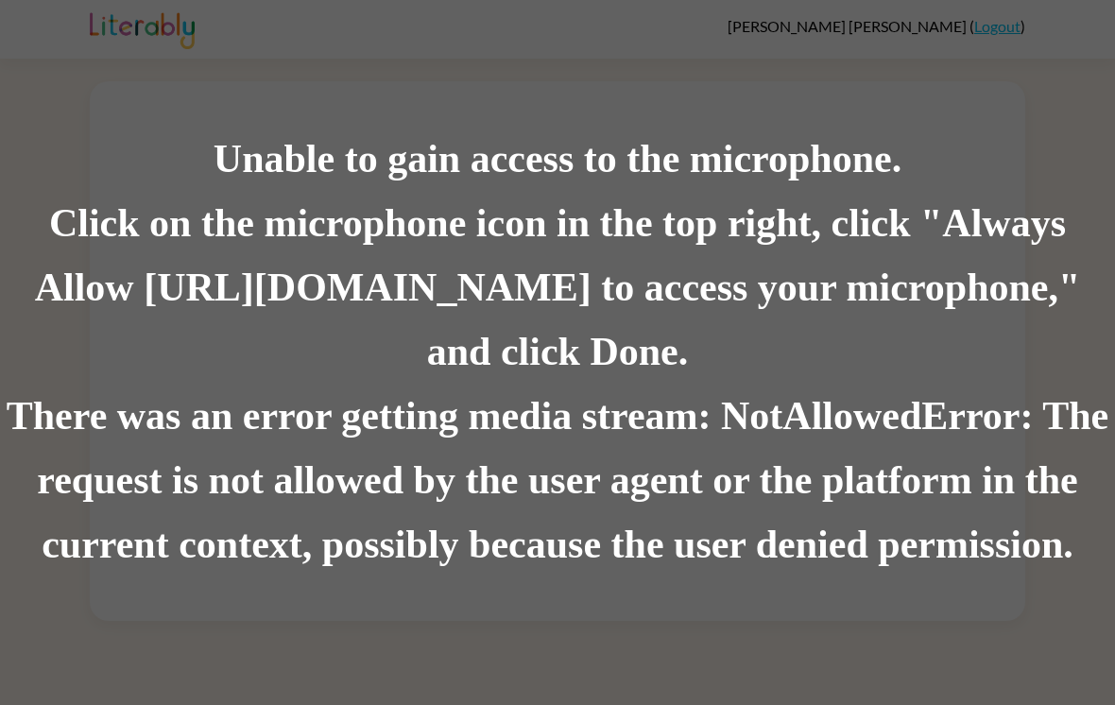
click at [625, 430] on div "There was an error getting media stream: NotAllowedError: The request is not al…" at bounding box center [557, 480] width 1115 height 193
click at [600, 362] on div "Click on the microphone icon in the top right, click "Always Allow https://lite…" at bounding box center [557, 288] width 1115 height 193
click at [558, 616] on div "Unable to gain access to the microphone. Click on the microphone icon in the to…" at bounding box center [557, 352] width 1115 height 705
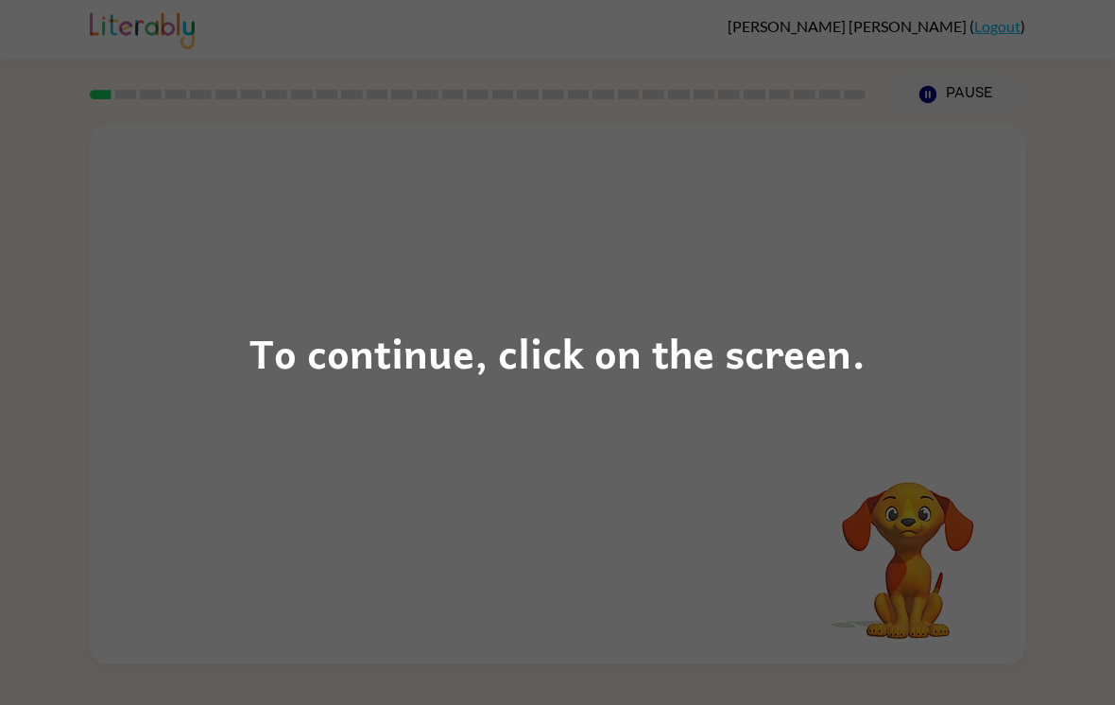
click at [902, 342] on div "To continue, click on the screen." at bounding box center [557, 352] width 1115 height 705
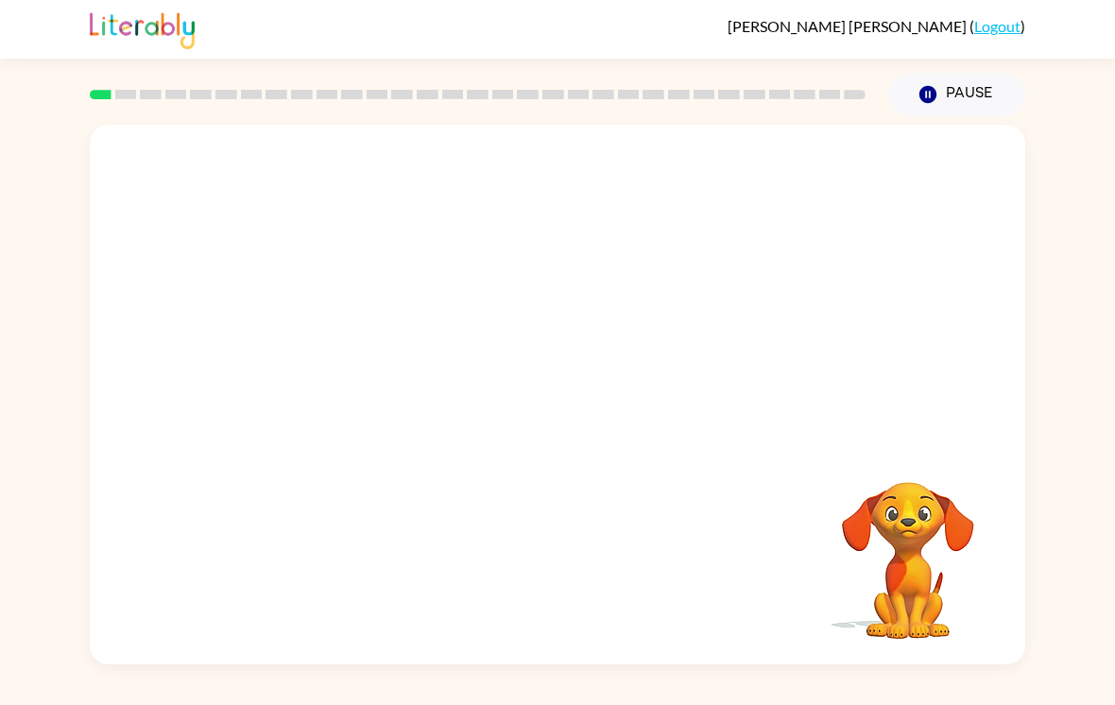
click at [971, 465] on video "Your browser must support playing .mp4 files to use Literably. Please try using…" at bounding box center [907, 546] width 189 height 189
click at [1113, 256] on div "Your browser must support playing .mp4 files to use Literably. Please try using…" at bounding box center [557, 390] width 1115 height 548
click at [582, 403] on button "button" at bounding box center [557, 403] width 121 height 69
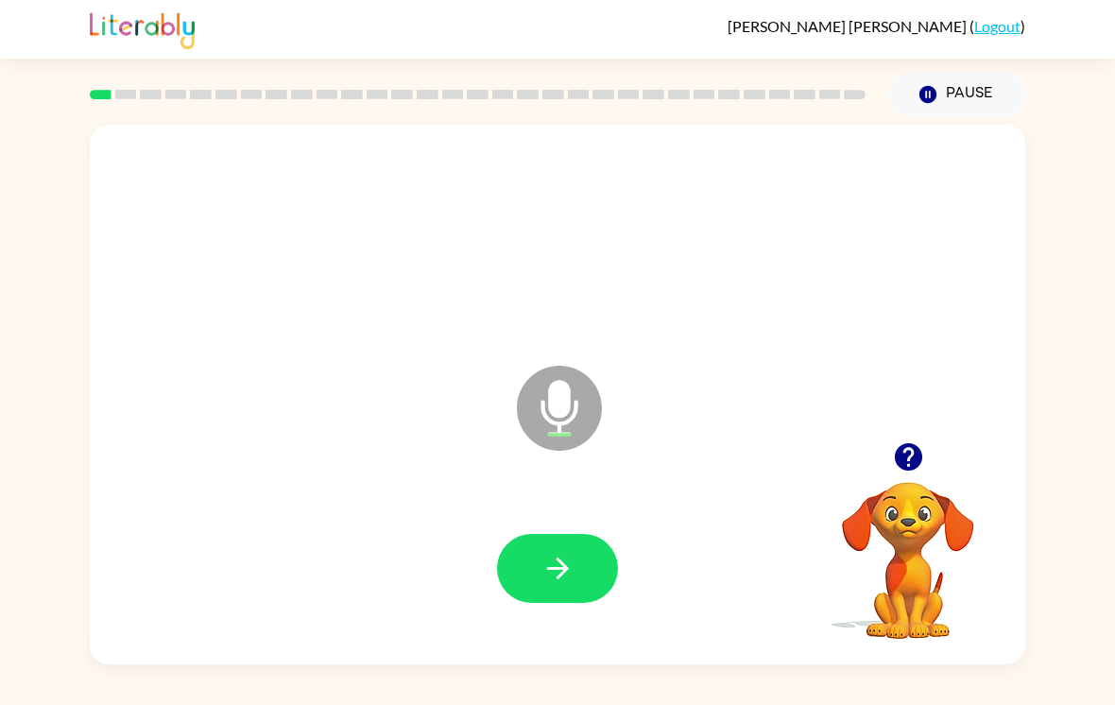
click at [560, 562] on icon "button" at bounding box center [557, 568] width 33 height 33
click at [589, 577] on button "button" at bounding box center [557, 568] width 121 height 69
click at [573, 549] on button "button" at bounding box center [557, 568] width 121 height 69
click at [910, 445] on button "button" at bounding box center [908, 457] width 48 height 48
click at [583, 584] on button "button" at bounding box center [557, 568] width 121 height 69
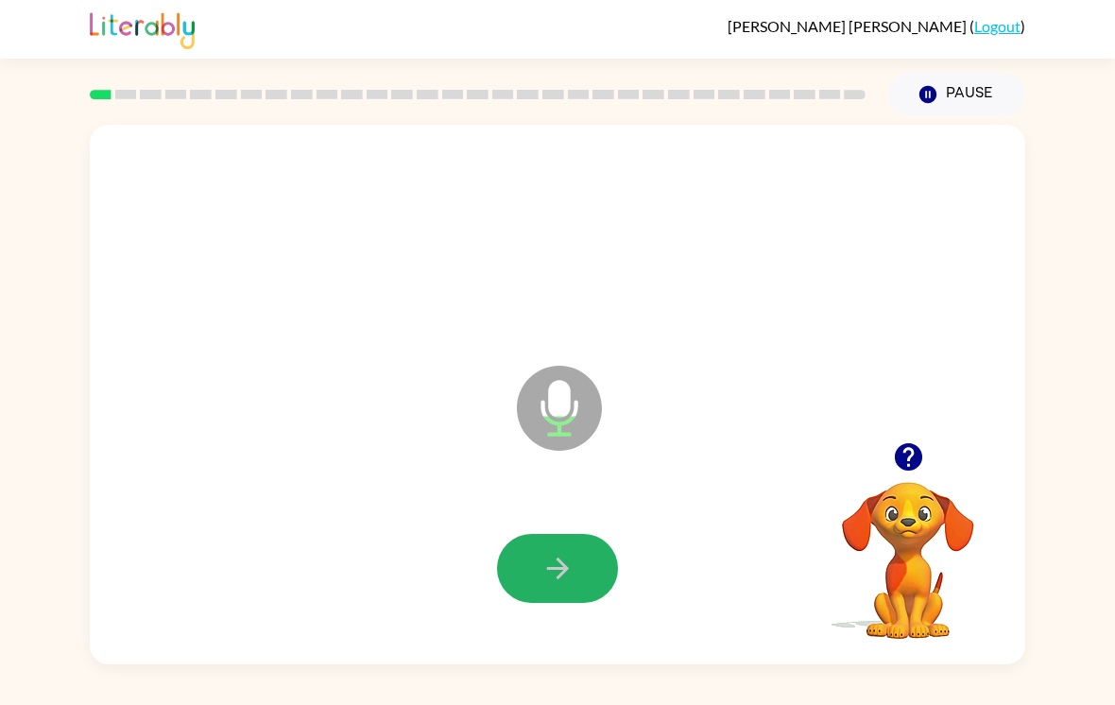
click at [583, 579] on button "button" at bounding box center [557, 568] width 121 height 69
click at [579, 584] on button "button" at bounding box center [557, 568] width 121 height 69
click at [586, 582] on button "button" at bounding box center [557, 568] width 121 height 69
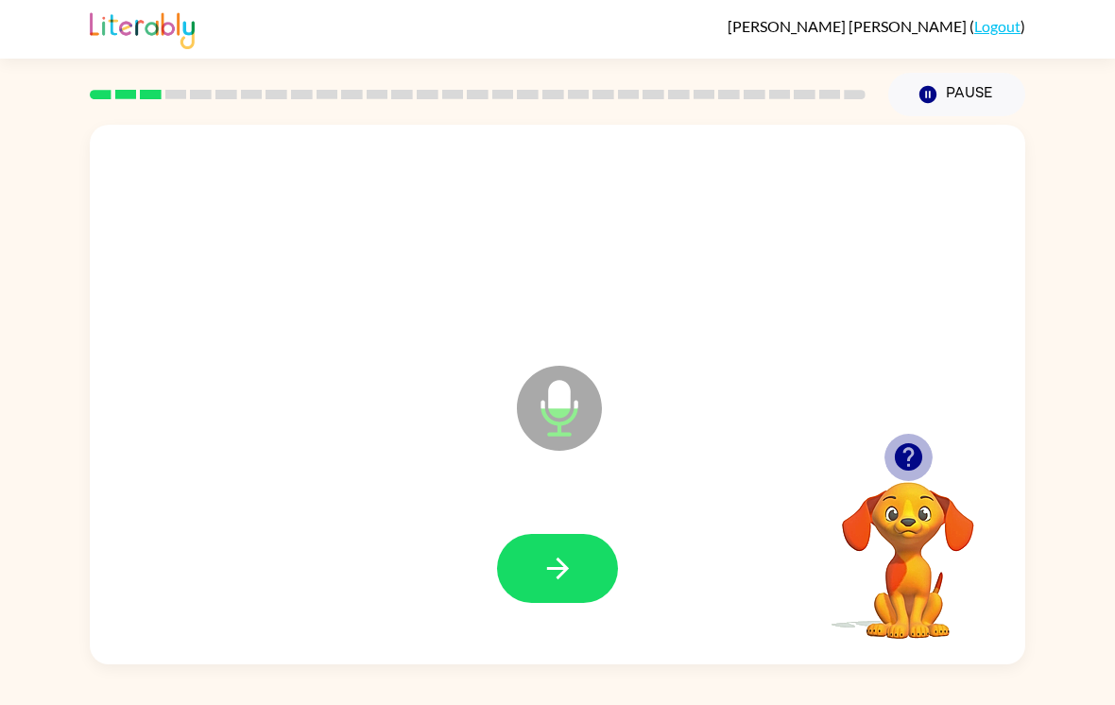
click at [903, 481] on button "button" at bounding box center [908, 457] width 48 height 48
click at [923, 469] on icon "button" at bounding box center [908, 456] width 33 height 33
click at [551, 576] on icon "button" at bounding box center [557, 568] width 22 height 22
click at [601, 562] on button "button" at bounding box center [557, 568] width 121 height 69
click at [903, 467] on icon "button" at bounding box center [907, 456] width 27 height 27
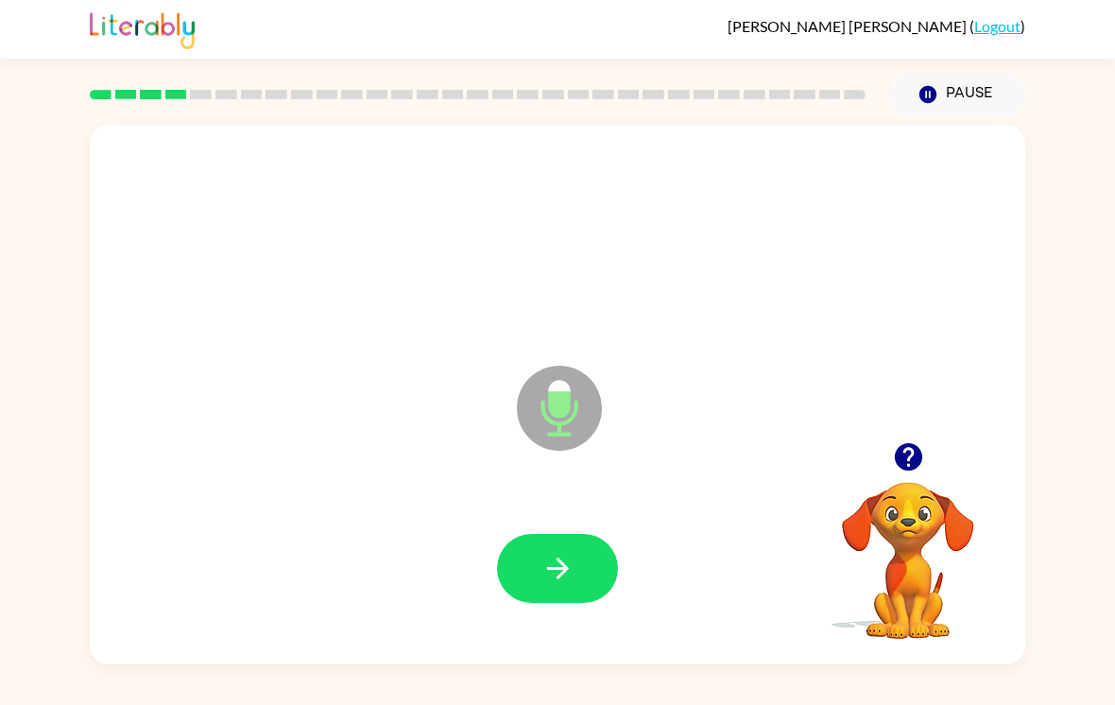
click at [591, 576] on button "button" at bounding box center [557, 568] width 121 height 69
click at [564, 563] on icon "button" at bounding box center [557, 568] width 33 height 33
click at [903, 460] on icon "button" at bounding box center [908, 456] width 33 height 33
click at [563, 585] on icon "button" at bounding box center [557, 568] width 33 height 33
click at [981, 409] on div "Microphone The Microphone is here when it is your turn to talk" at bounding box center [557, 394] width 935 height 539
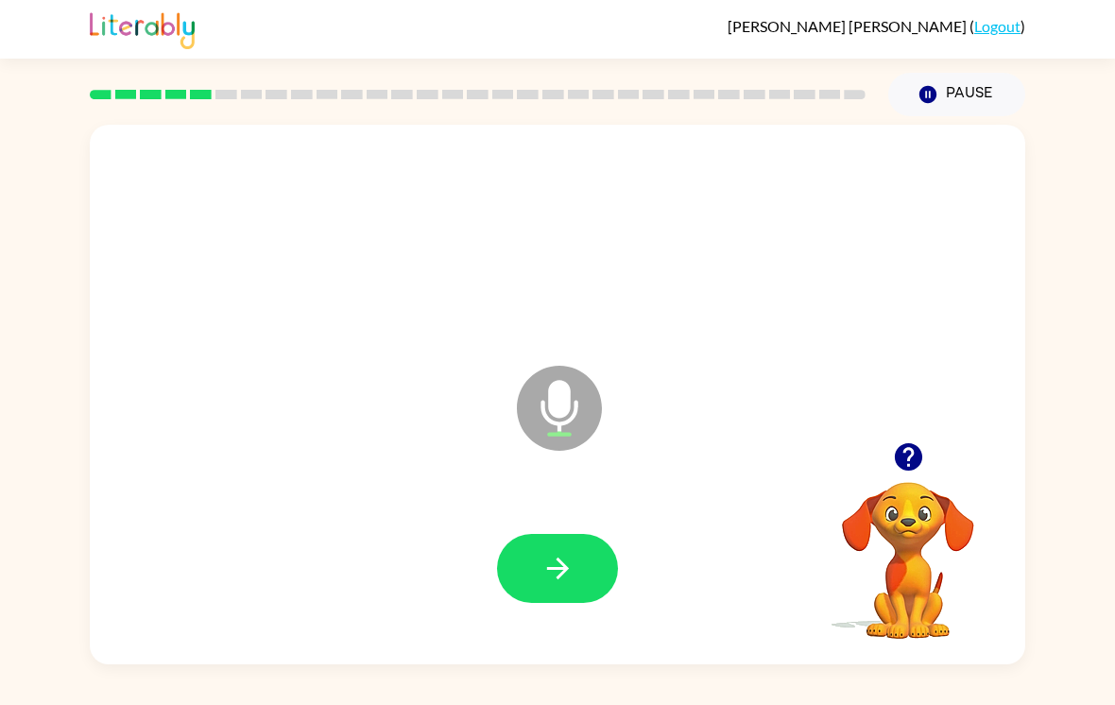
click at [919, 453] on icon "button" at bounding box center [908, 456] width 33 height 33
click at [578, 560] on button "button" at bounding box center [557, 568] width 121 height 69
click at [932, 455] on div at bounding box center [907, 457] width 189 height 48
click at [932, 454] on div at bounding box center [907, 457] width 189 height 48
click at [908, 469] on icon "button" at bounding box center [908, 456] width 33 height 33
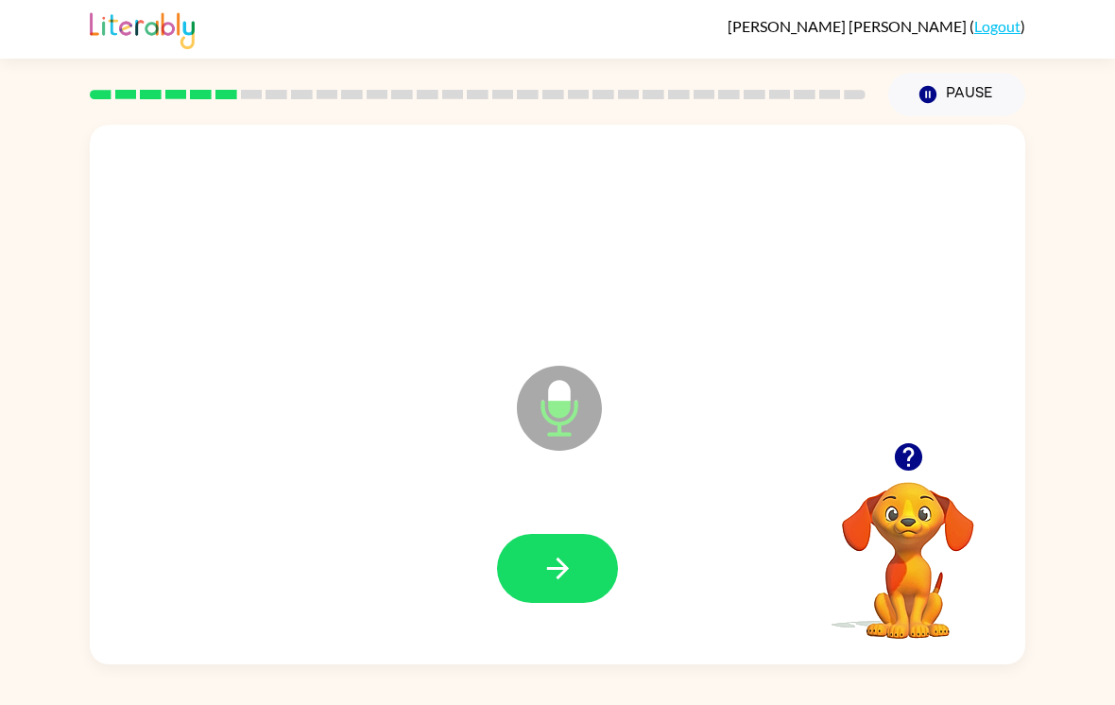
click at [552, 585] on icon "button" at bounding box center [557, 568] width 33 height 33
click at [586, 578] on button "button" at bounding box center [557, 568] width 121 height 69
click at [913, 462] on icon "button" at bounding box center [907, 456] width 27 height 27
click at [23, 322] on div "Microphone The Microphone is here when it is your turn to talk Your browser mus…" at bounding box center [557, 390] width 1115 height 548
click at [919, 467] on video "Your browser must support playing .mp4 files to use Literably. Please try using…" at bounding box center [907, 546] width 189 height 189
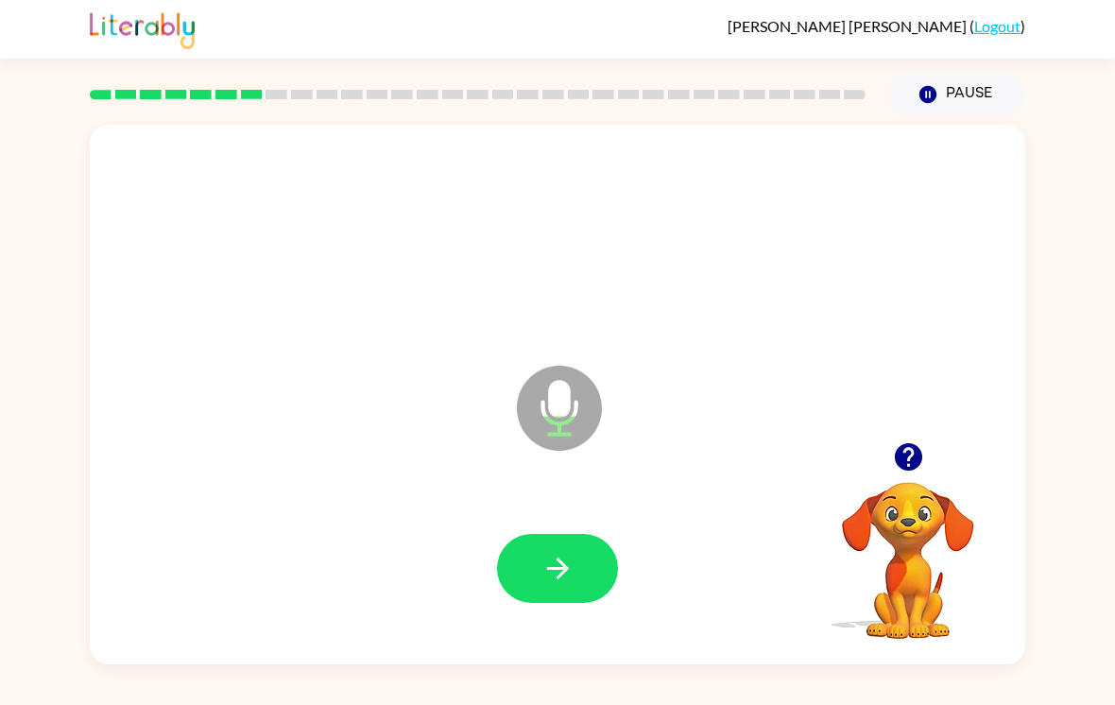
click at [923, 467] on icon "button" at bounding box center [908, 456] width 33 height 33
click at [913, 481] on button "button" at bounding box center [908, 457] width 48 height 48
click at [554, 580] on icon "button" at bounding box center [557, 568] width 33 height 33
click at [912, 460] on icon "button" at bounding box center [908, 456] width 33 height 33
click at [570, 554] on button "button" at bounding box center [557, 568] width 121 height 69
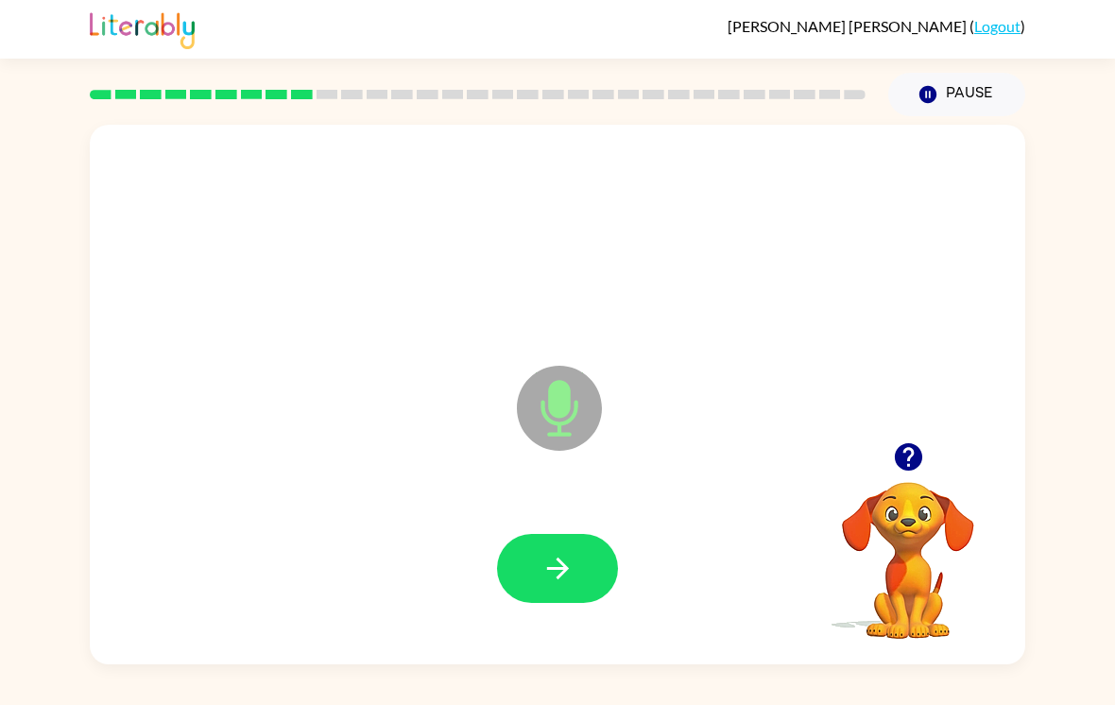
click at [908, 458] on icon "button" at bounding box center [908, 456] width 33 height 33
click at [557, 592] on button "button" at bounding box center [557, 568] width 121 height 69
click at [586, 557] on button "button" at bounding box center [557, 568] width 121 height 69
click at [918, 457] on icon "button" at bounding box center [907, 456] width 27 height 27
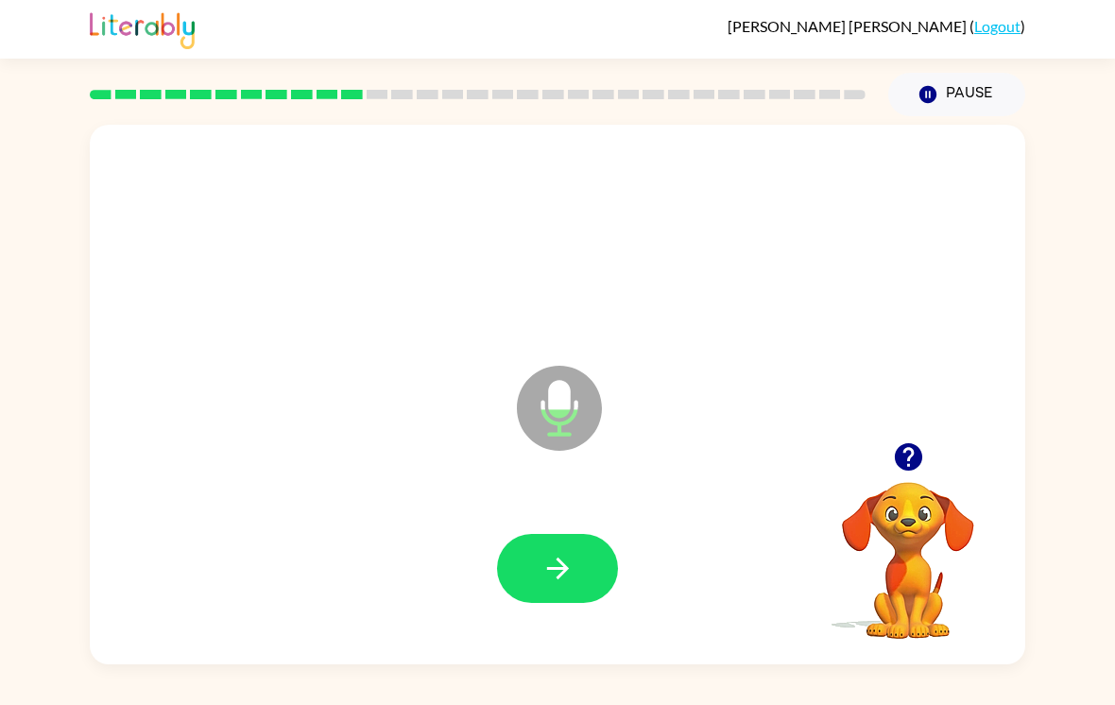
click at [923, 462] on icon "button" at bounding box center [908, 456] width 33 height 33
click at [584, 569] on button "button" at bounding box center [557, 568] width 121 height 69
click at [545, 550] on button "button" at bounding box center [557, 568] width 121 height 69
click at [571, 562] on icon "button" at bounding box center [557, 568] width 33 height 33
click at [910, 451] on icon "button" at bounding box center [907, 456] width 27 height 27
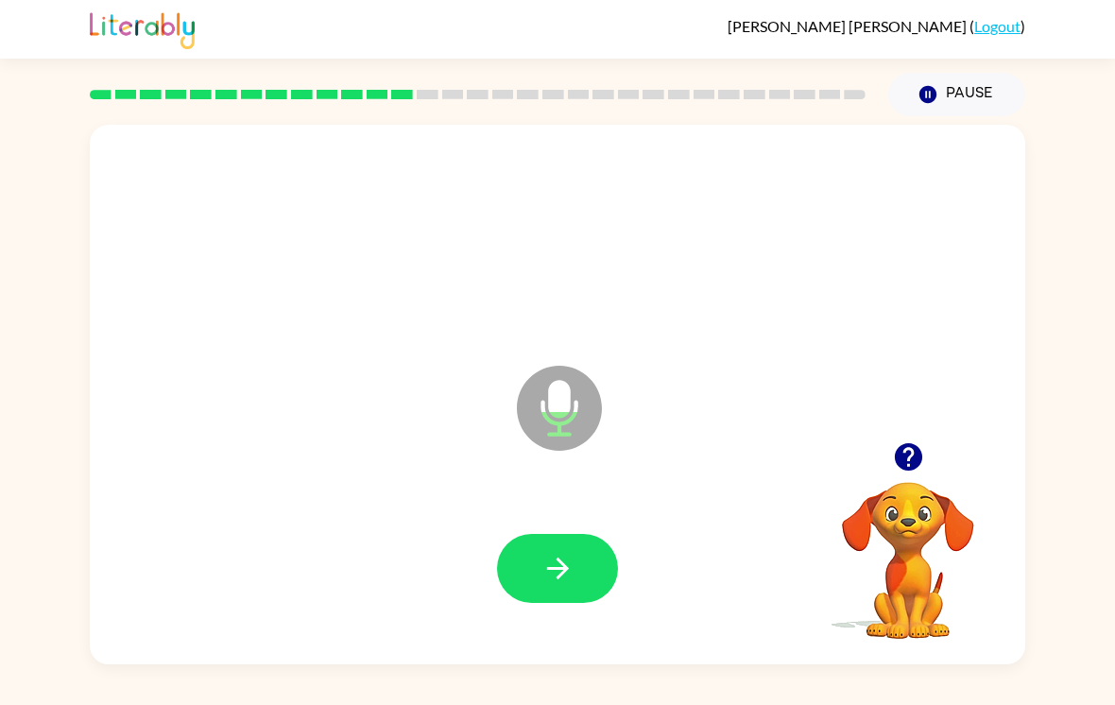
click at [564, 569] on icon "button" at bounding box center [557, 568] width 22 height 22
click at [591, 569] on button "button" at bounding box center [557, 568] width 121 height 69
click at [901, 463] on icon "button" at bounding box center [907, 456] width 27 height 27
click at [554, 557] on icon "button" at bounding box center [557, 568] width 33 height 33
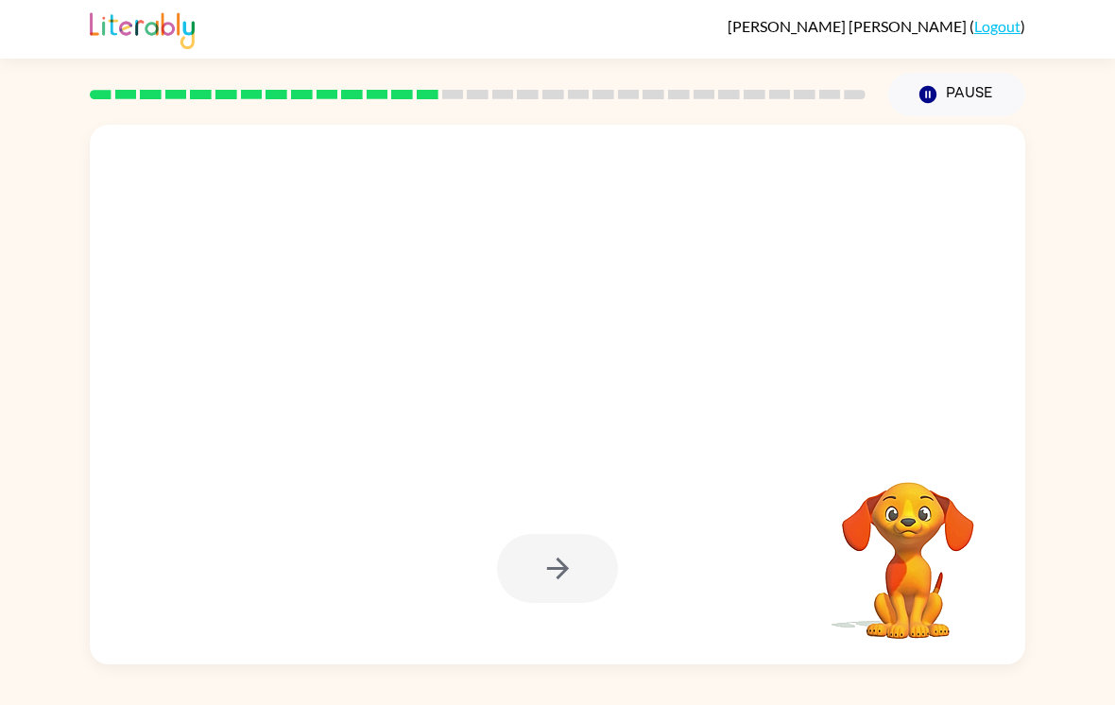
click at [925, 615] on video "Your browser must support playing .mp4 files to use Literably. Please try using…" at bounding box center [907, 546] width 189 height 189
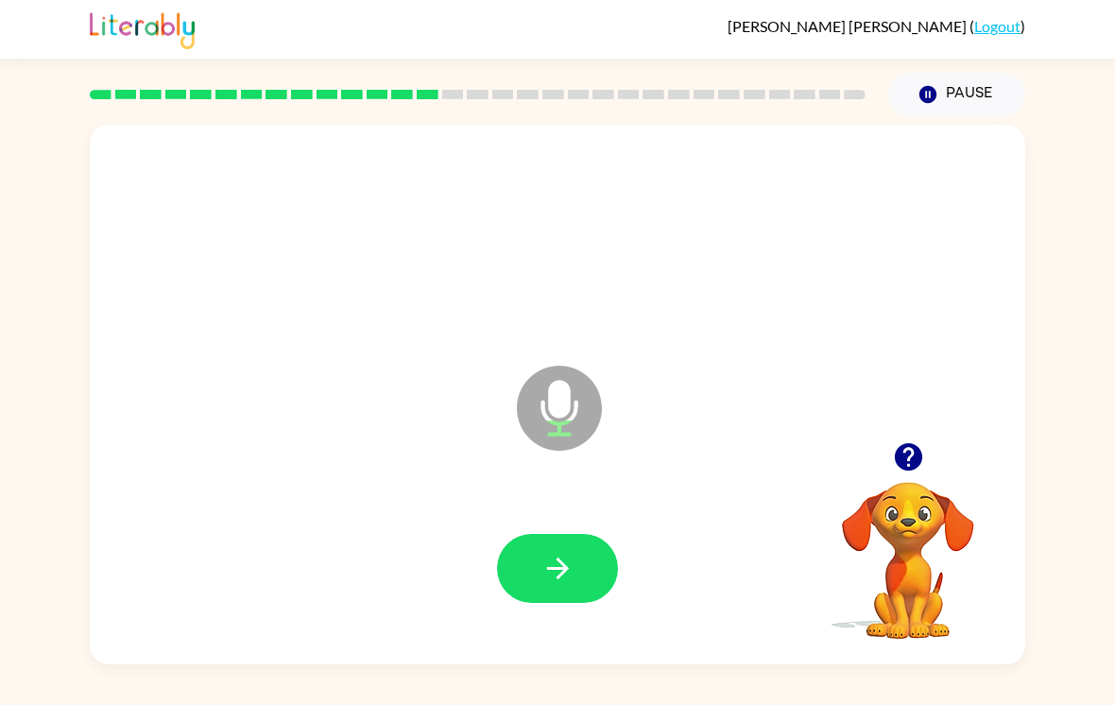
click at [573, 567] on icon "button" at bounding box center [557, 568] width 33 height 33
click at [553, 541] on button "button" at bounding box center [557, 568] width 121 height 69
click at [697, 59] on div "Pause Pause" at bounding box center [557, 93] width 935 height 69
click at [558, 567] on icon "button" at bounding box center [557, 568] width 22 height 22
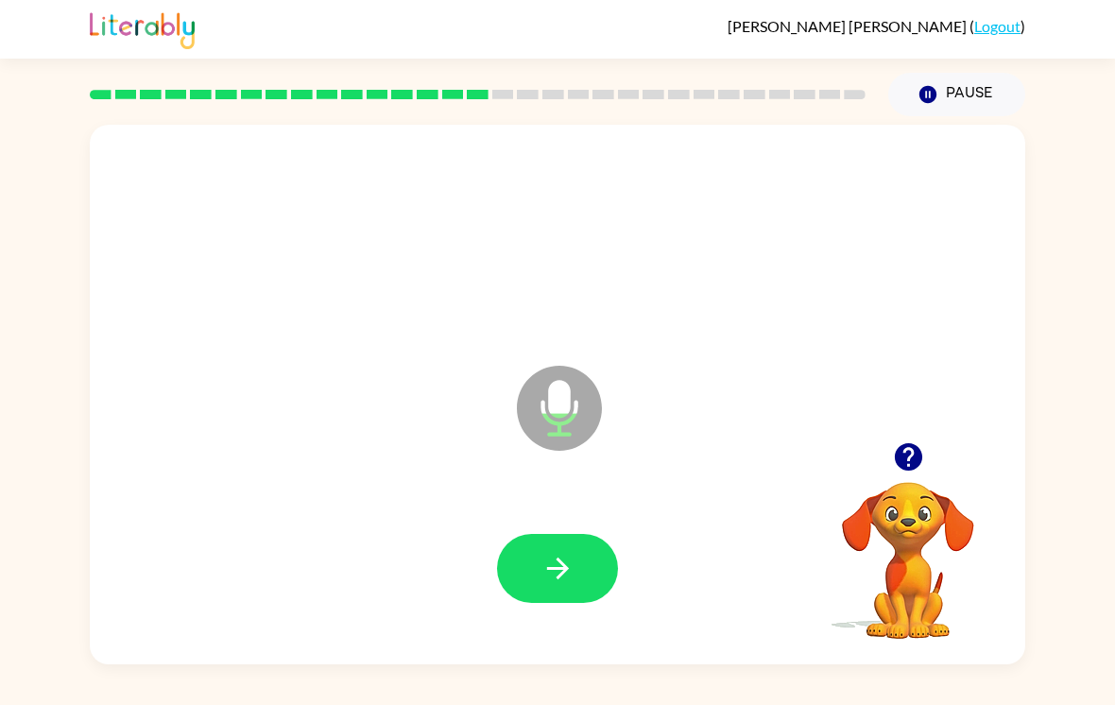
click at [910, 462] on icon "button" at bounding box center [907, 456] width 27 height 27
click at [547, 550] on button "button" at bounding box center [557, 568] width 121 height 69
click at [537, 560] on button "button" at bounding box center [557, 568] width 121 height 69
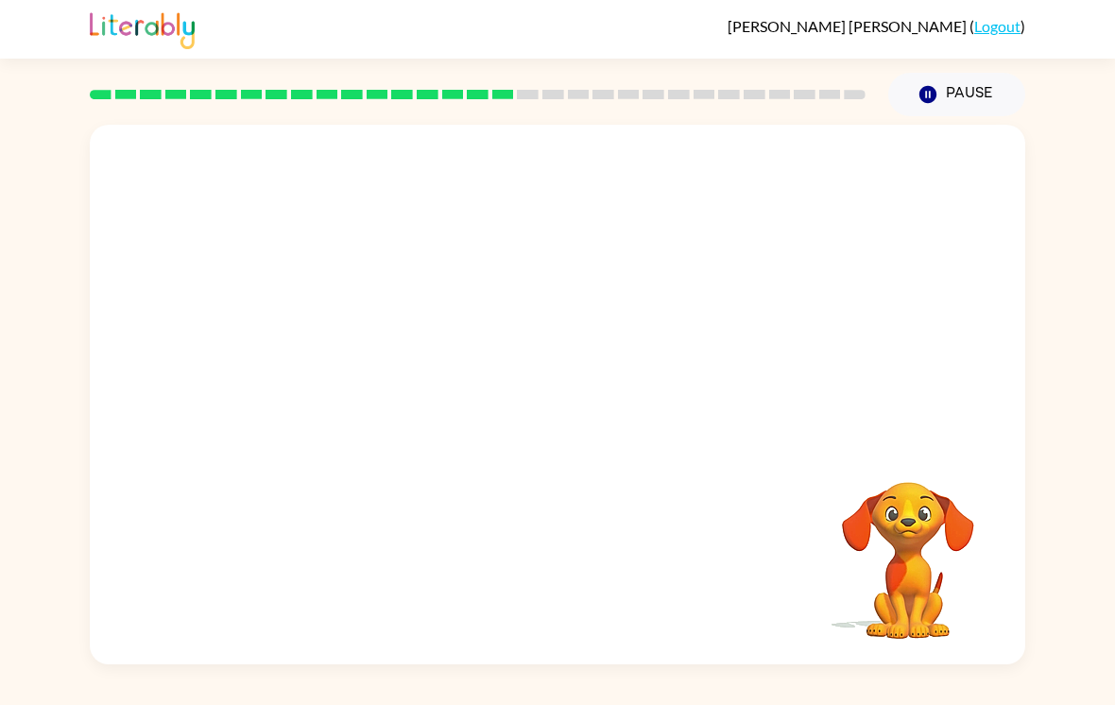
click at [4, 73] on div "SOLOMON CHEN ( Logout ) Pause Pause Your browser must support playing .mp4 file…" at bounding box center [557, 352] width 1115 height 705
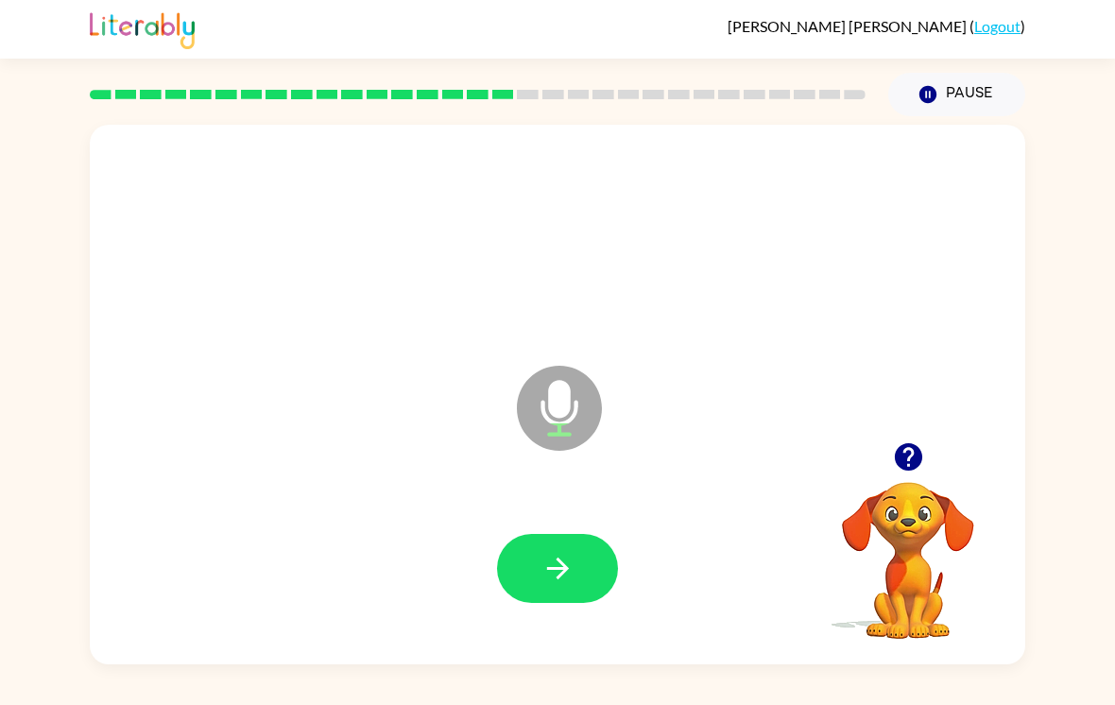
click at [910, 470] on icon "button" at bounding box center [907, 456] width 27 height 27
click at [915, 462] on icon "button" at bounding box center [907, 456] width 27 height 27
click at [576, 524] on div at bounding box center [557, 568] width 897 height 155
click at [563, 602] on button "button" at bounding box center [557, 568] width 121 height 69
click at [580, 568] on button "button" at bounding box center [557, 568] width 121 height 69
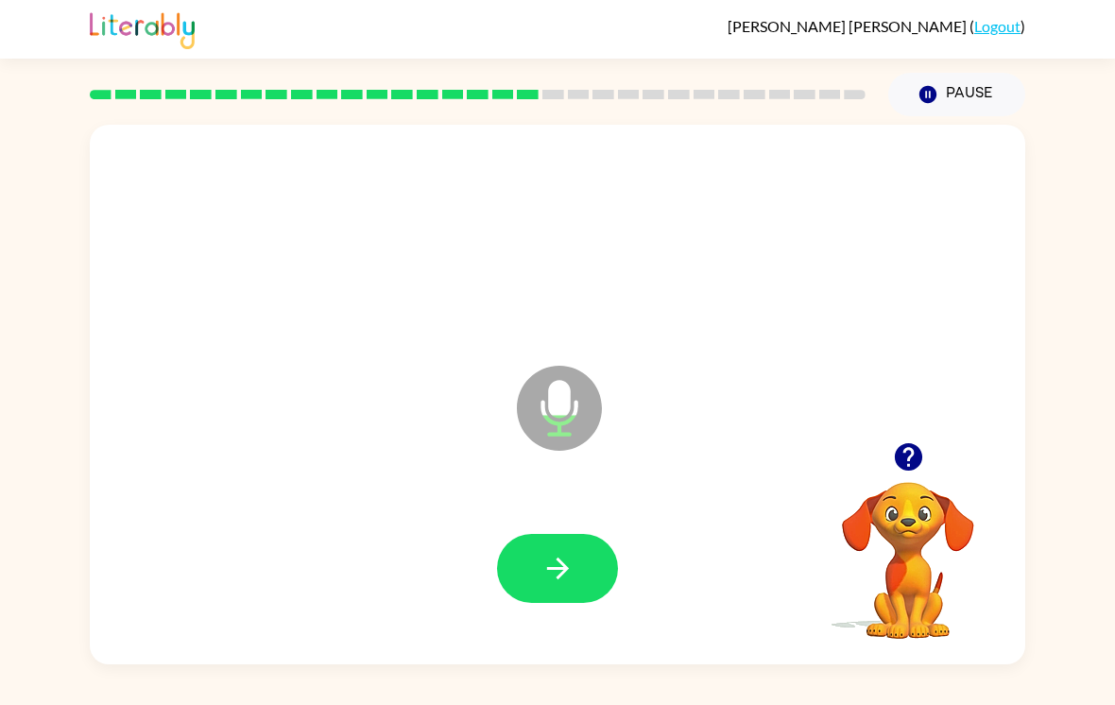
click at [1067, 590] on div "Microphone The Microphone is here when it is your turn to talk Your browser mus…" at bounding box center [557, 390] width 1115 height 548
click at [905, 467] on icon "button" at bounding box center [907, 456] width 27 height 27
click at [556, 548] on button "button" at bounding box center [557, 568] width 121 height 69
click at [588, 589] on button "button" at bounding box center [557, 568] width 121 height 69
click at [578, 576] on button "button" at bounding box center [557, 568] width 121 height 69
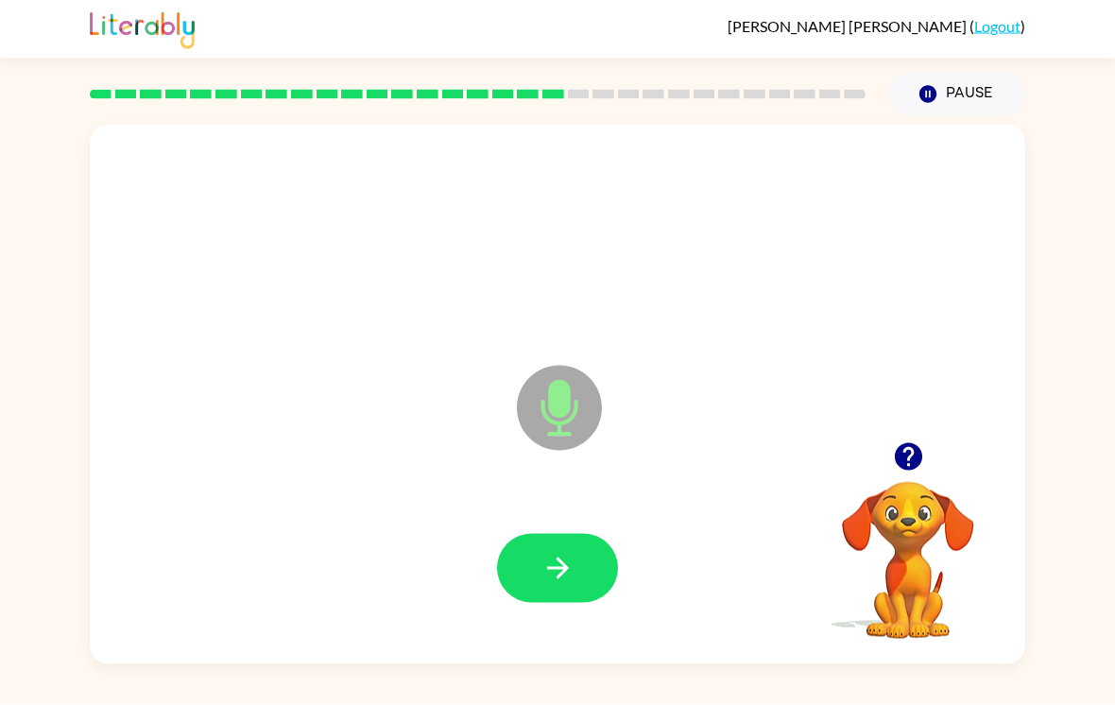
scroll to position [28, 0]
click at [926, 433] on button "button" at bounding box center [908, 457] width 48 height 48
click at [552, 561] on icon "button" at bounding box center [557, 568] width 33 height 33
click at [516, 549] on button "button" at bounding box center [557, 568] width 121 height 69
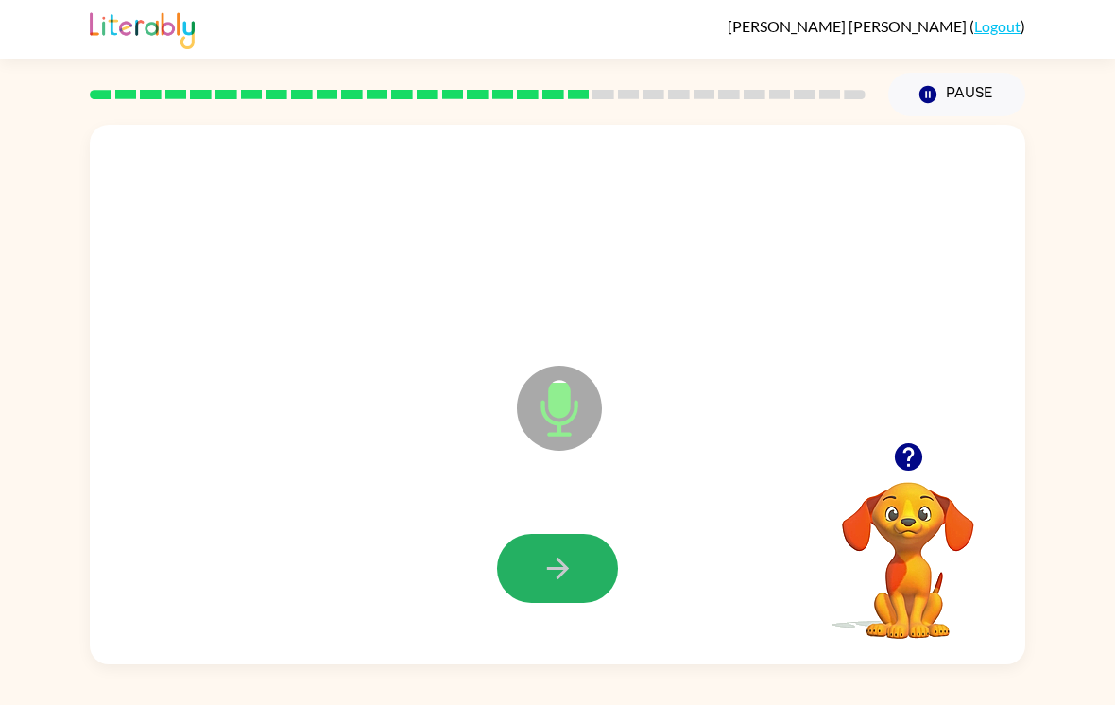
click at [567, 552] on icon "button" at bounding box center [557, 568] width 33 height 33
click at [573, 566] on button "button" at bounding box center [557, 568] width 121 height 69
click at [886, 433] on button "button" at bounding box center [908, 457] width 48 height 48
click at [557, 557] on icon "button" at bounding box center [557, 568] width 22 height 22
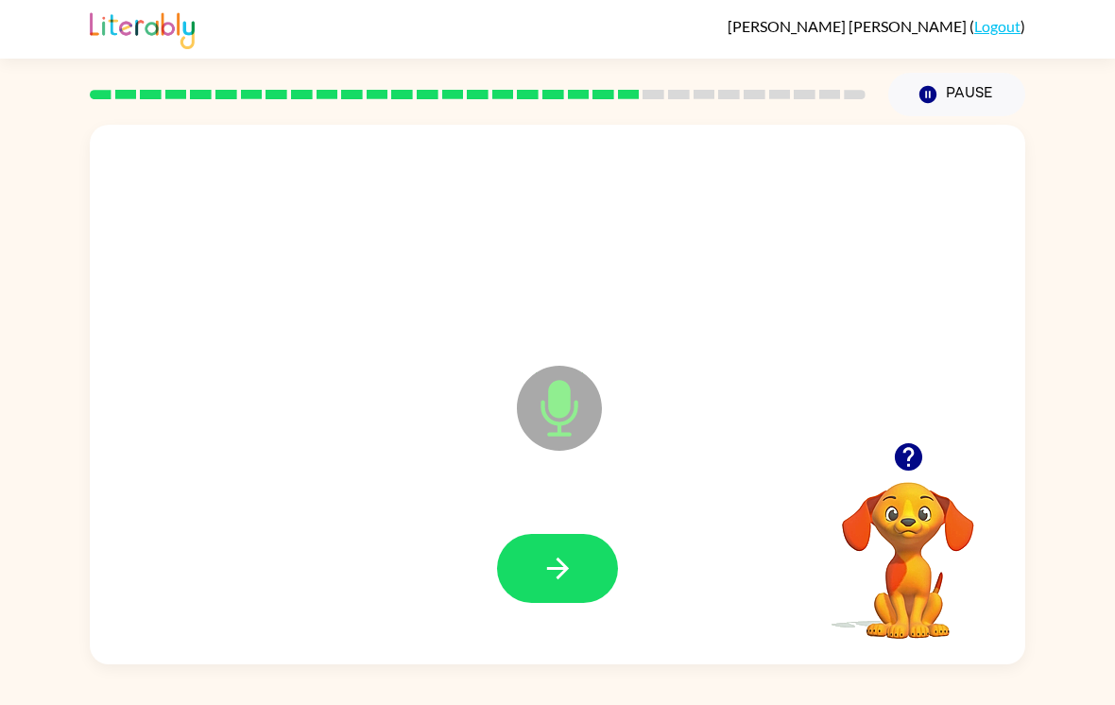
click at [563, 552] on icon "button" at bounding box center [557, 568] width 33 height 33
click at [543, 552] on icon "button" at bounding box center [557, 568] width 33 height 33
click at [541, 553] on icon "button" at bounding box center [557, 568] width 33 height 33
click at [552, 556] on icon "button" at bounding box center [557, 568] width 33 height 33
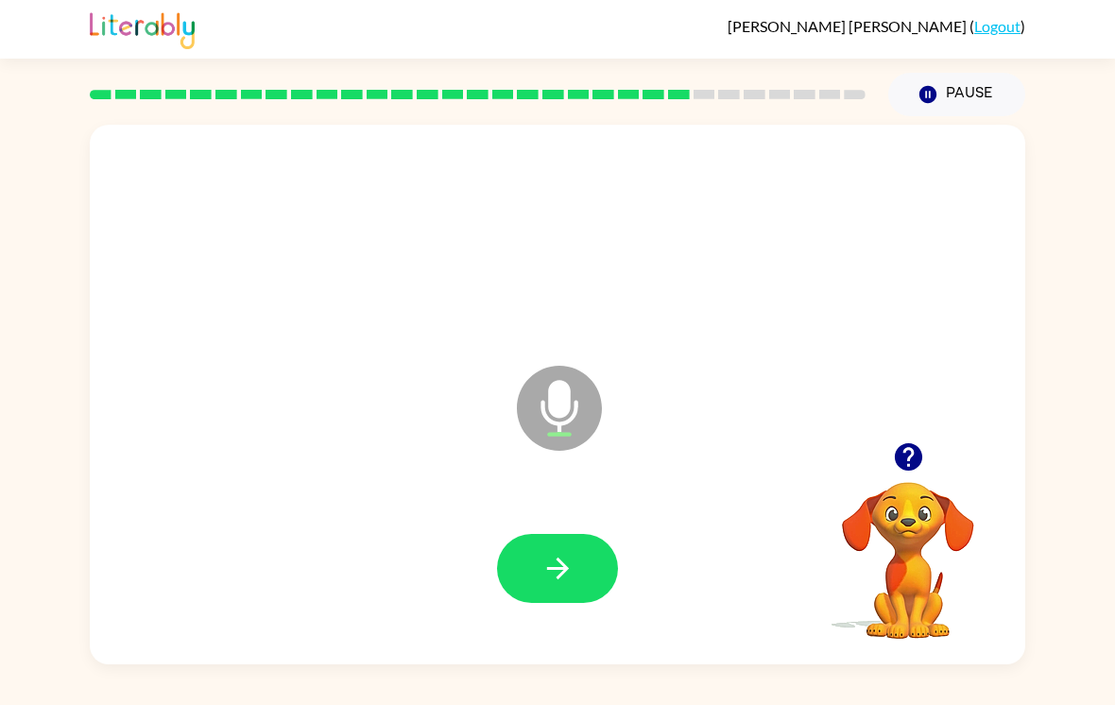
click at [574, 535] on button "button" at bounding box center [557, 568] width 121 height 69
click at [597, 534] on button "button" at bounding box center [557, 568] width 121 height 69
click at [575, 534] on button "button" at bounding box center [557, 568] width 121 height 69
click at [583, 543] on button "button" at bounding box center [557, 568] width 121 height 69
click at [913, 433] on button "button" at bounding box center [908, 457] width 48 height 48
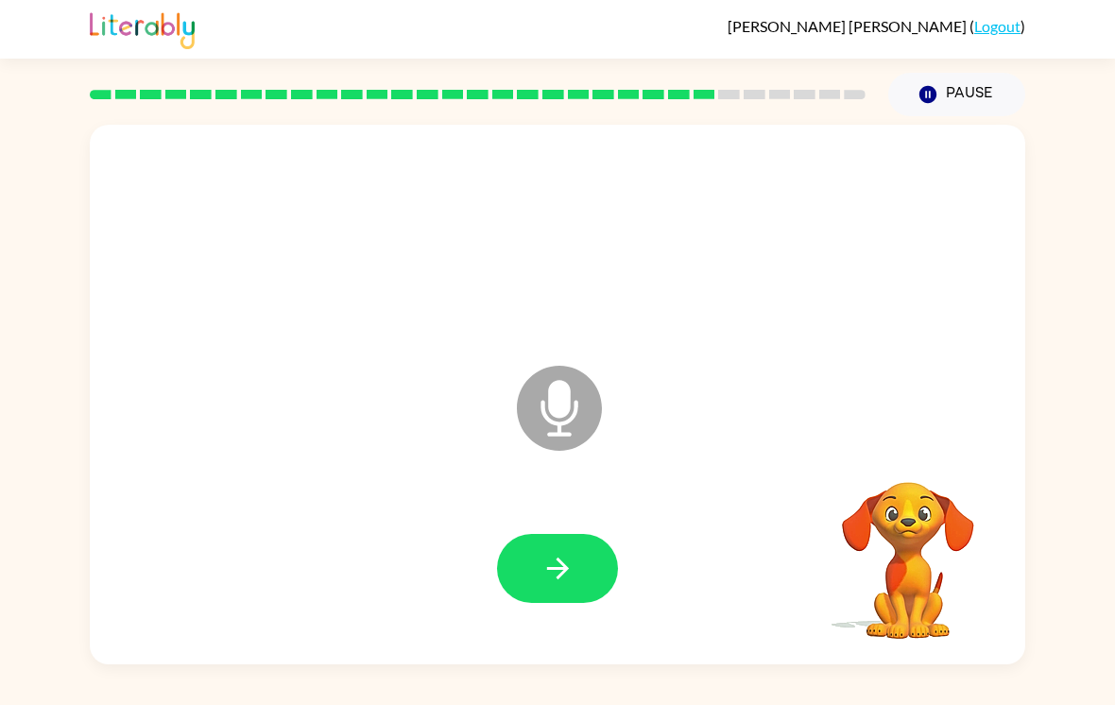
click at [1112, 296] on div "Microphone The Microphone is here when it is your turn to talk Your browser mus…" at bounding box center [557, 390] width 1115 height 548
click at [573, 557] on icon "button" at bounding box center [557, 568] width 33 height 33
click at [917, 403] on div "Microphone The Microphone is here when it is your turn to talk" at bounding box center [557, 394] width 935 height 539
click at [916, 402] on div "Microphone The Microphone is here when it is your turn to talk" at bounding box center [557, 394] width 935 height 539
click at [918, 443] on icon "button" at bounding box center [907, 456] width 27 height 27
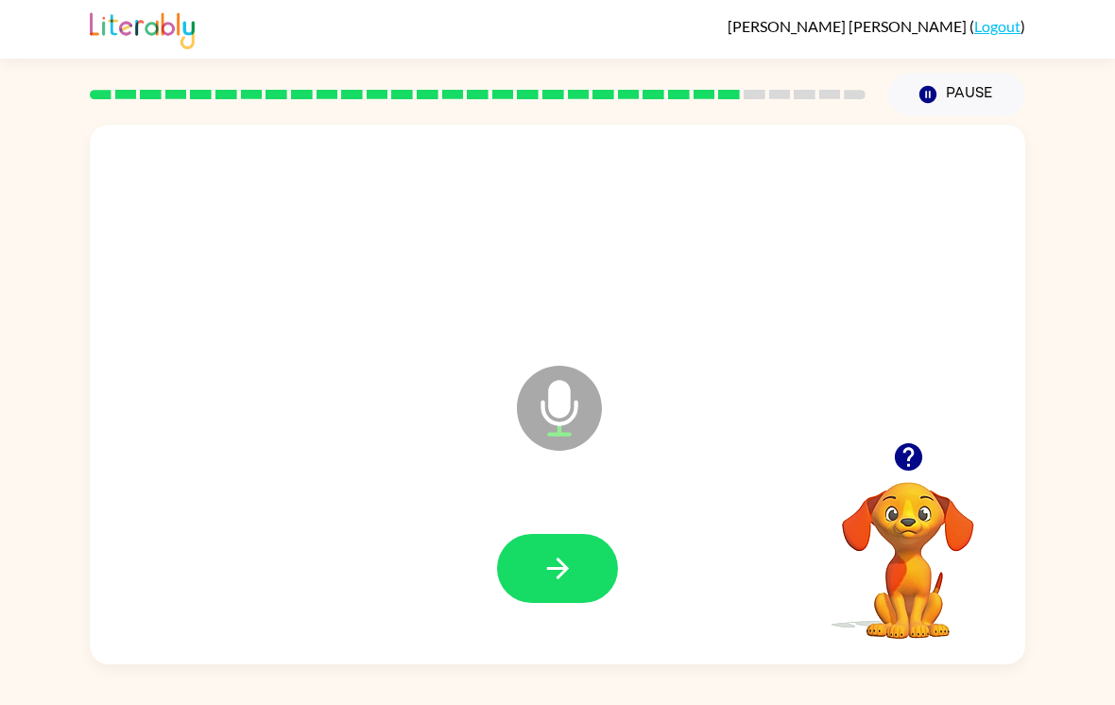
click at [559, 557] on icon "button" at bounding box center [557, 568] width 22 height 22
click at [564, 554] on icon "button" at bounding box center [557, 568] width 33 height 33
click at [919, 443] on icon "button" at bounding box center [907, 456] width 27 height 27
click at [913, 443] on icon "button" at bounding box center [907, 456] width 27 height 27
click at [559, 557] on icon "button" at bounding box center [557, 568] width 22 height 22
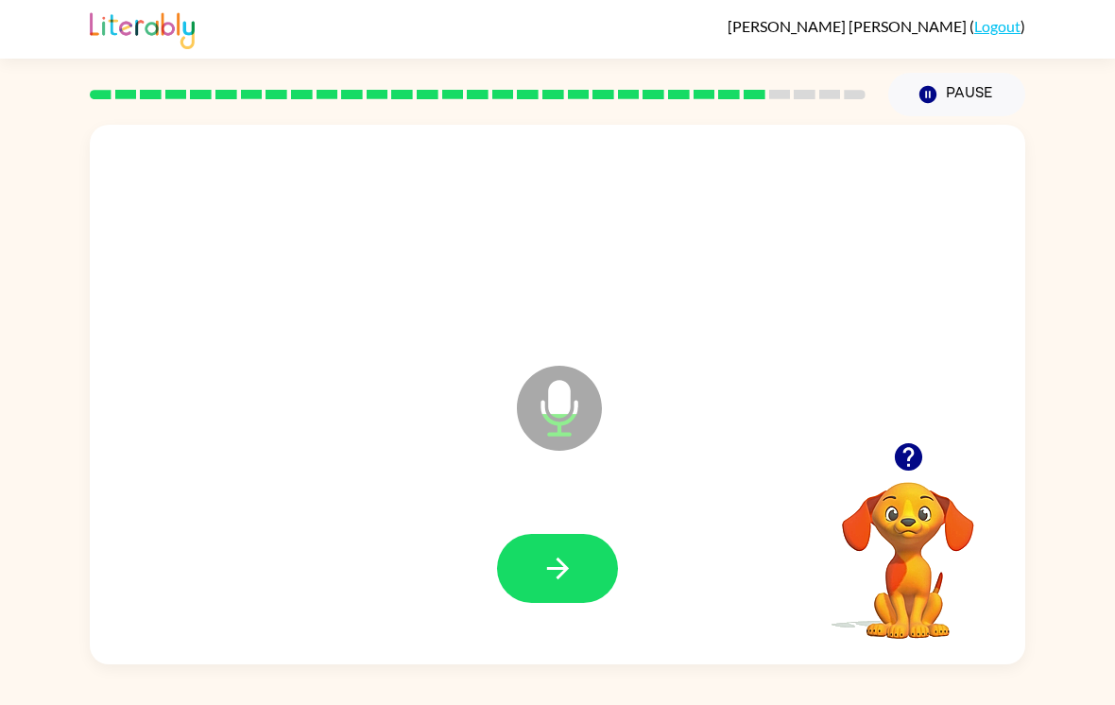
click at [558, 557] on icon "button" at bounding box center [557, 568] width 22 height 22
click at [908, 443] on icon "button" at bounding box center [907, 456] width 27 height 27
click at [561, 560] on icon "button" at bounding box center [557, 568] width 33 height 33
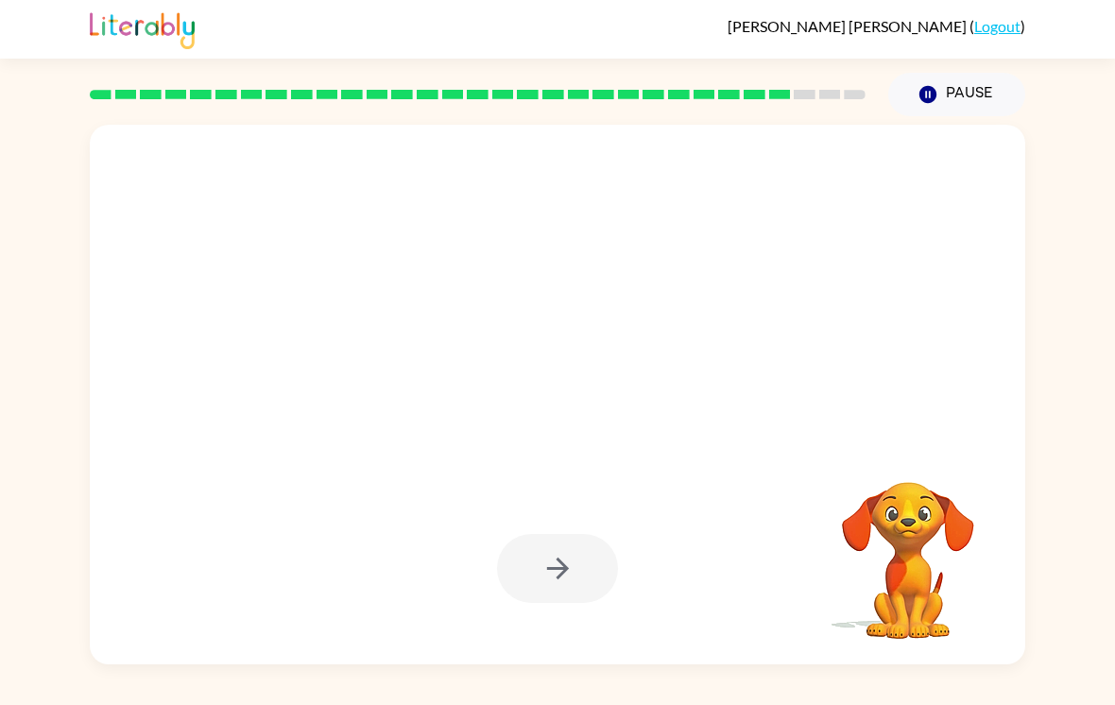
click at [958, 452] on video "Your browser must support playing .mp4 files to use Literably. Please try using…" at bounding box center [907, 546] width 189 height 189
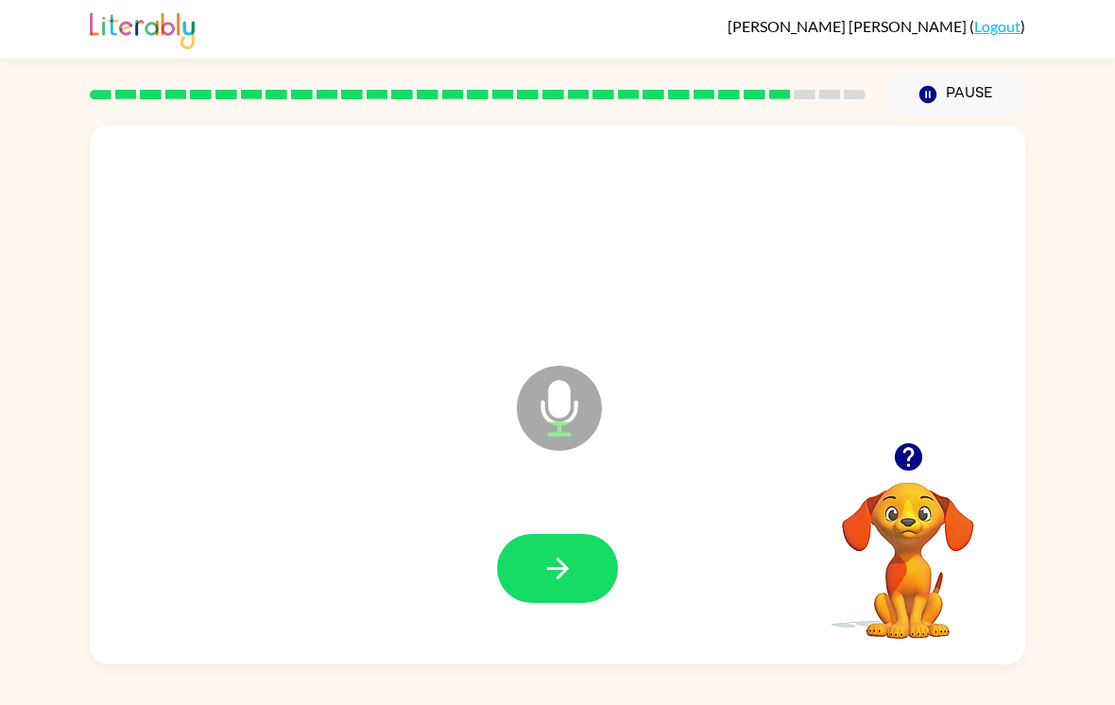
click at [907, 443] on icon "button" at bounding box center [907, 456] width 27 height 27
click at [557, 552] on icon "button" at bounding box center [557, 568] width 33 height 33
click at [912, 445] on icon "button" at bounding box center [907, 456] width 27 height 27
click at [900, 433] on button "button" at bounding box center [908, 457] width 48 height 48
click at [586, 556] on button "button" at bounding box center [557, 568] width 121 height 69
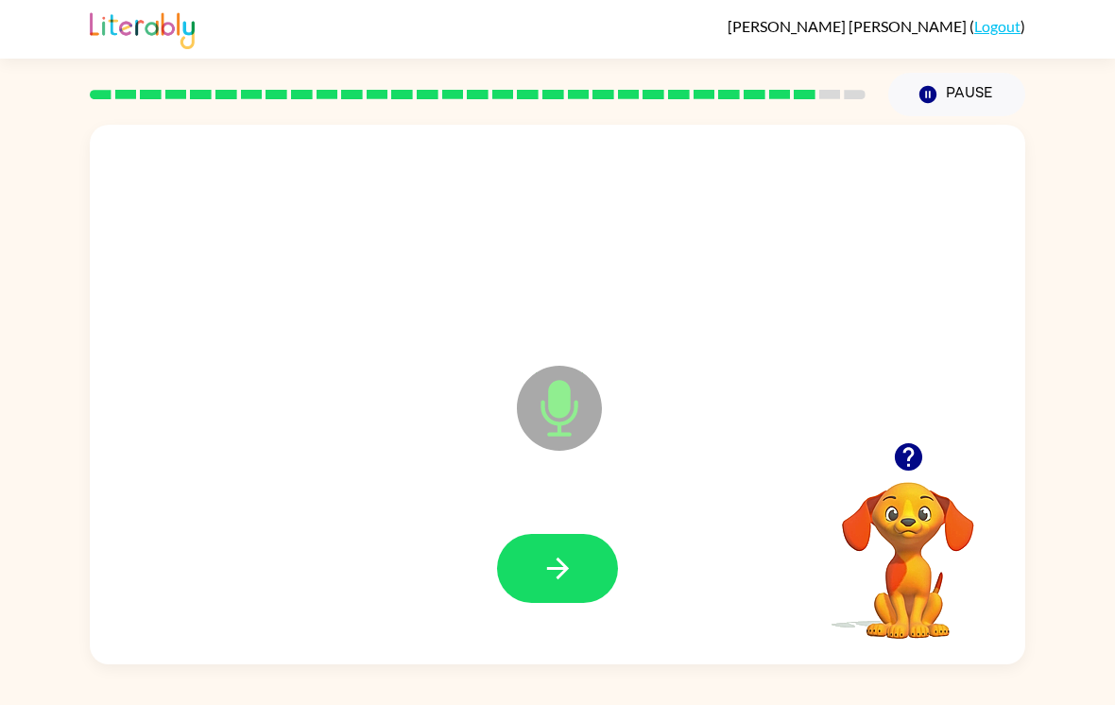
click at [529, 537] on button "button" at bounding box center [557, 568] width 121 height 69
click at [557, 552] on icon "button" at bounding box center [557, 568] width 33 height 33
click at [592, 548] on button "button" at bounding box center [557, 568] width 121 height 69
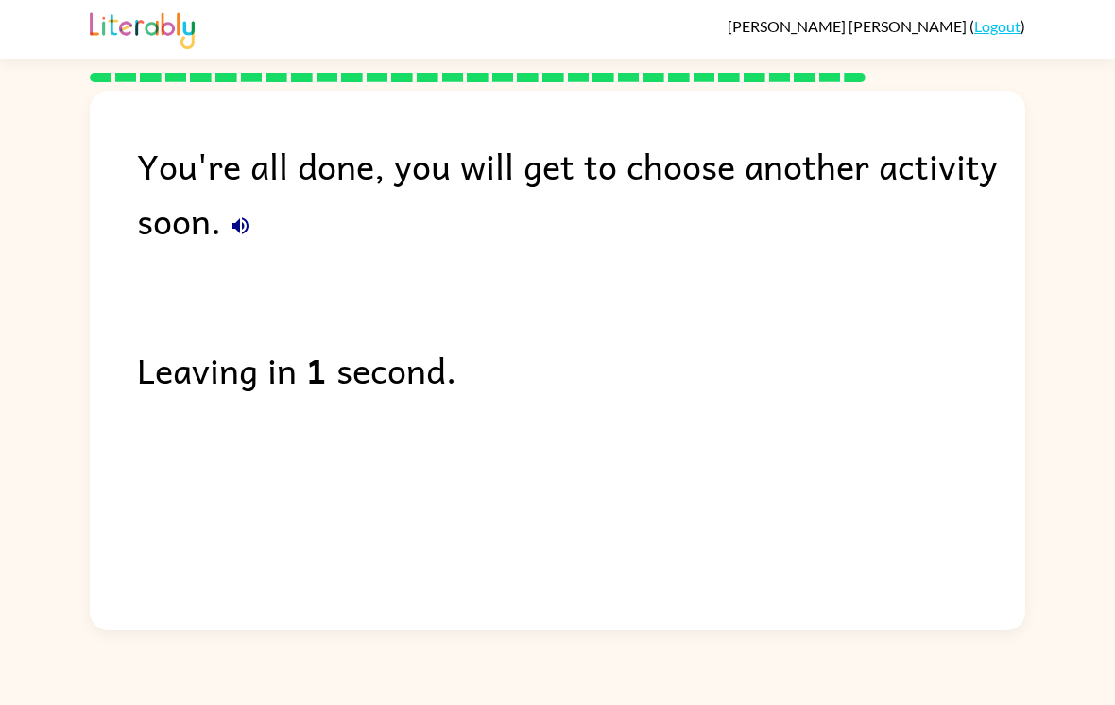
click at [356, 315] on div "You're all done, you will get to choose another activity soon. Leaving in 1 sec…" at bounding box center [557, 356] width 935 height 530
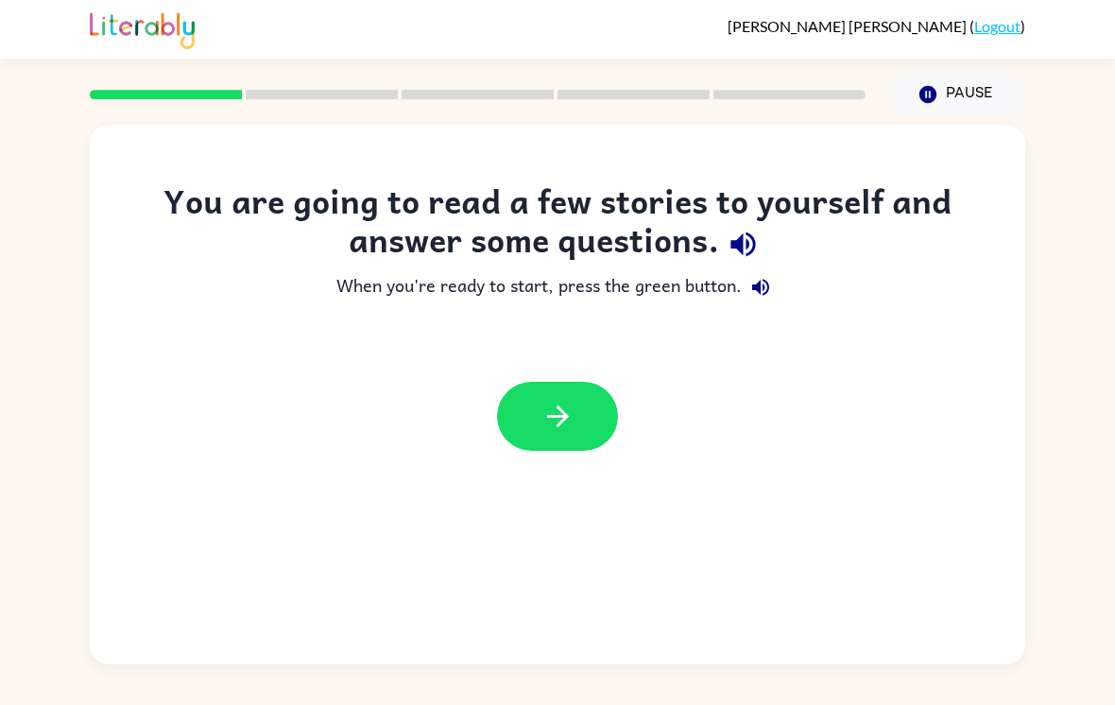
click at [517, 367] on div at bounding box center [557, 416] width 935 height 107
click at [563, 413] on icon "button" at bounding box center [557, 416] width 22 height 22
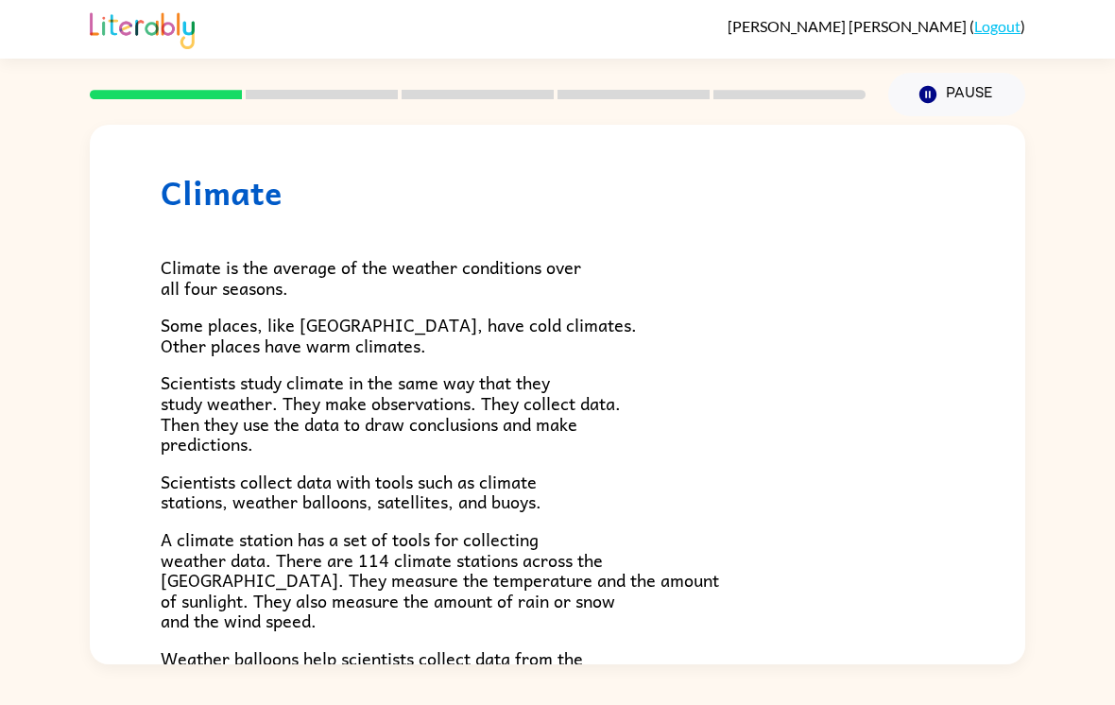
scroll to position [21, 0]
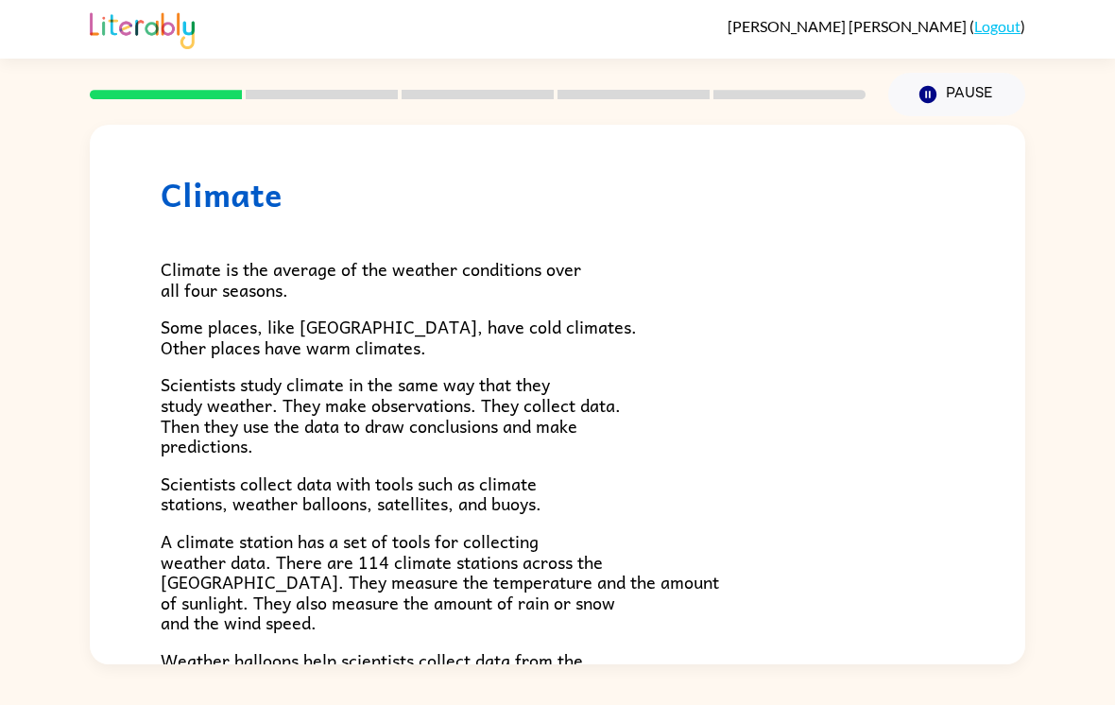
click at [916, 94] on button "Pause Pause" at bounding box center [956, 94] width 137 height 43
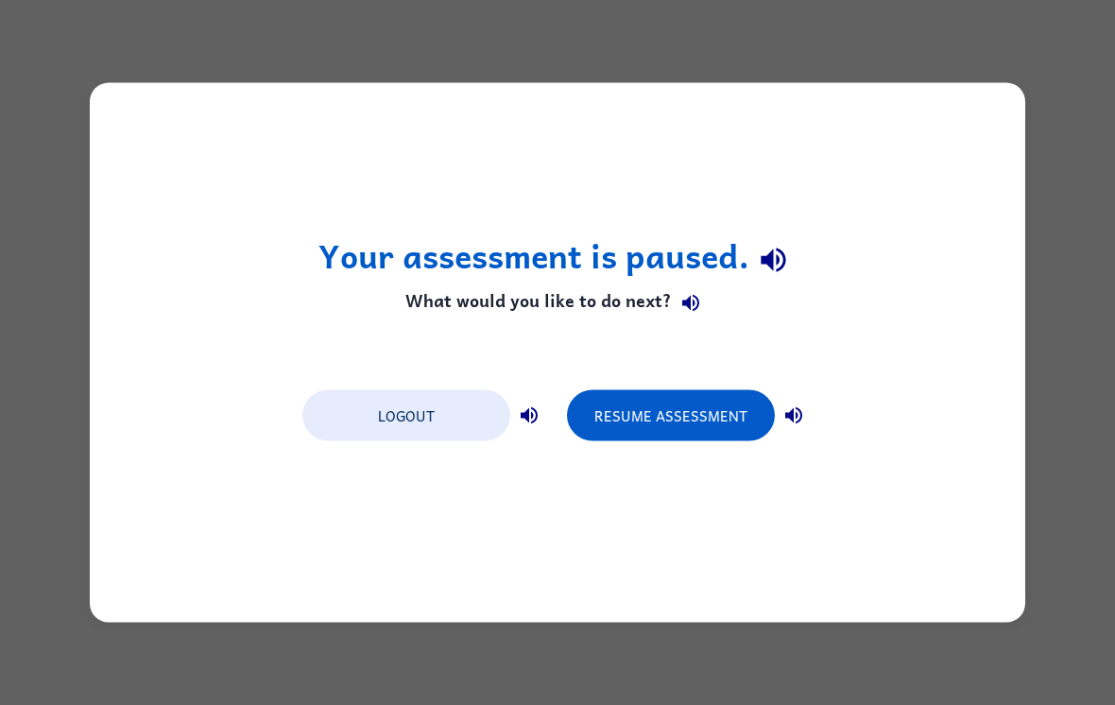
click at [709, 416] on button "Resume Assessment" at bounding box center [671, 415] width 208 height 51
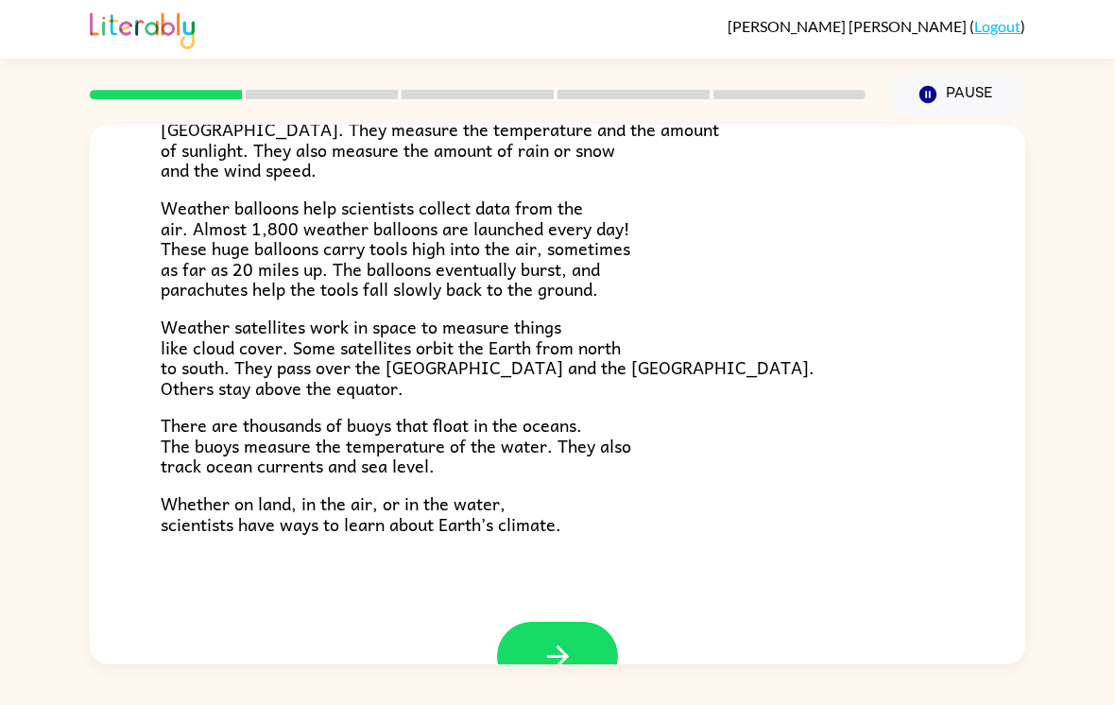
scroll to position [468, 0]
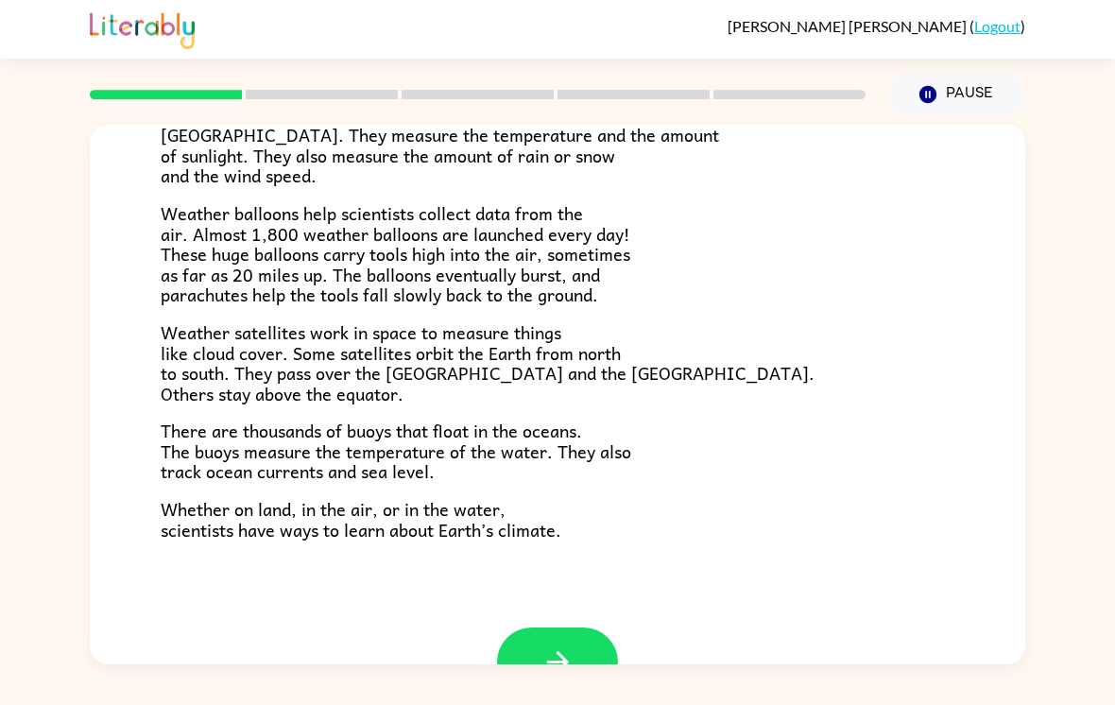
click at [578, 627] on button "button" at bounding box center [557, 661] width 121 height 69
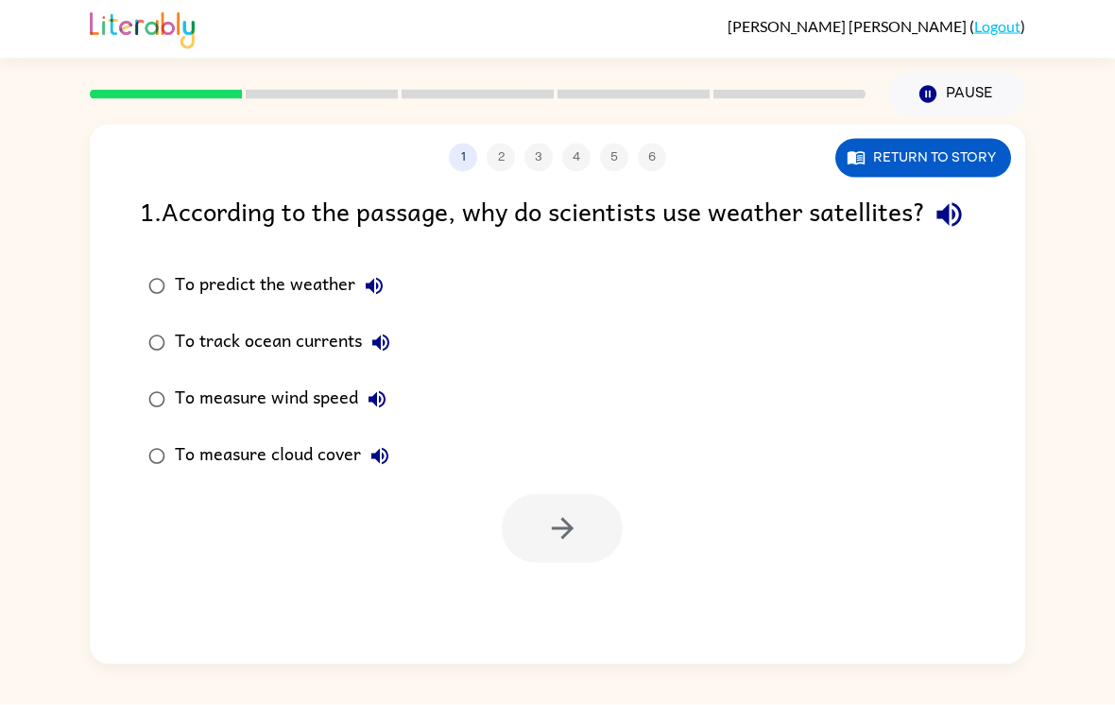
scroll to position [29, 0]
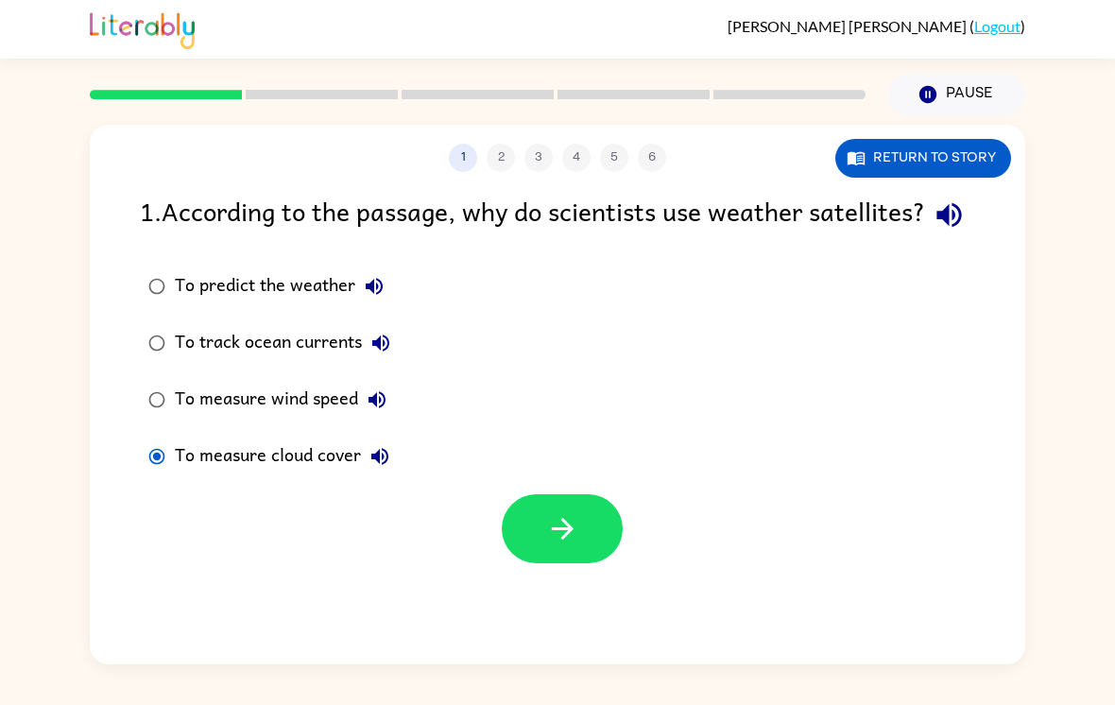
click at [595, 528] on button "button" at bounding box center [562, 528] width 121 height 69
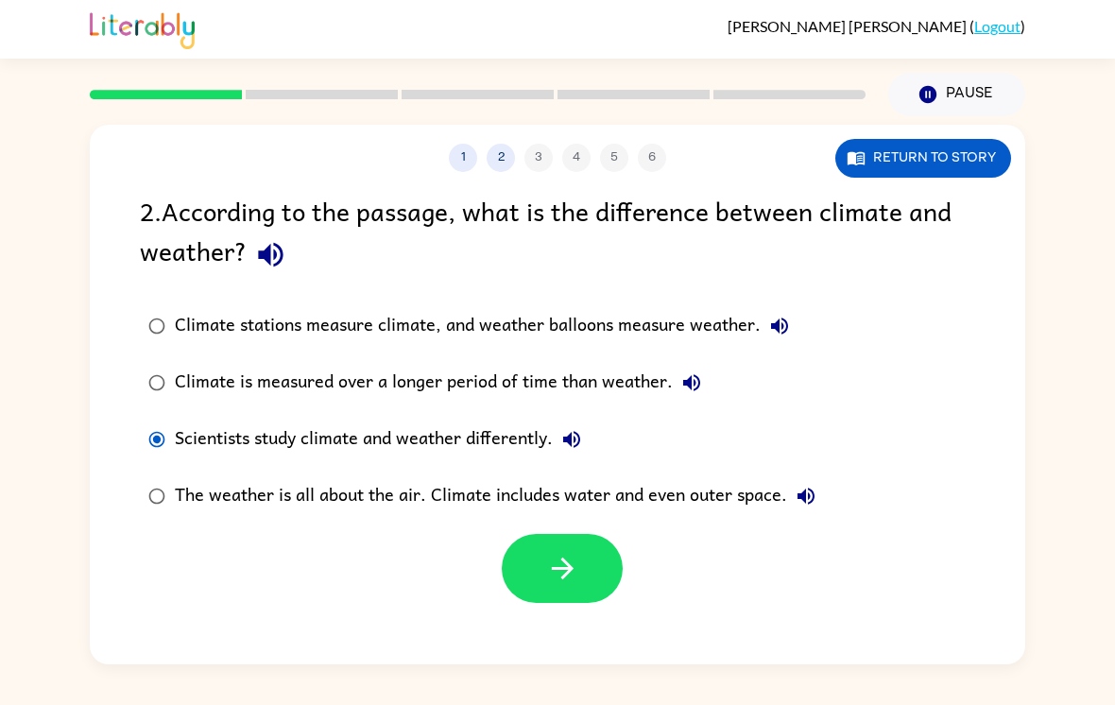
click at [553, 552] on icon "button" at bounding box center [562, 568] width 33 height 33
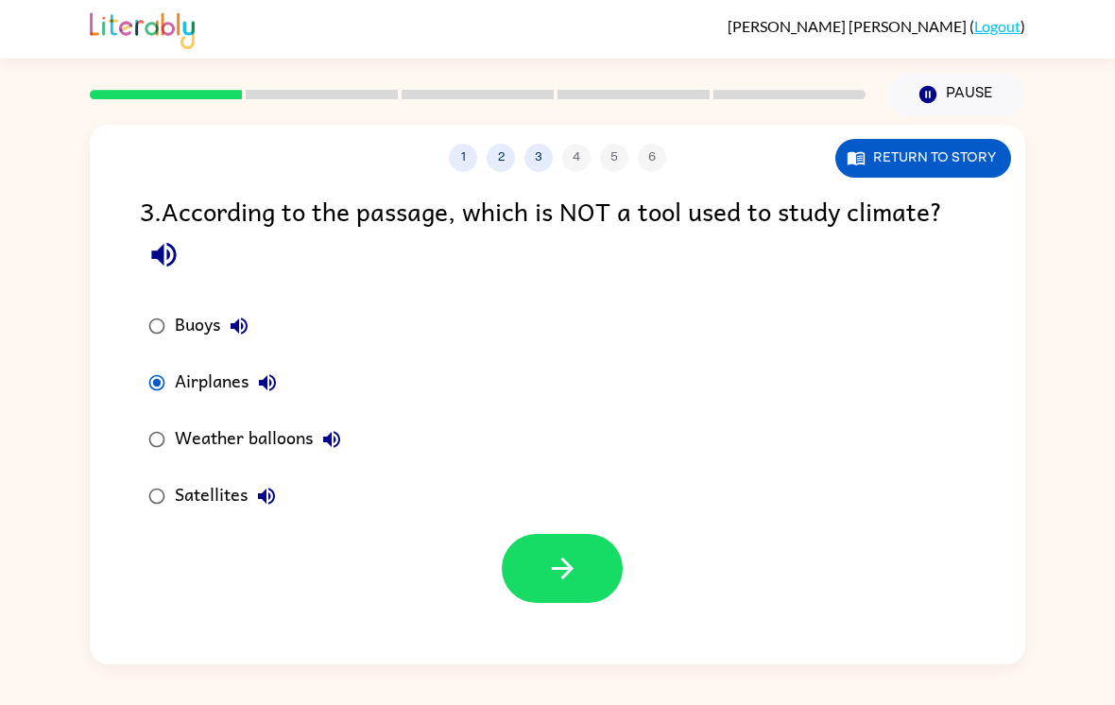
click at [568, 555] on icon "button" at bounding box center [562, 568] width 33 height 33
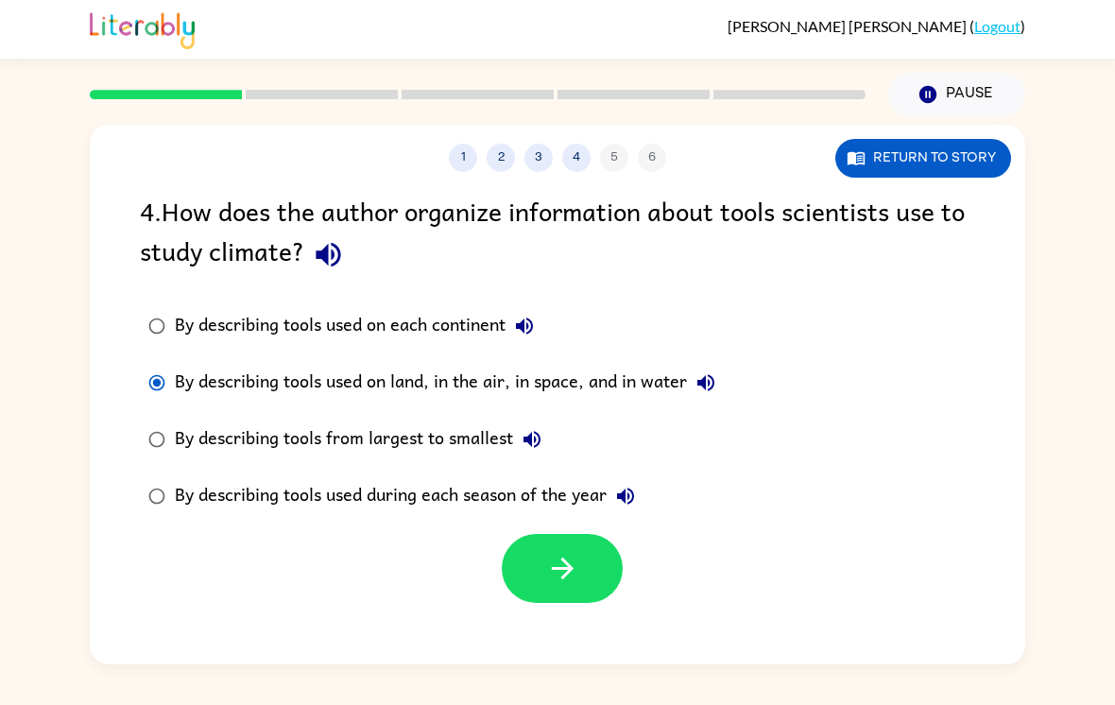
click at [562, 552] on icon "button" at bounding box center [562, 568] width 33 height 33
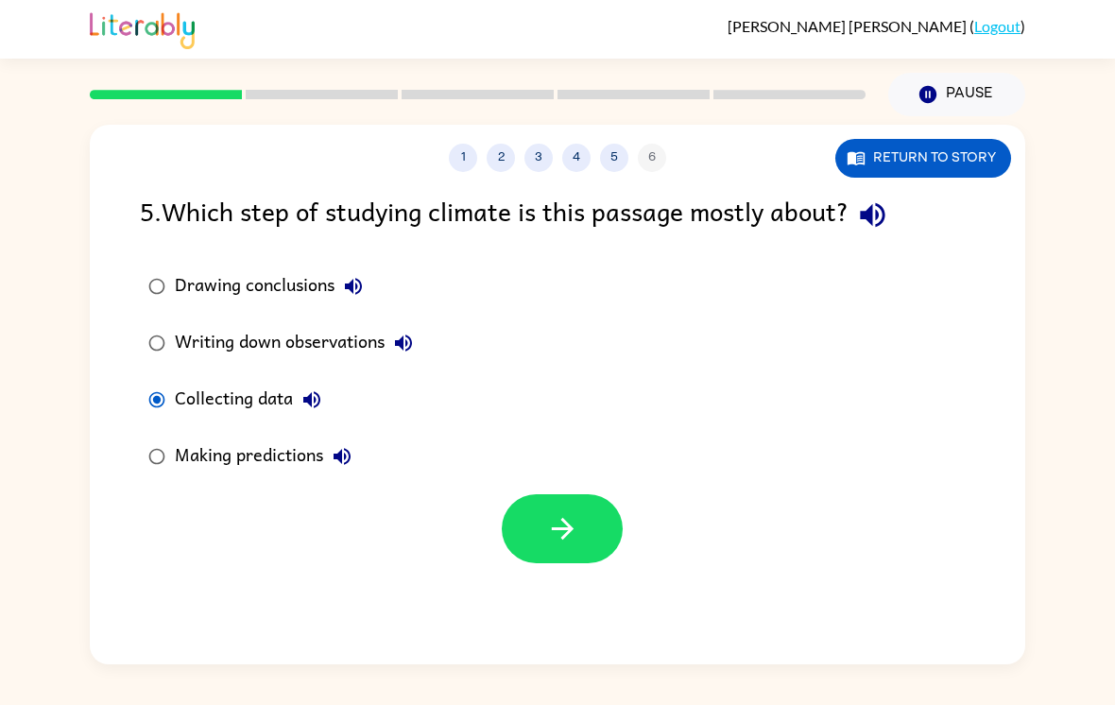
click at [572, 512] on icon "button" at bounding box center [562, 528] width 33 height 33
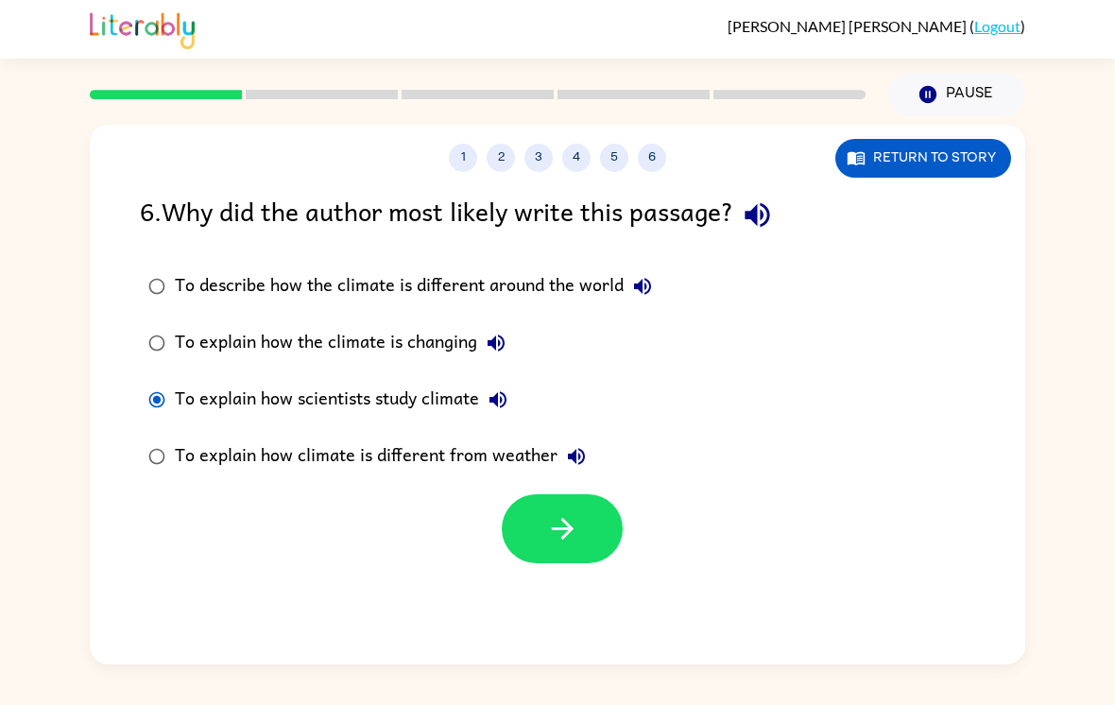
click at [572, 522] on button "button" at bounding box center [562, 528] width 121 height 69
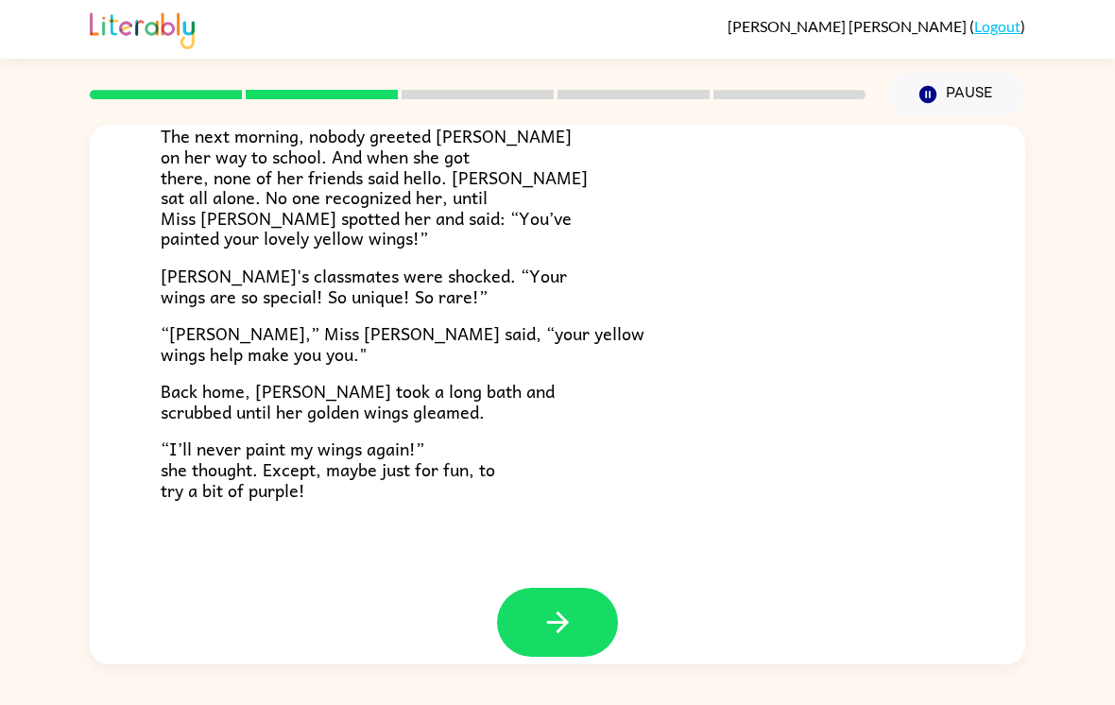
scroll to position [503, 0]
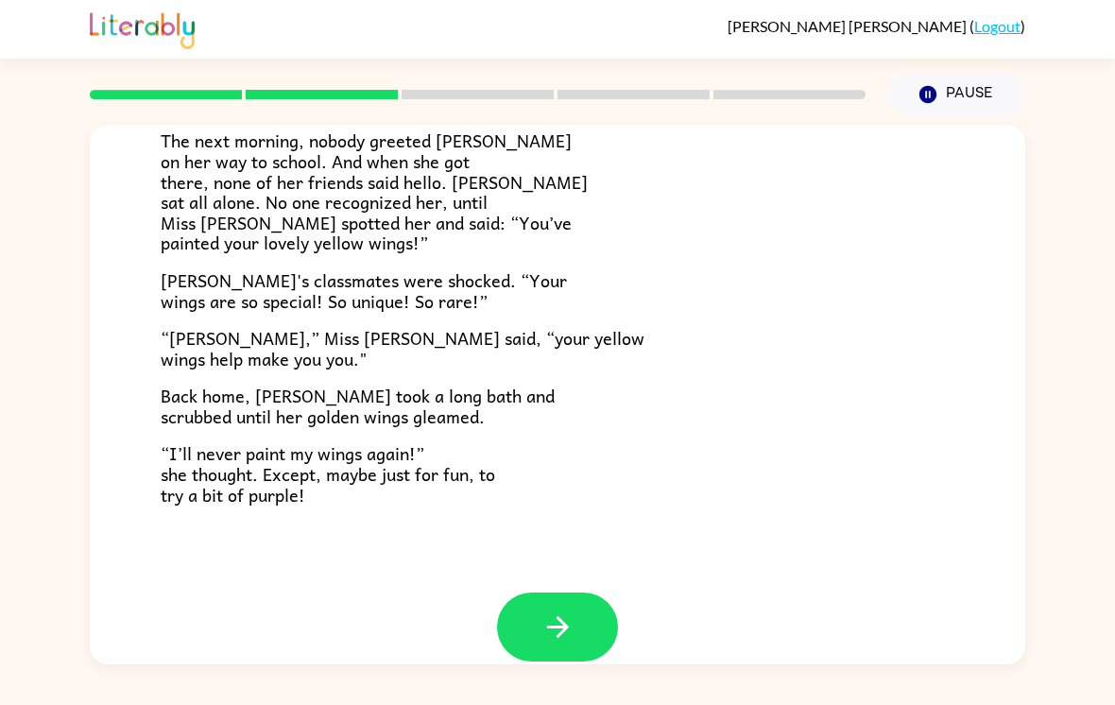
click at [558, 616] on icon "button" at bounding box center [557, 627] width 22 height 22
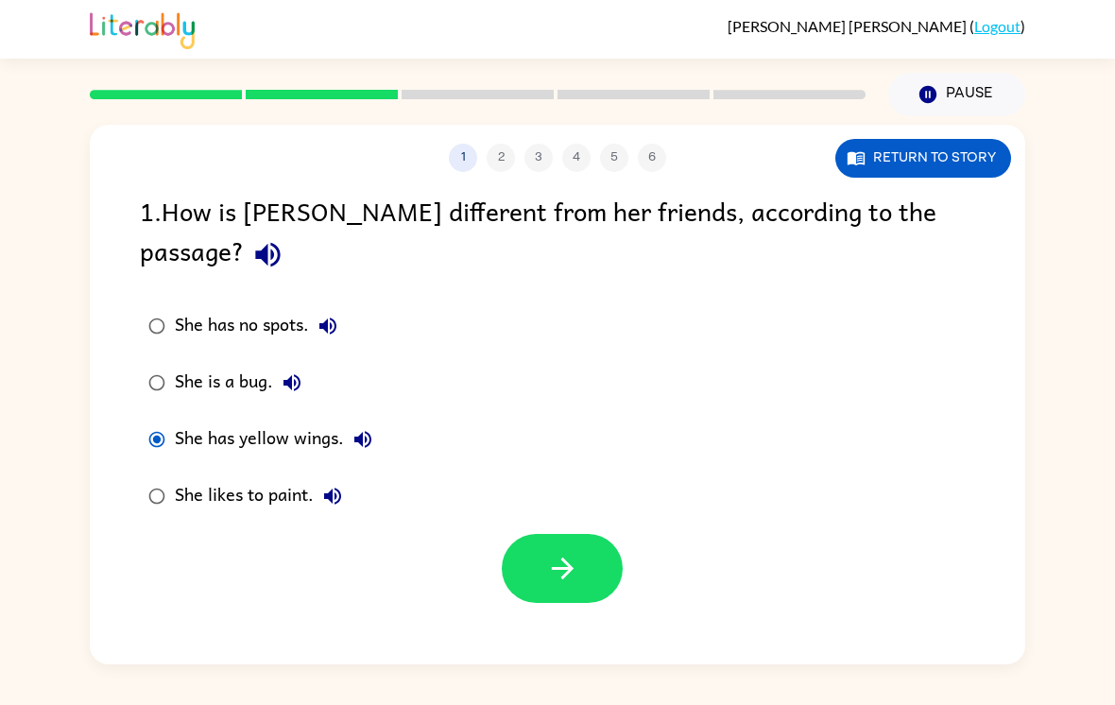
click at [535, 534] on button "button" at bounding box center [562, 568] width 121 height 69
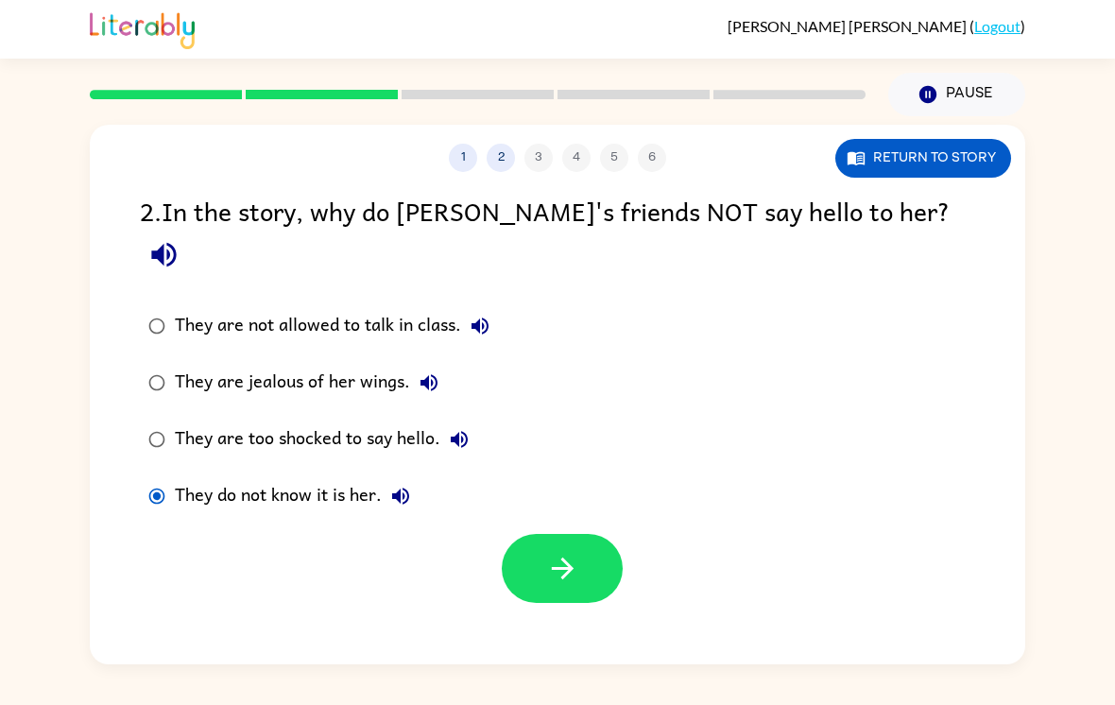
click at [537, 534] on button "button" at bounding box center [562, 568] width 121 height 69
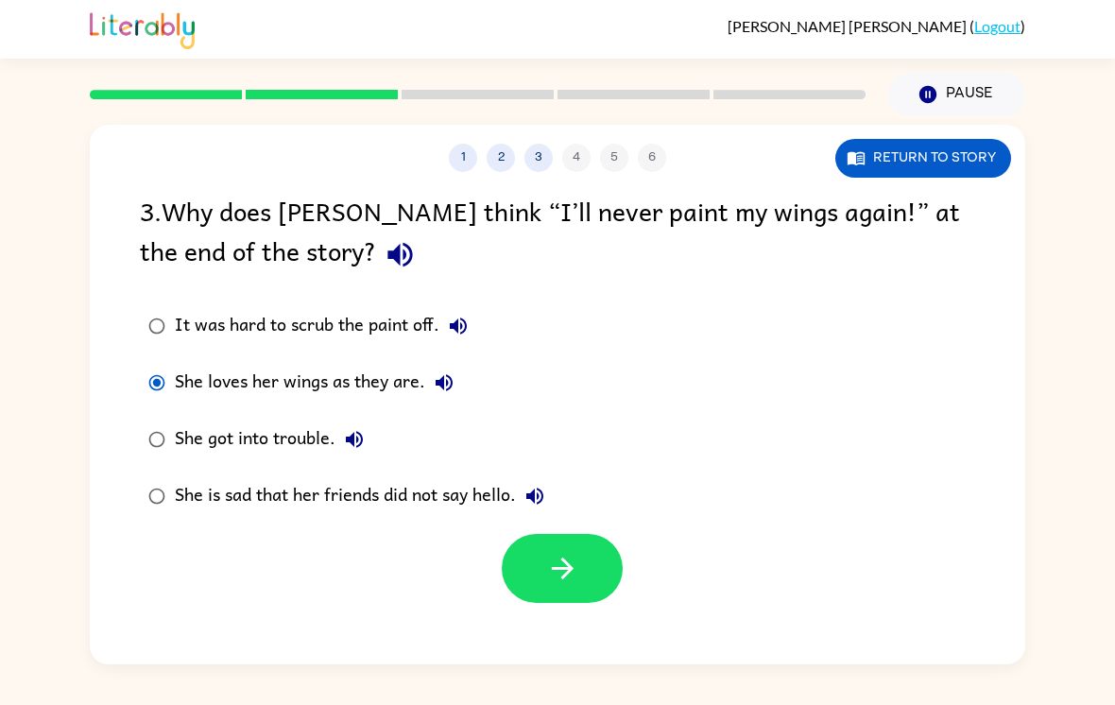
click at [585, 541] on button "button" at bounding box center [562, 568] width 121 height 69
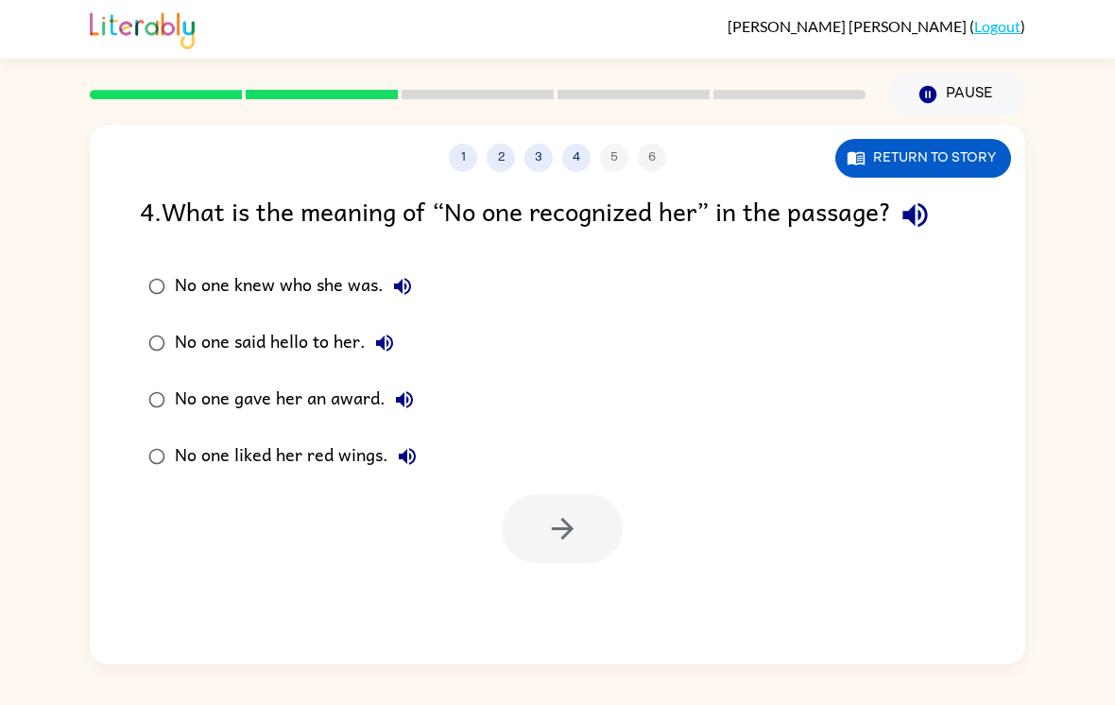
click at [182, 258] on label "No one knew who she was." at bounding box center [282, 286] width 306 height 57
click at [570, 518] on icon "button" at bounding box center [562, 529] width 22 height 22
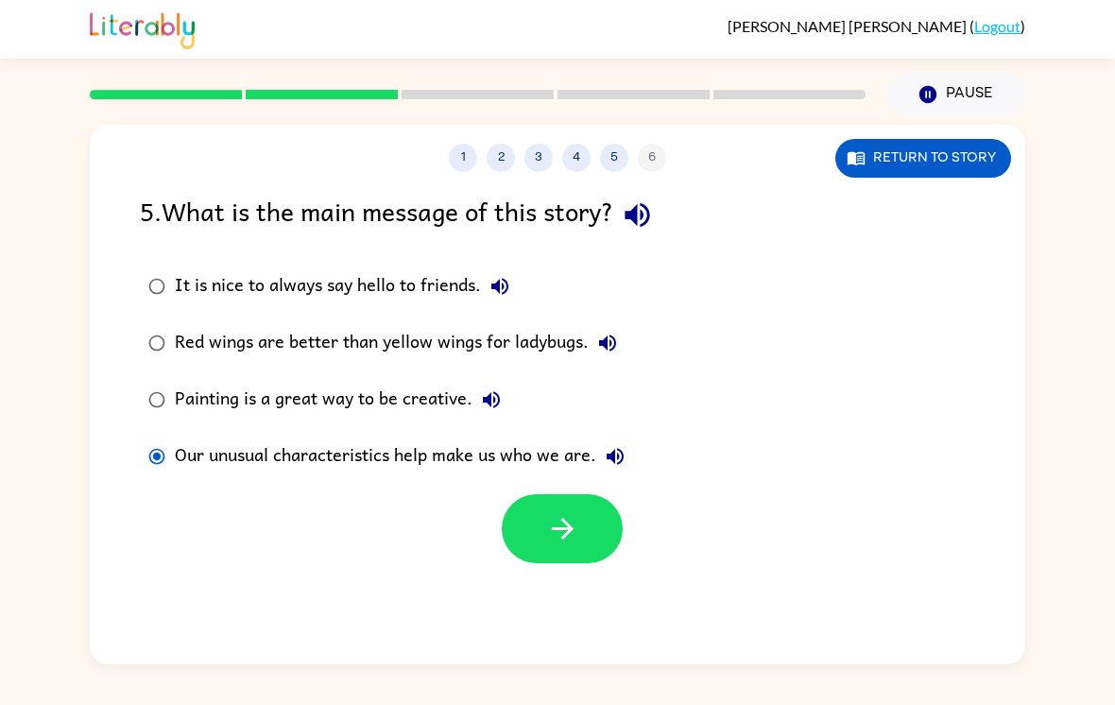
click at [572, 512] on icon "button" at bounding box center [562, 528] width 33 height 33
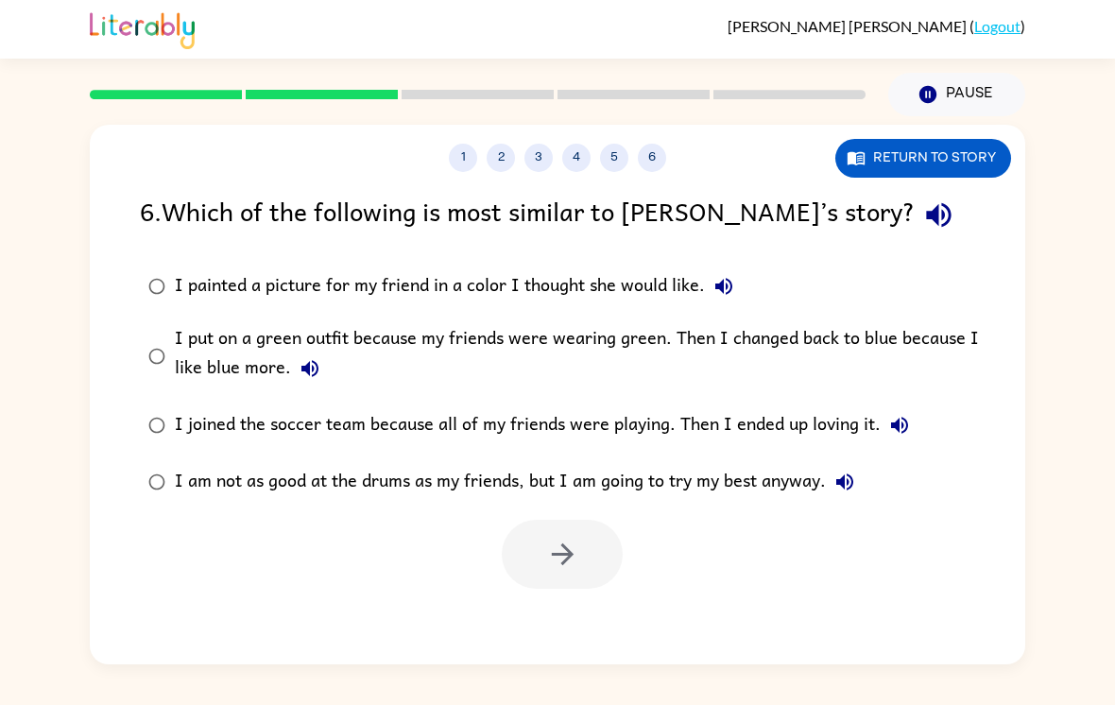
click at [173, 315] on label "I put on a green outfit because my friends were wearing green. Then I changed b…" at bounding box center [569, 356] width 880 height 82
click at [540, 520] on button "button" at bounding box center [562, 554] width 121 height 69
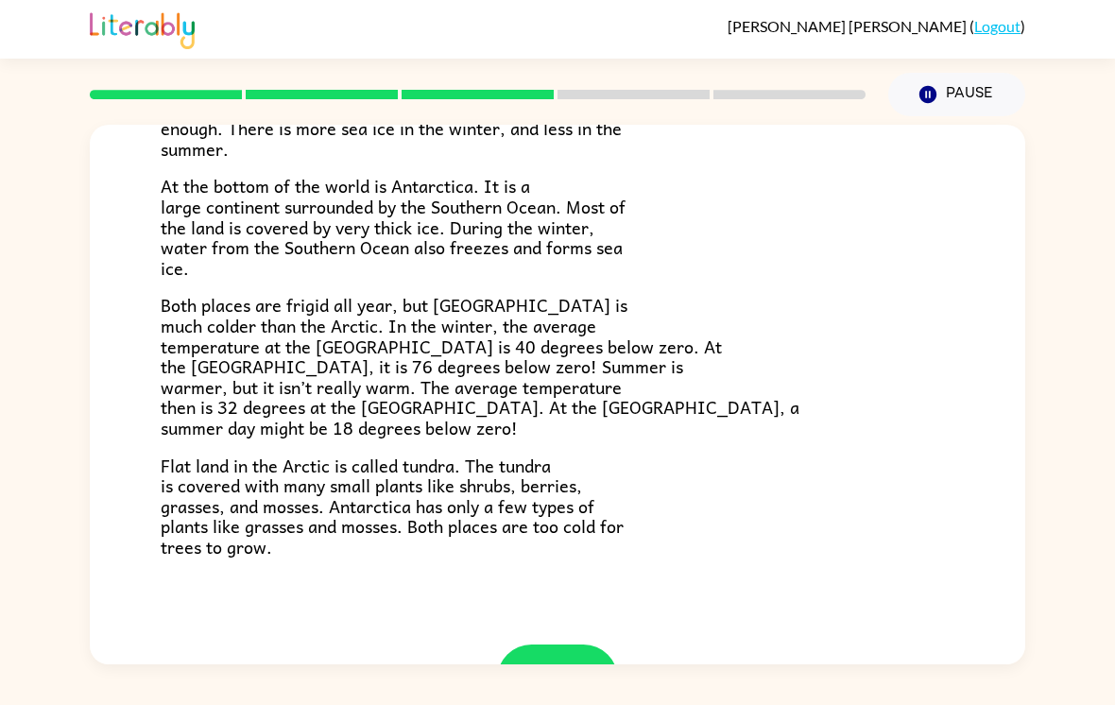
scroll to position [322, 0]
click at [606, 643] on button "button" at bounding box center [557, 677] width 121 height 69
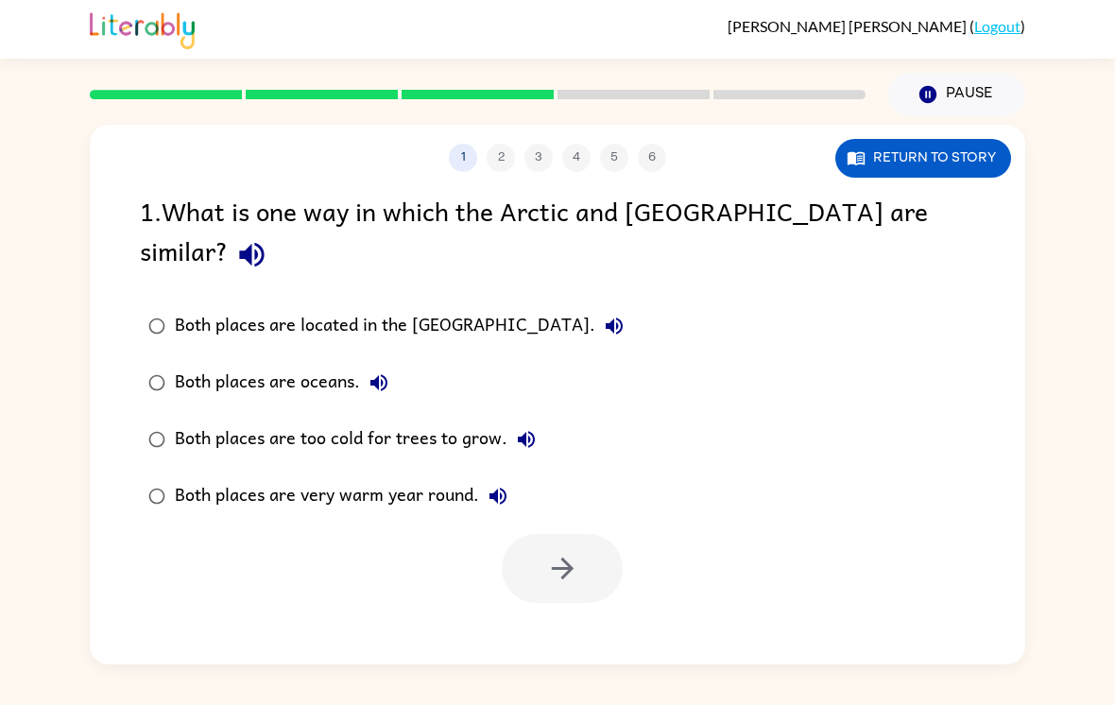
click at [184, 420] on div "Both places are too cold for trees to grow." at bounding box center [360, 439] width 370 height 38
click at [589, 534] on button "button" at bounding box center [562, 568] width 121 height 69
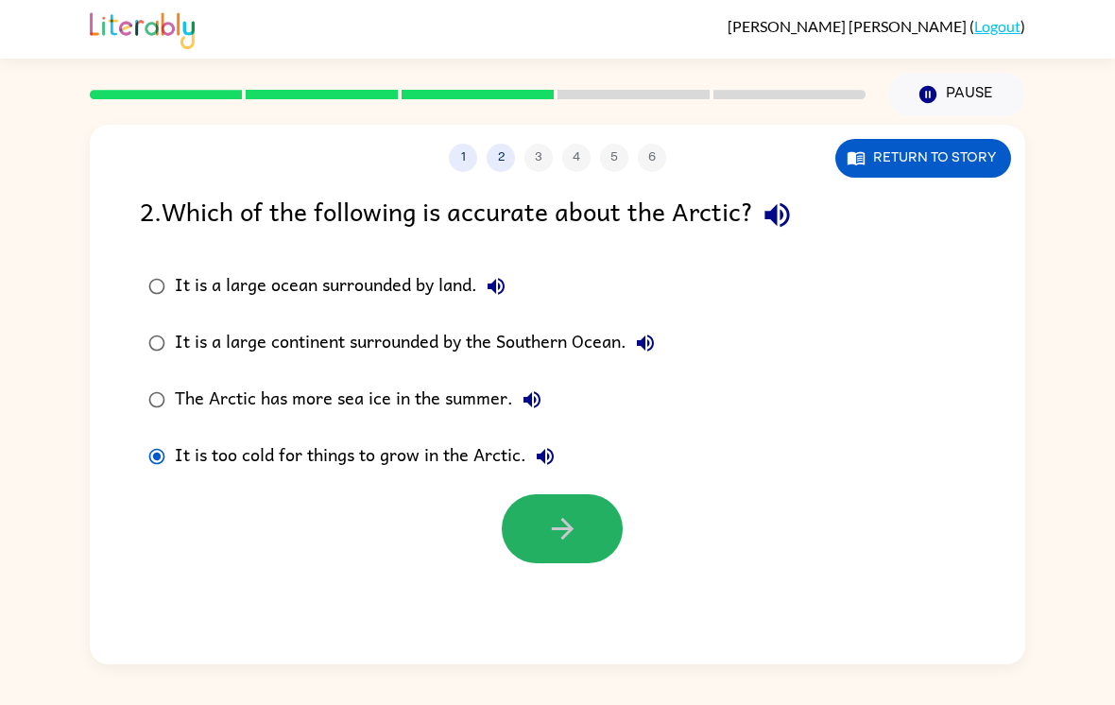
click at [544, 494] on button "button" at bounding box center [562, 528] width 121 height 69
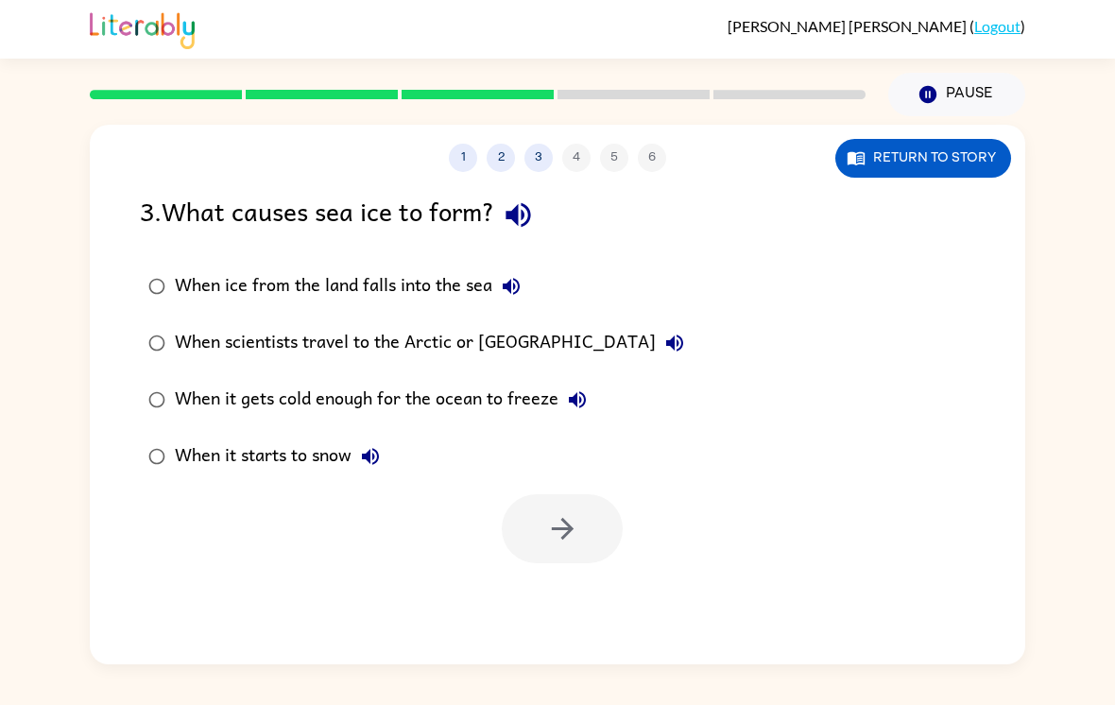
click at [958, 139] on button "Return to story" at bounding box center [923, 158] width 176 height 39
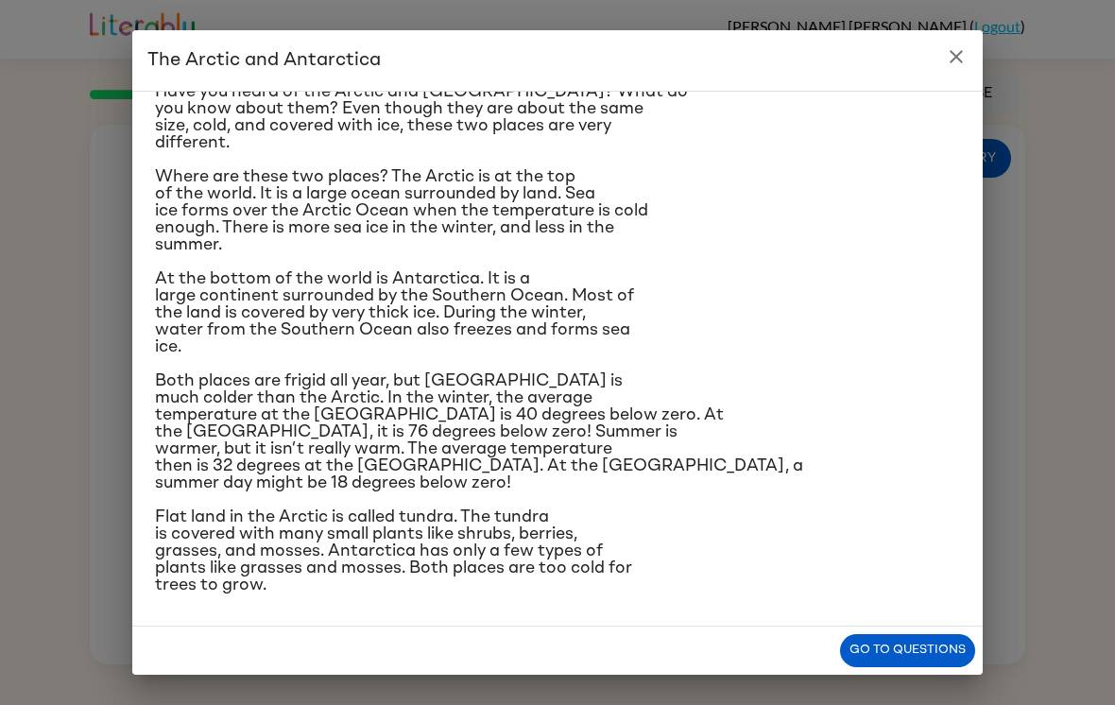
scroll to position [123, 0]
click at [918, 648] on button "Go to questions" at bounding box center [907, 650] width 135 height 33
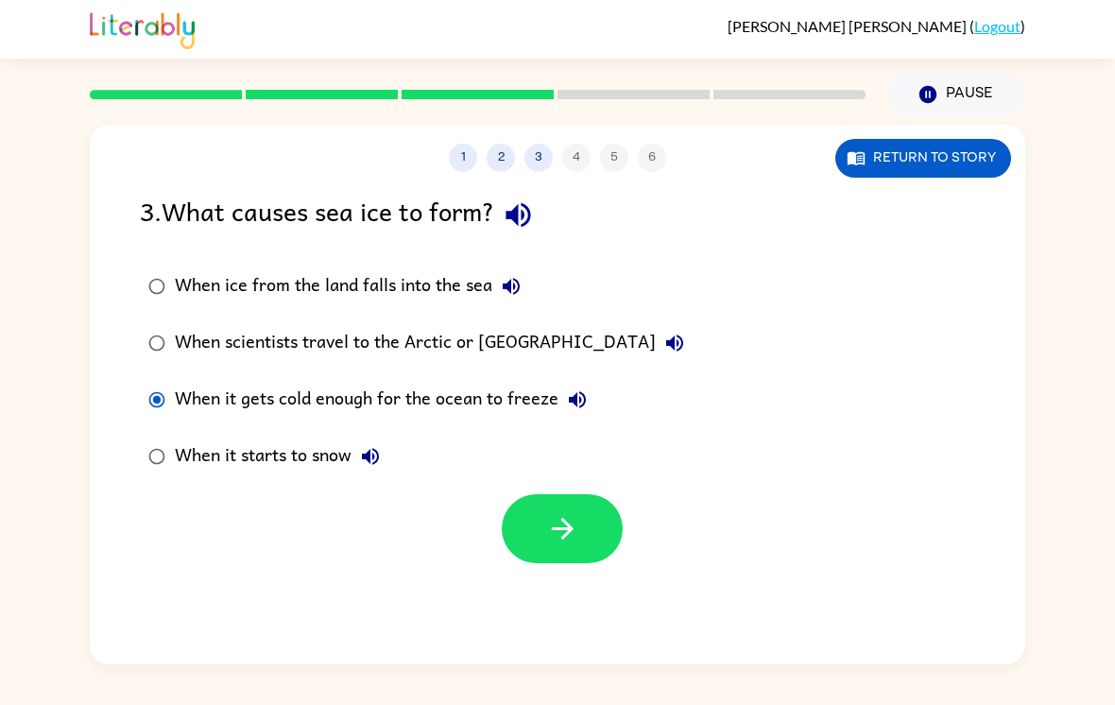
click at [592, 516] on button "button" at bounding box center [562, 528] width 121 height 69
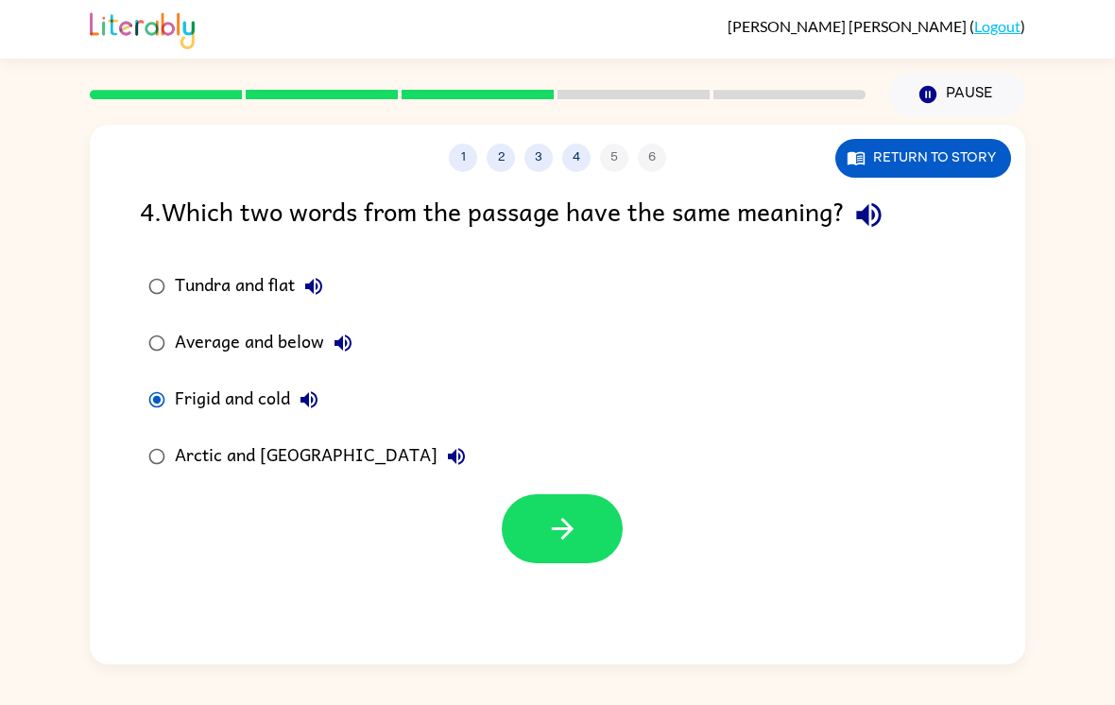
click at [536, 494] on button "button" at bounding box center [562, 528] width 121 height 69
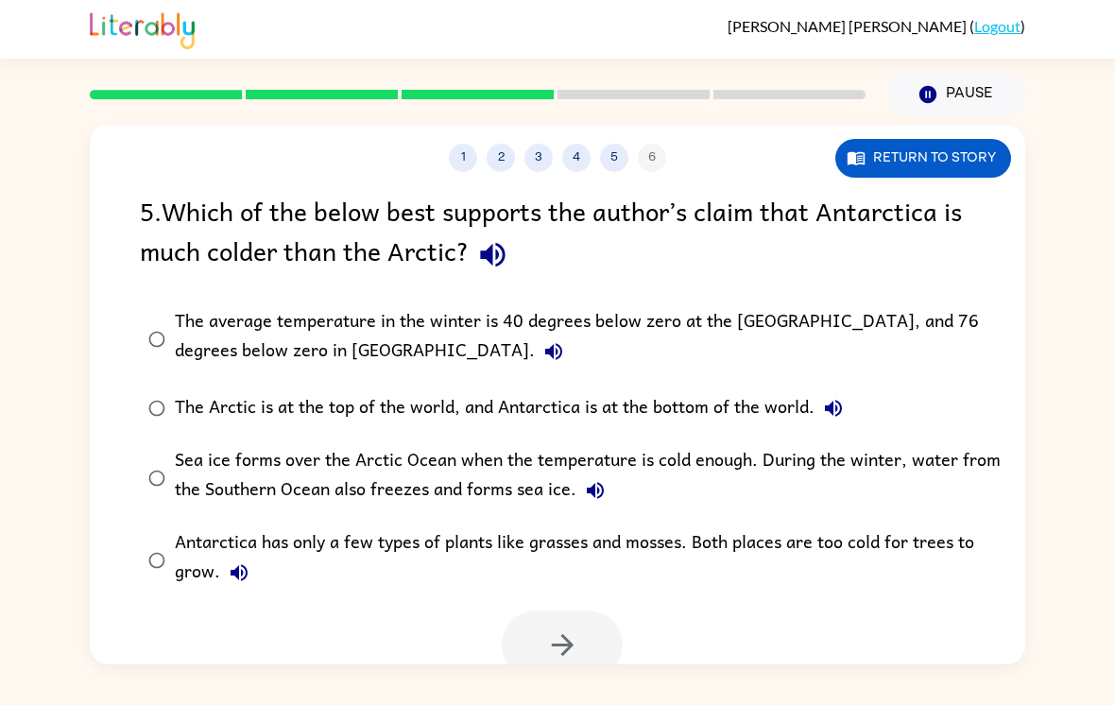
click at [476, 238] on icon "button" at bounding box center [492, 254] width 33 height 33
click at [498, 243] on icon "button" at bounding box center [492, 255] width 25 height 25
click at [976, 446] on div "Sea ice forms over the Arctic Ocean when the temperature is cold enough. During…" at bounding box center [588, 477] width 826 height 63
click at [573, 628] on icon "button" at bounding box center [562, 644] width 33 height 33
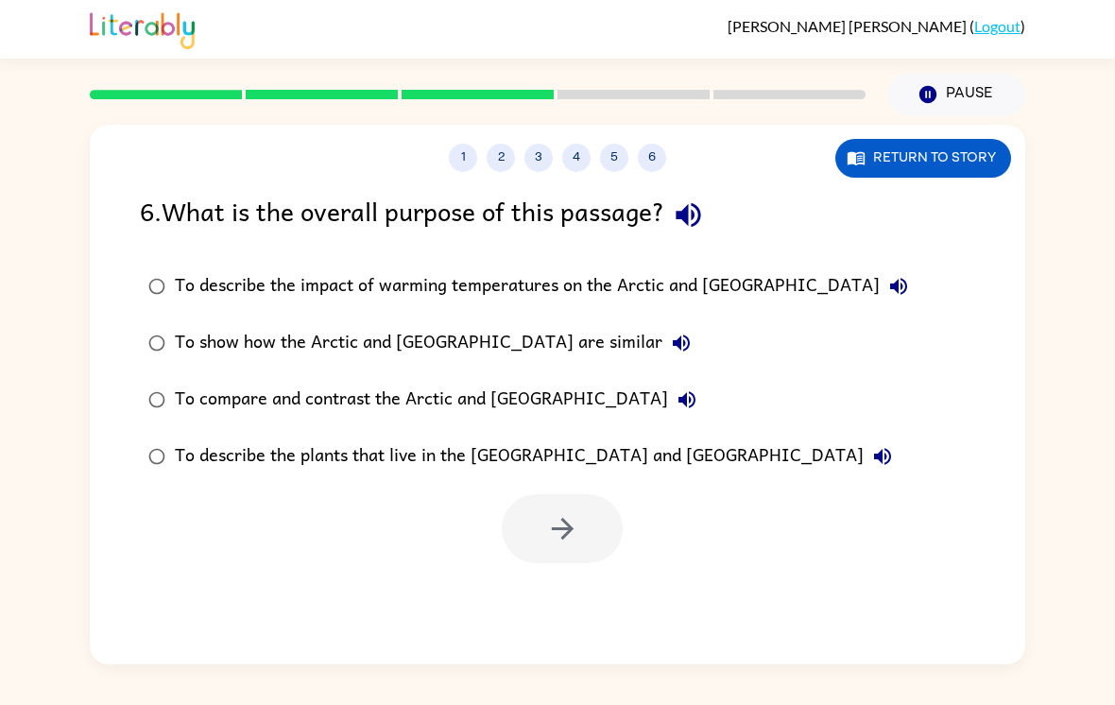
click at [492, 381] on div "To compare and contrast the Arctic and Antarctica" at bounding box center [440, 400] width 531 height 38
click at [602, 496] on button "button" at bounding box center [562, 528] width 121 height 69
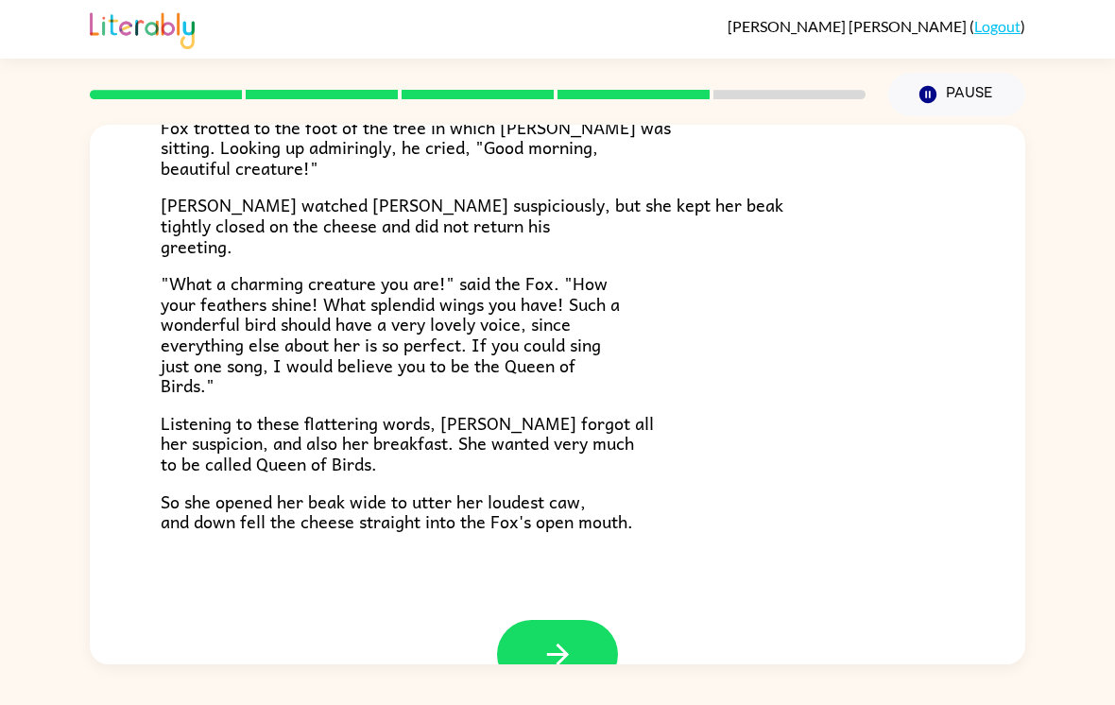
scroll to position [329, 0]
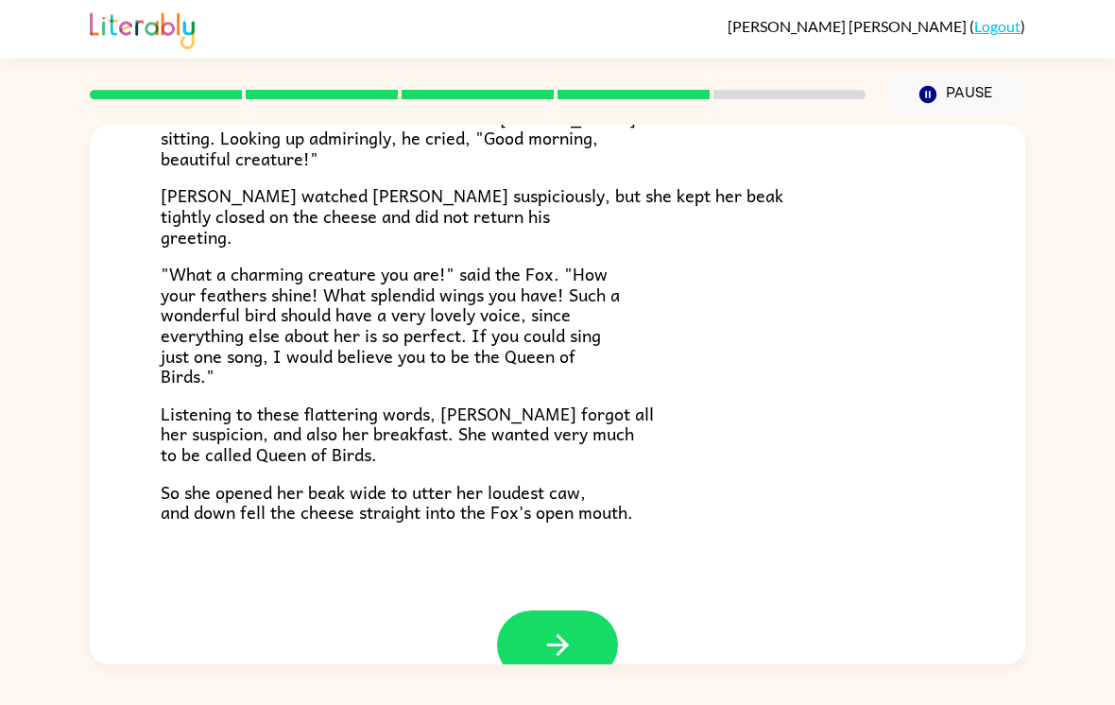
click at [594, 610] on button "button" at bounding box center [557, 644] width 121 height 69
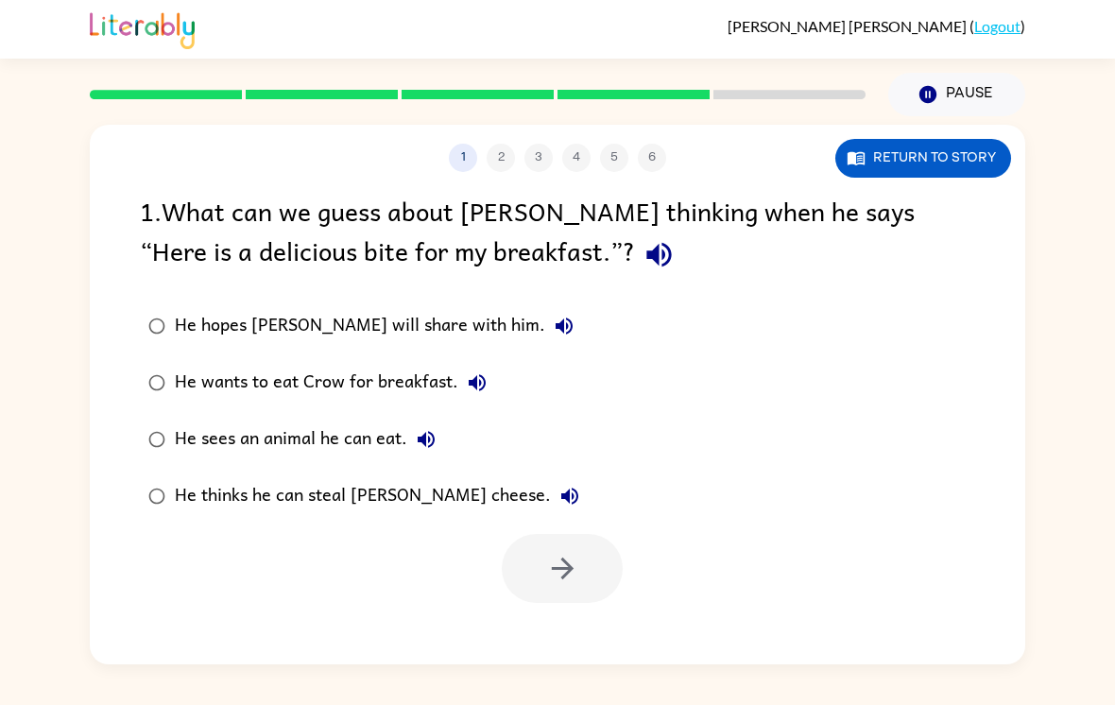
click at [558, 485] on icon "button" at bounding box center [569, 496] width 23 height 23
click at [580, 545] on button "button" at bounding box center [562, 568] width 121 height 69
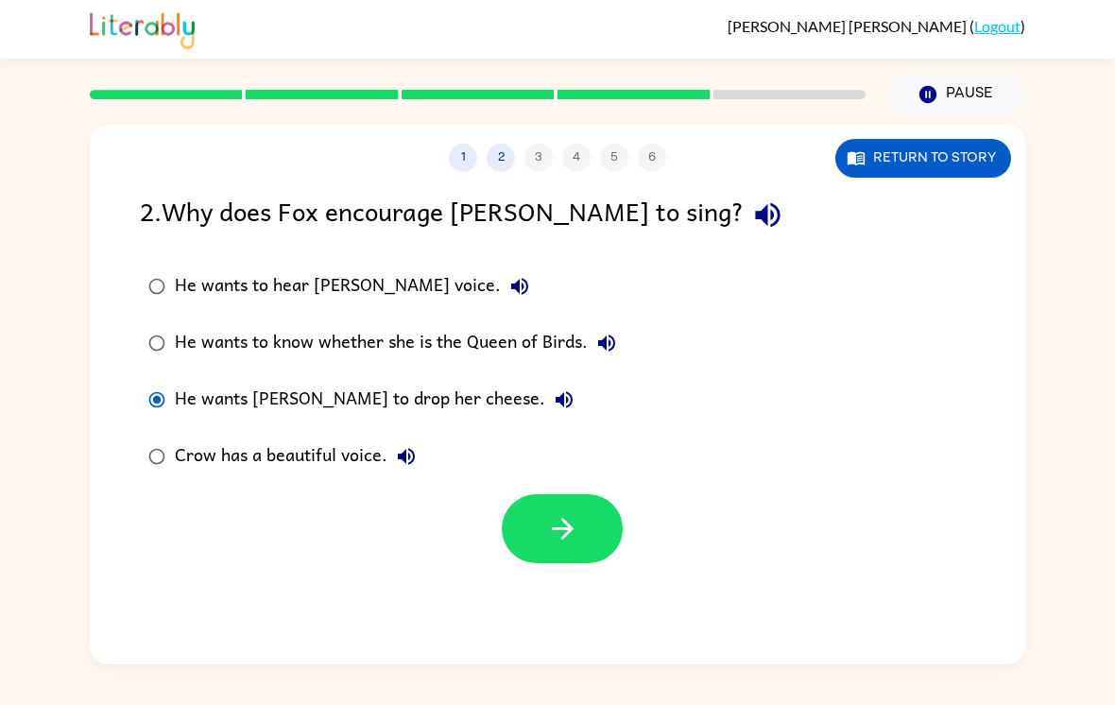
click at [600, 500] on button "button" at bounding box center [562, 528] width 121 height 69
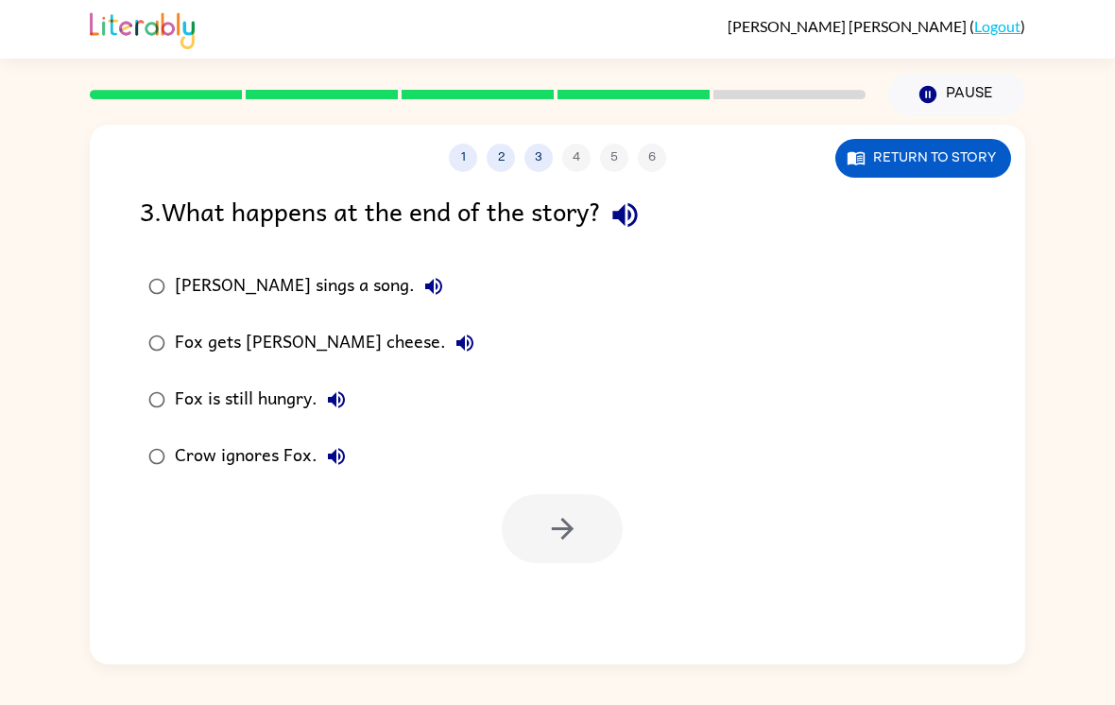
click at [171, 315] on label "Fox gets Crow's cheese." at bounding box center [311, 343] width 364 height 57
click at [587, 499] on button "button" at bounding box center [562, 528] width 121 height 69
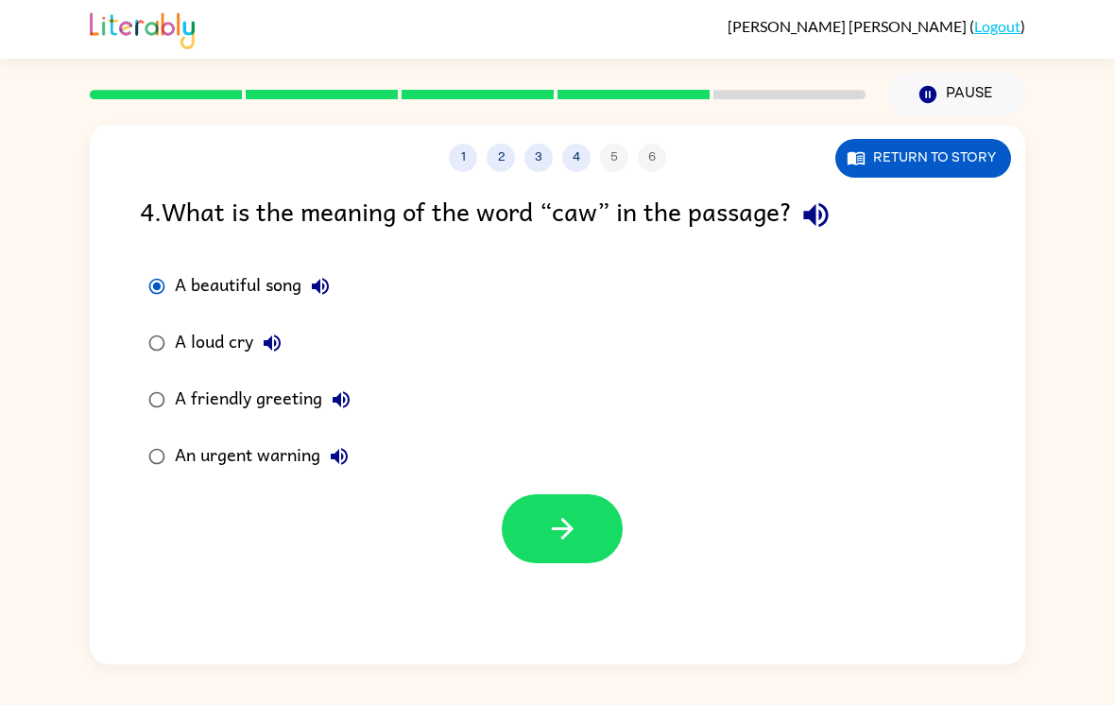
click at [525, 494] on button "button" at bounding box center [562, 528] width 121 height 69
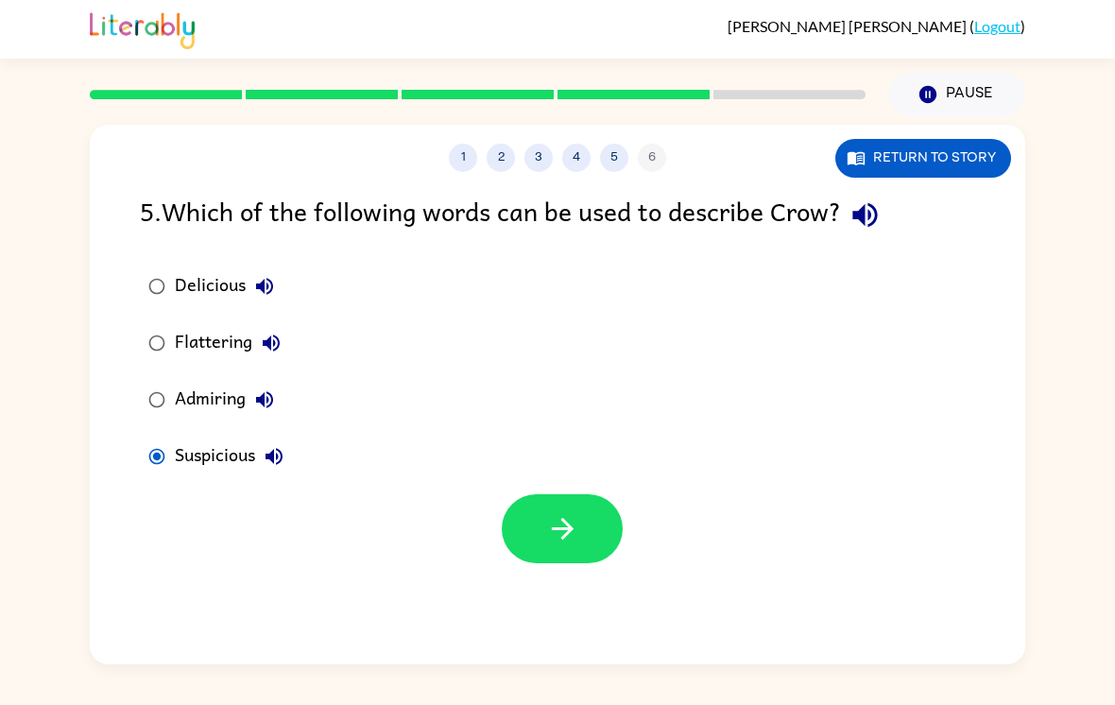
click at [507, 515] on button "button" at bounding box center [562, 528] width 121 height 69
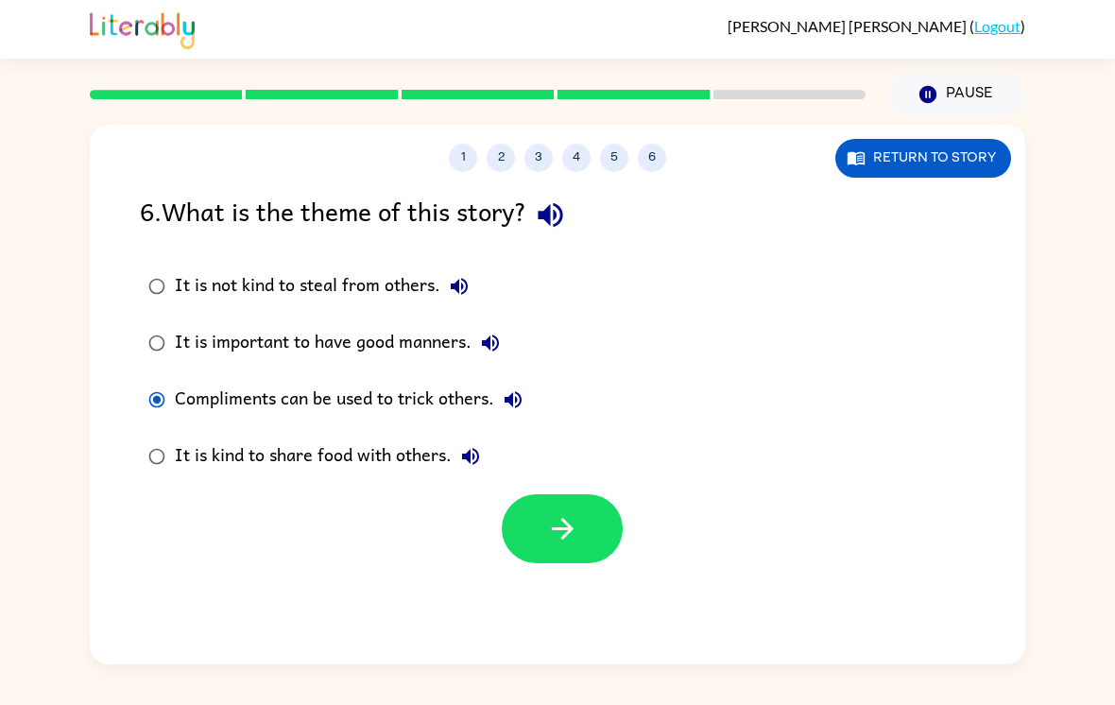
click at [532, 494] on button "button" at bounding box center [562, 528] width 121 height 69
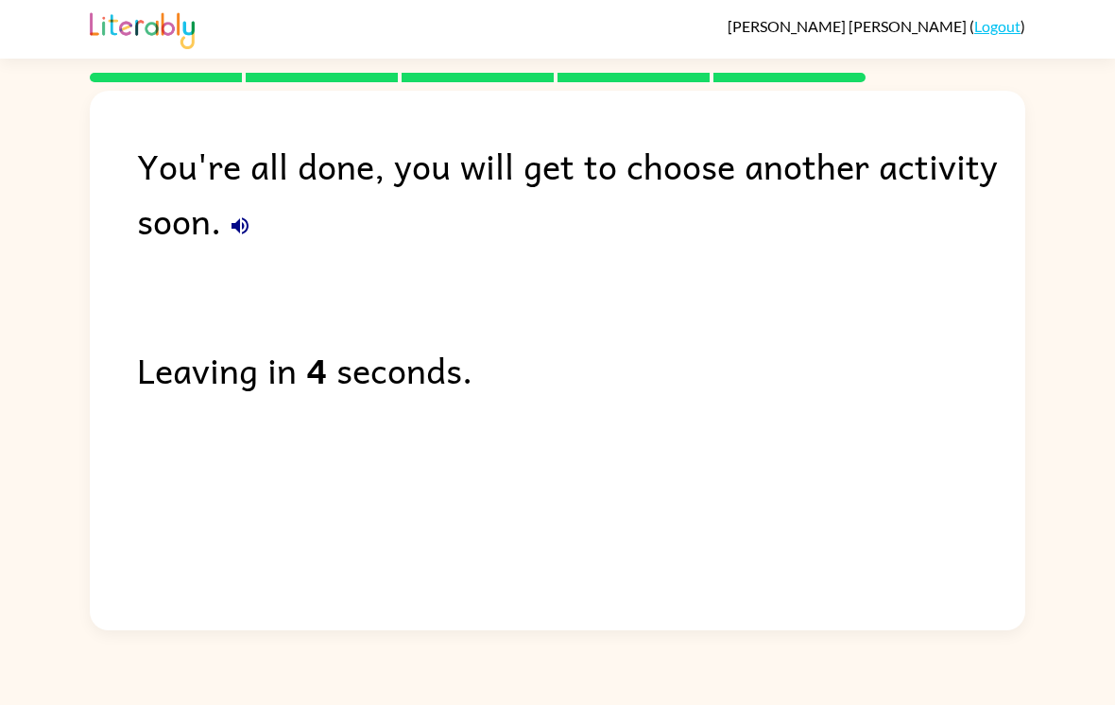
click at [229, 214] on icon "button" at bounding box center [240, 225] width 23 height 23
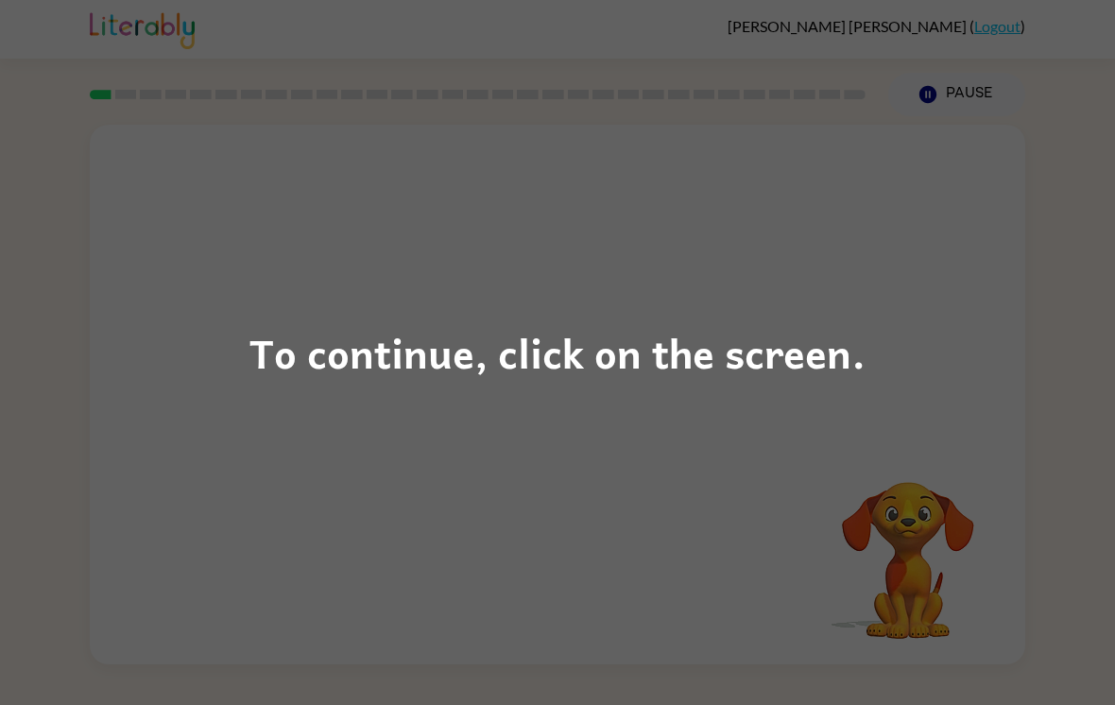
click at [999, 322] on div "To continue, click on the screen." at bounding box center [557, 352] width 1115 height 705
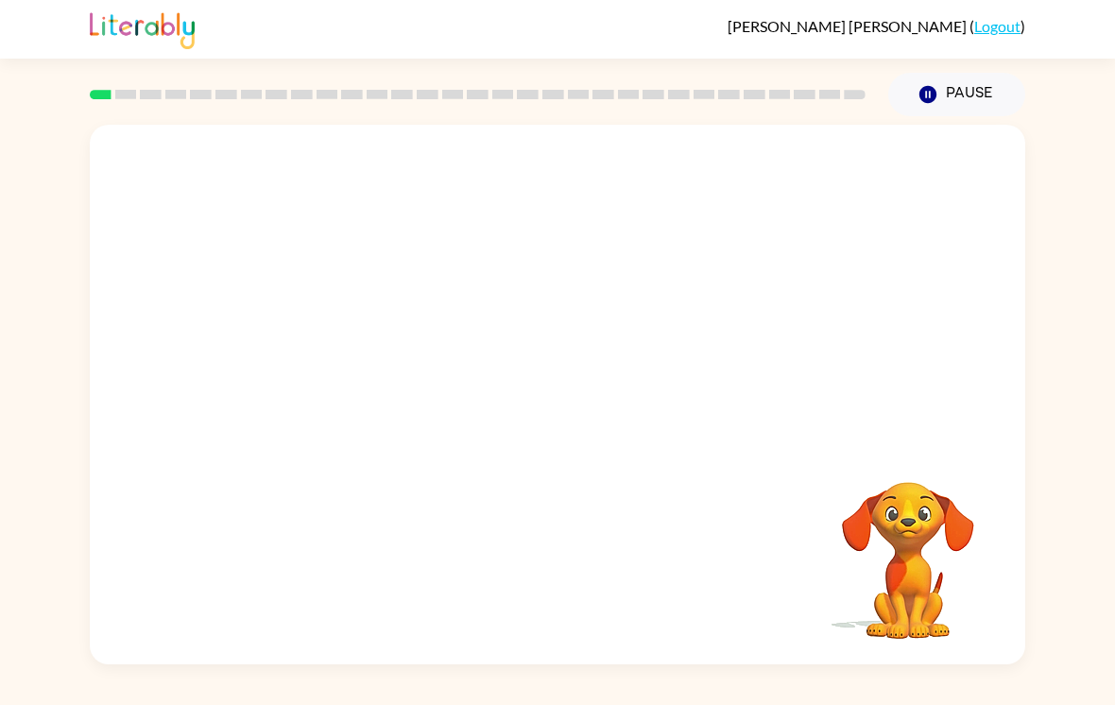
click at [126, 377] on div at bounding box center [557, 283] width 935 height 317
click at [541, 412] on icon "button" at bounding box center [557, 403] width 33 height 33
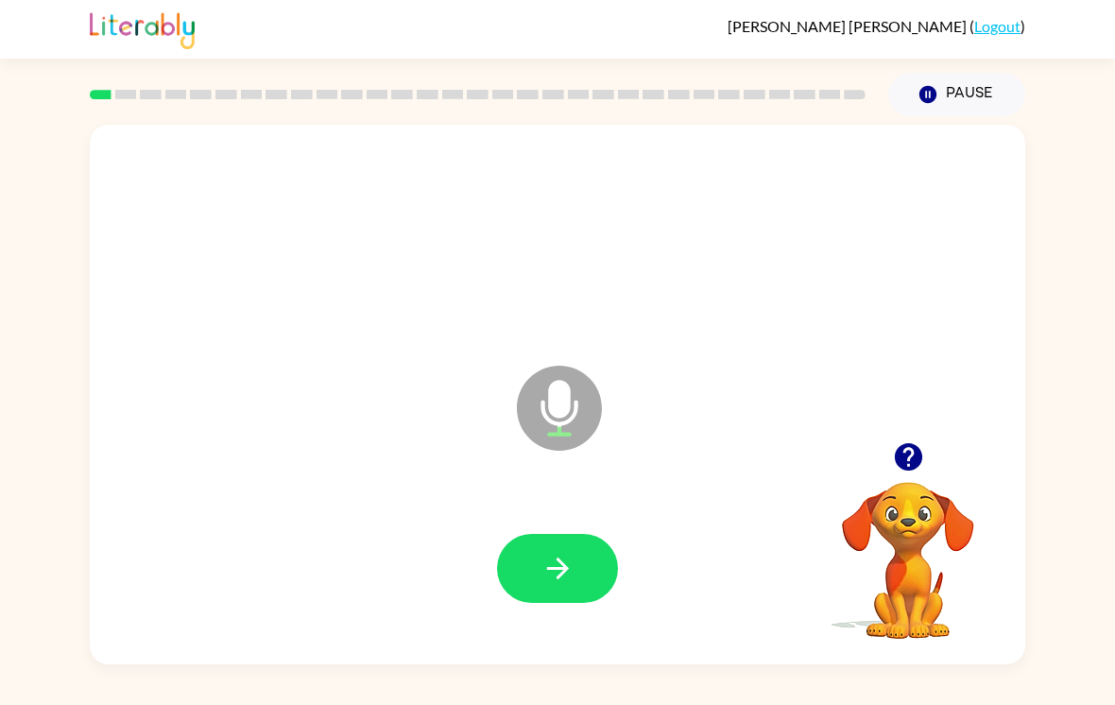
click at [554, 585] on icon "button" at bounding box center [557, 568] width 33 height 33
click at [544, 563] on icon "button" at bounding box center [557, 568] width 33 height 33
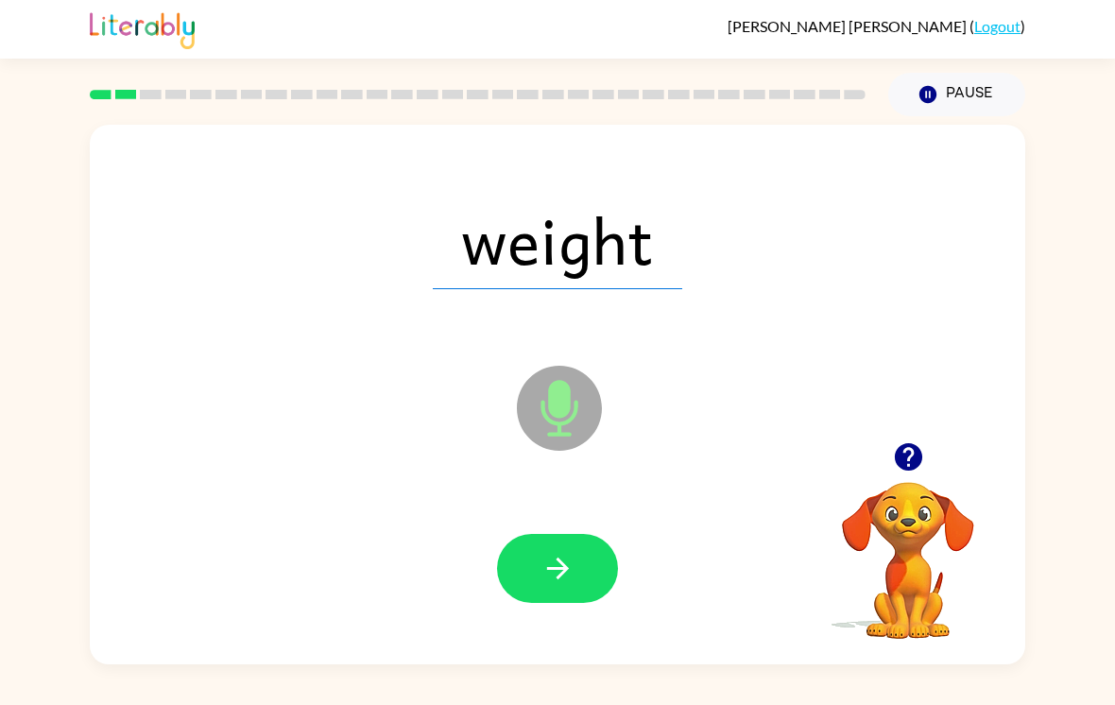
click at [562, 579] on icon "button" at bounding box center [557, 568] width 22 height 22
click at [563, 559] on icon "button" at bounding box center [557, 568] width 33 height 33
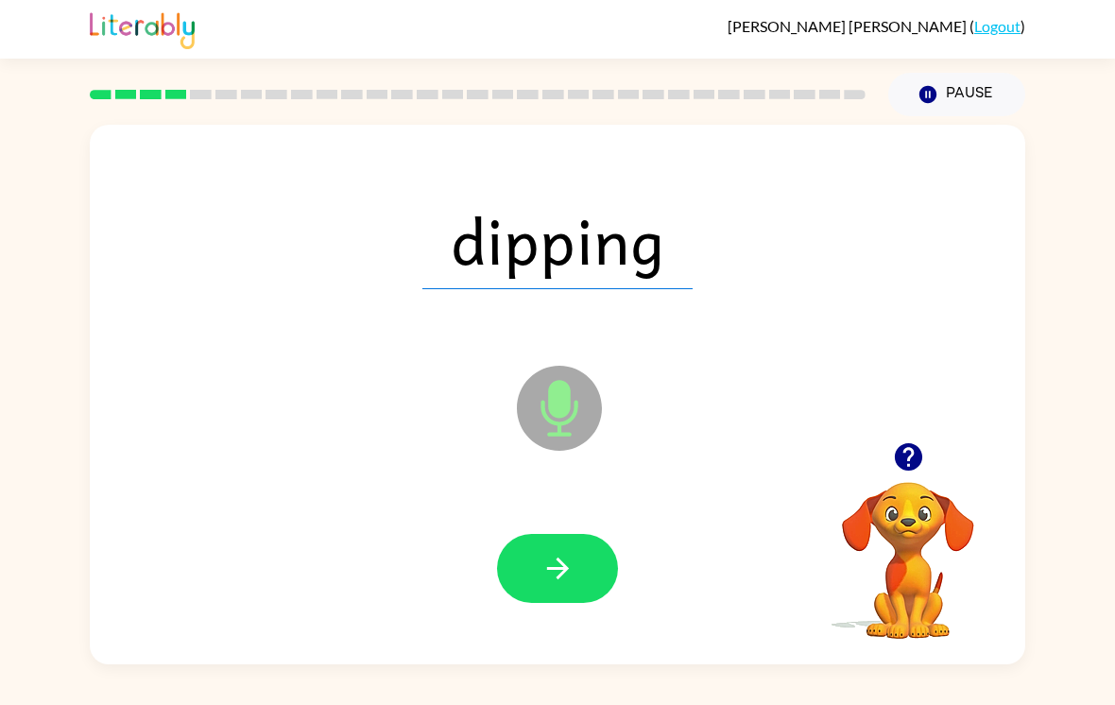
click at [578, 566] on button "button" at bounding box center [557, 568] width 121 height 69
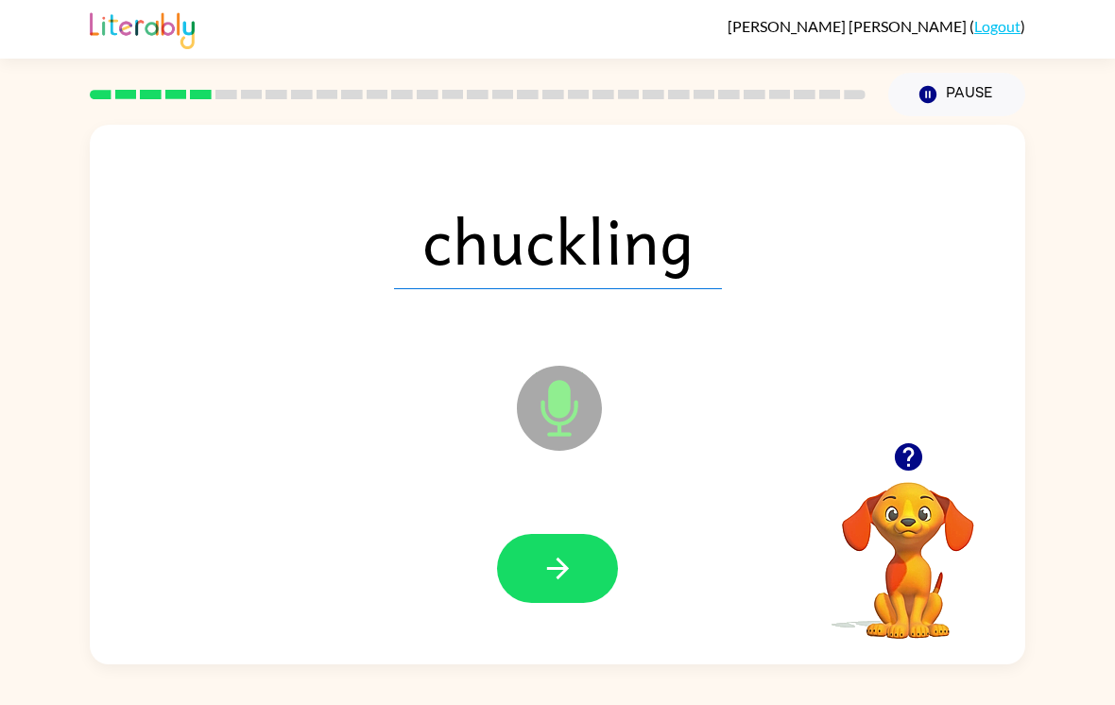
click at [571, 584] on icon "button" at bounding box center [557, 568] width 33 height 33
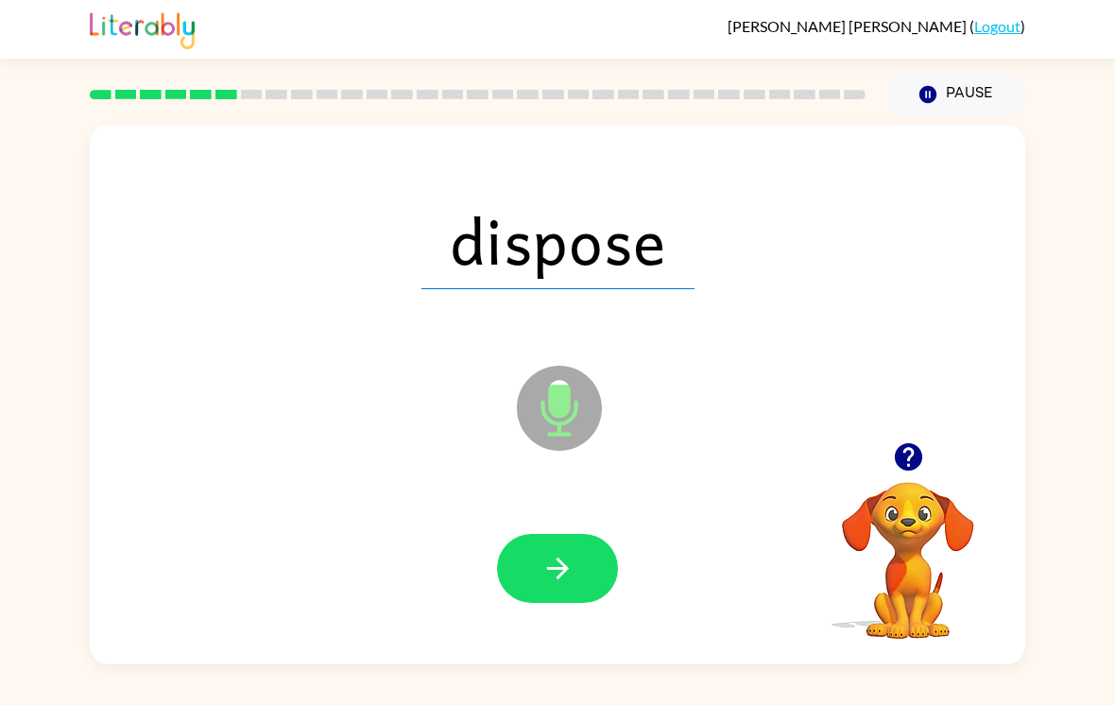
click at [565, 569] on icon "button" at bounding box center [557, 568] width 33 height 33
click at [538, 580] on button "button" at bounding box center [557, 568] width 121 height 69
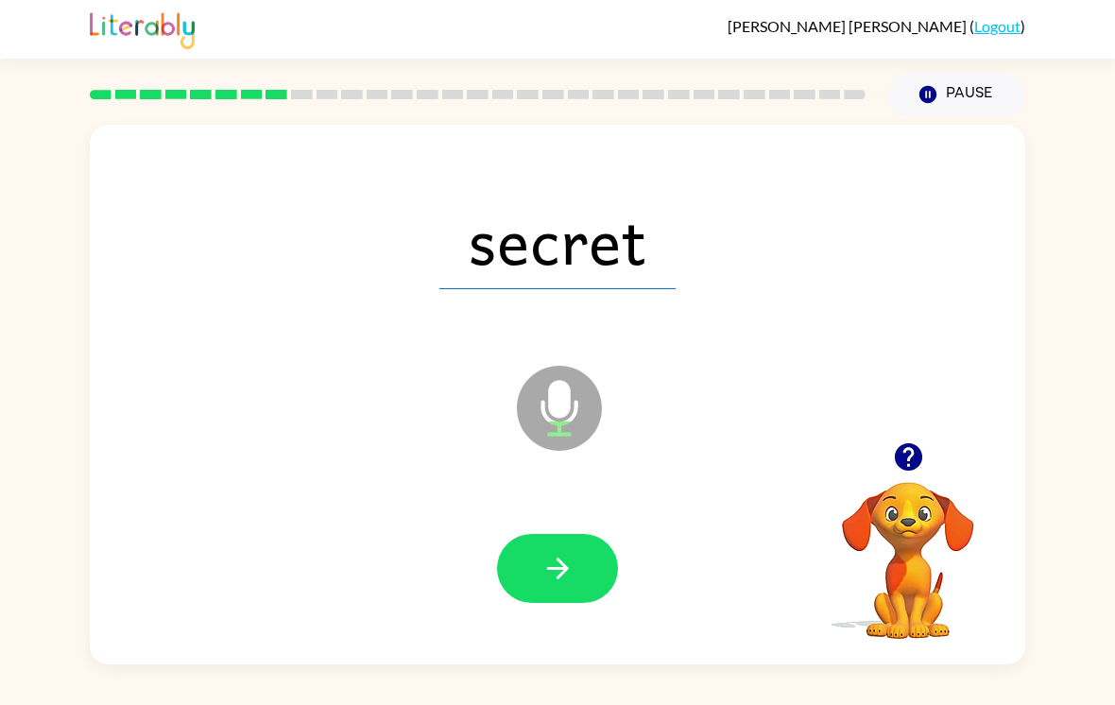
click at [544, 601] on button "button" at bounding box center [557, 568] width 121 height 69
click at [558, 557] on button "button" at bounding box center [557, 568] width 121 height 69
click at [560, 572] on icon "button" at bounding box center [557, 568] width 33 height 33
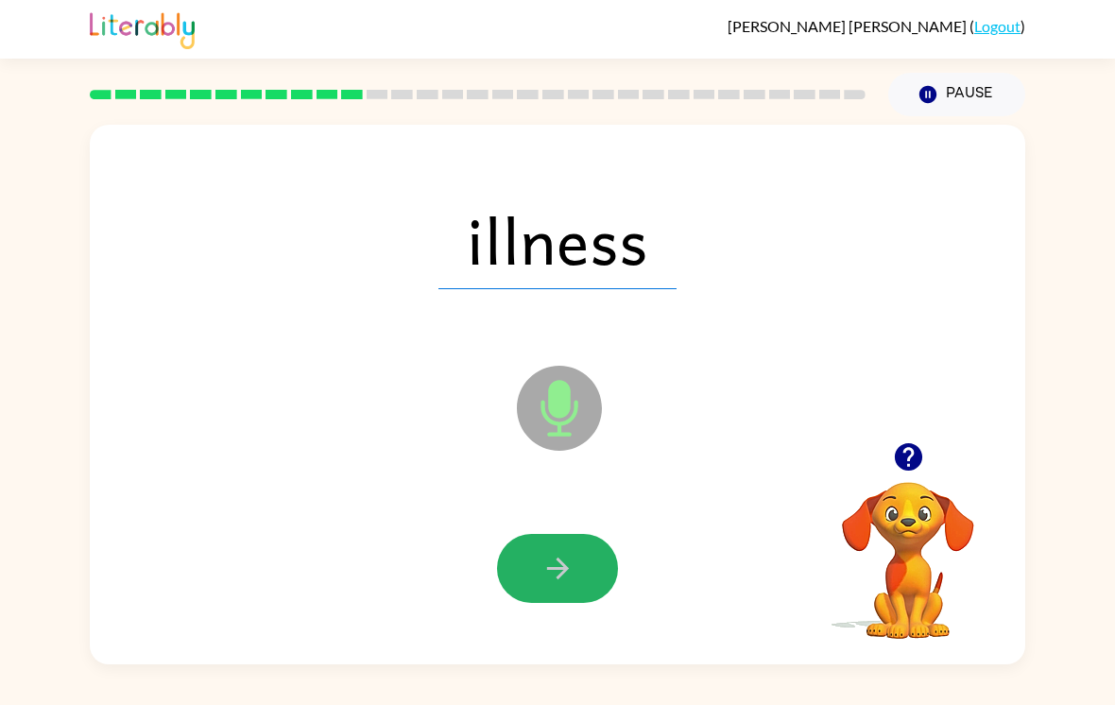
click at [510, 595] on button "button" at bounding box center [557, 568] width 121 height 69
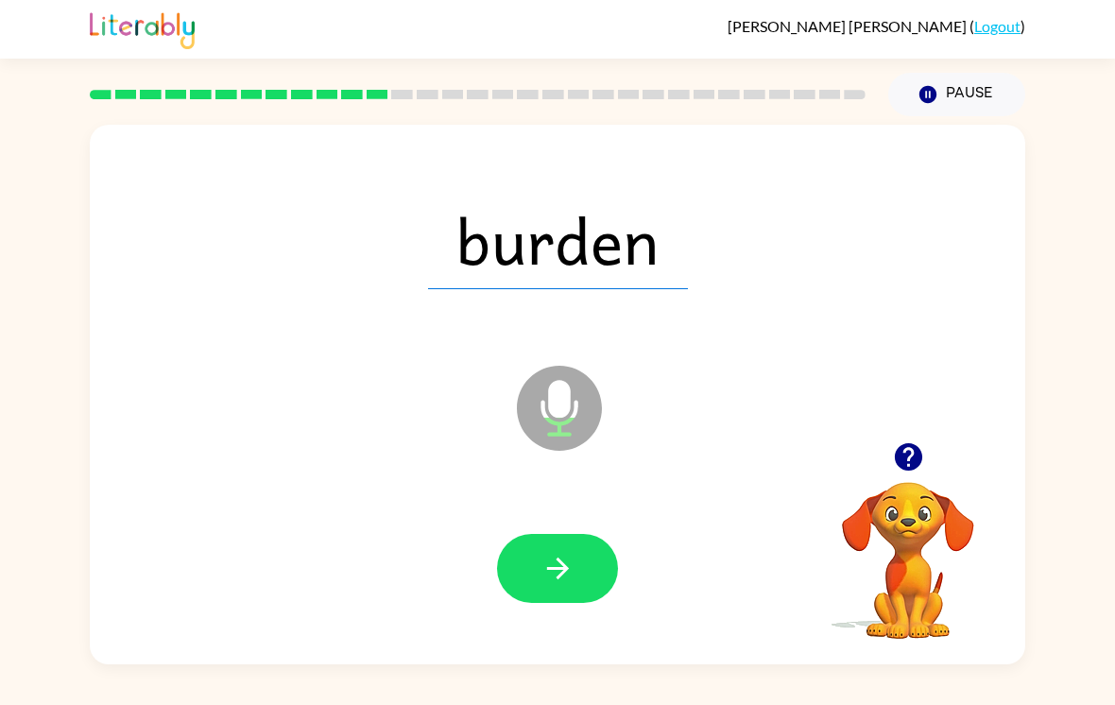
click at [551, 573] on icon "button" at bounding box center [557, 568] width 33 height 33
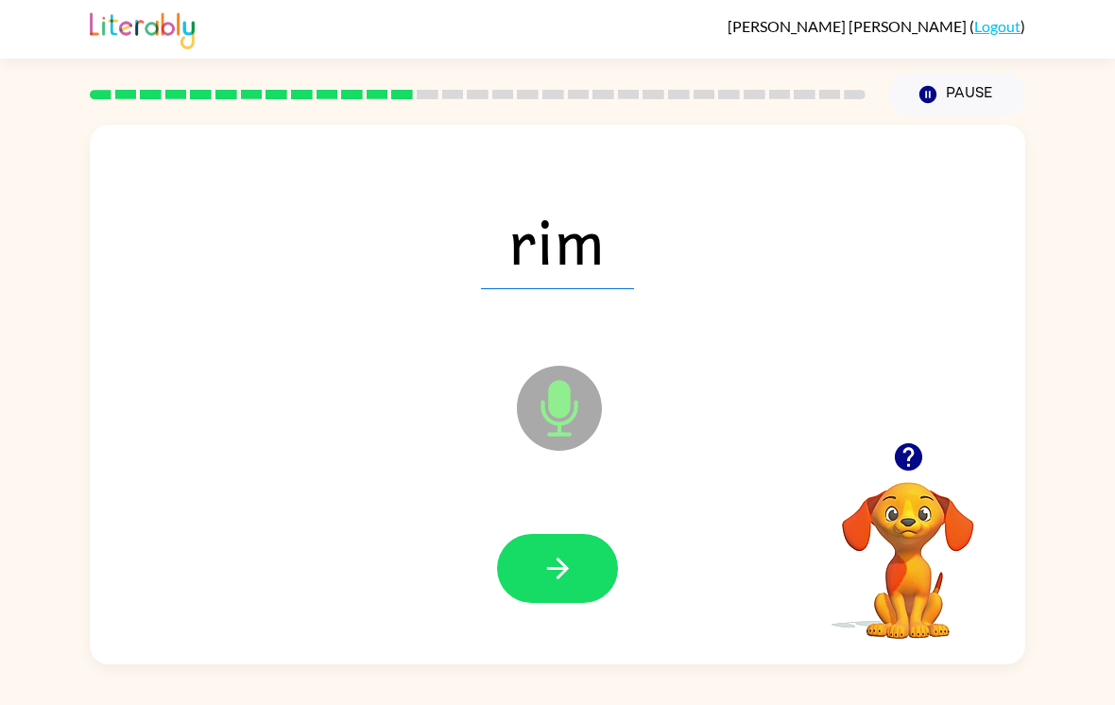
click at [578, 582] on button "button" at bounding box center [557, 568] width 121 height 69
click at [531, 589] on button "button" at bounding box center [557, 568] width 121 height 69
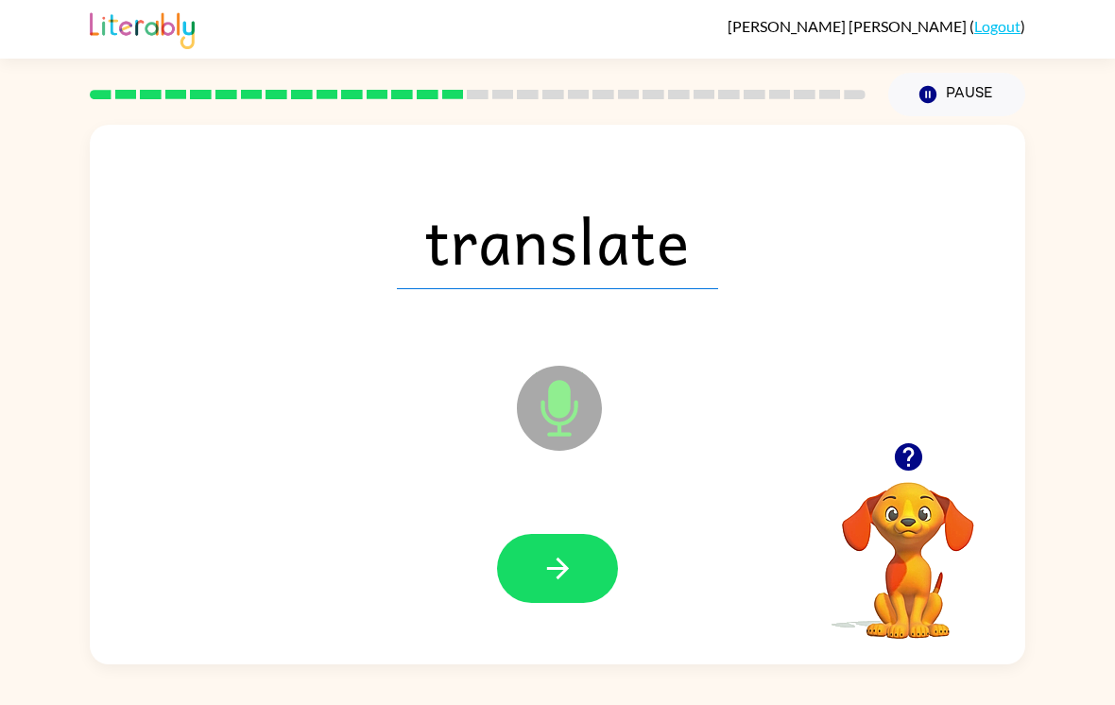
click at [556, 577] on icon "button" at bounding box center [557, 568] width 22 height 22
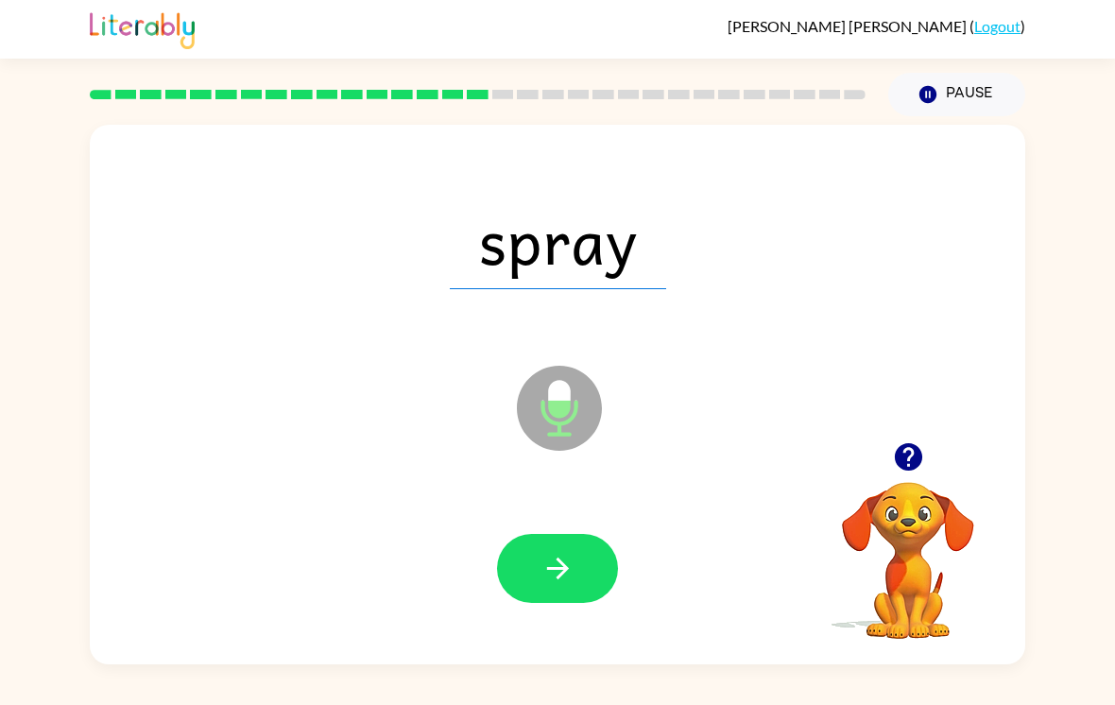
click at [535, 588] on button "button" at bounding box center [557, 568] width 121 height 69
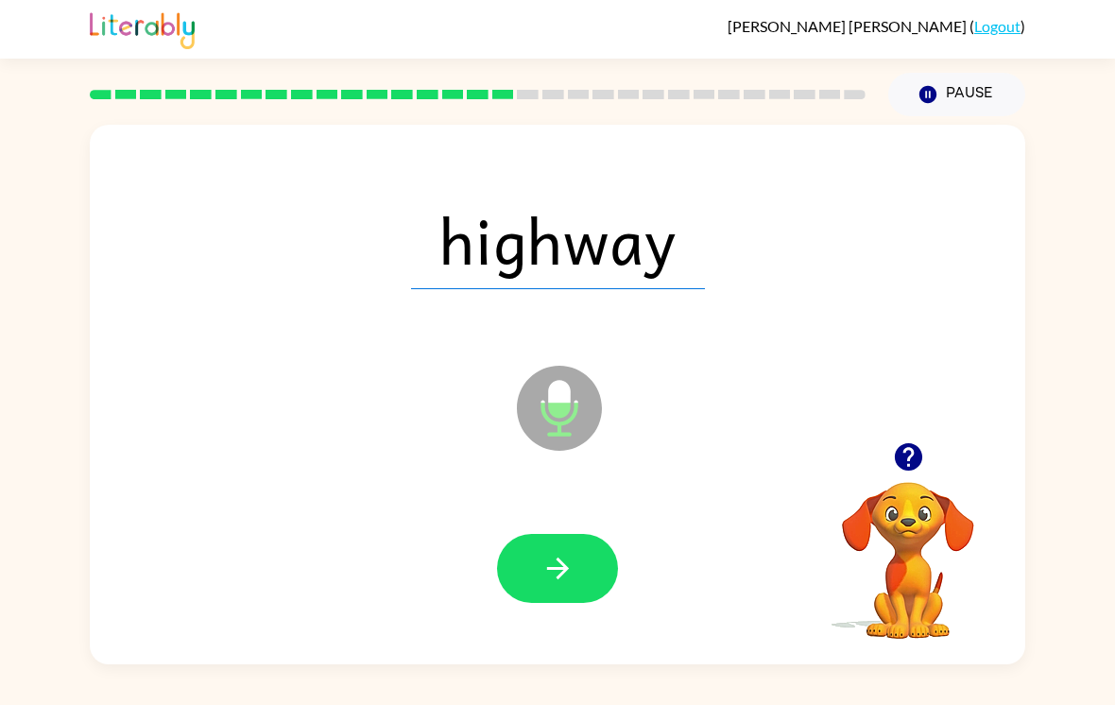
click at [557, 583] on icon "button" at bounding box center [557, 568] width 33 height 33
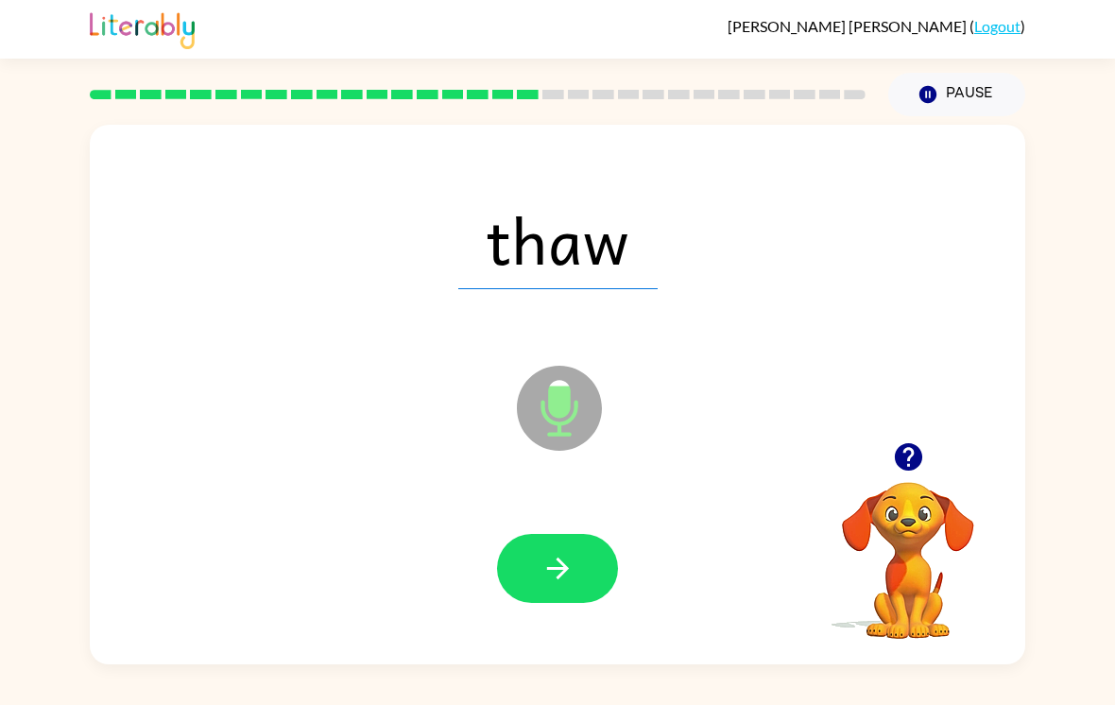
click at [569, 579] on icon "button" at bounding box center [557, 568] width 33 height 33
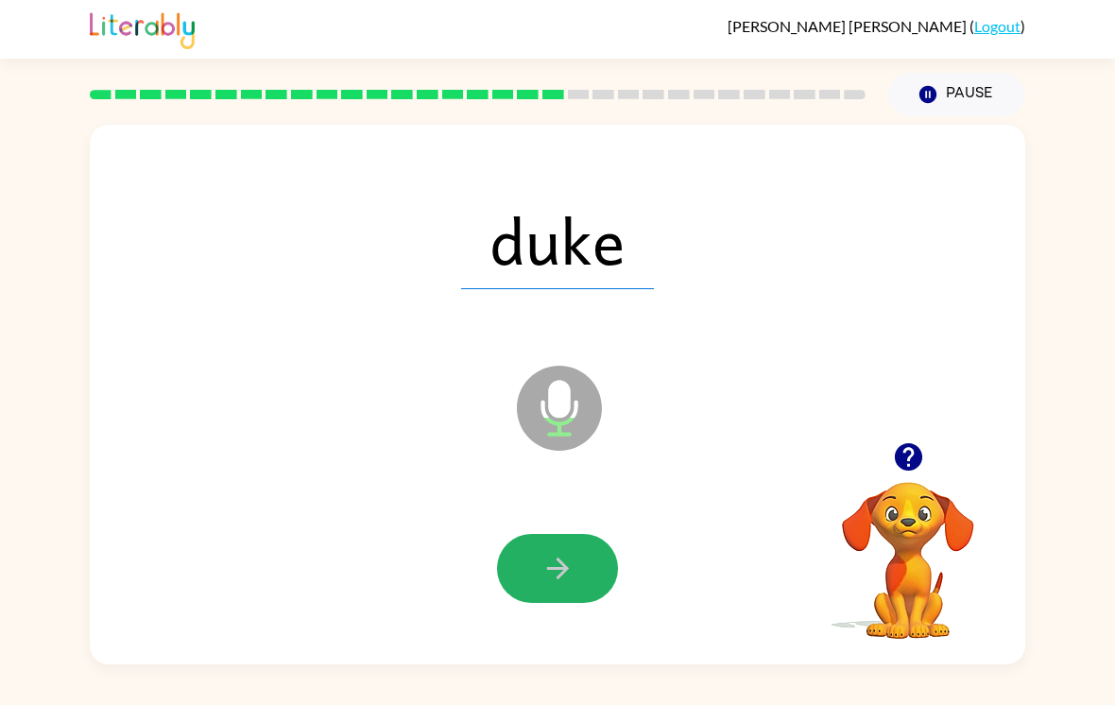
click at [588, 567] on button "button" at bounding box center [557, 568] width 121 height 69
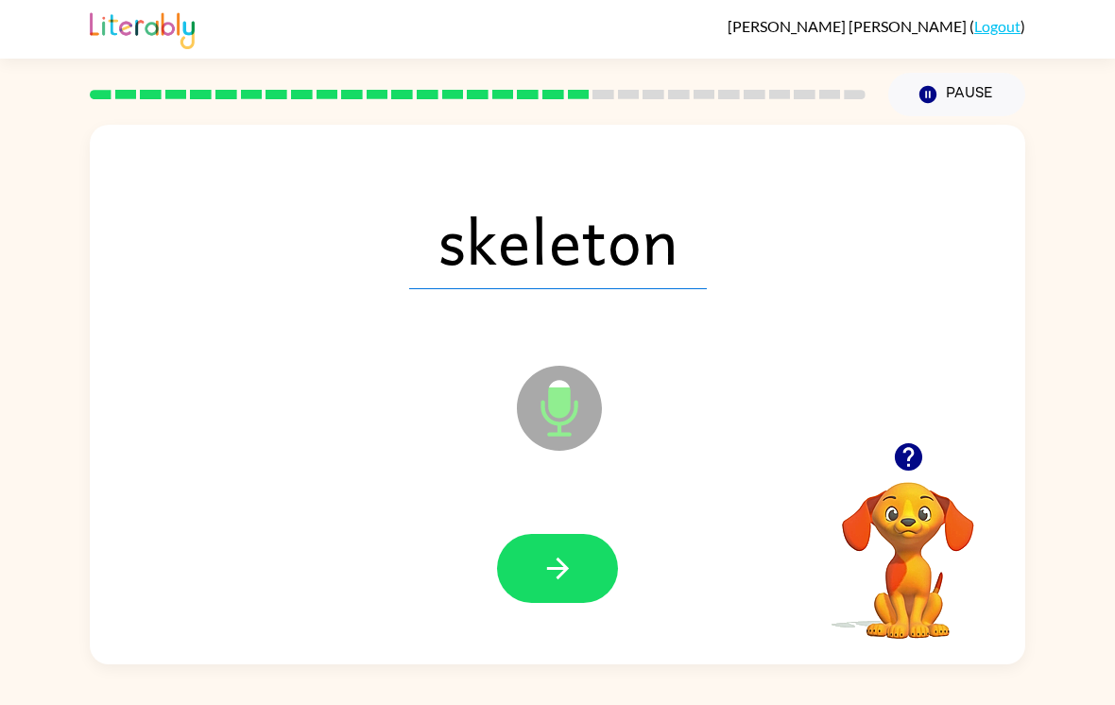
click at [563, 599] on button "button" at bounding box center [557, 568] width 121 height 69
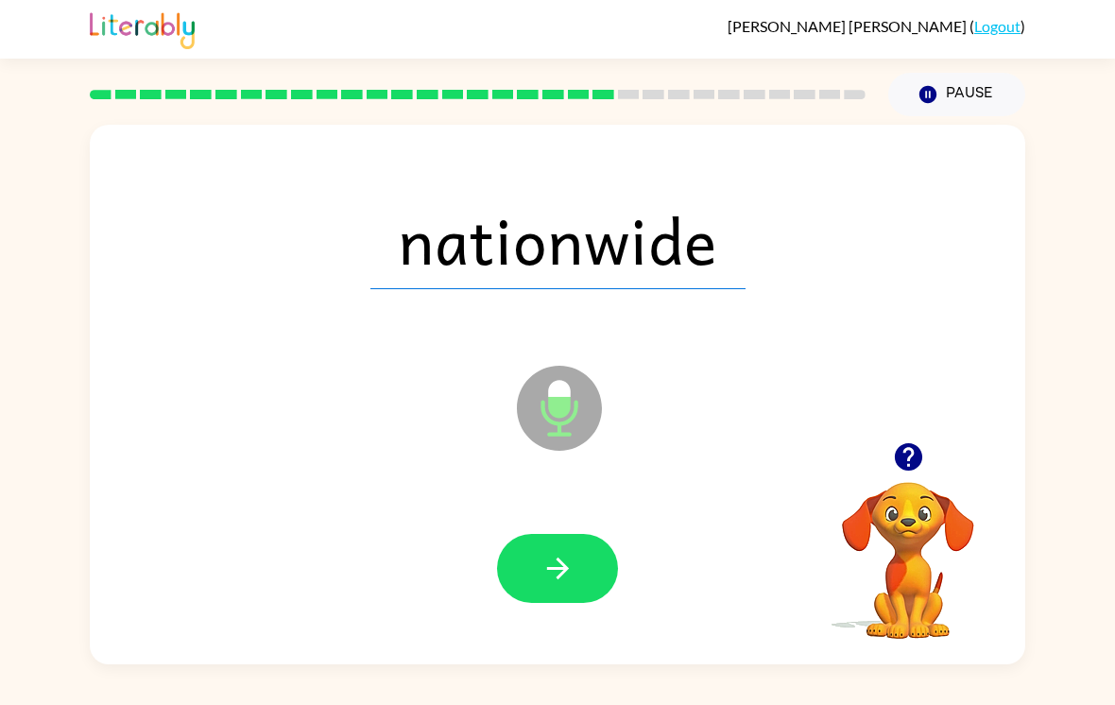
click at [557, 547] on button "button" at bounding box center [557, 568] width 121 height 69
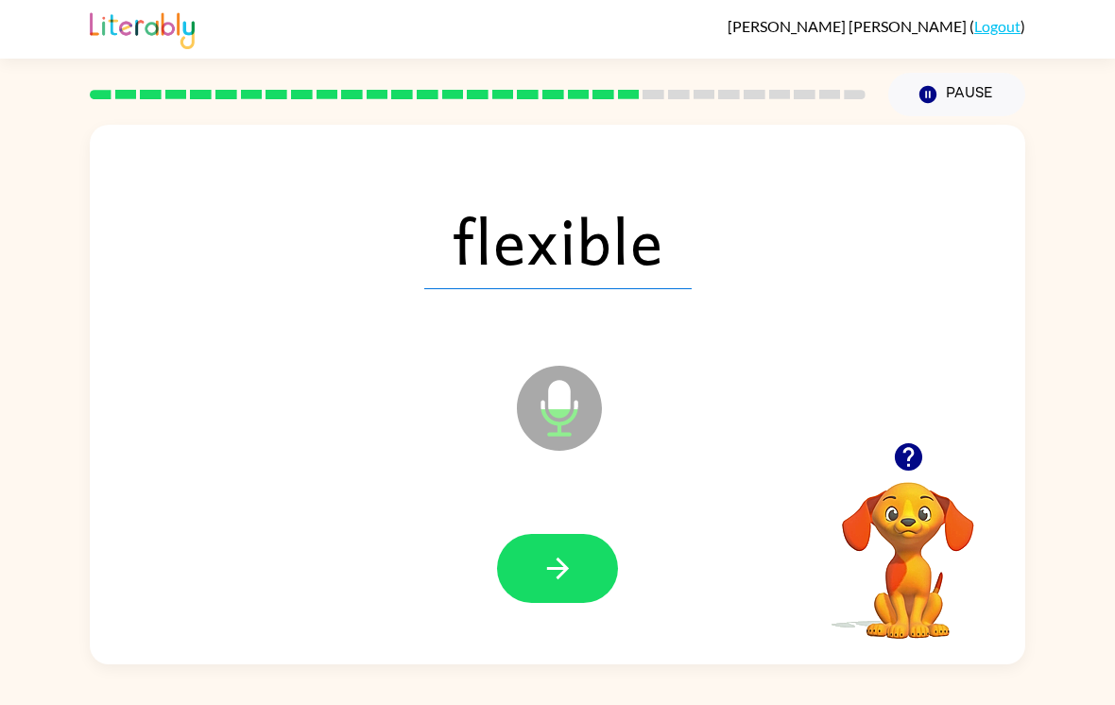
click at [588, 587] on button "button" at bounding box center [557, 568] width 121 height 69
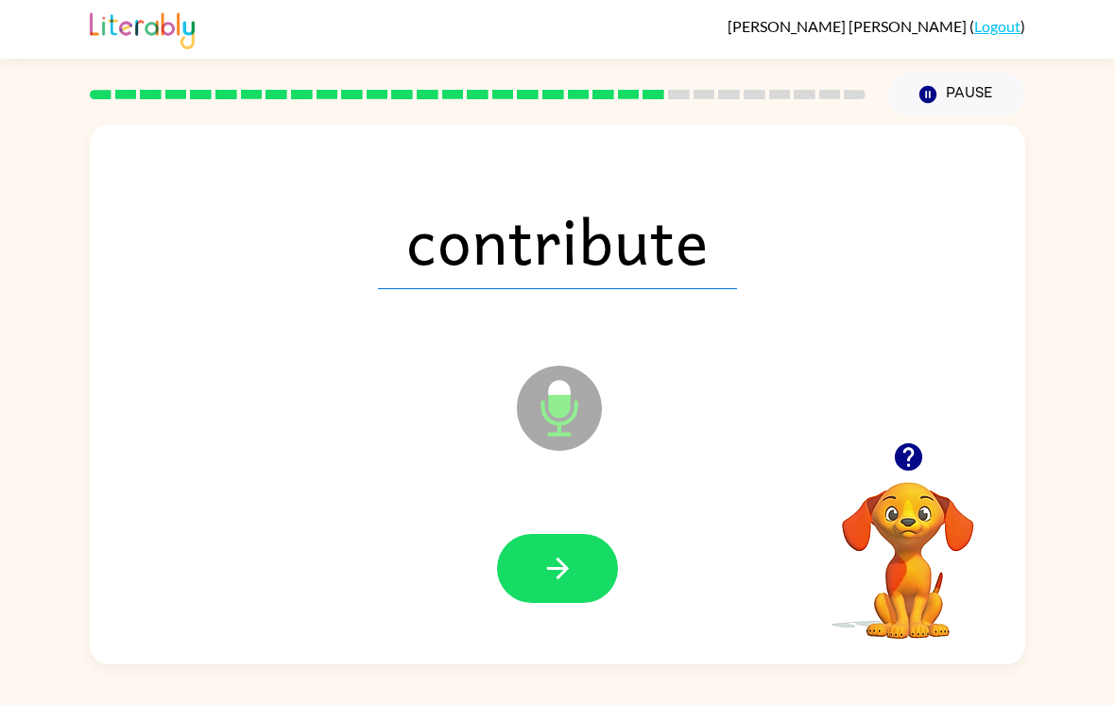
click at [582, 569] on button "button" at bounding box center [557, 568] width 121 height 69
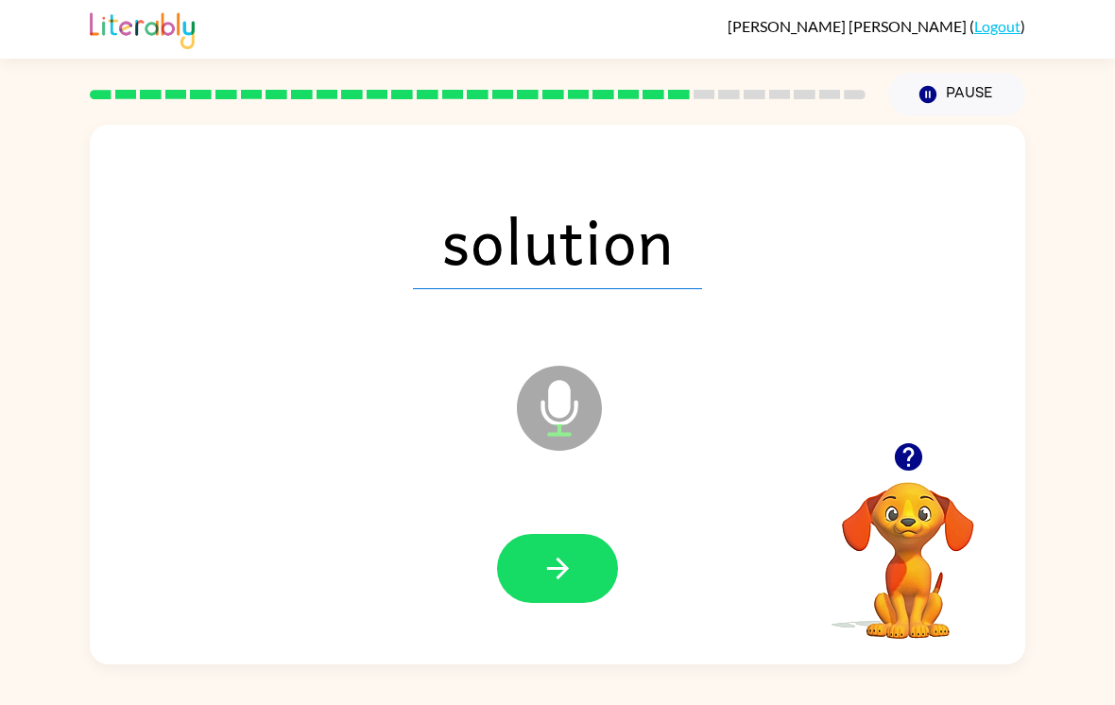
click at [585, 570] on button "button" at bounding box center [557, 568] width 121 height 69
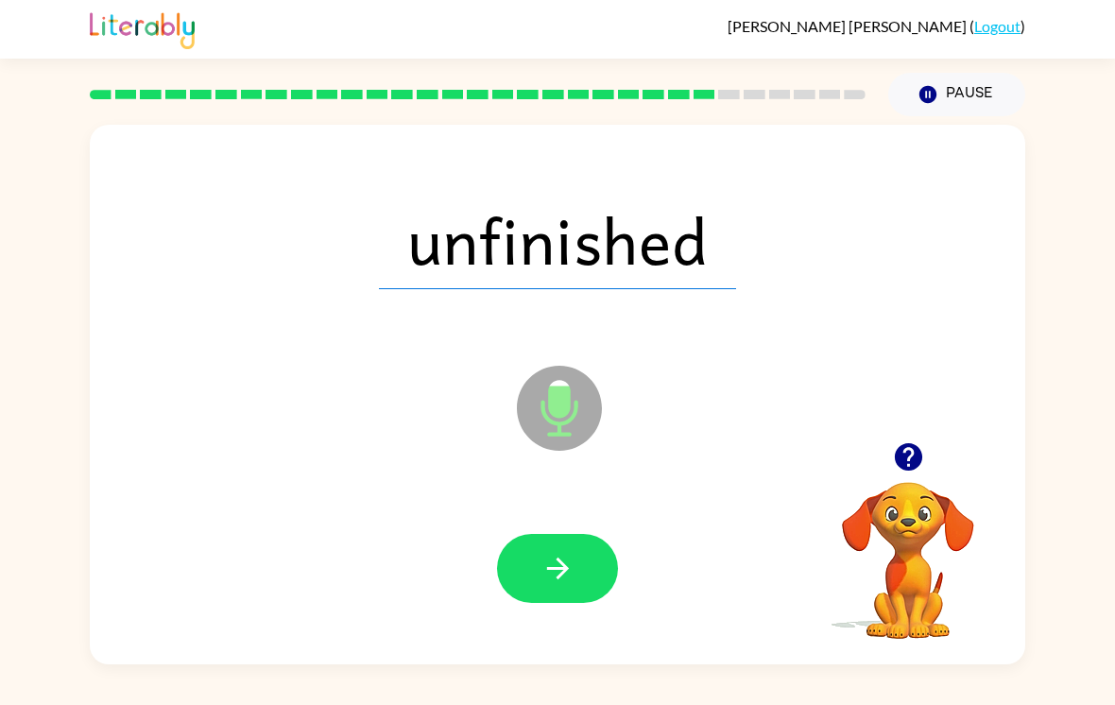
click at [539, 582] on button "button" at bounding box center [557, 568] width 121 height 69
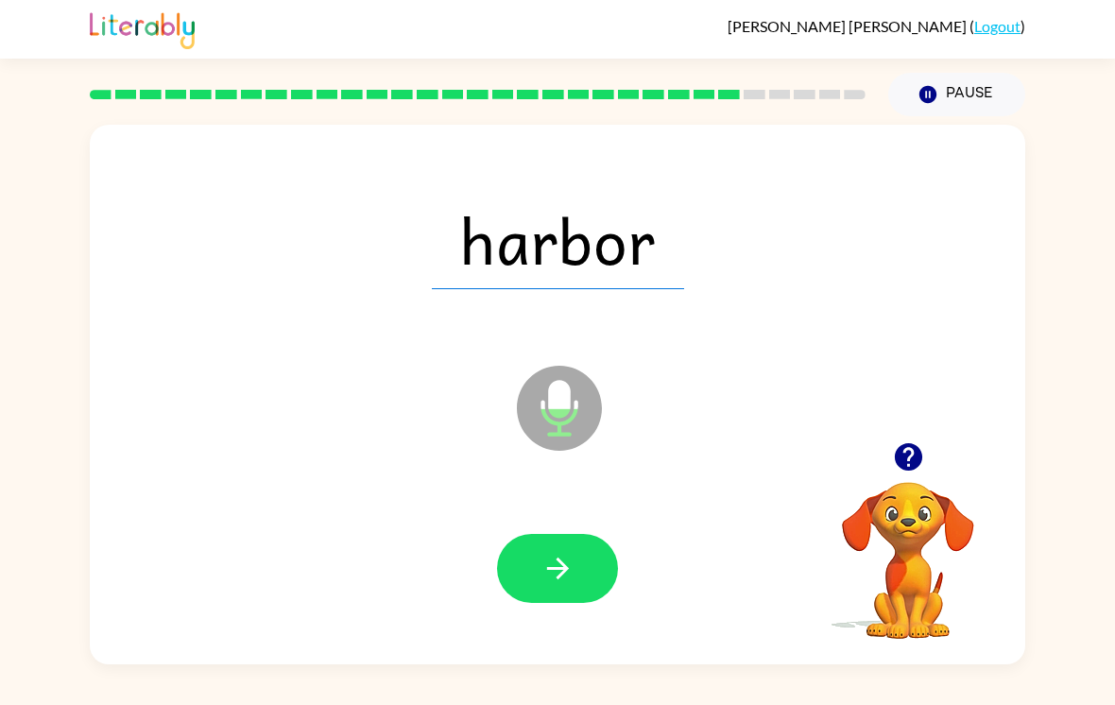
click at [553, 593] on button "button" at bounding box center [557, 568] width 121 height 69
click at [554, 574] on icon "button" at bounding box center [557, 568] width 33 height 33
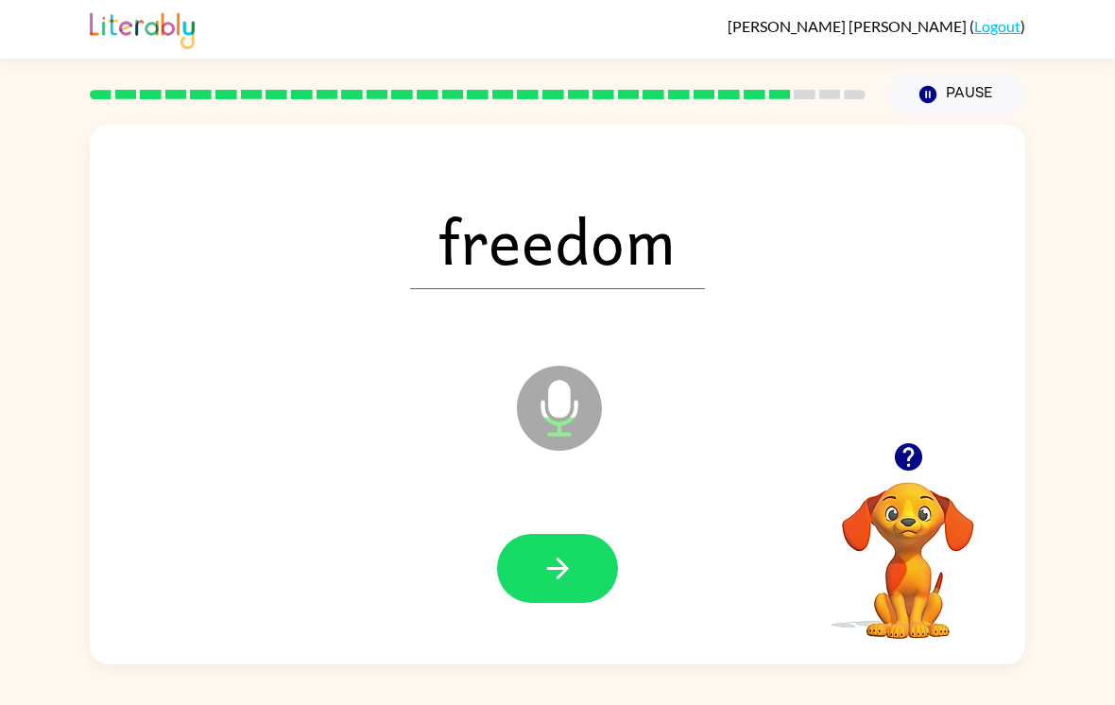
click at [564, 560] on icon "button" at bounding box center [557, 568] width 33 height 33
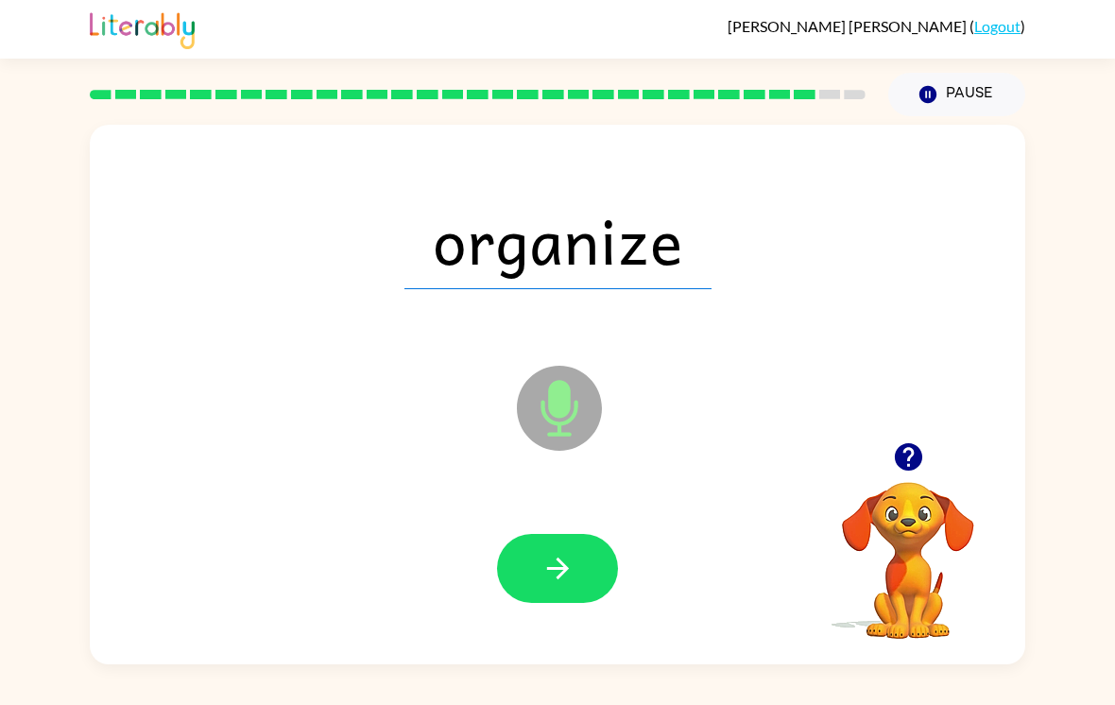
click at [541, 585] on icon "button" at bounding box center [557, 568] width 33 height 33
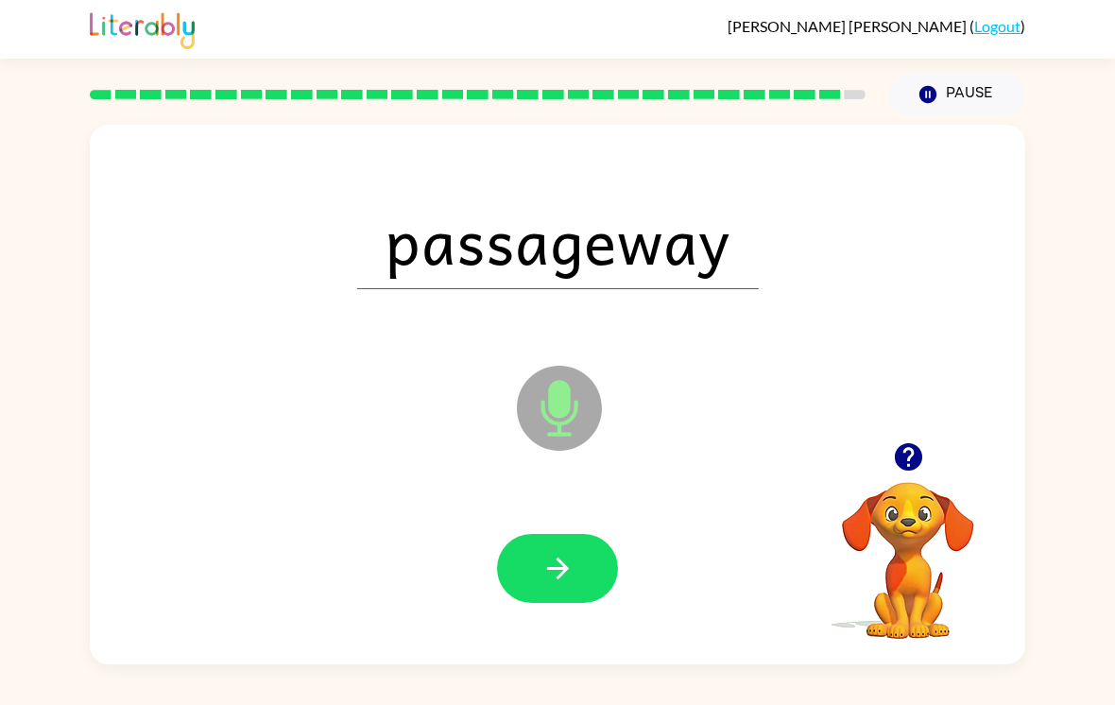
click at [572, 596] on button "button" at bounding box center [557, 568] width 121 height 69
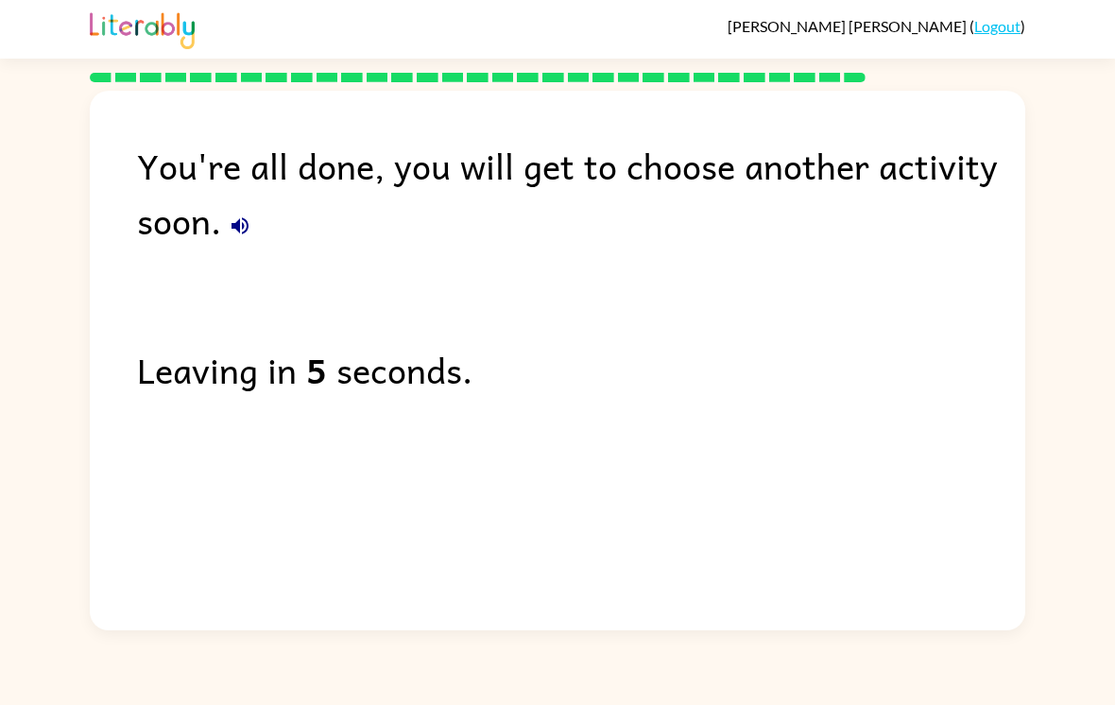
click at [258, 228] on button "button" at bounding box center [240, 226] width 38 height 38
